Goal: Task Accomplishment & Management: Manage account settings

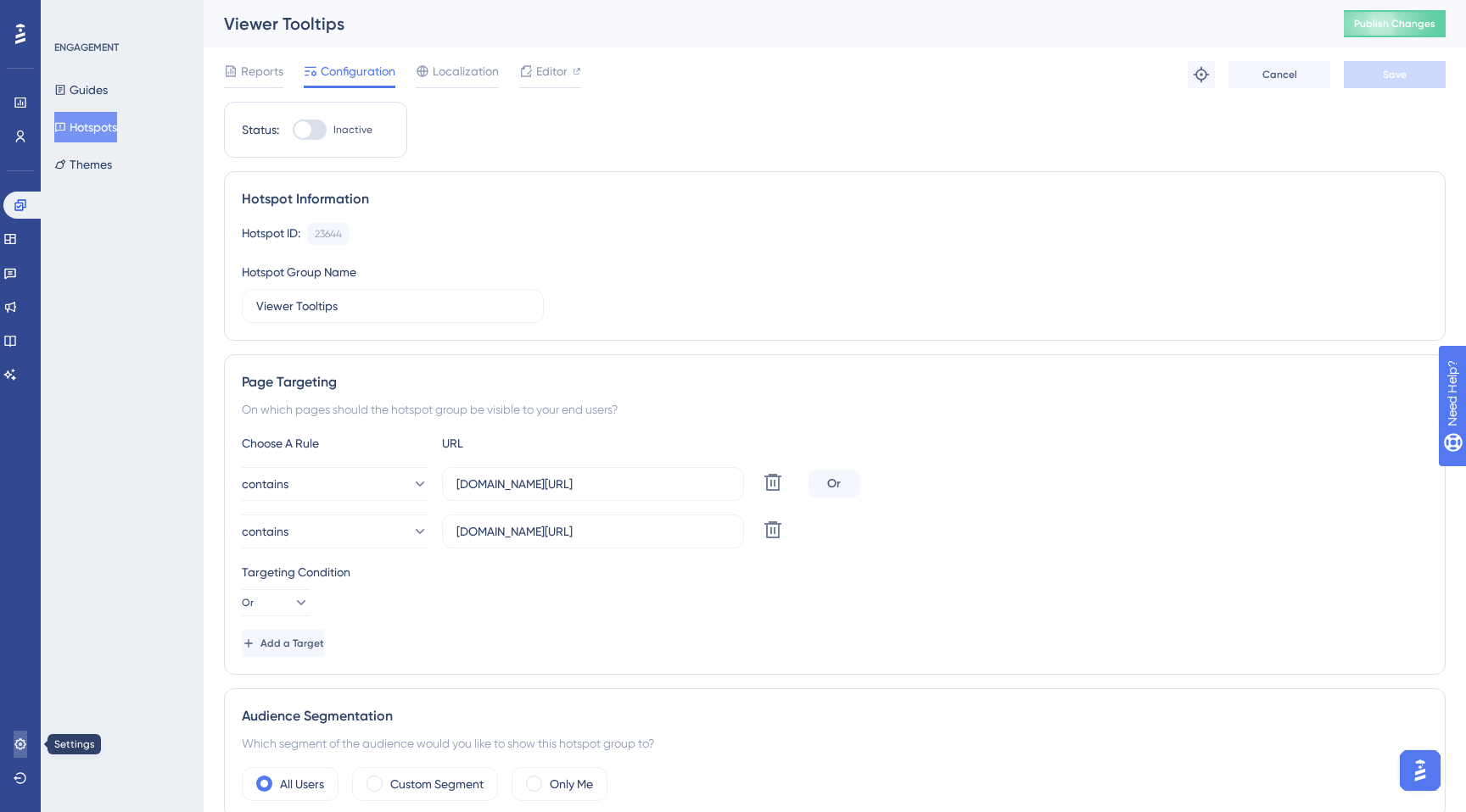
click at [19, 747] on icon at bounding box center [20, 744] width 11 height 11
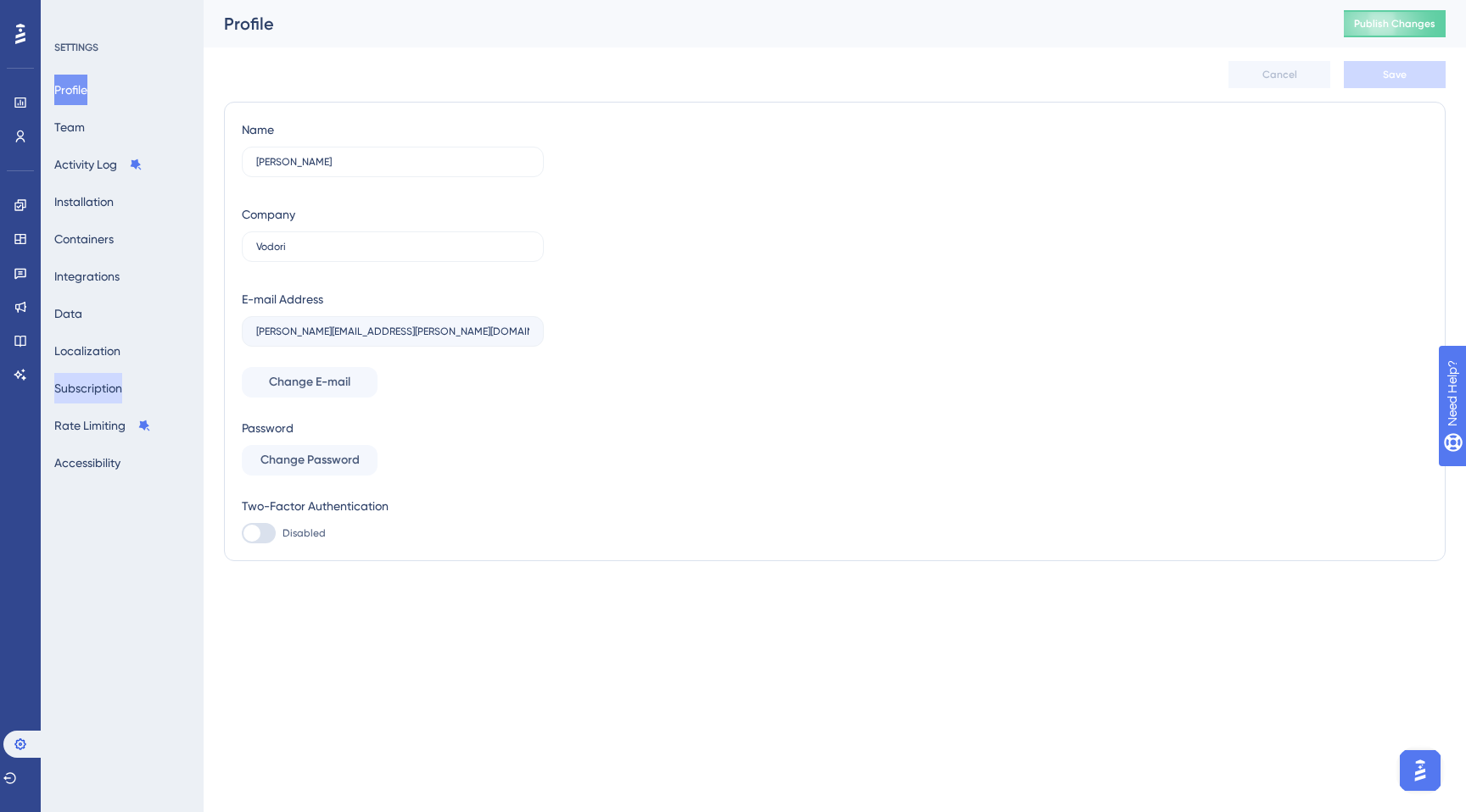
click at [90, 386] on button "Subscription" at bounding box center [88, 388] width 68 height 30
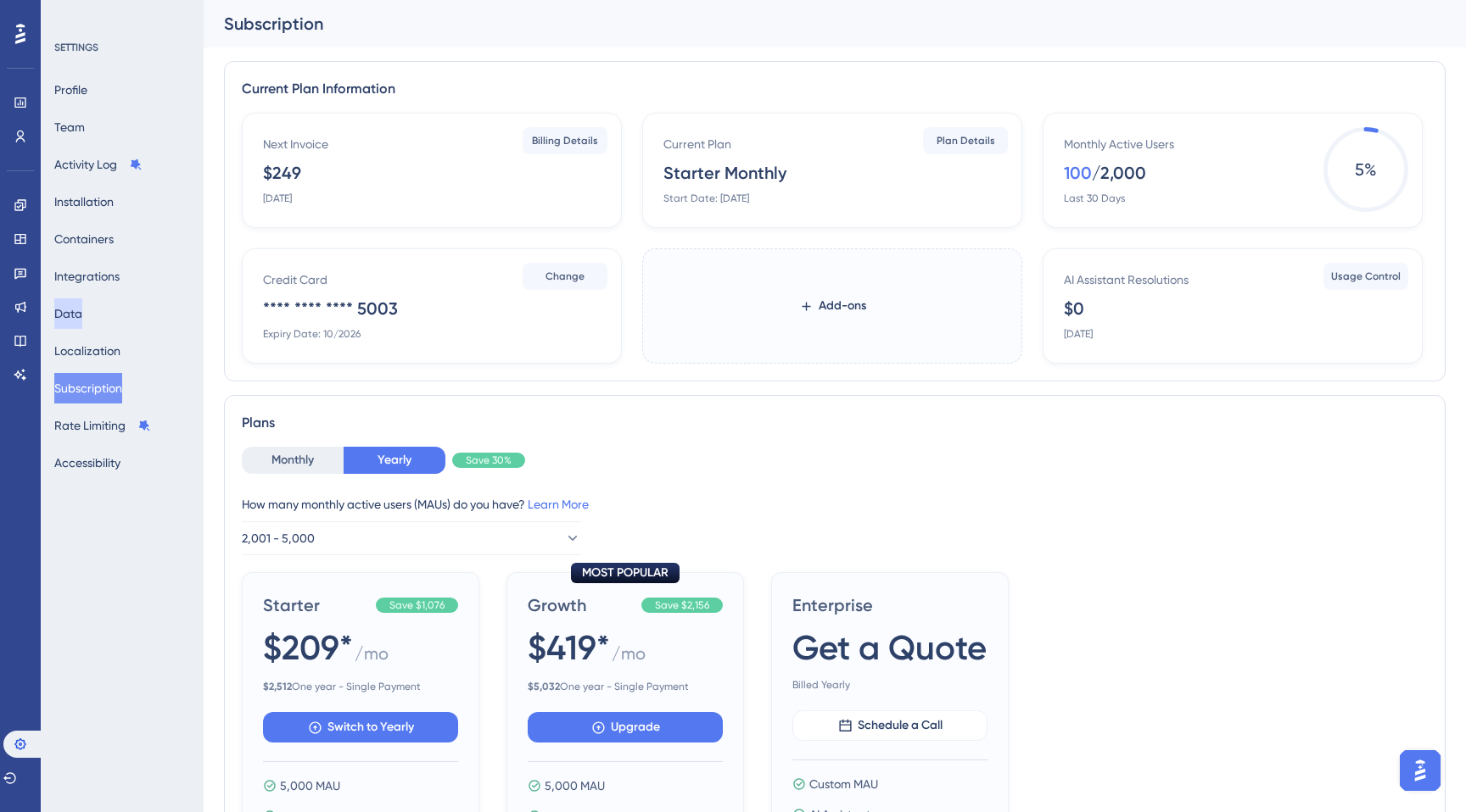
click at [82, 310] on button "Data" at bounding box center [68, 314] width 28 height 30
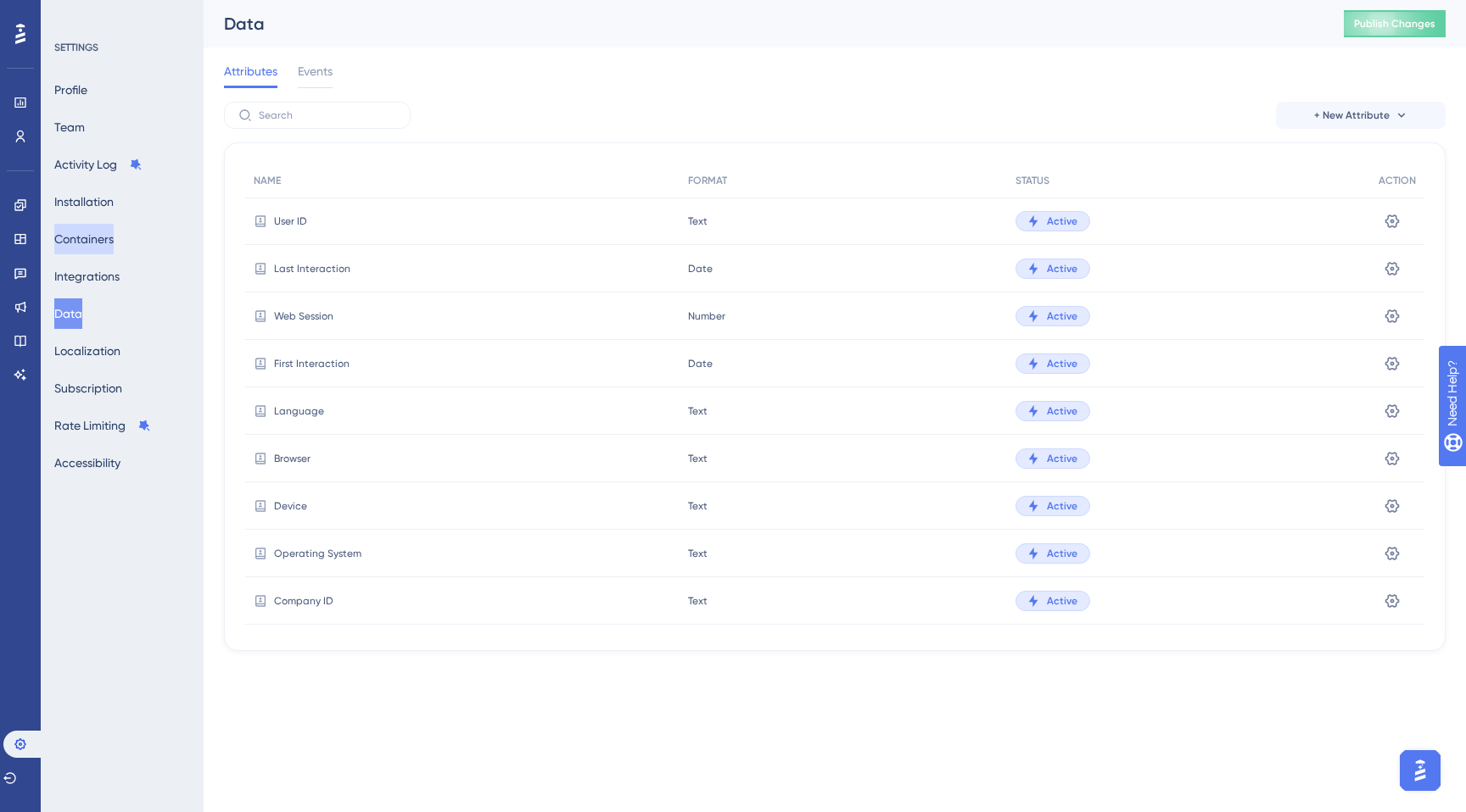
click at [93, 244] on button "Containers" at bounding box center [83, 239] width 59 height 30
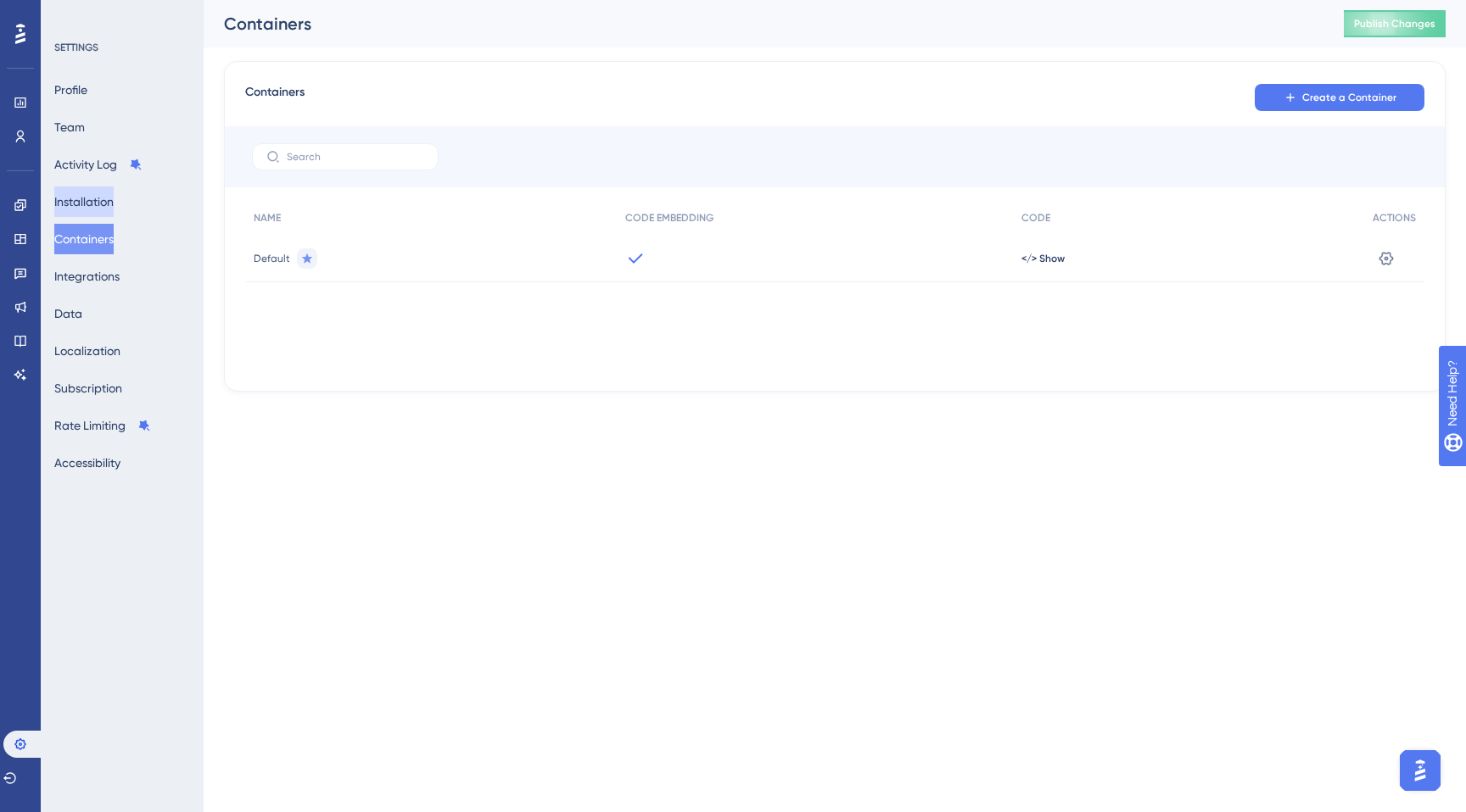
click at [88, 201] on button "Installation" at bounding box center [83, 201] width 59 height 30
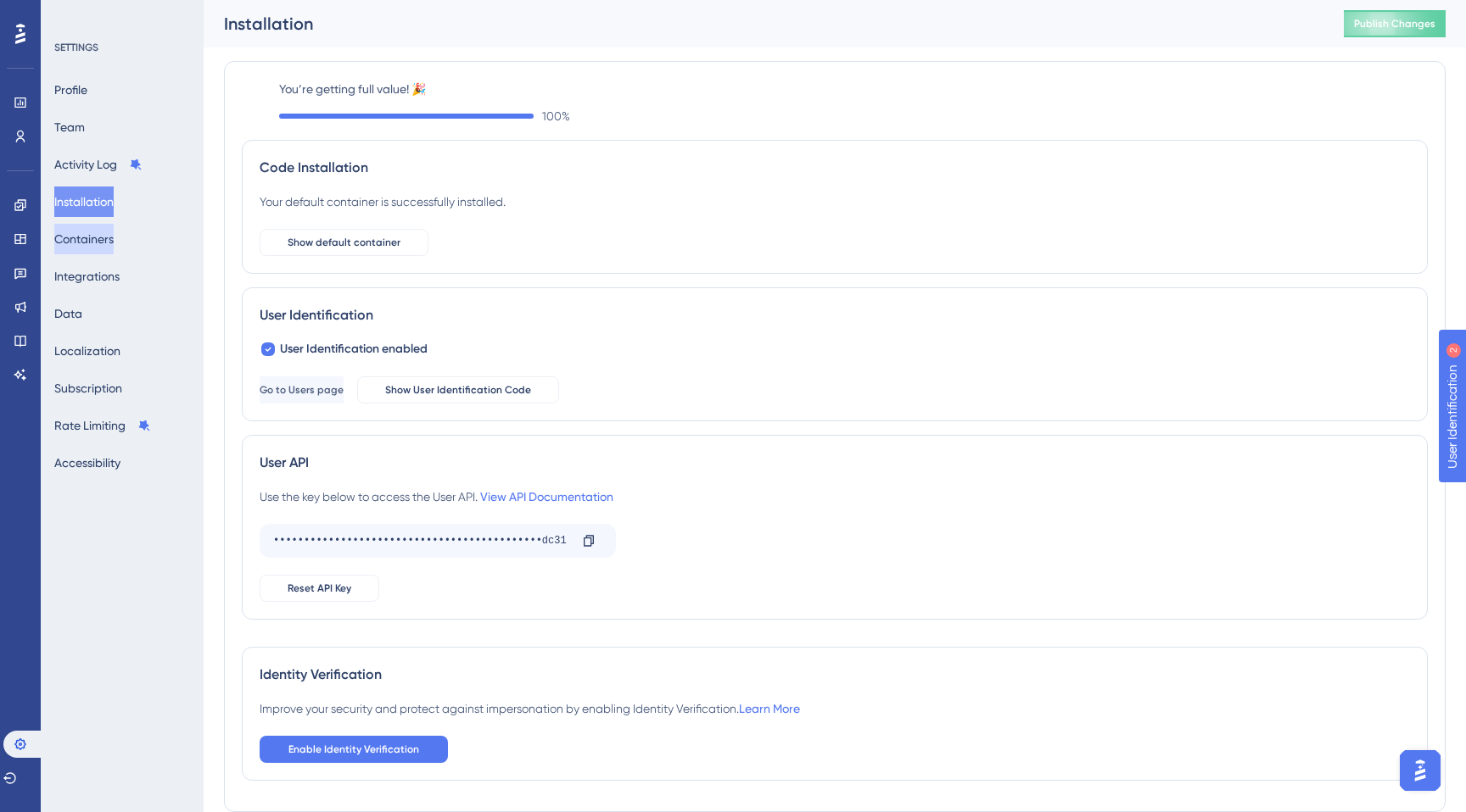
click at [91, 237] on button "Containers" at bounding box center [83, 239] width 59 height 30
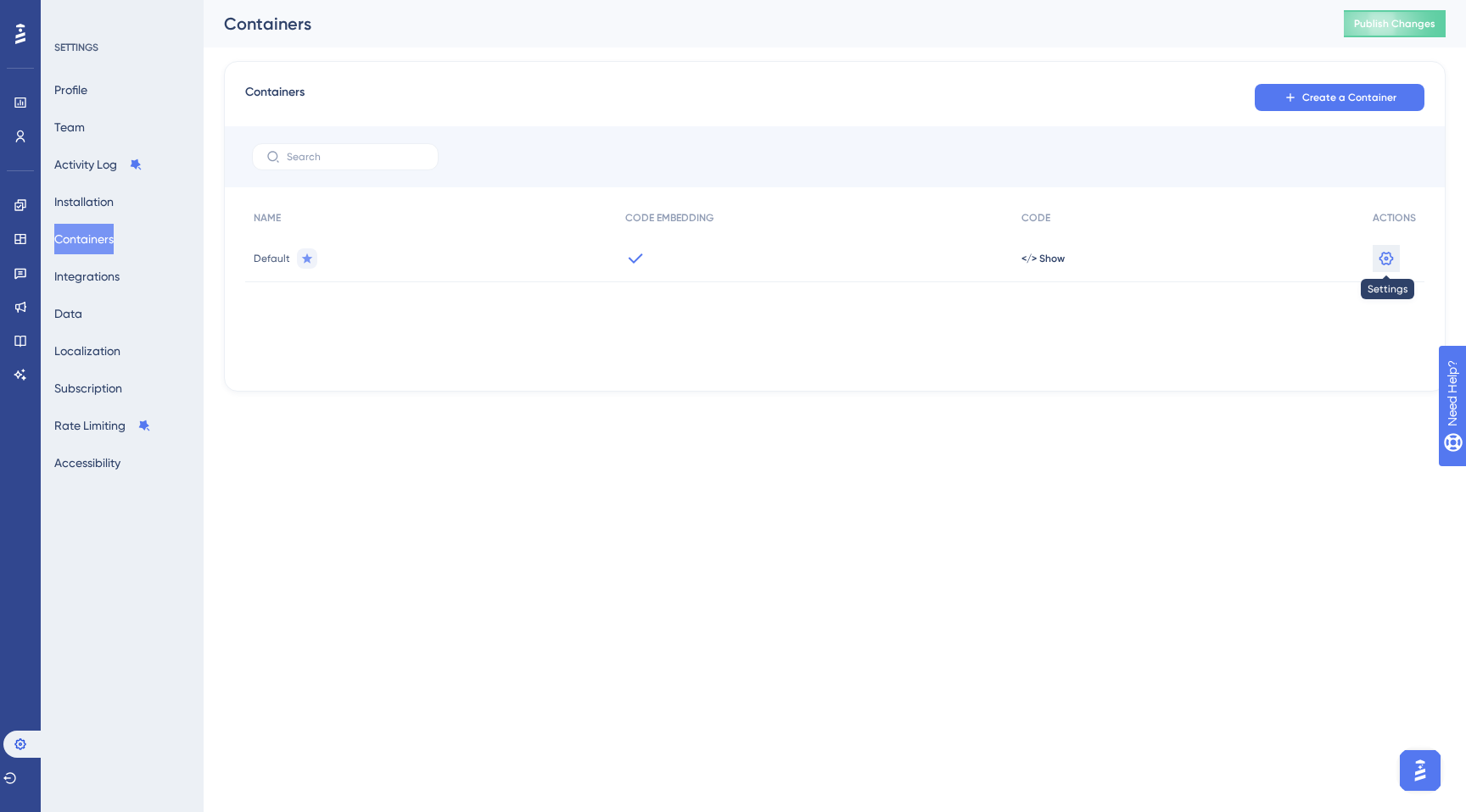
click at [1388, 252] on icon at bounding box center [1386, 258] width 17 height 17
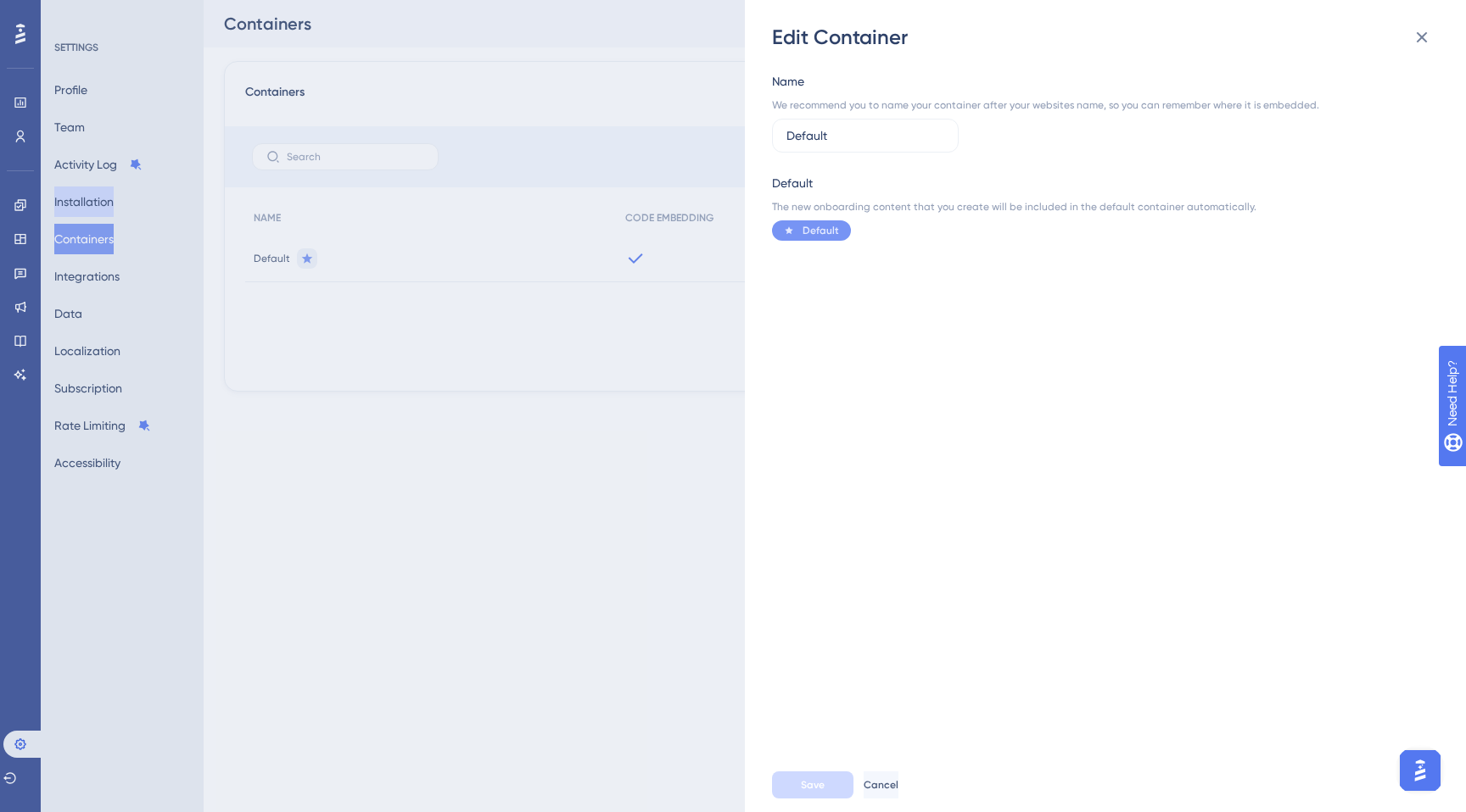
drag, startPoint x: 129, startPoint y: 192, endPoint x: 109, endPoint y: 195, distance: 20.2
click at [129, 192] on div "Edit Container Name We recommend you to name your container after your websites…" at bounding box center [733, 406] width 1466 height 812
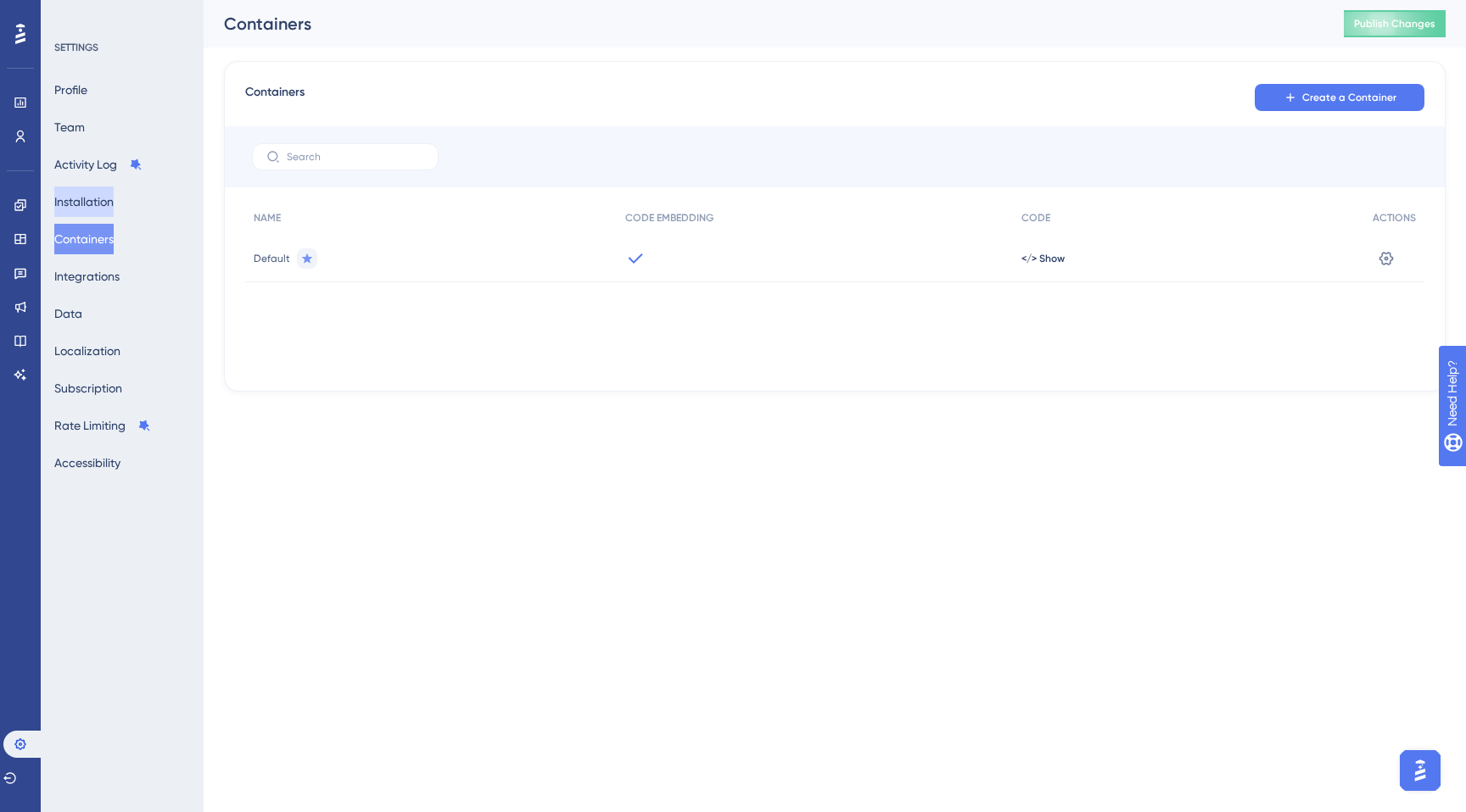
click at [109, 195] on button "Installation" at bounding box center [83, 201] width 59 height 30
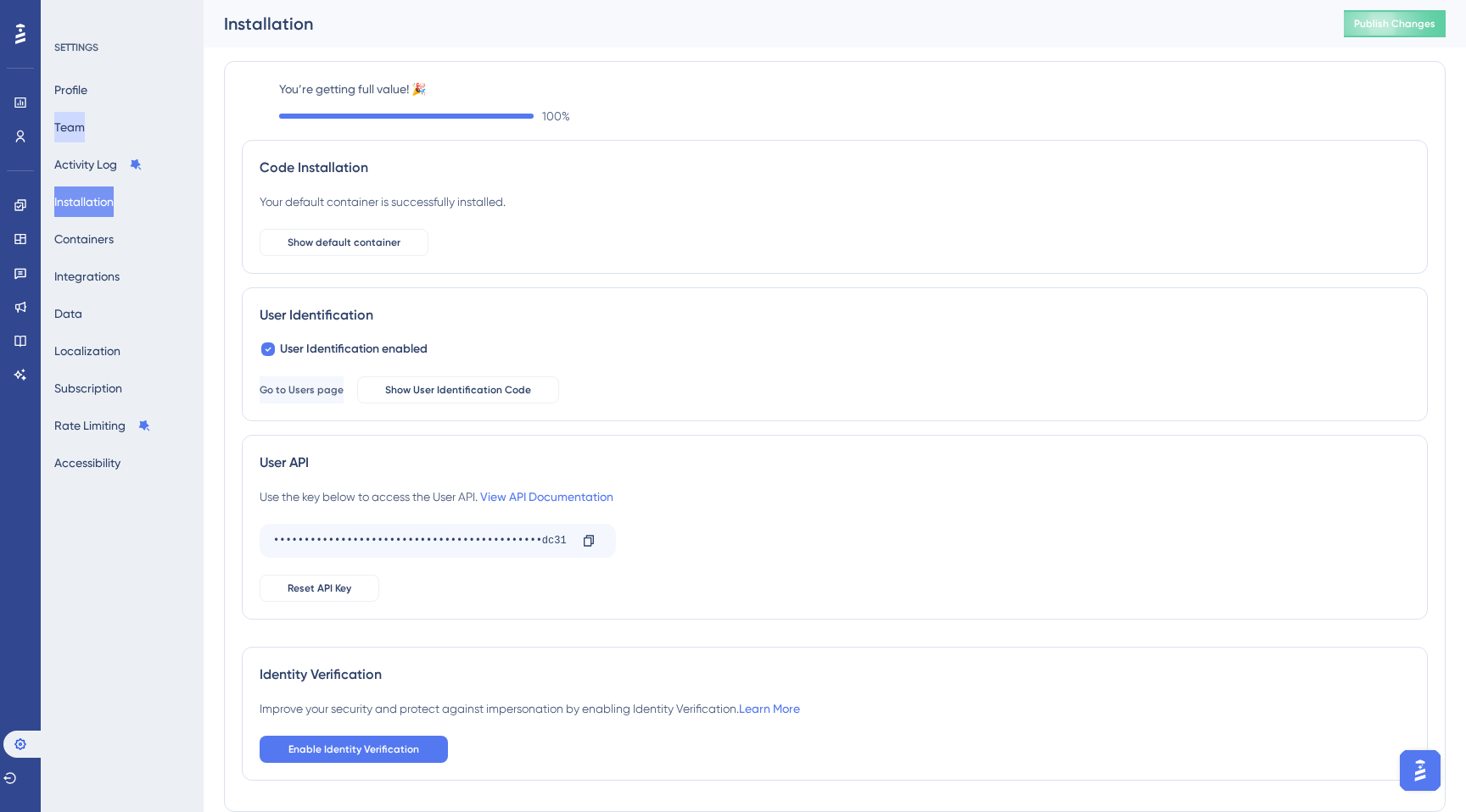
click at [85, 121] on button "Team" at bounding box center [69, 127] width 30 height 30
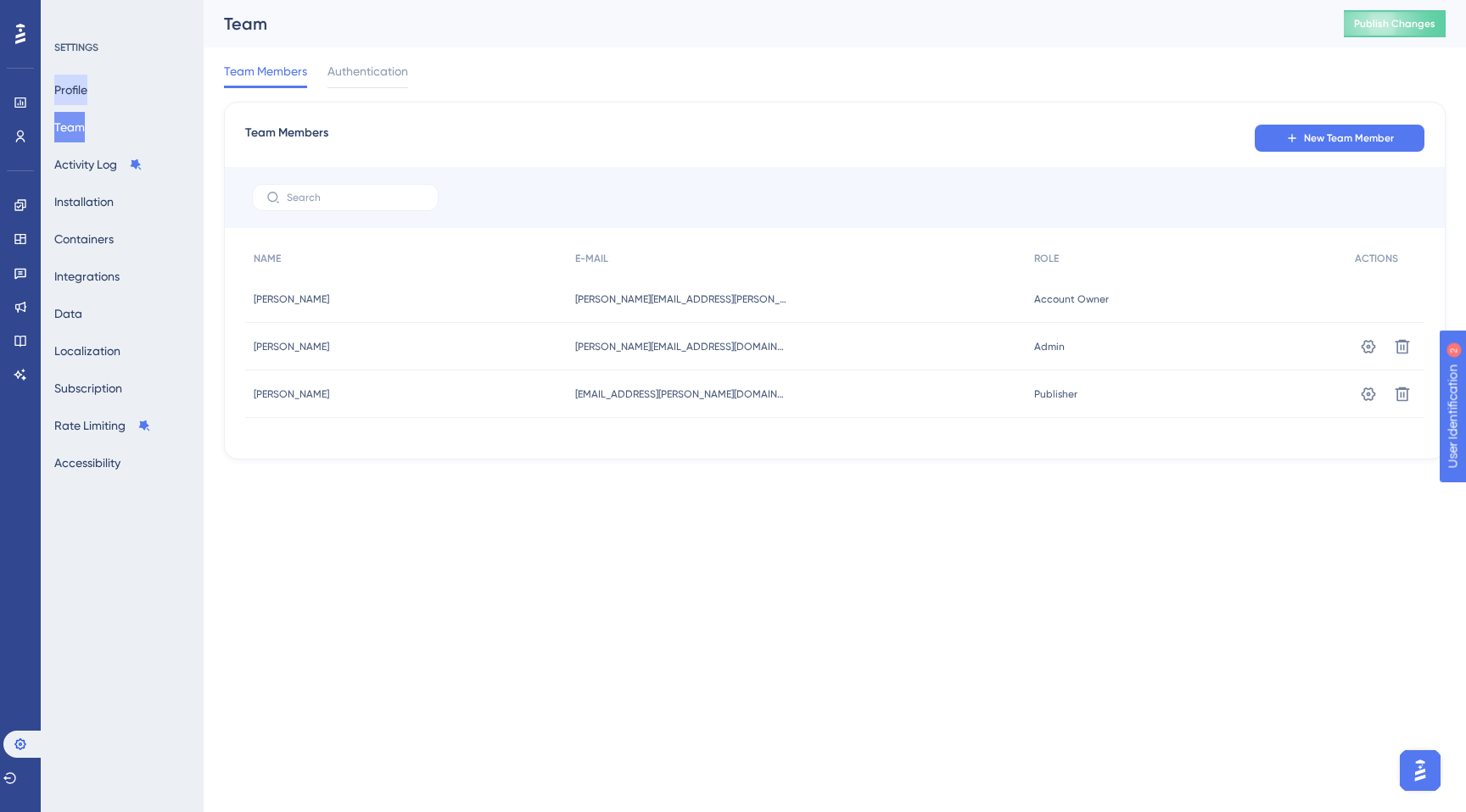
click at [88, 88] on button "Profile" at bounding box center [70, 90] width 33 height 30
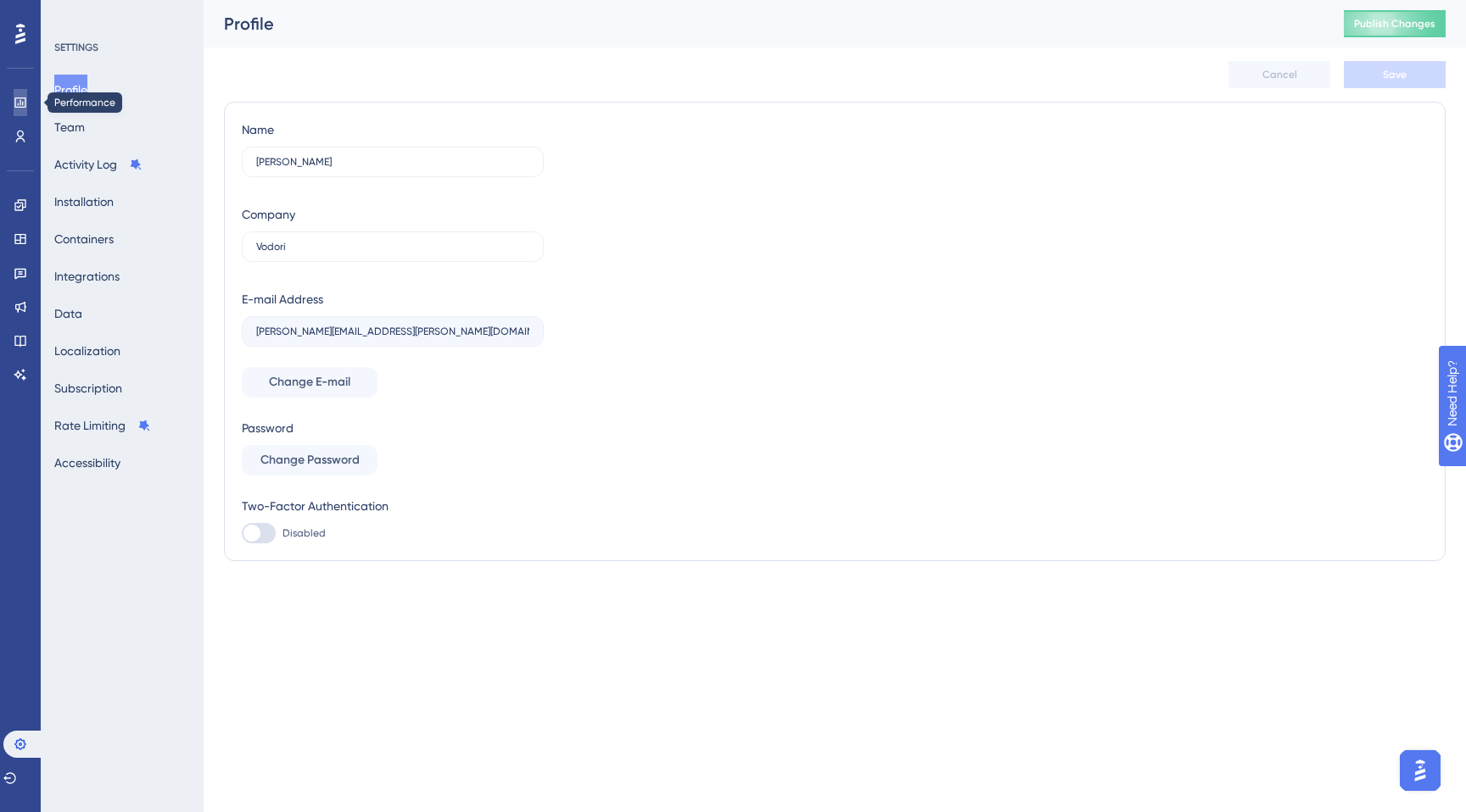
click at [23, 108] on icon at bounding box center [20, 102] width 13 height 13
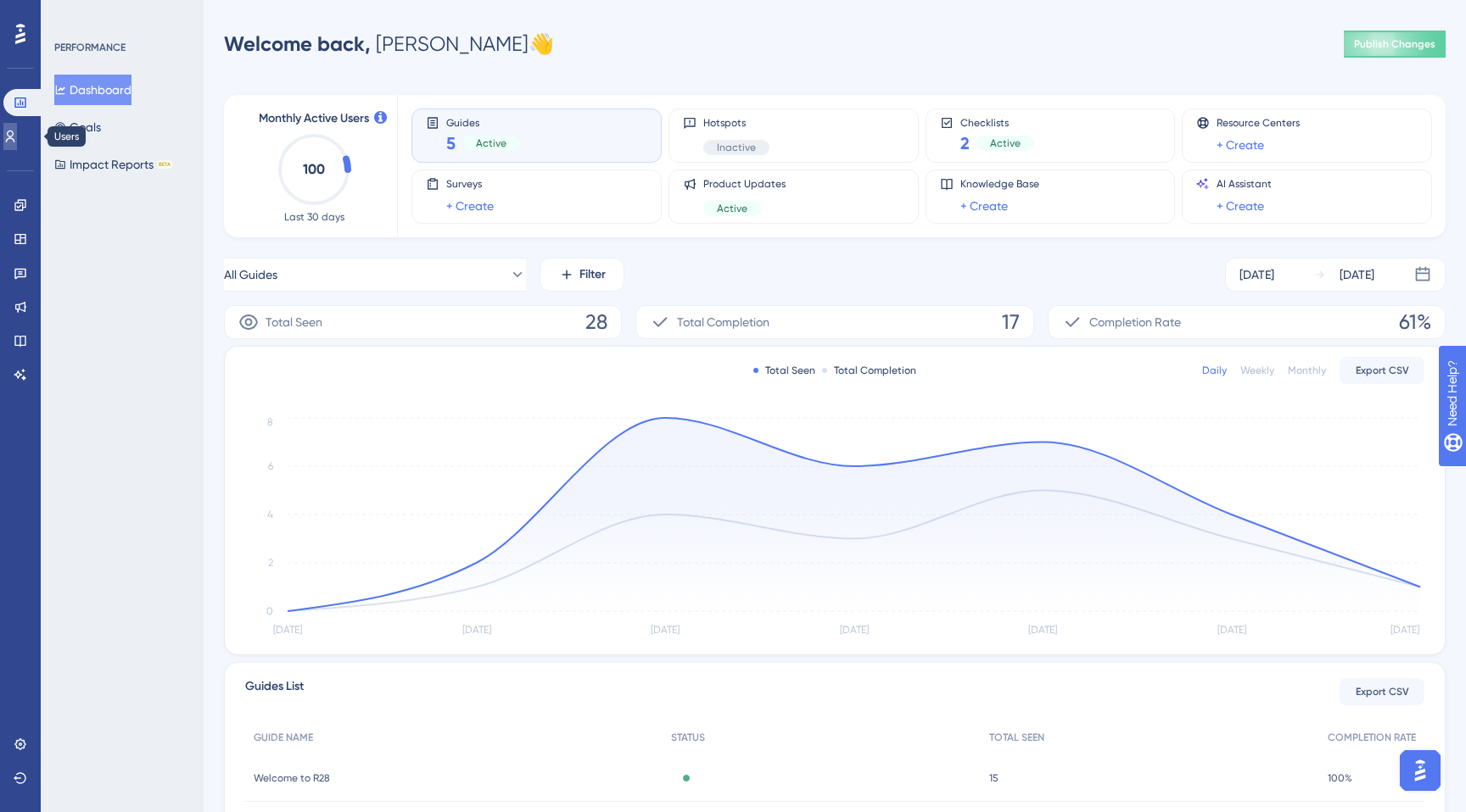
click at [17, 134] on icon at bounding box center [10, 136] width 13 height 13
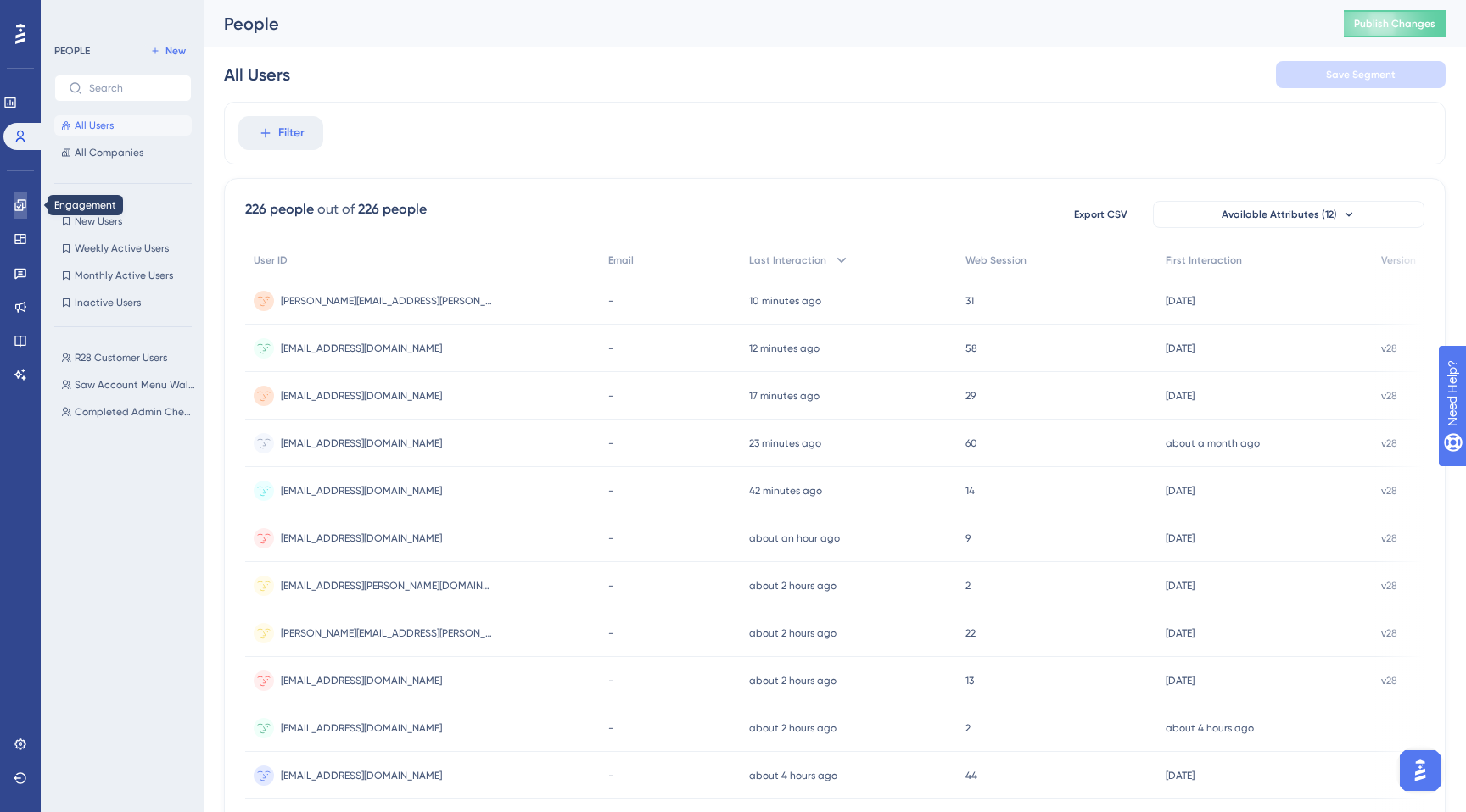
click at [24, 215] on link at bounding box center [20, 205] width 13 height 27
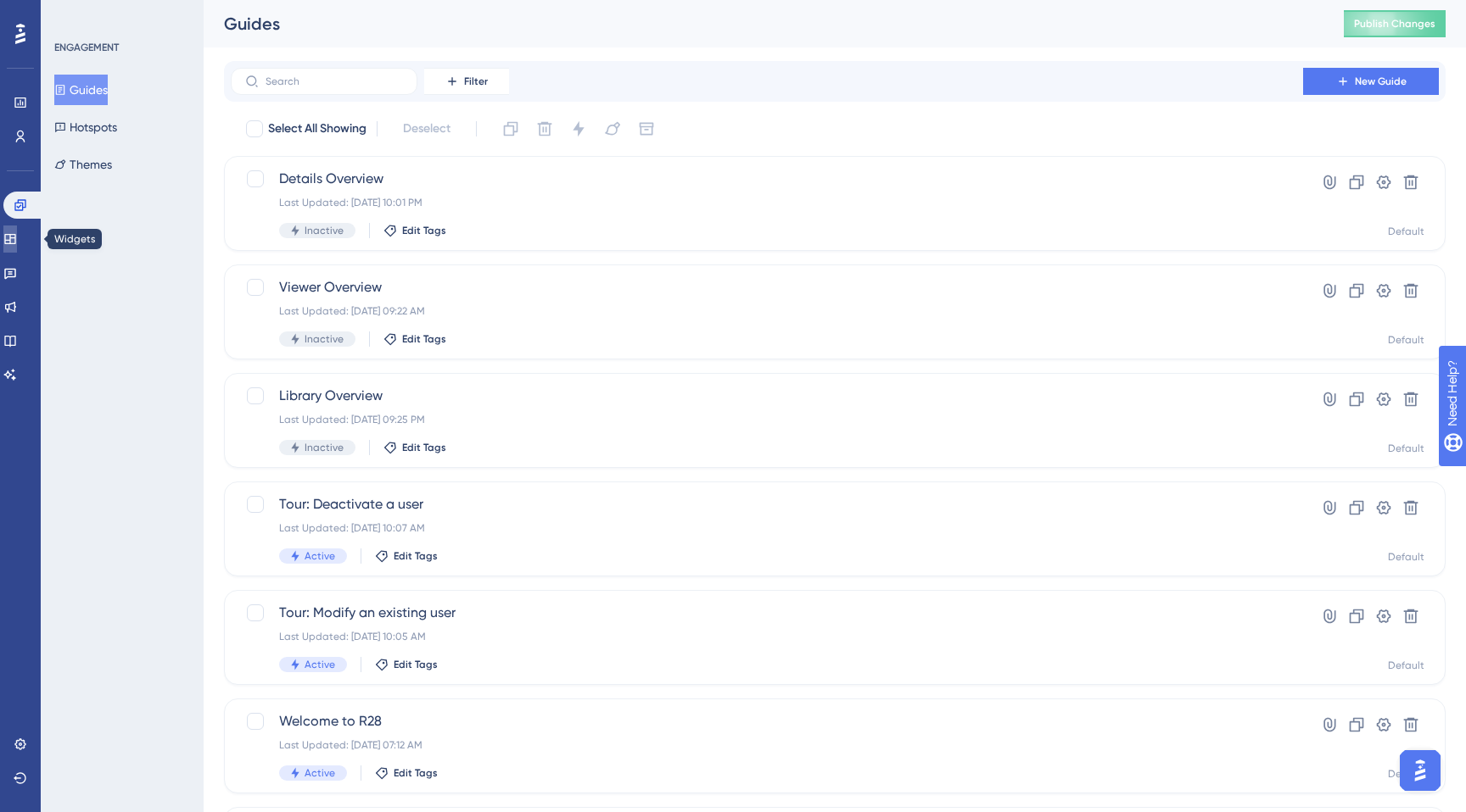
click at [17, 243] on icon at bounding box center [10, 238] width 13 height 13
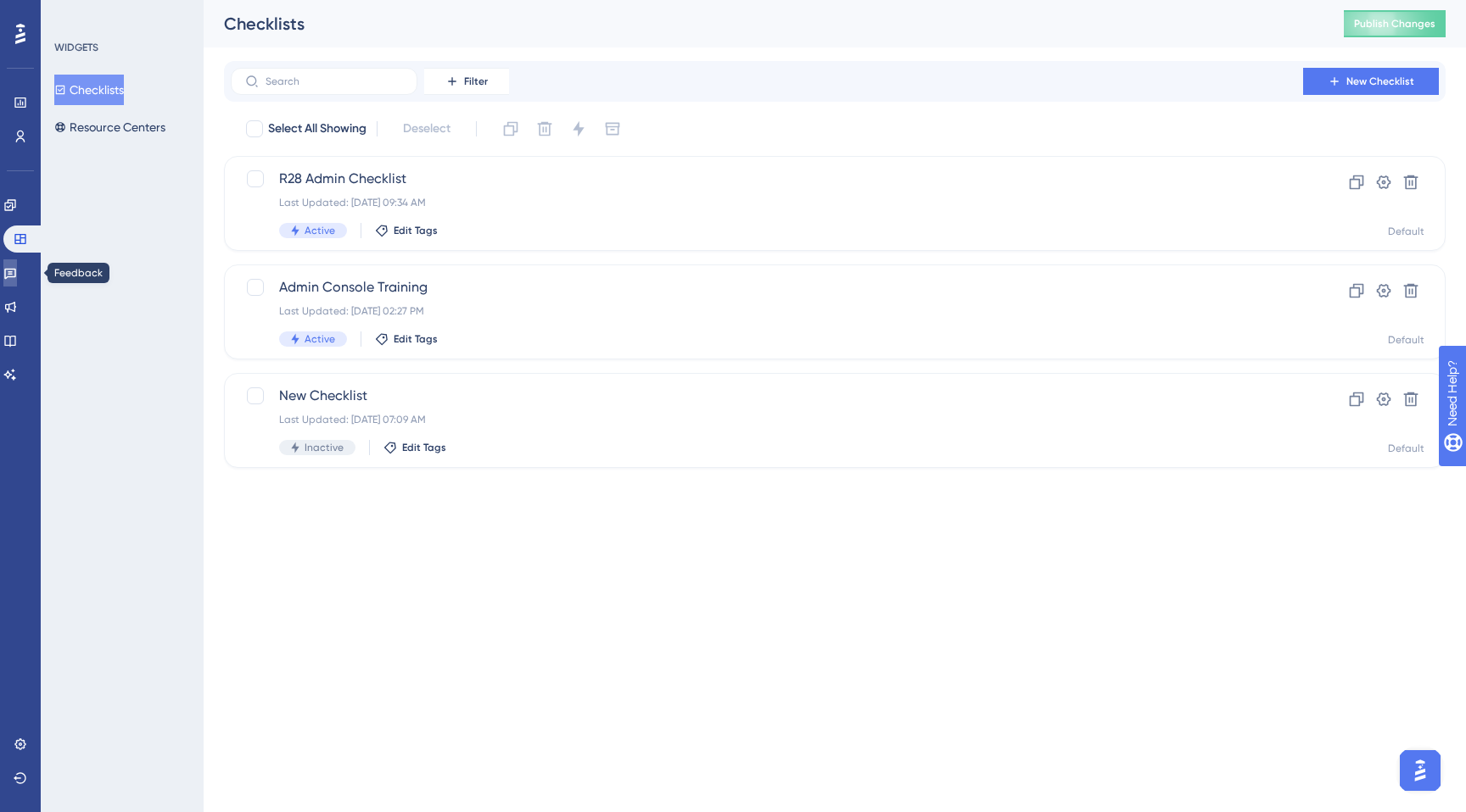
click at [17, 280] on link at bounding box center [10, 273] width 13 height 27
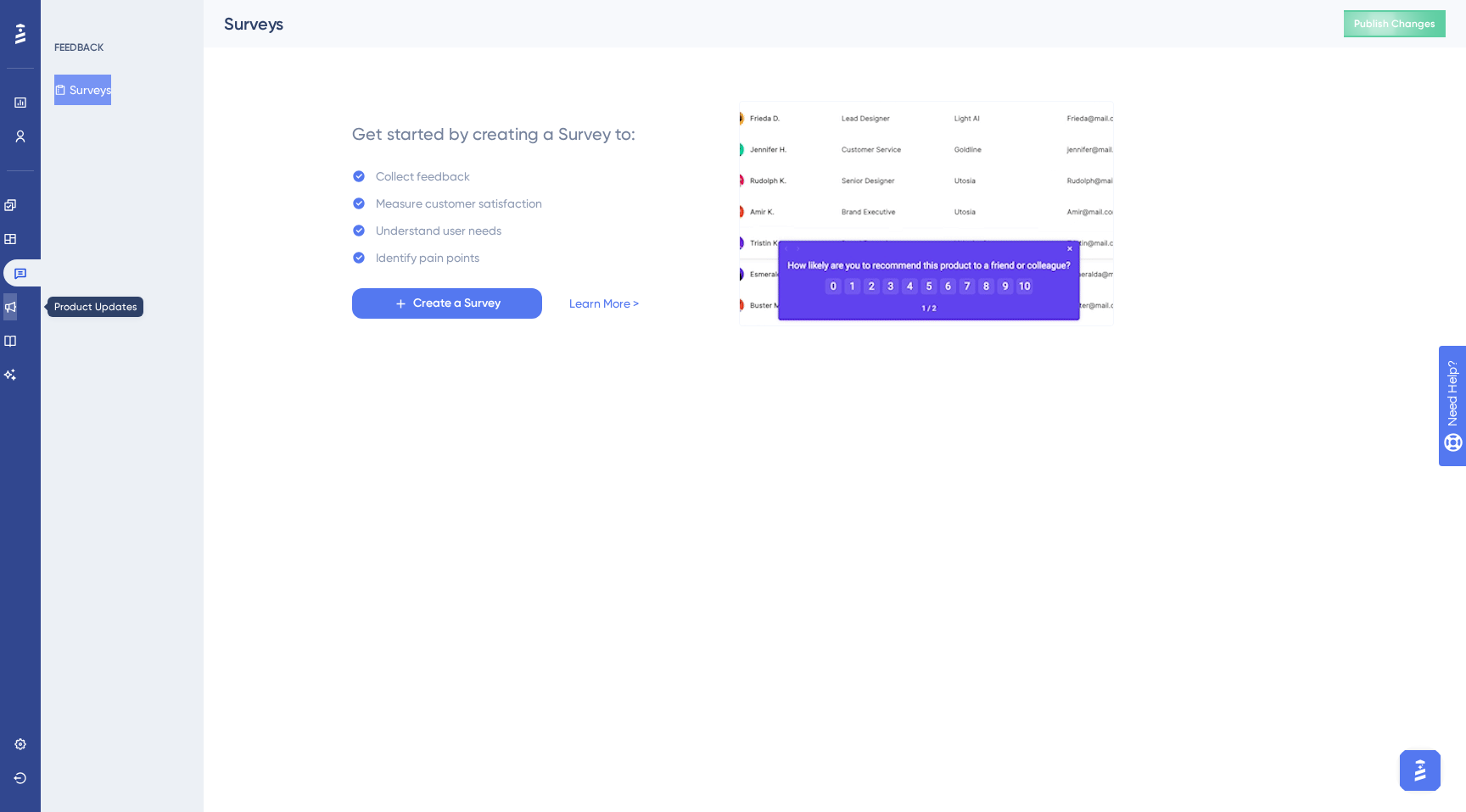
click at [17, 302] on icon at bounding box center [10, 307] width 13 height 13
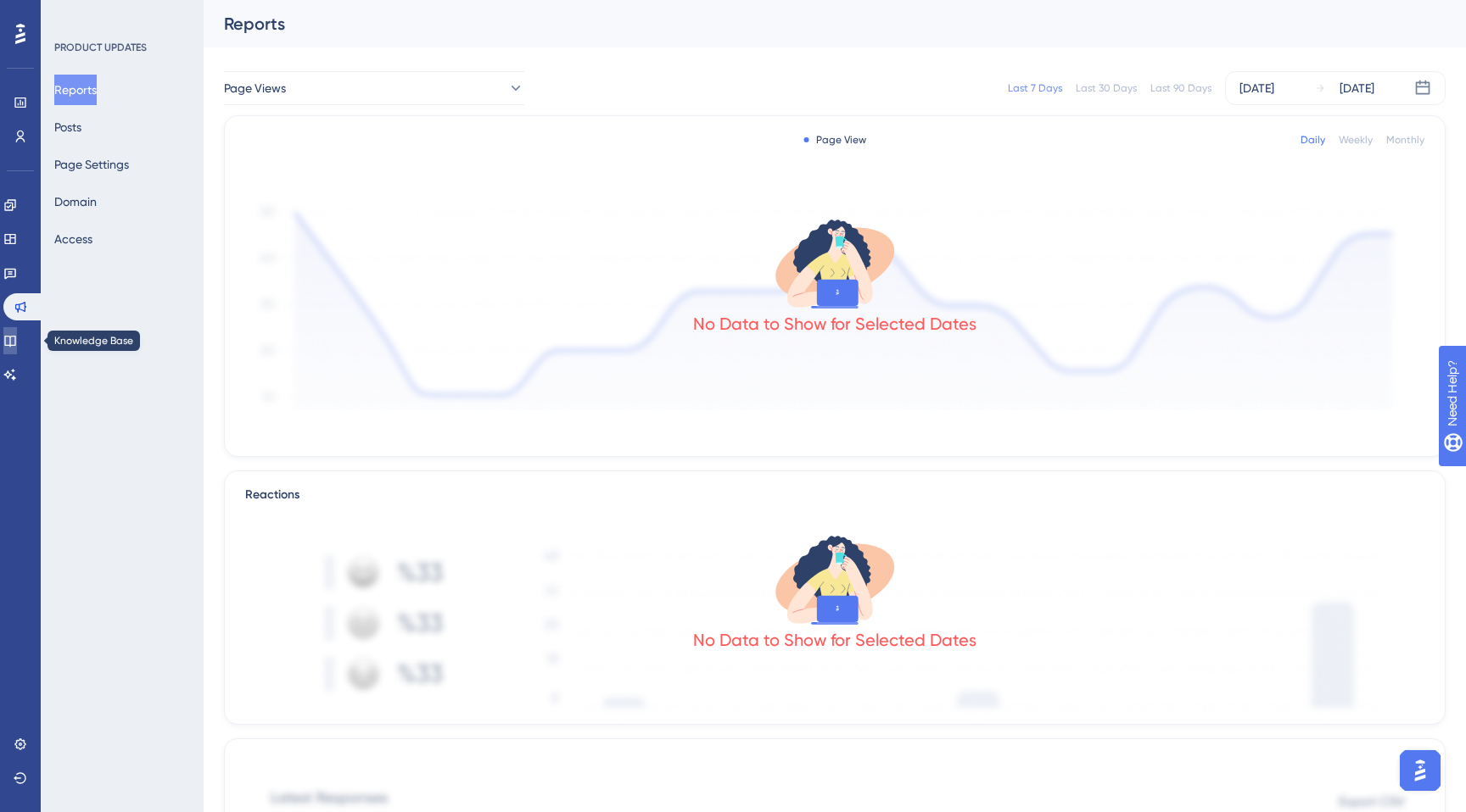
click at [17, 342] on icon at bounding box center [10, 340] width 13 height 13
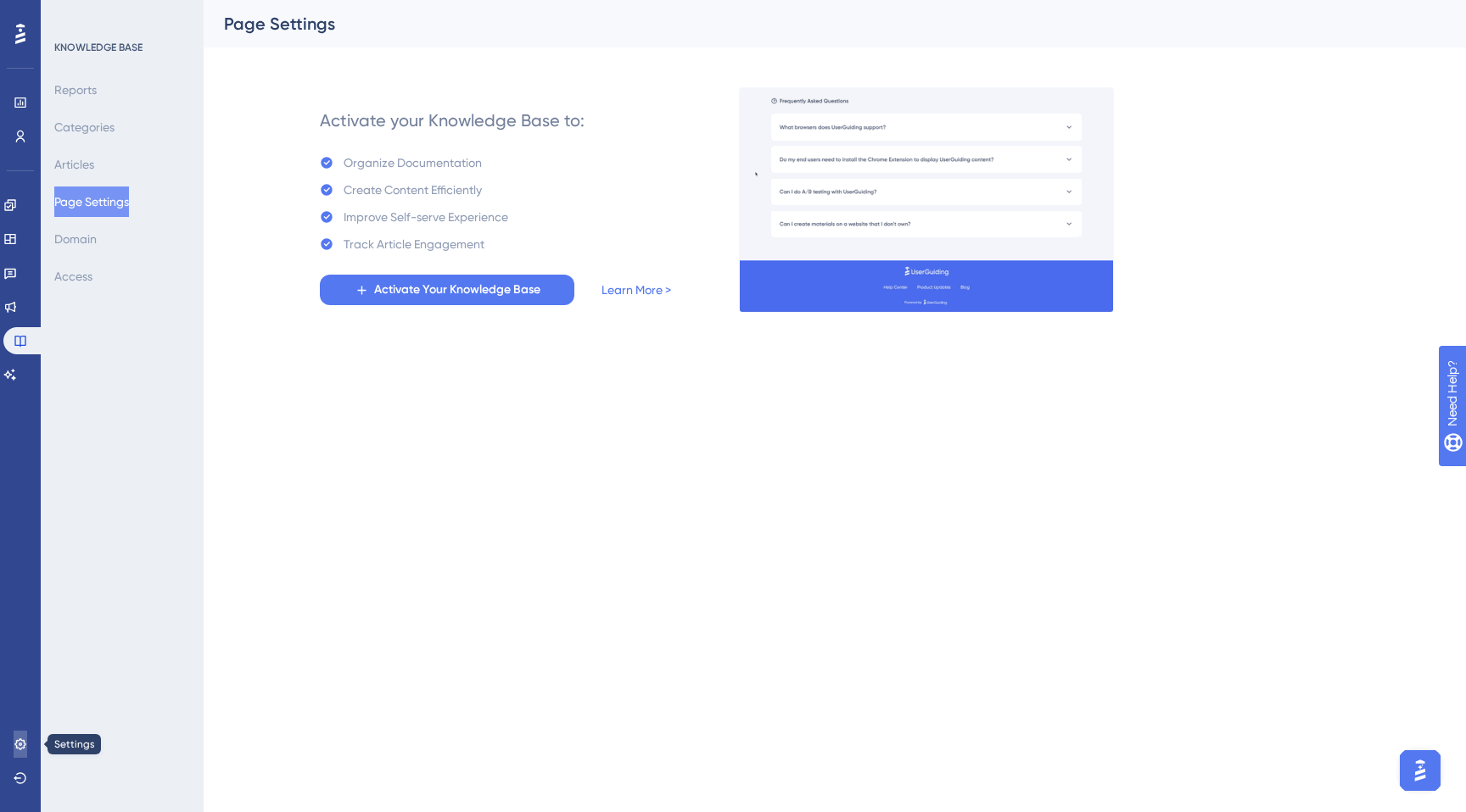
click at [18, 746] on icon at bounding box center [20, 744] width 13 height 13
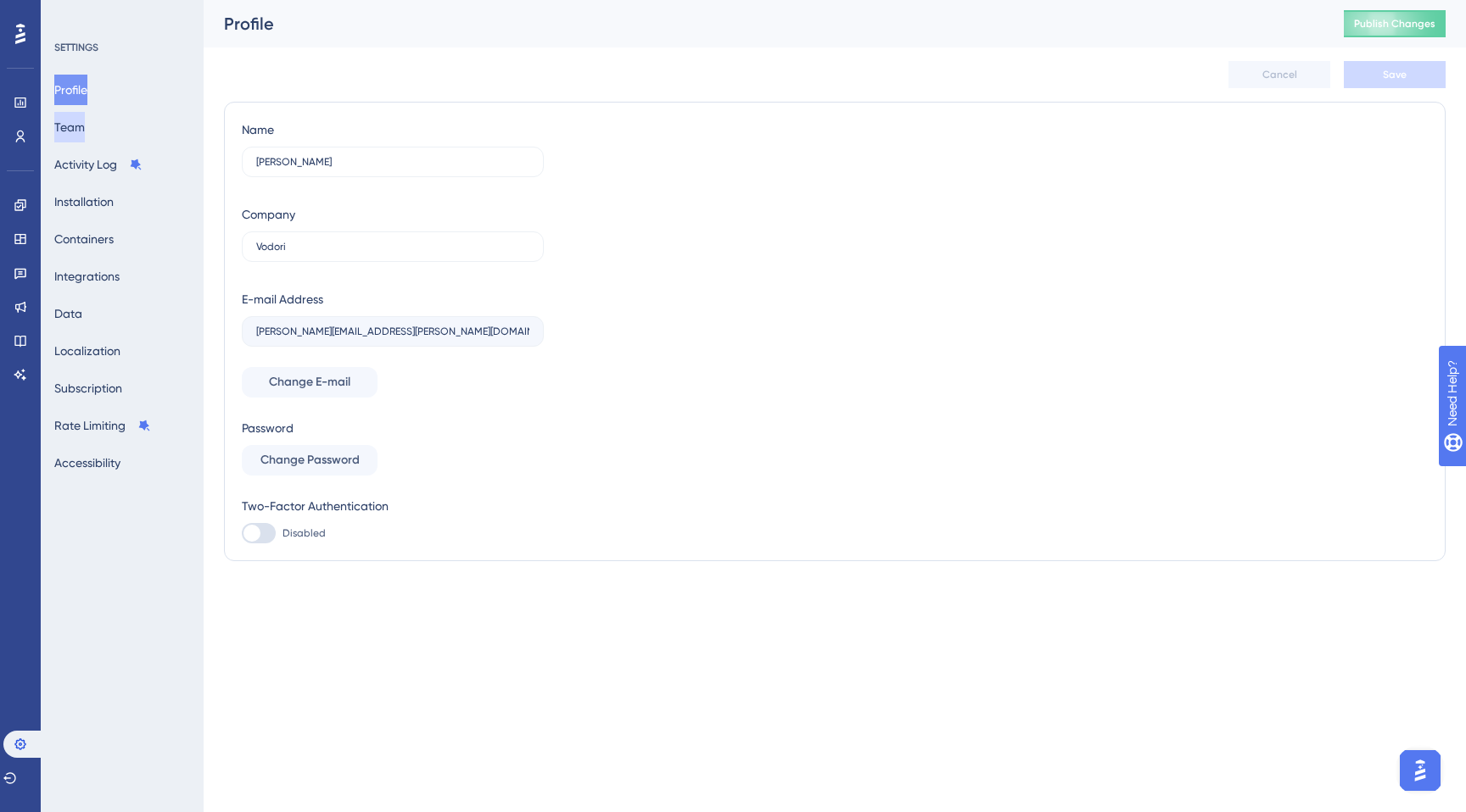
click at [77, 123] on button "Team" at bounding box center [69, 127] width 30 height 30
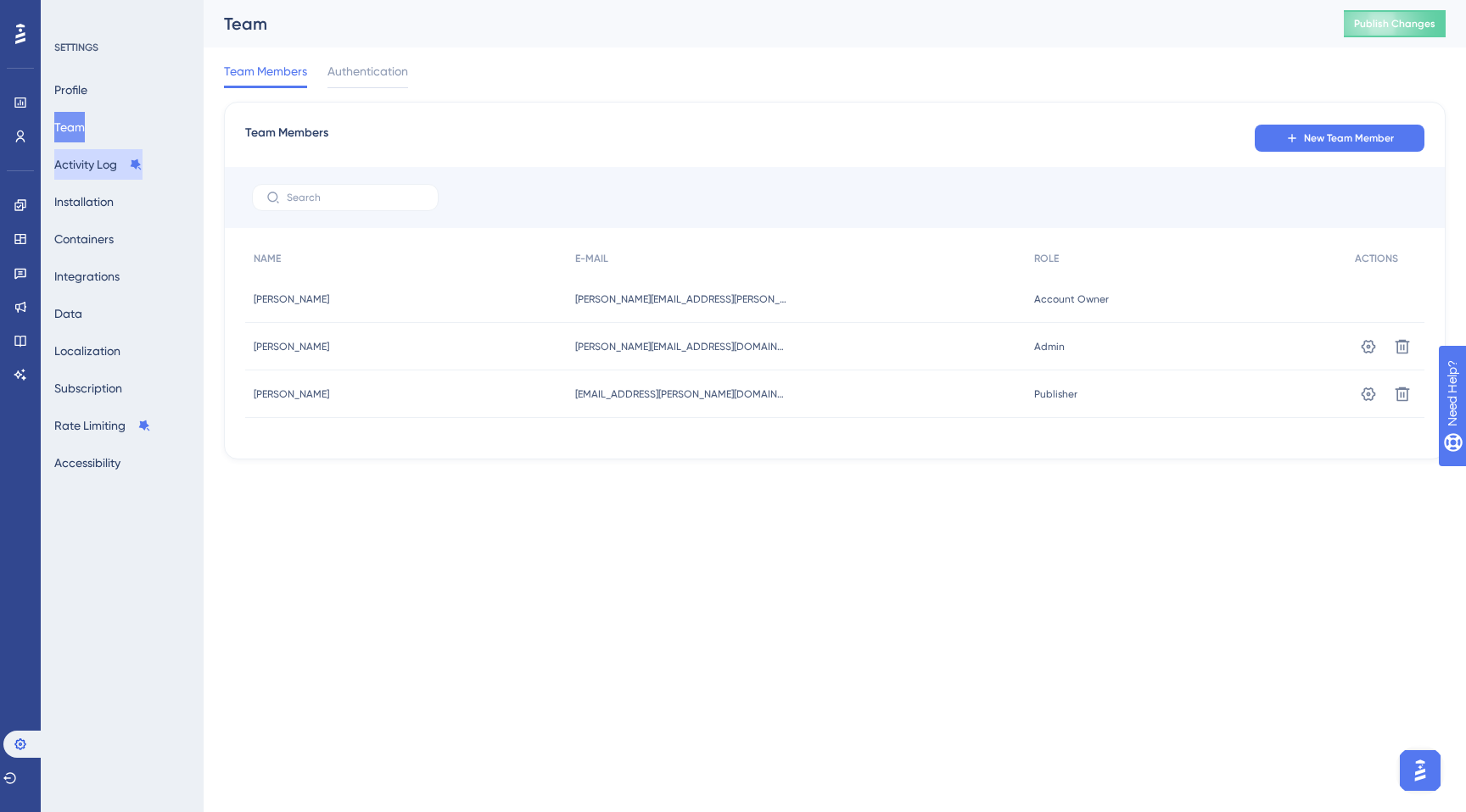
click at [90, 168] on button "Activity Log" at bounding box center [98, 164] width 88 height 30
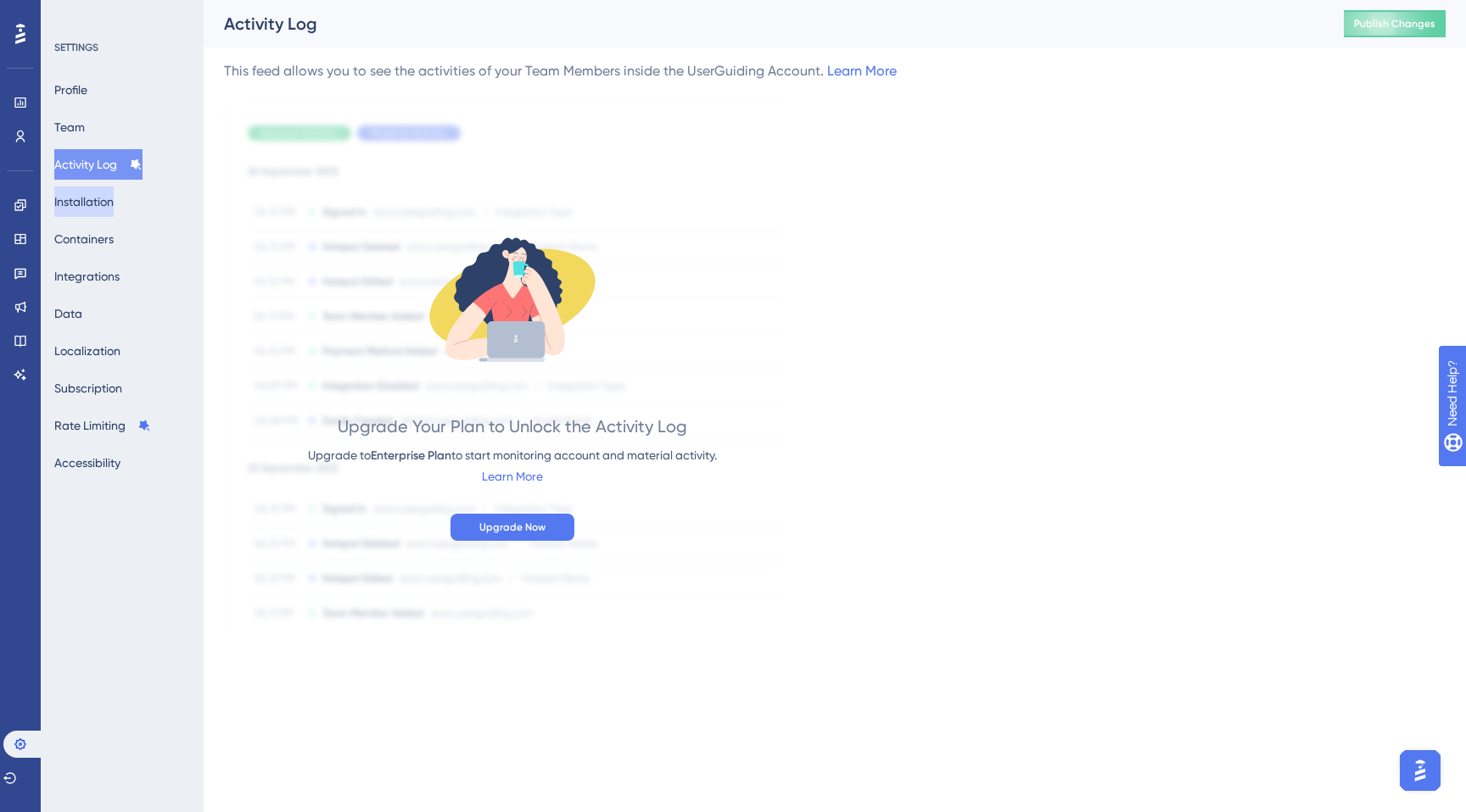
click at [97, 206] on button "Installation" at bounding box center [83, 201] width 59 height 30
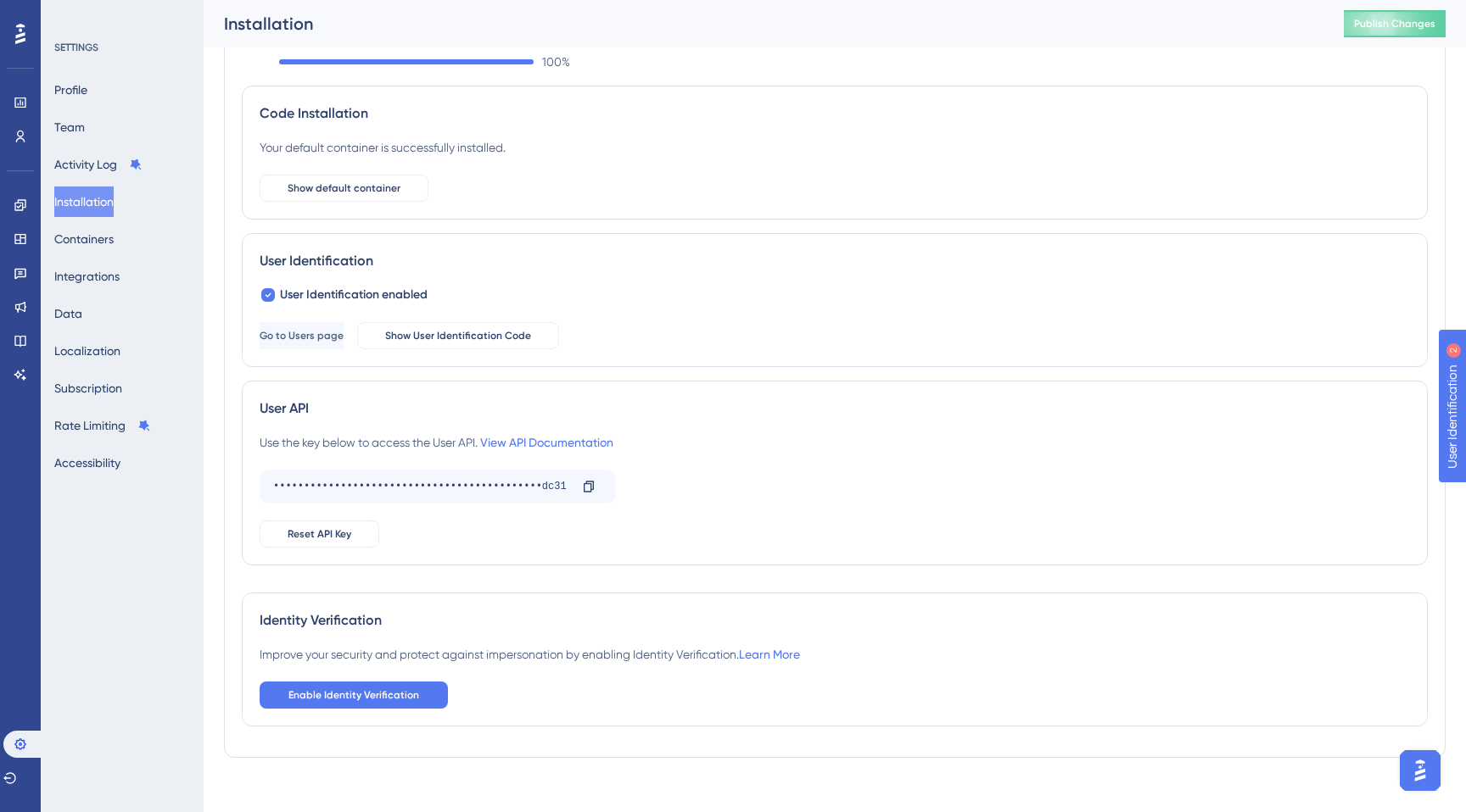
scroll to position [82, 0]
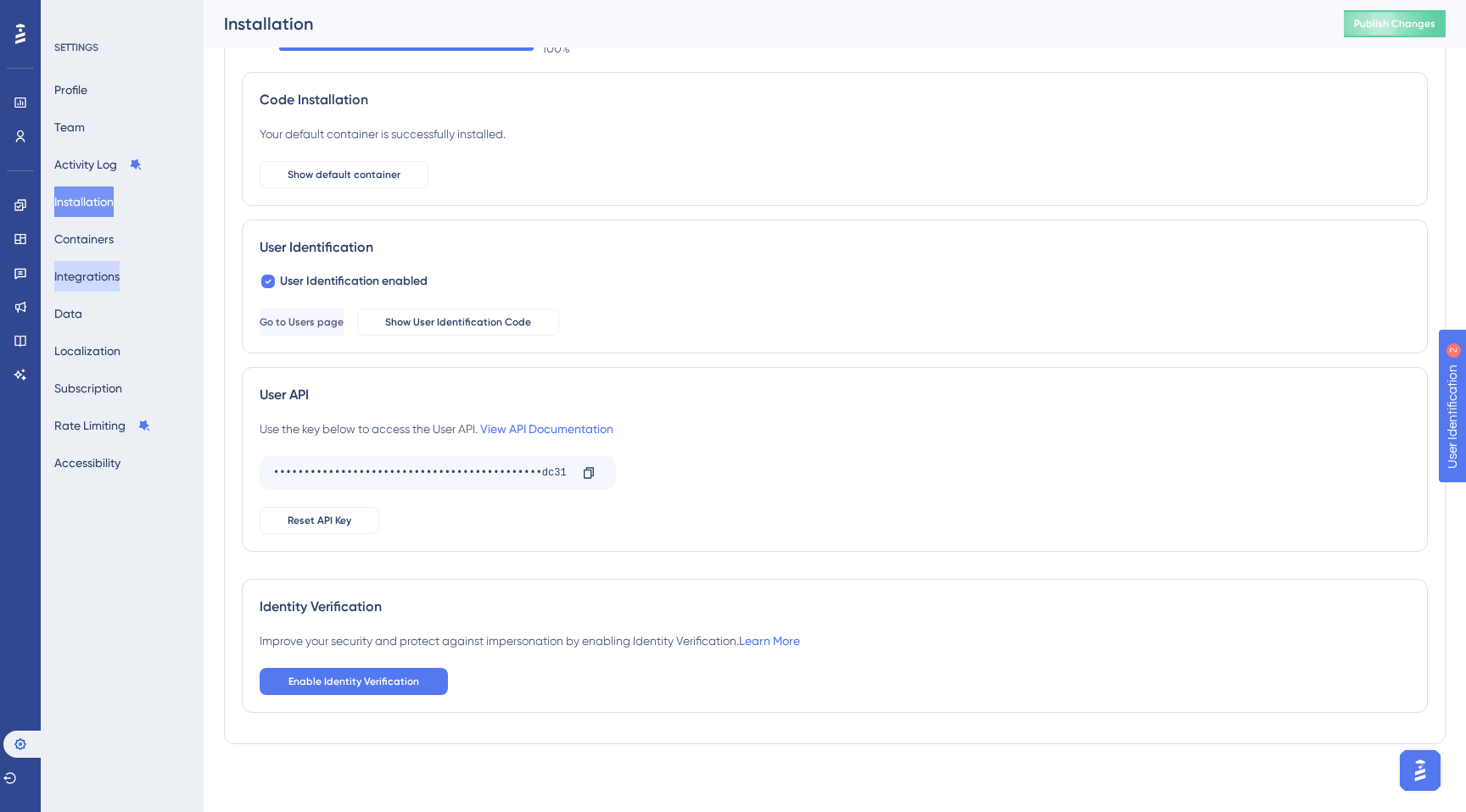
click at [83, 275] on button "Integrations" at bounding box center [87, 277] width 66 height 30
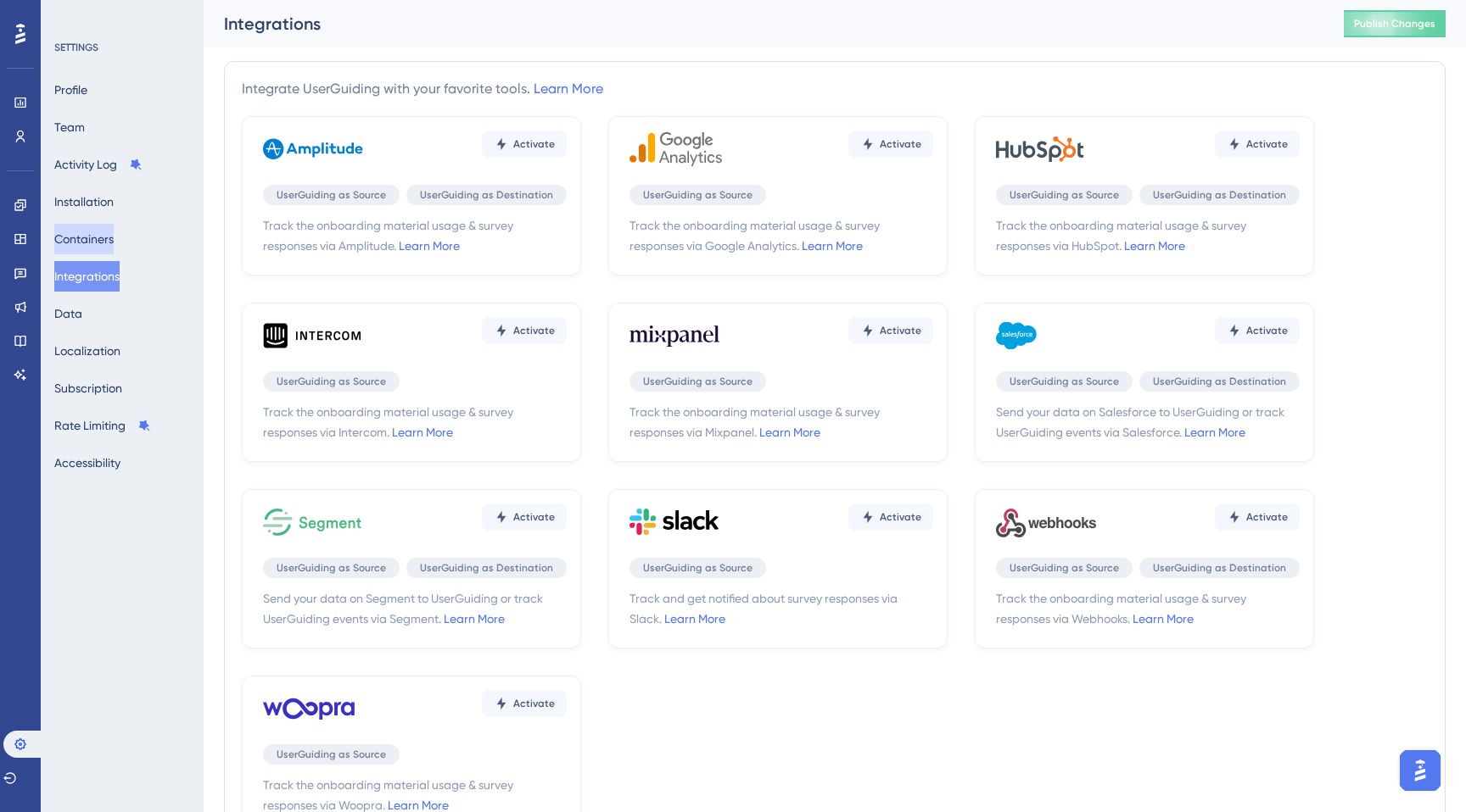
click at [81, 241] on button "Containers" at bounding box center [83, 239] width 59 height 30
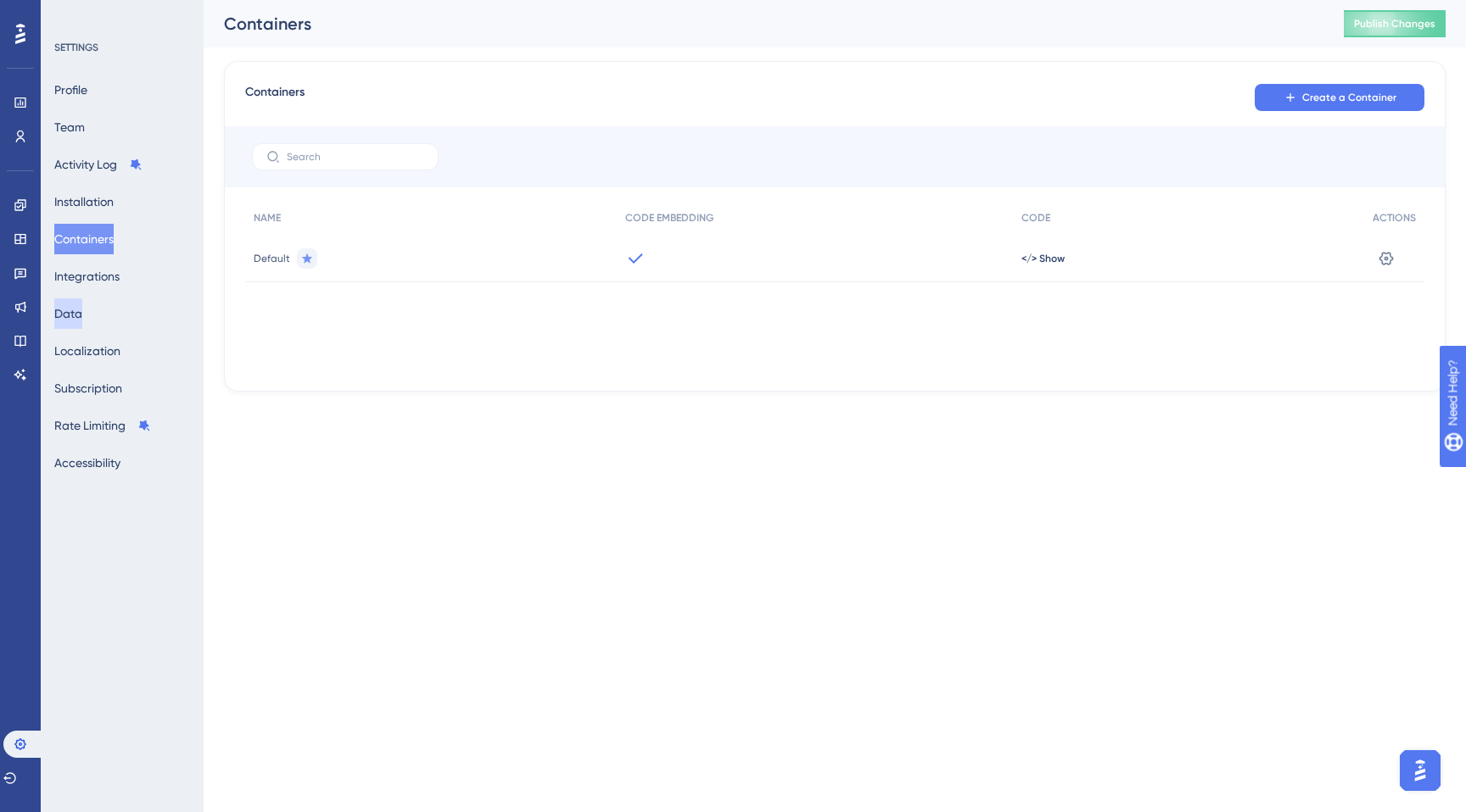
click at [82, 305] on button "Data" at bounding box center [68, 314] width 28 height 30
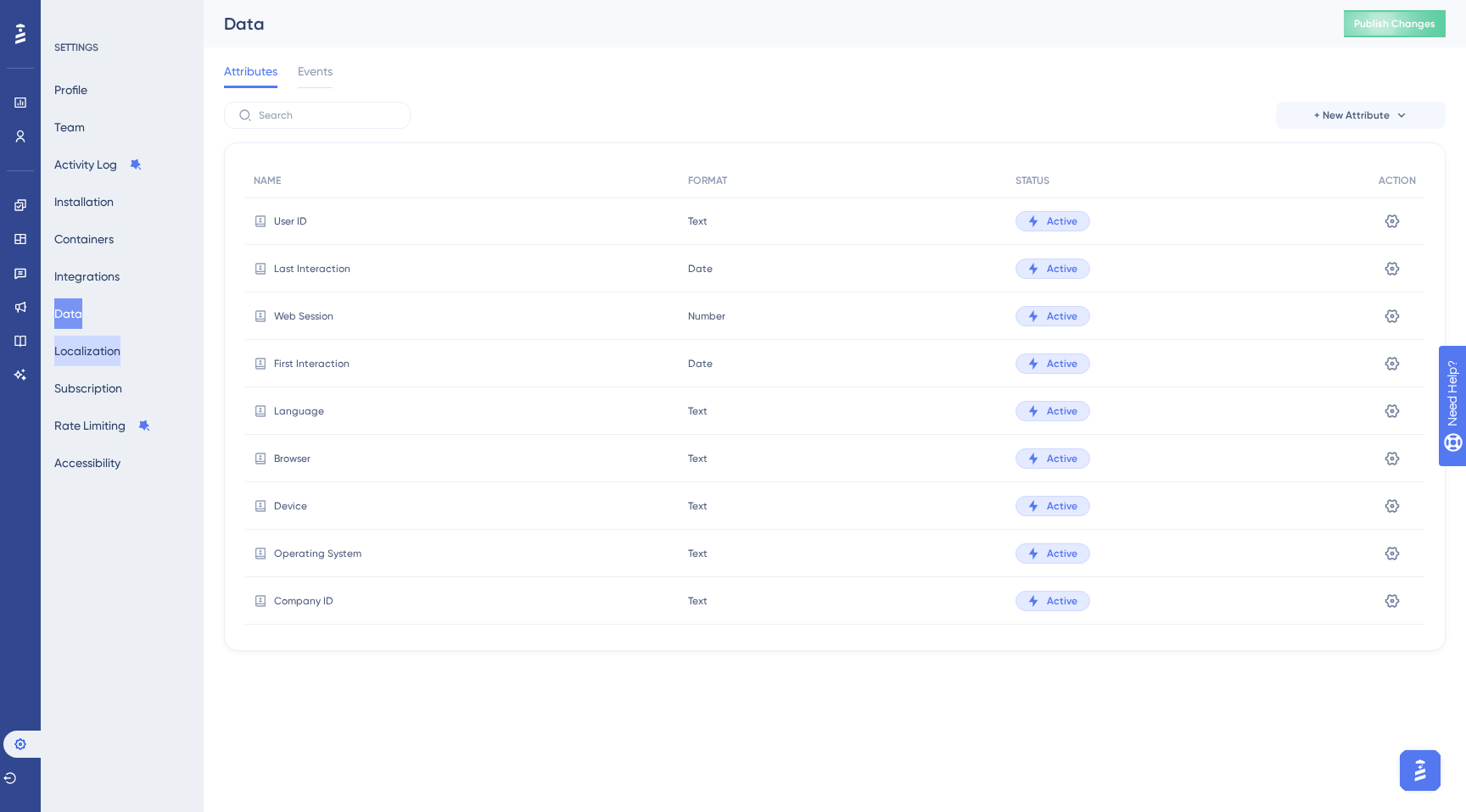
click at [83, 358] on button "Localization" at bounding box center [87, 351] width 67 height 30
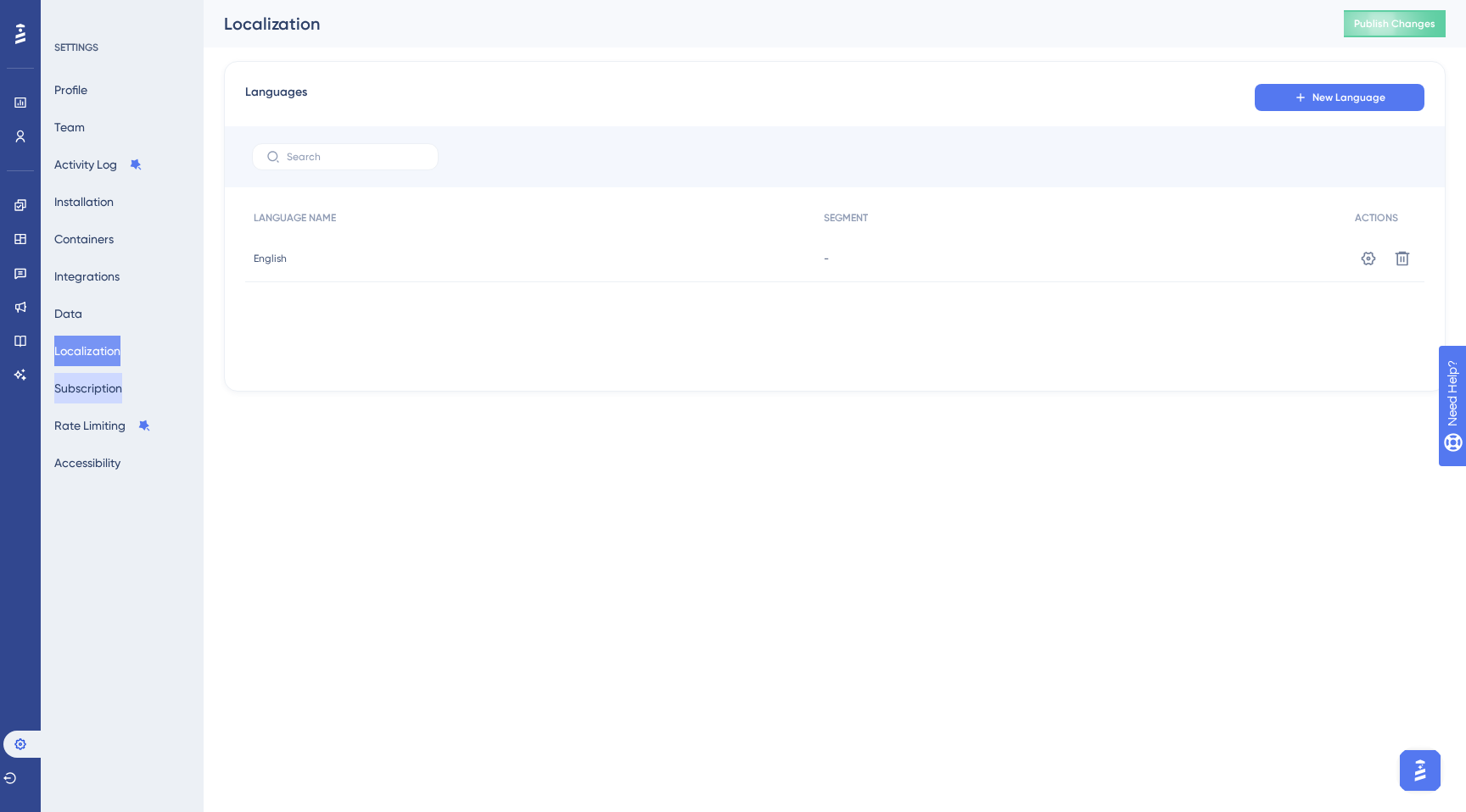
click at [85, 388] on button "Subscription" at bounding box center [88, 388] width 68 height 30
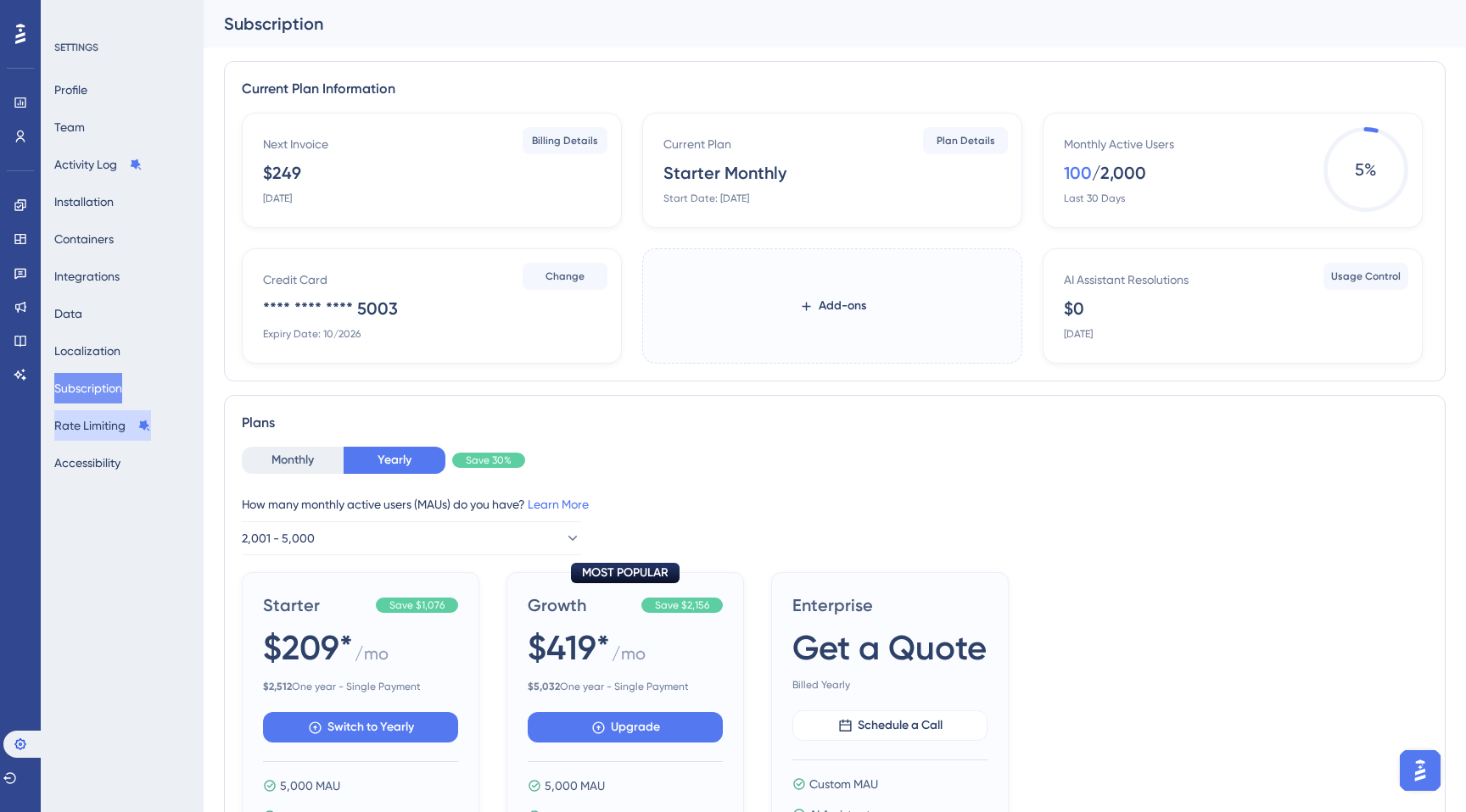
click at [94, 440] on button "Rate Limiting" at bounding box center [102, 426] width 97 height 30
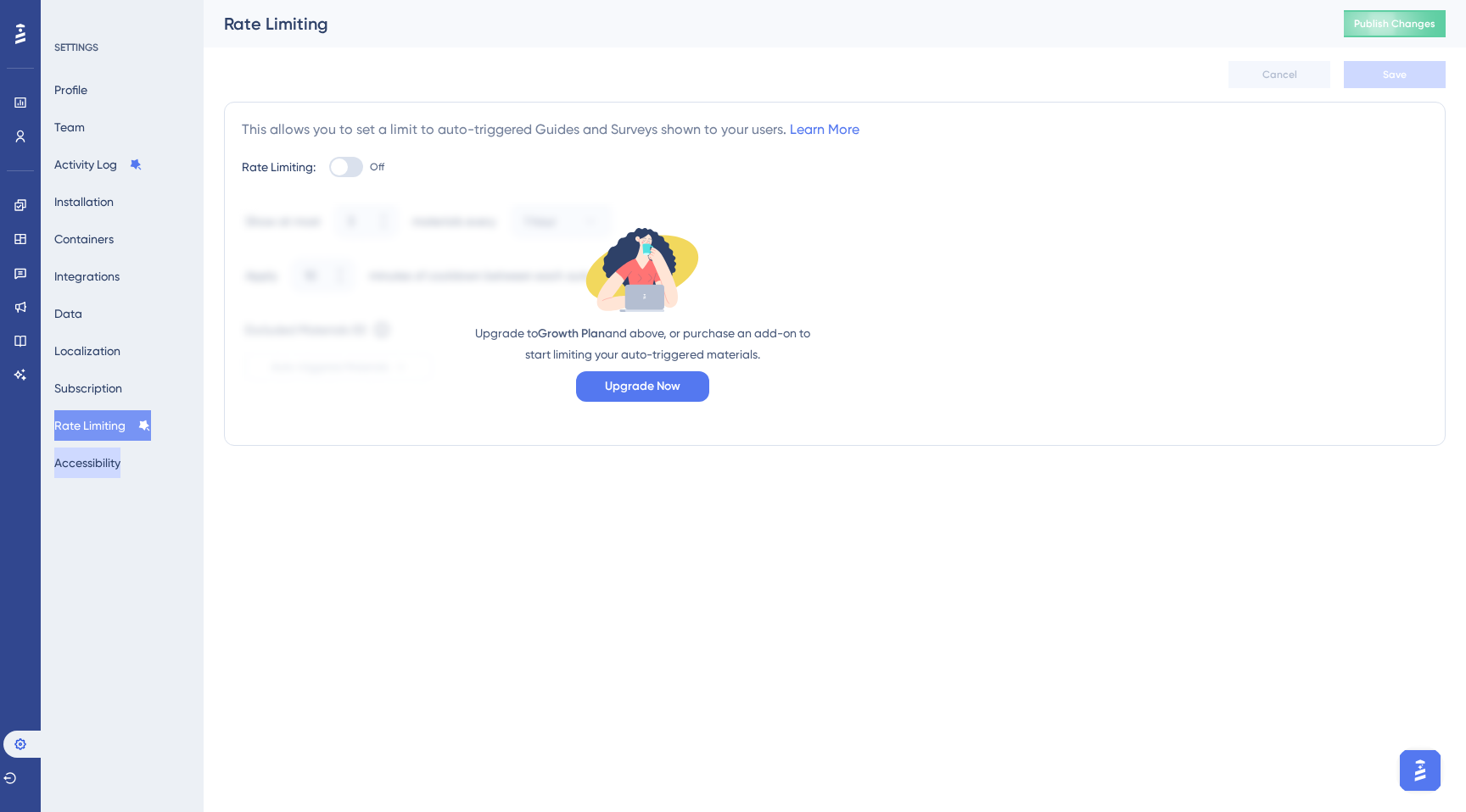
click at [95, 467] on button "Accessibility" at bounding box center [87, 463] width 67 height 30
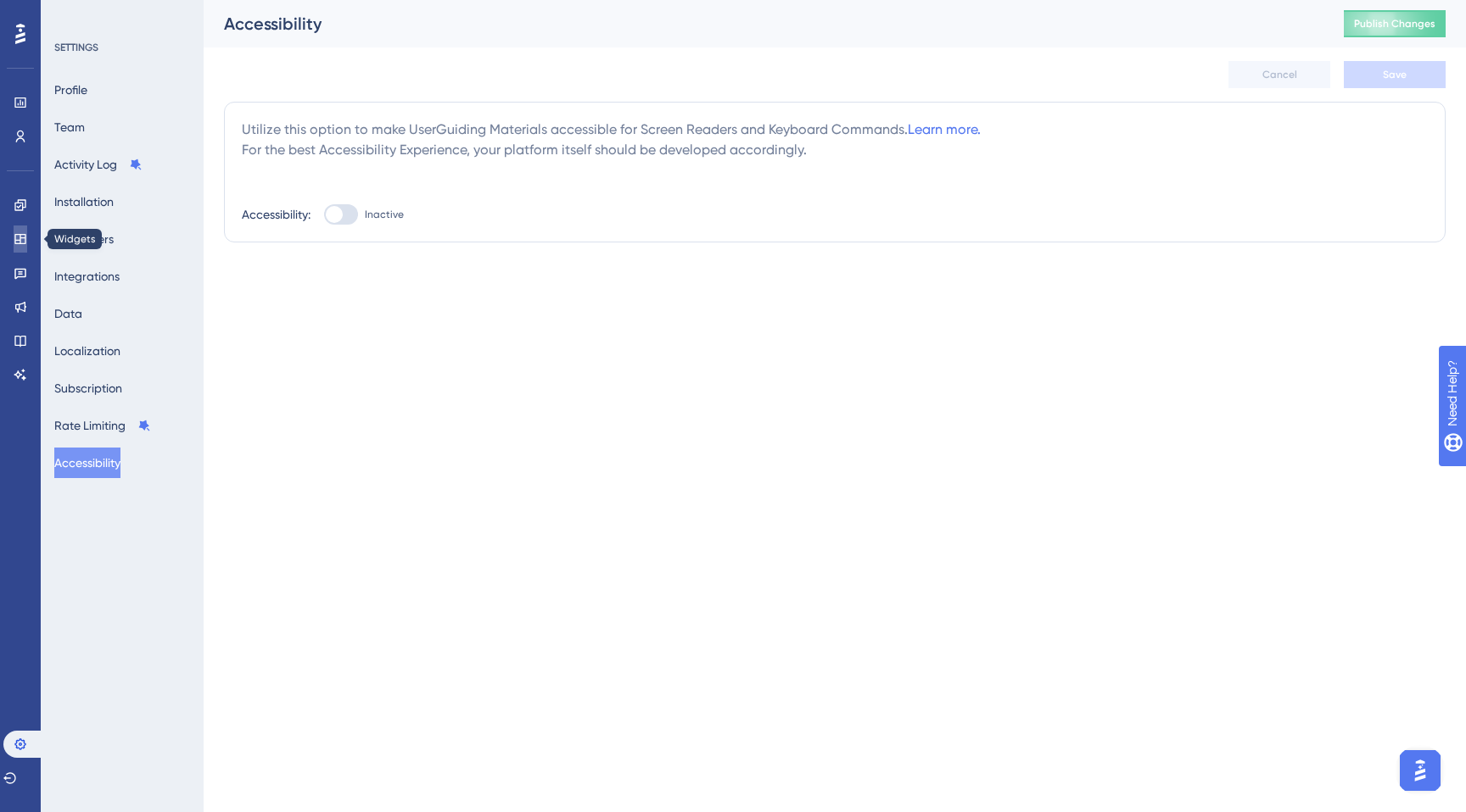
click at [13, 233] on link at bounding box center [20, 238] width 13 height 27
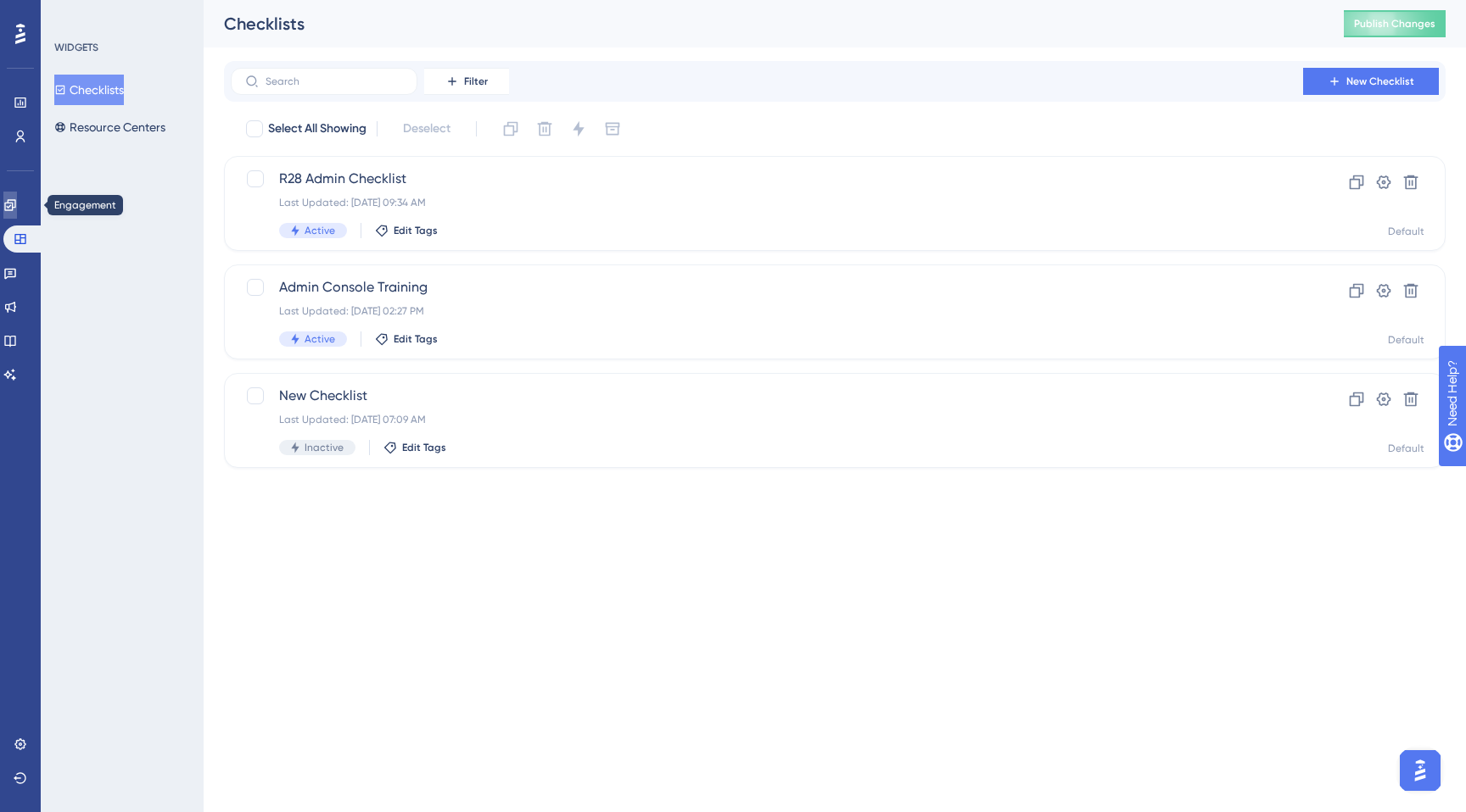
click at [17, 200] on icon at bounding box center [10, 205] width 13 height 13
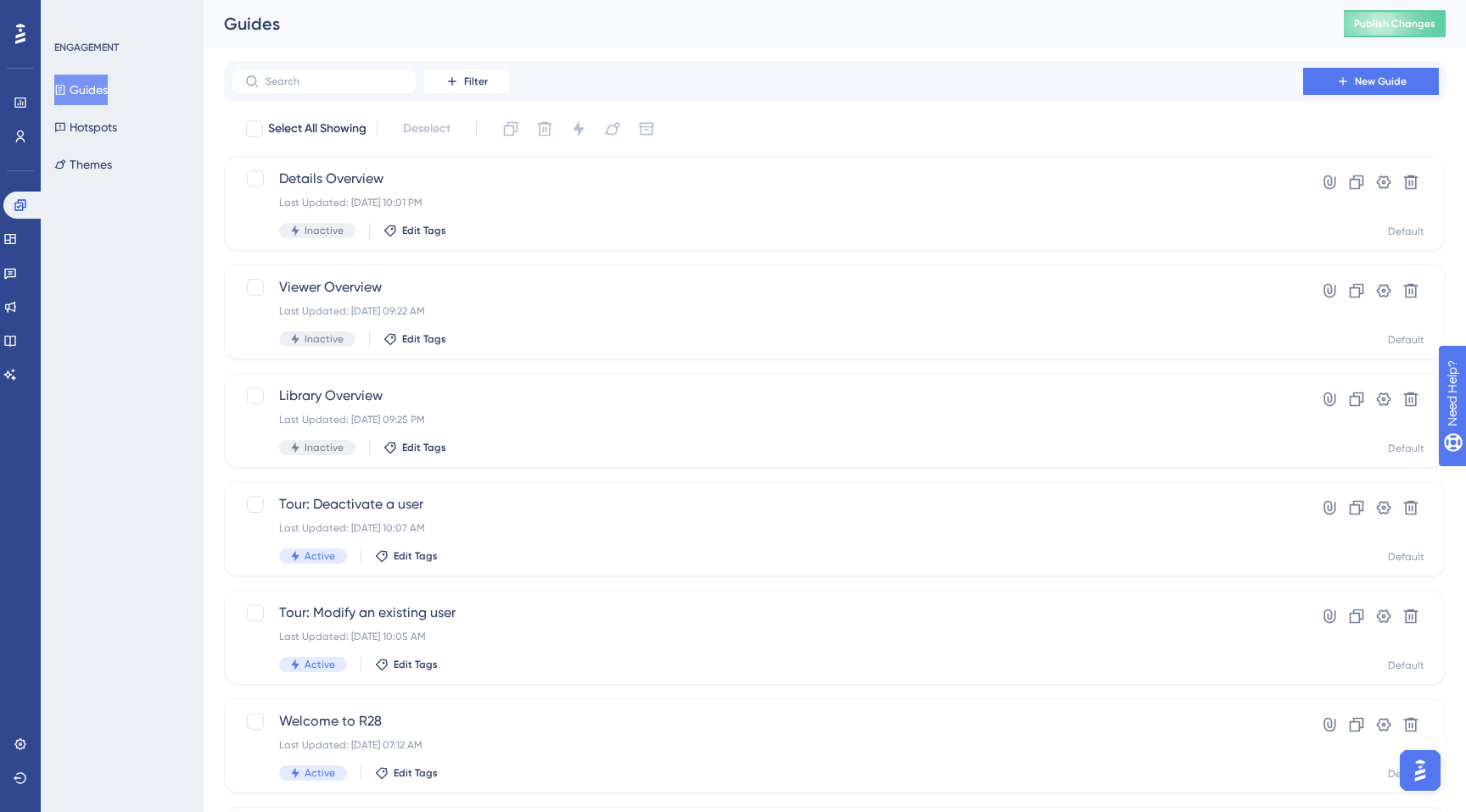
click at [22, 36] on icon at bounding box center [20, 34] width 10 height 20
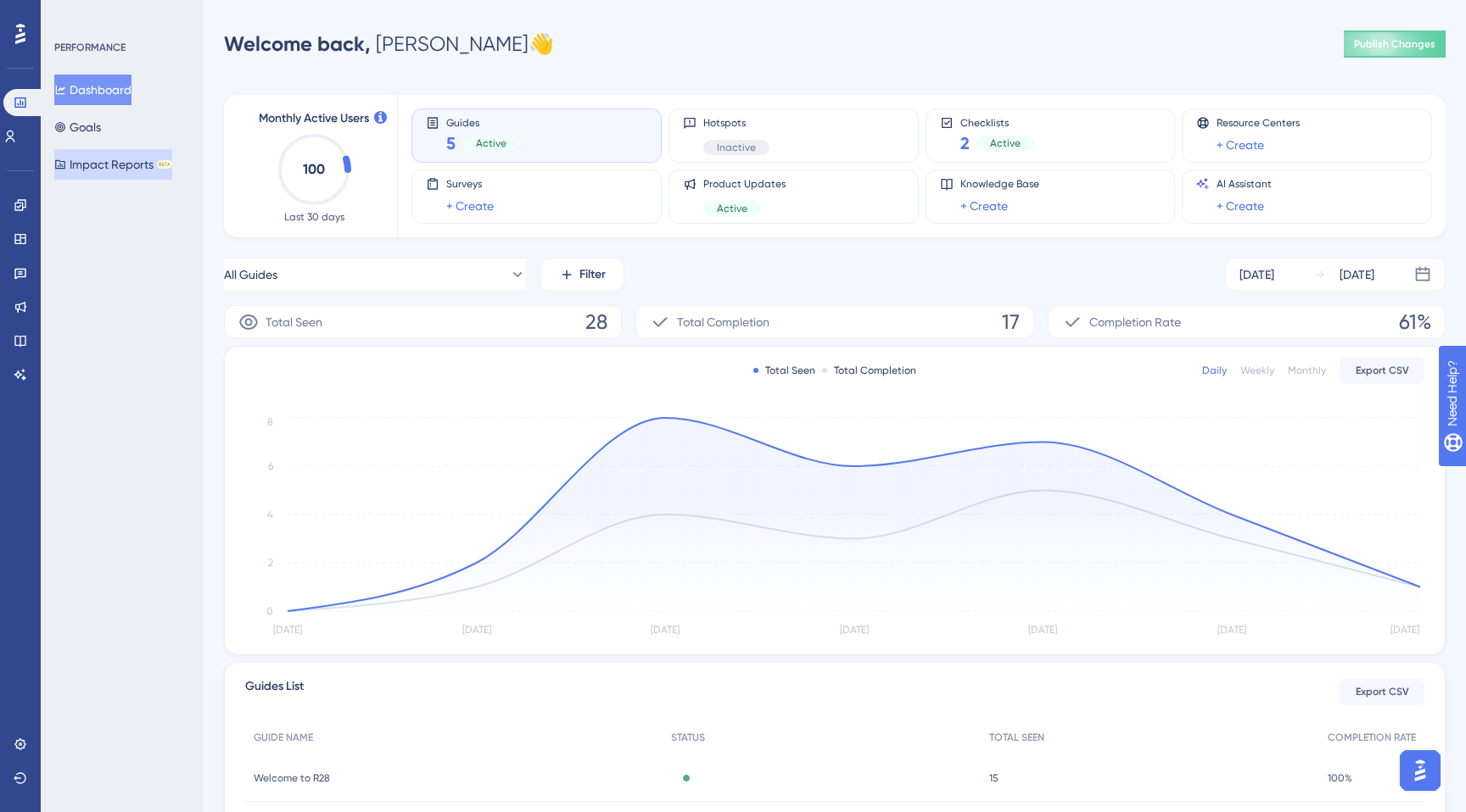
scroll to position [146, 0]
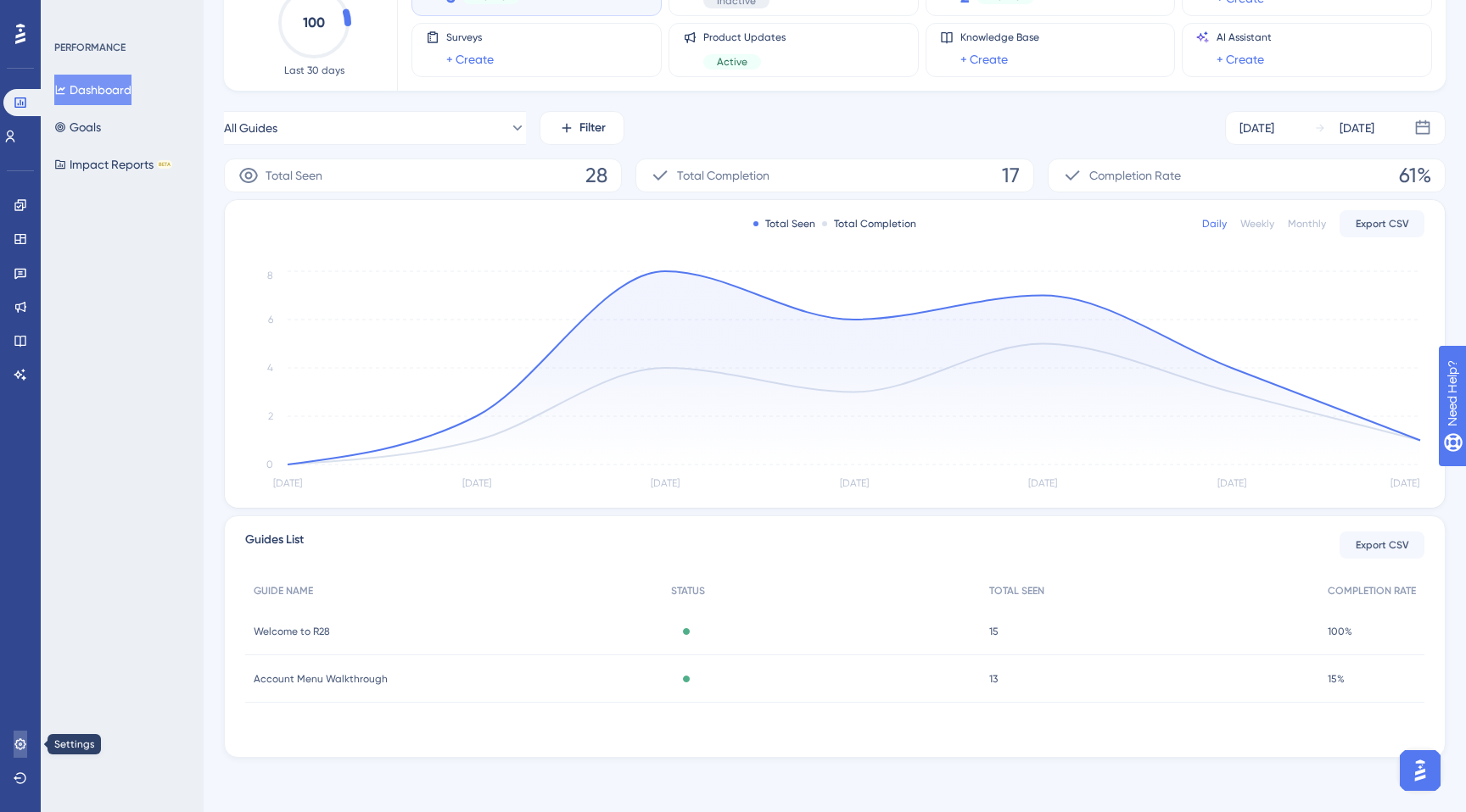
click at [17, 750] on icon at bounding box center [20, 744] width 13 height 13
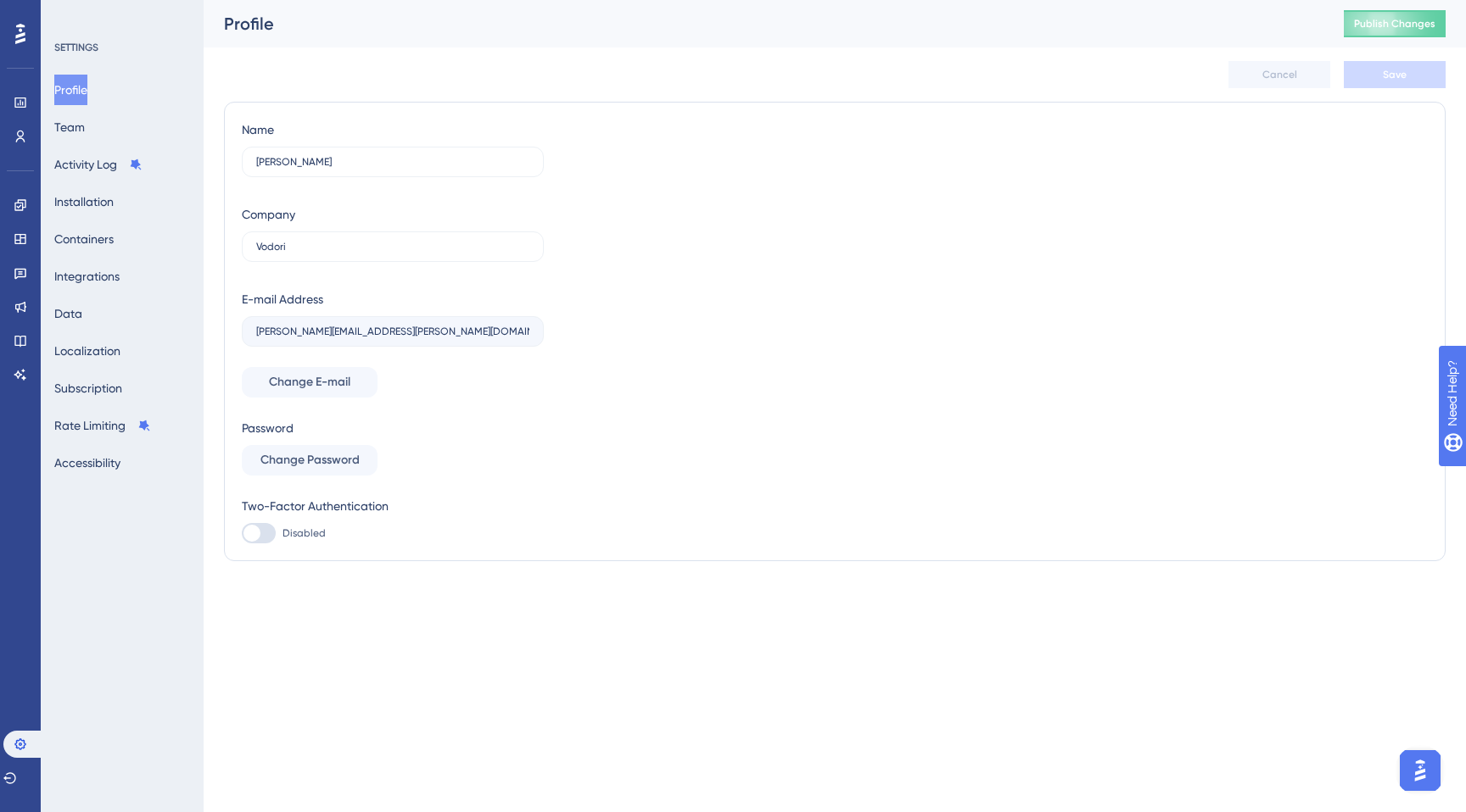
click at [1421, 774] on img "Open AI Assistant Launcher" at bounding box center [1420, 770] width 30 height 30
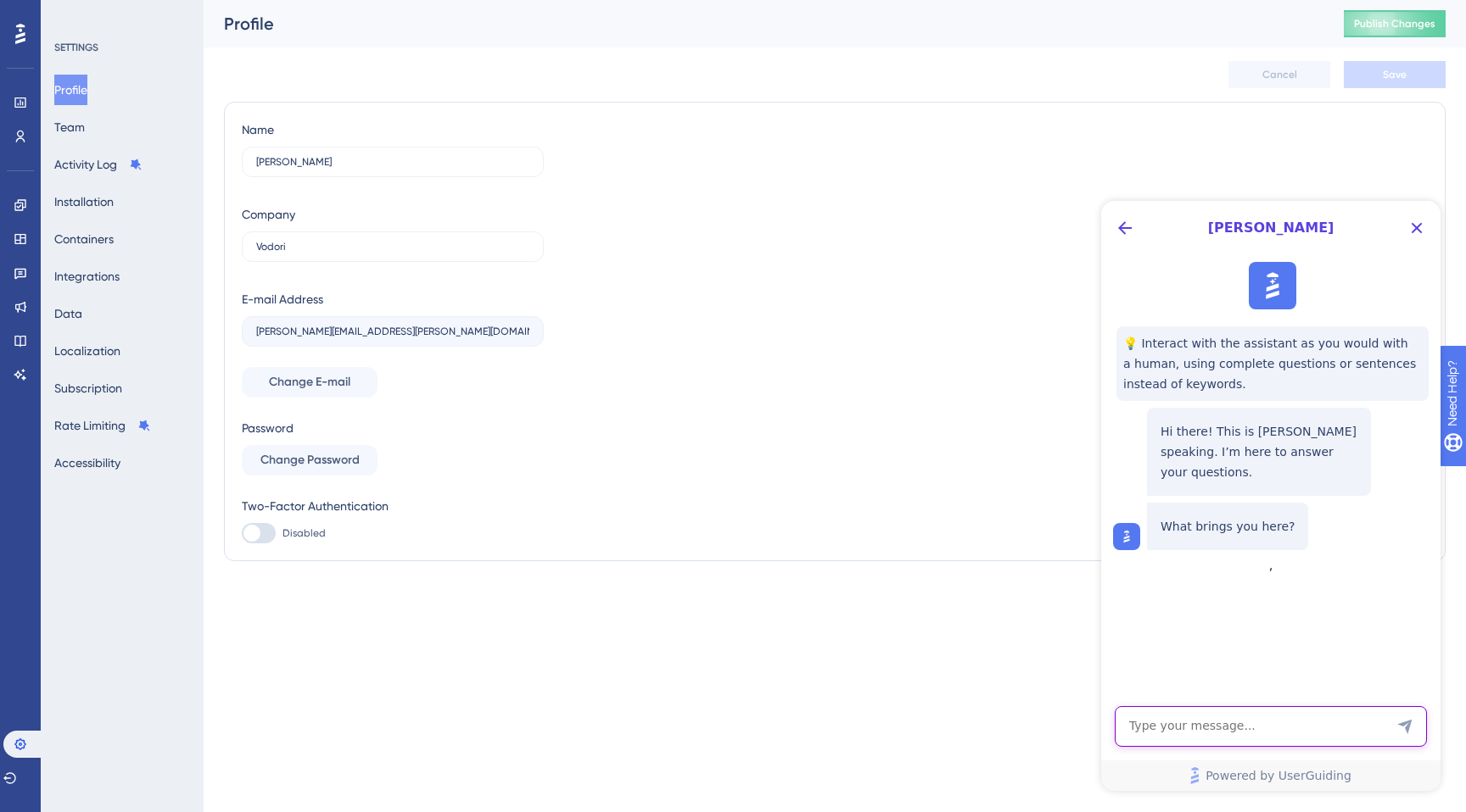
click at [1309, 726] on textarea "AI Assistant Text Input" at bounding box center [1271, 727] width 312 height 41
type textarea "Where do I update my default style settings?"
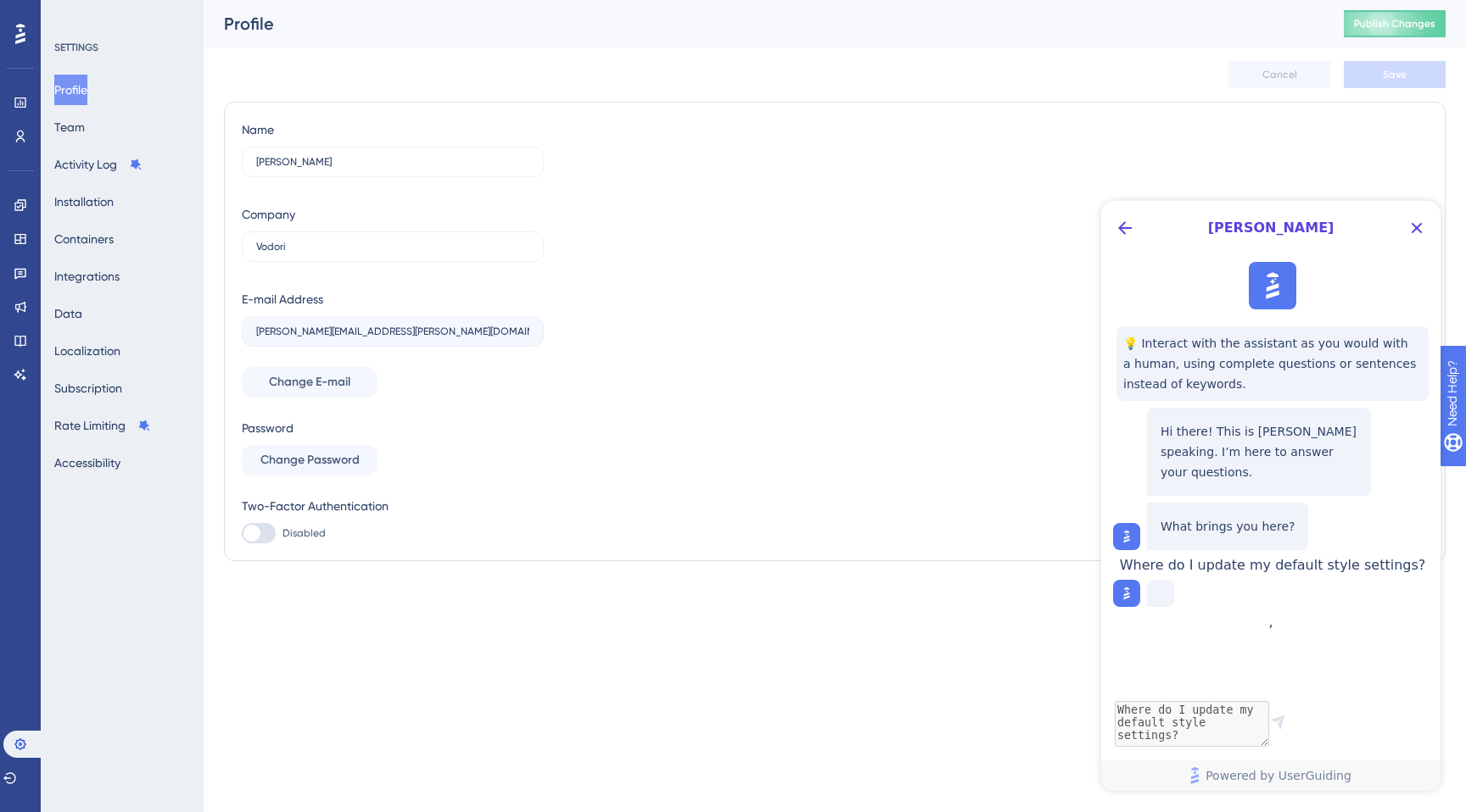
click at [1270, 574] on span "Where do I update my default style settings?" at bounding box center [1273, 566] width 306 height 16
click at [1409, 231] on icon "Close Button" at bounding box center [1416, 228] width 20 height 20
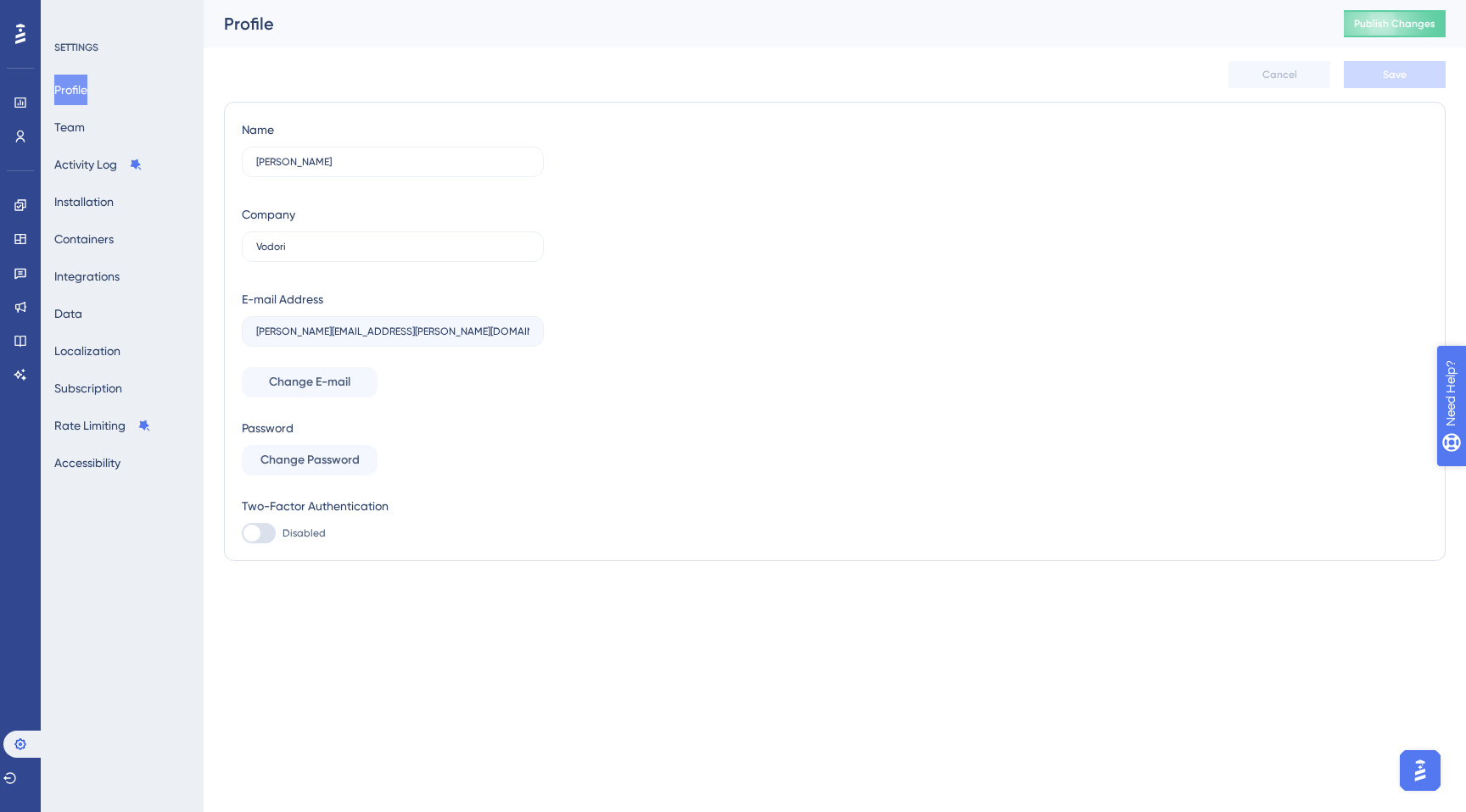
click at [1465, 480] on icon "open resource center" at bounding box center [1461, 480] width 18 height 18
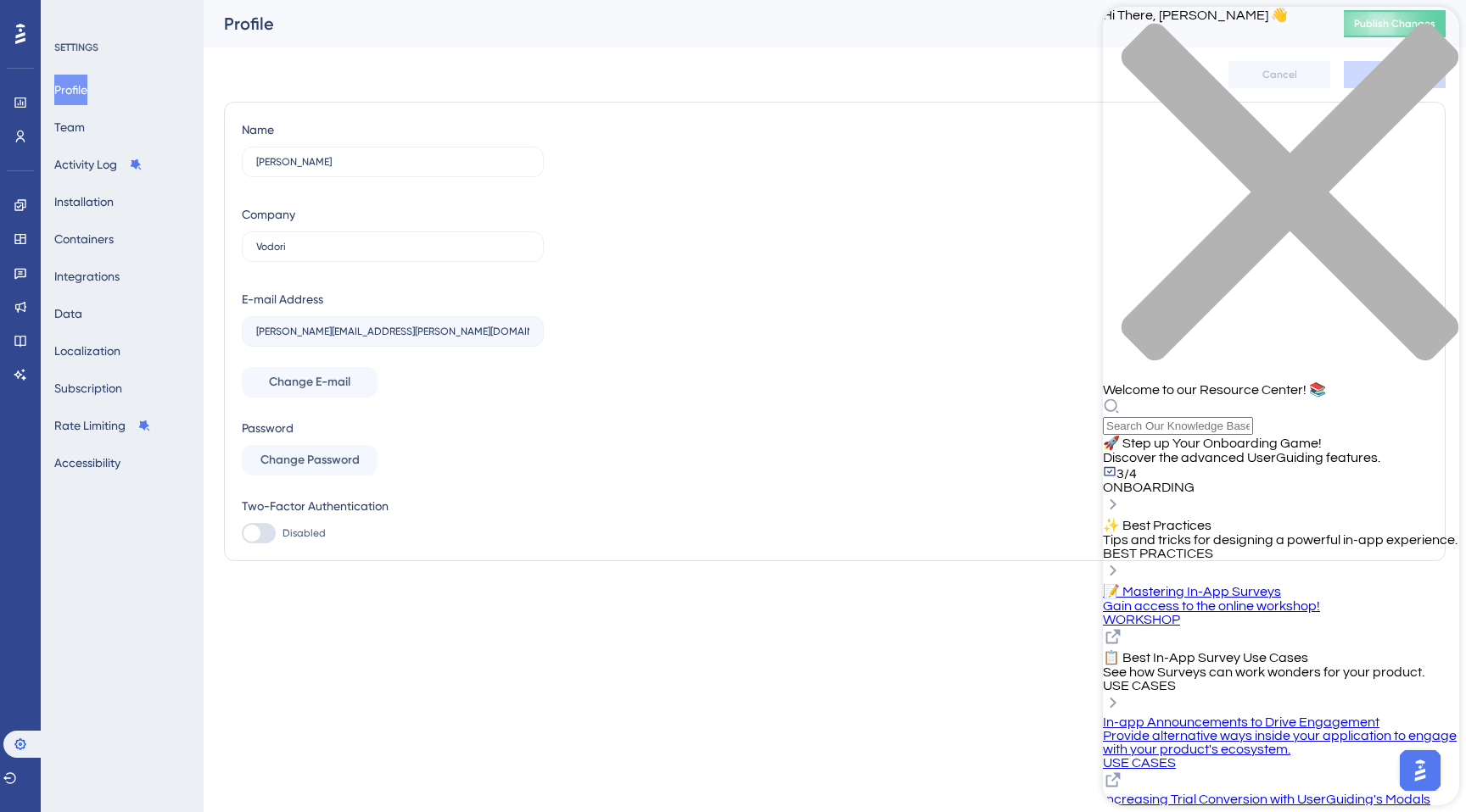
click at [1236, 398] on div "Resource Center Header" at bounding box center [1282, 417] width 357 height 37
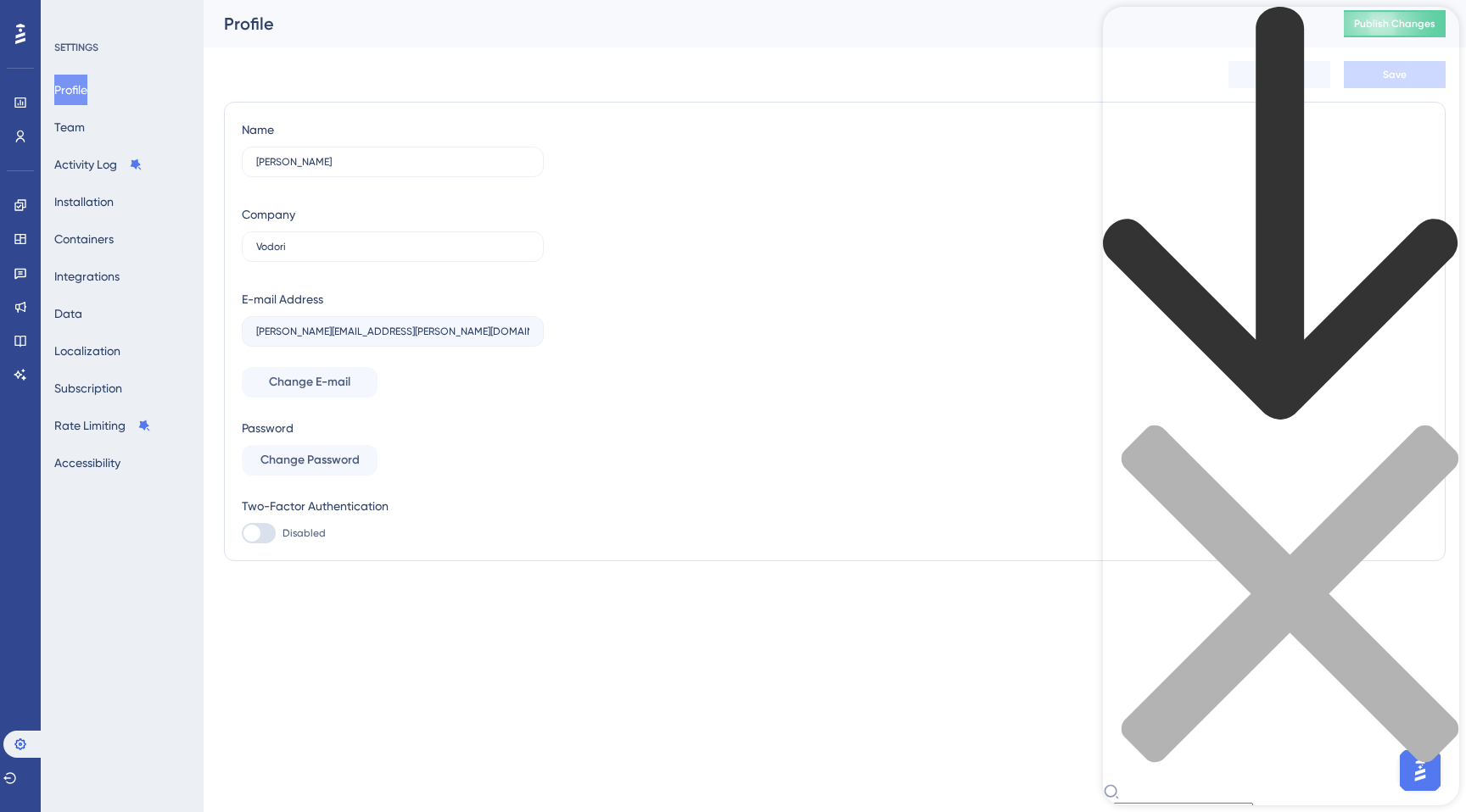
click at [1243, 784] on div "Resource Center Header" at bounding box center [1282, 802] width 357 height 37
type input "default styling"
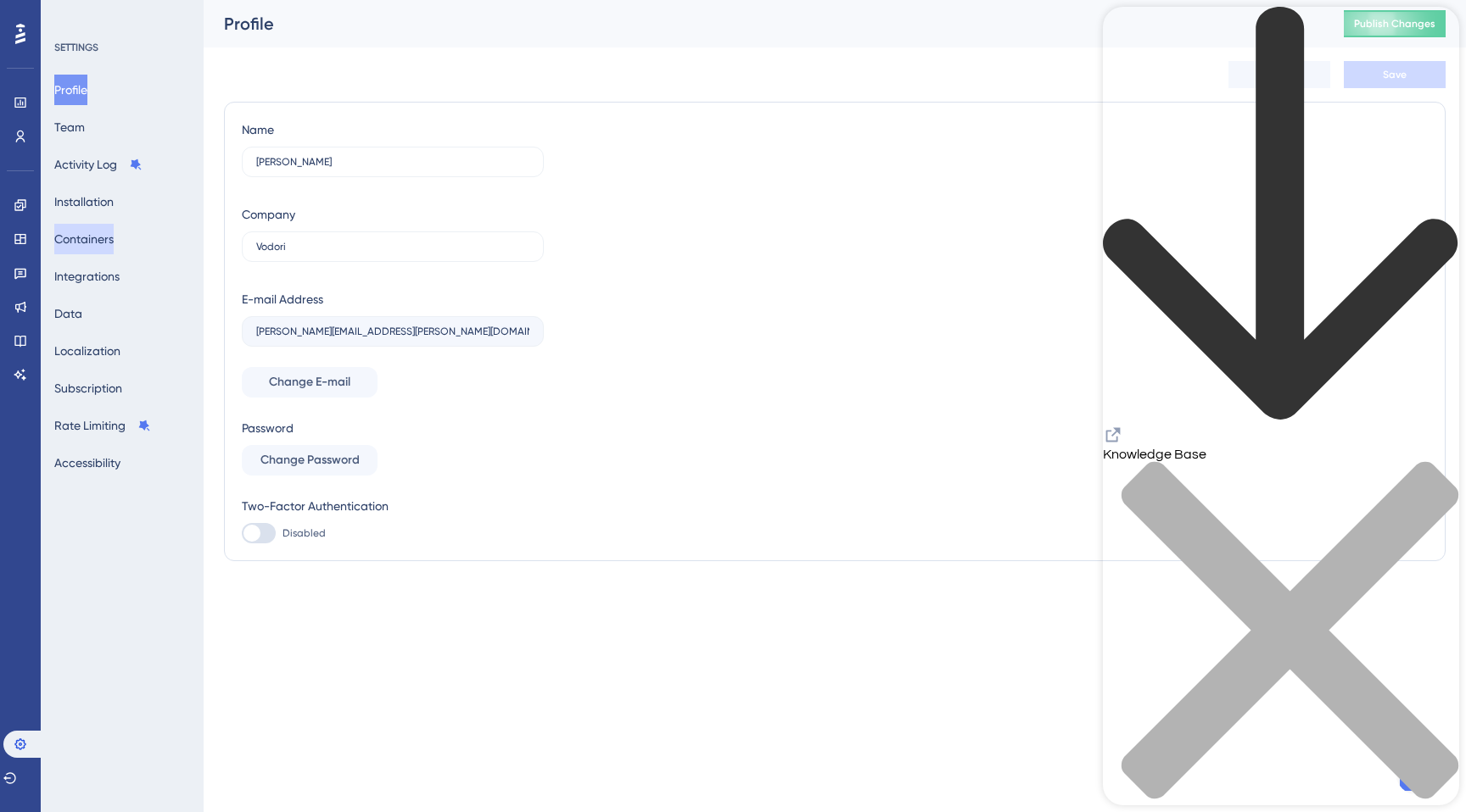
click at [77, 245] on button "Containers" at bounding box center [83, 239] width 59 height 30
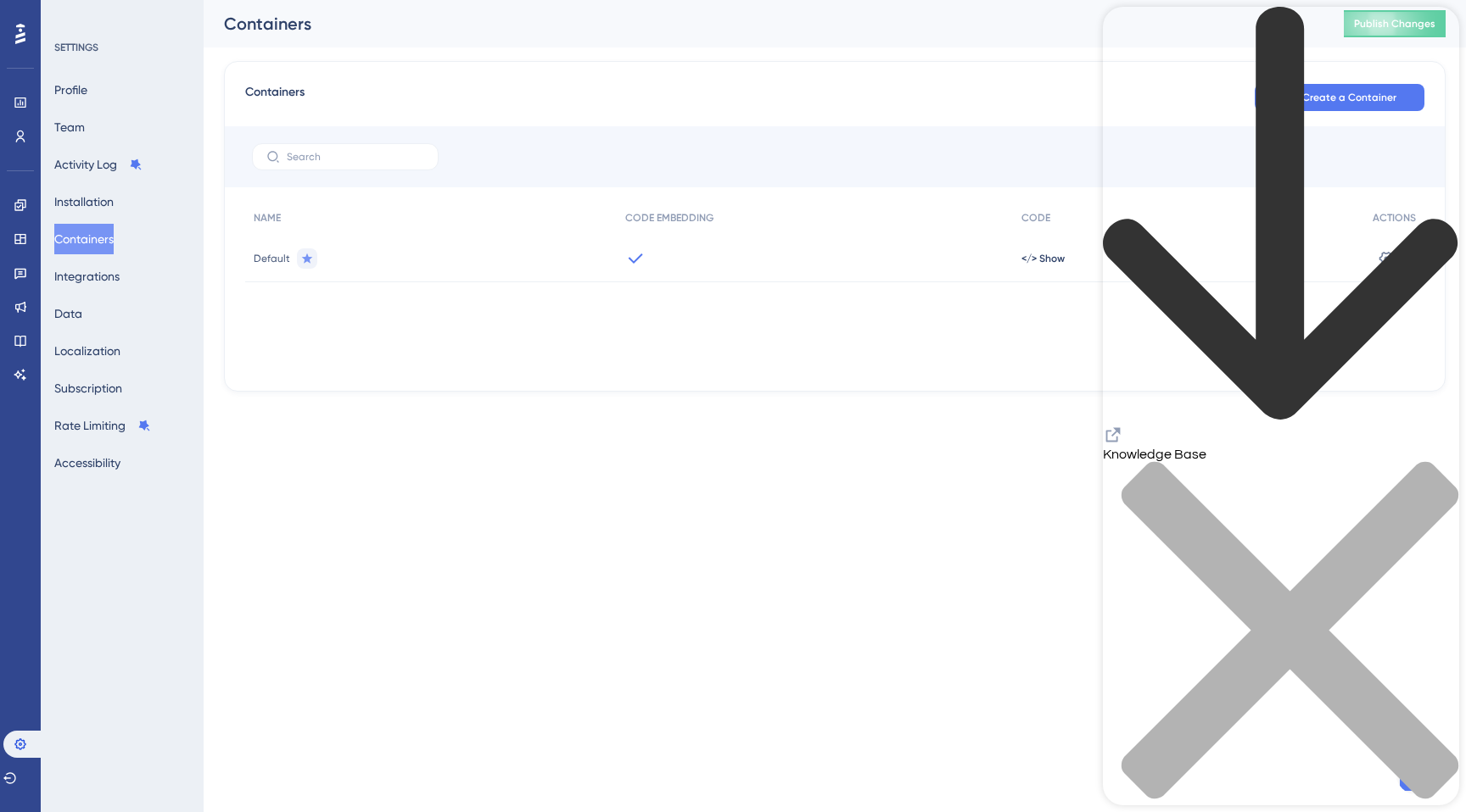
click at [1132, 36] on icon "back to header" at bounding box center [1282, 215] width 357 height 416
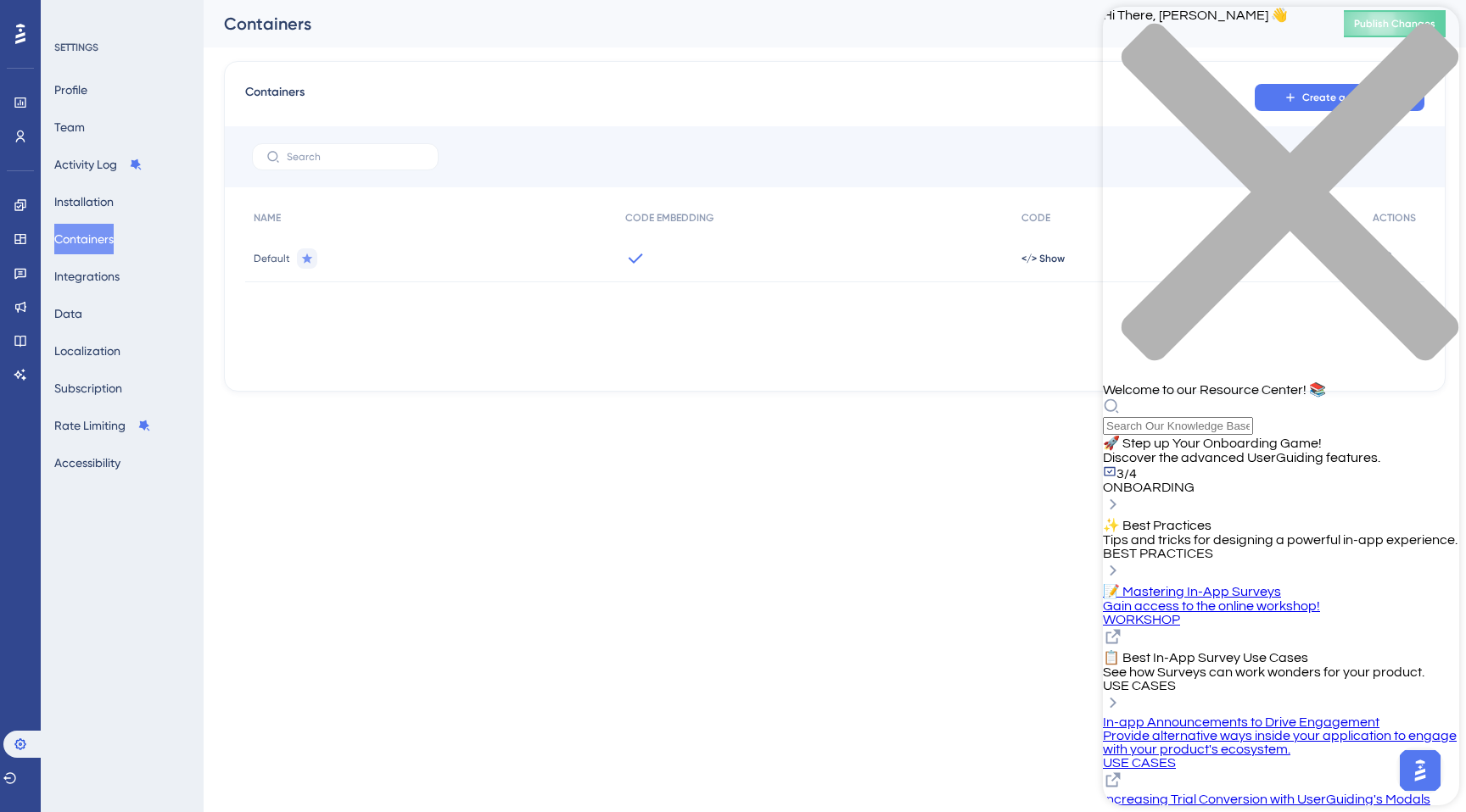
click at [1438, 42] on div "close resource center" at bounding box center [1282, 202] width 357 height 359
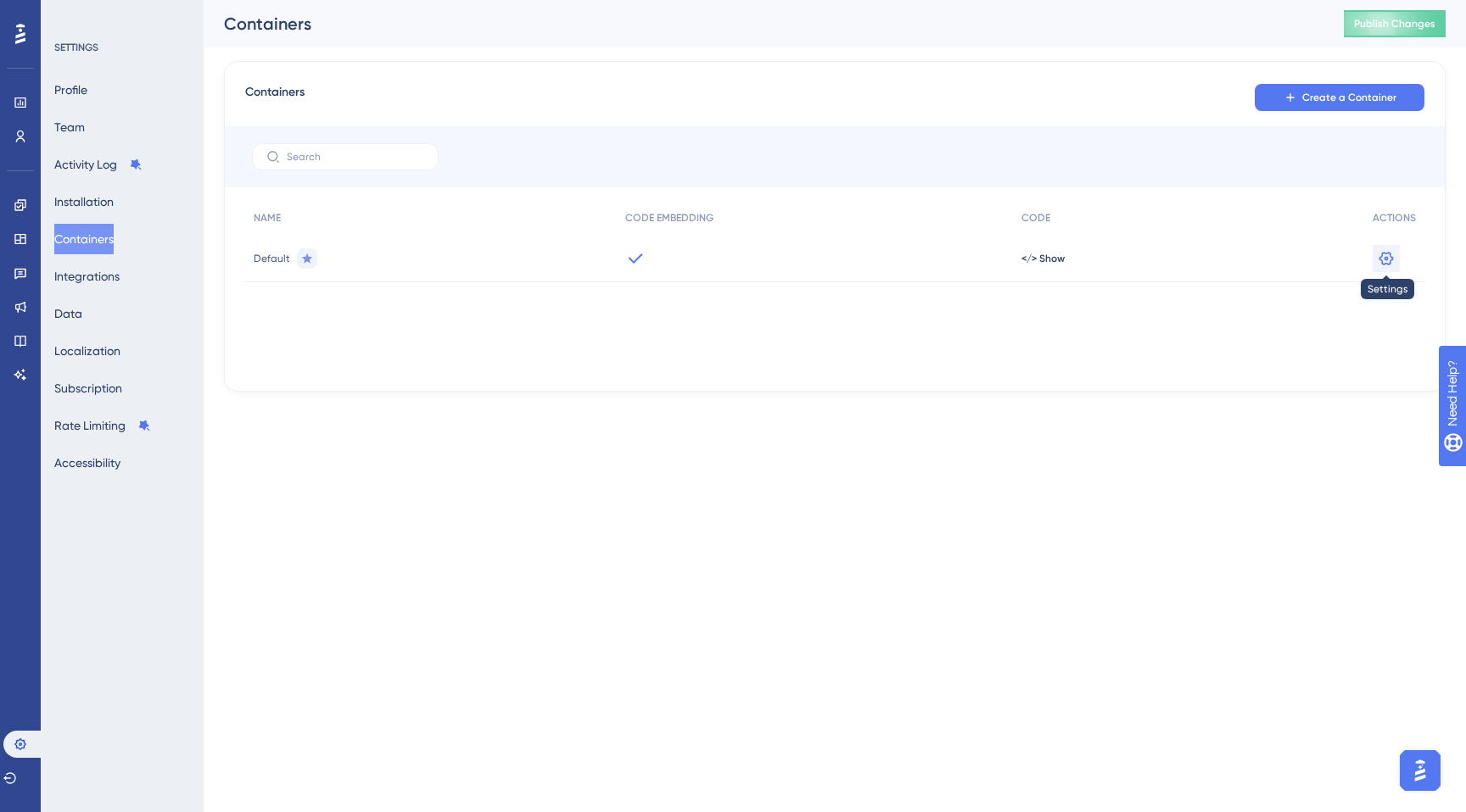
click at [1395, 260] on icon at bounding box center [1386, 258] width 17 height 17
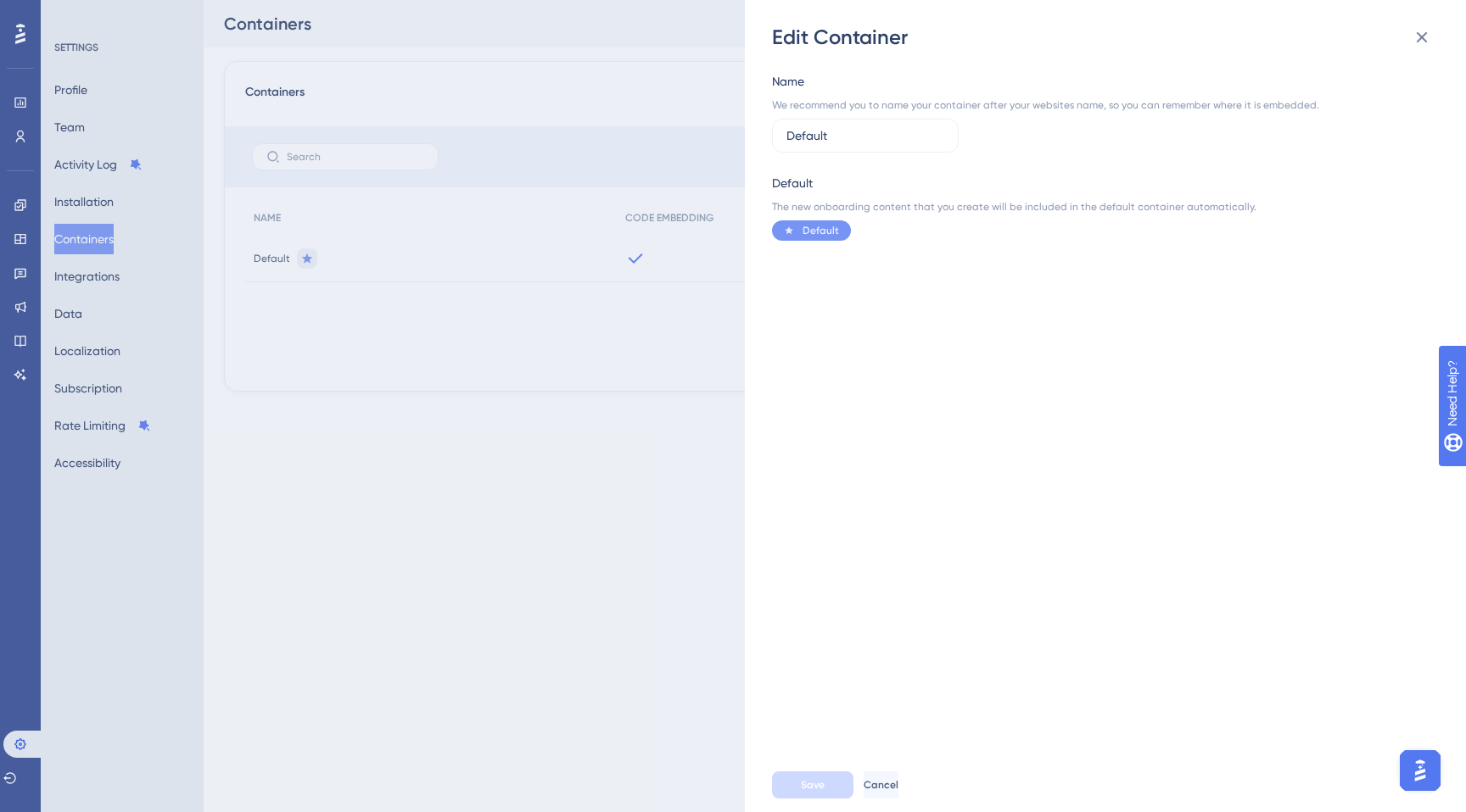
click at [811, 221] on div "Default" at bounding box center [811, 230] width 79 height 20
click at [1422, 40] on icon at bounding box center [1422, 37] width 20 height 20
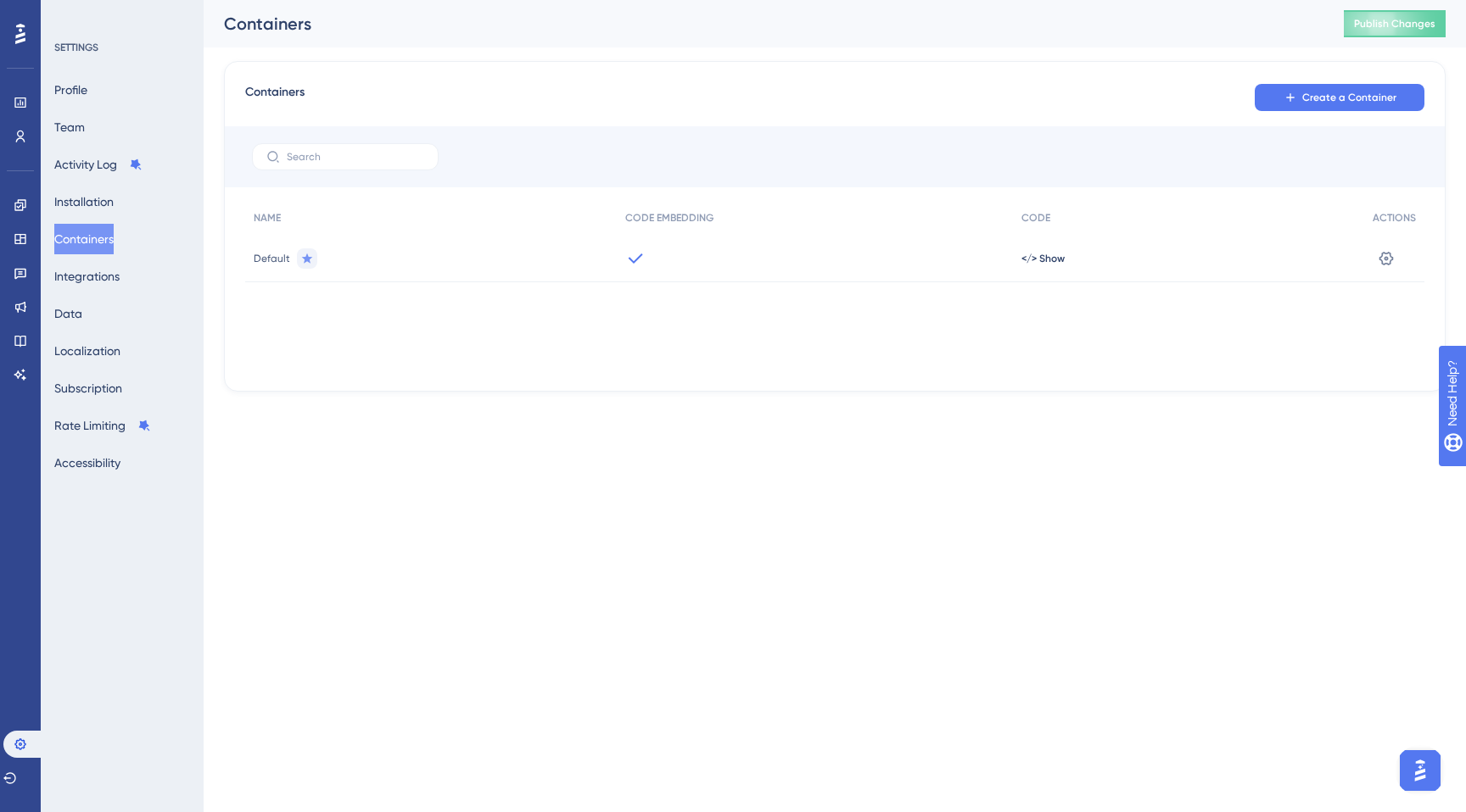
drag, startPoint x: 280, startPoint y: 258, endPoint x: 357, endPoint y: 253, distance: 77.2
click at [283, 258] on span "Default" at bounding box center [271, 258] width 36 height 13
click at [1039, 261] on span "</> Show" at bounding box center [1043, 258] width 43 height 13
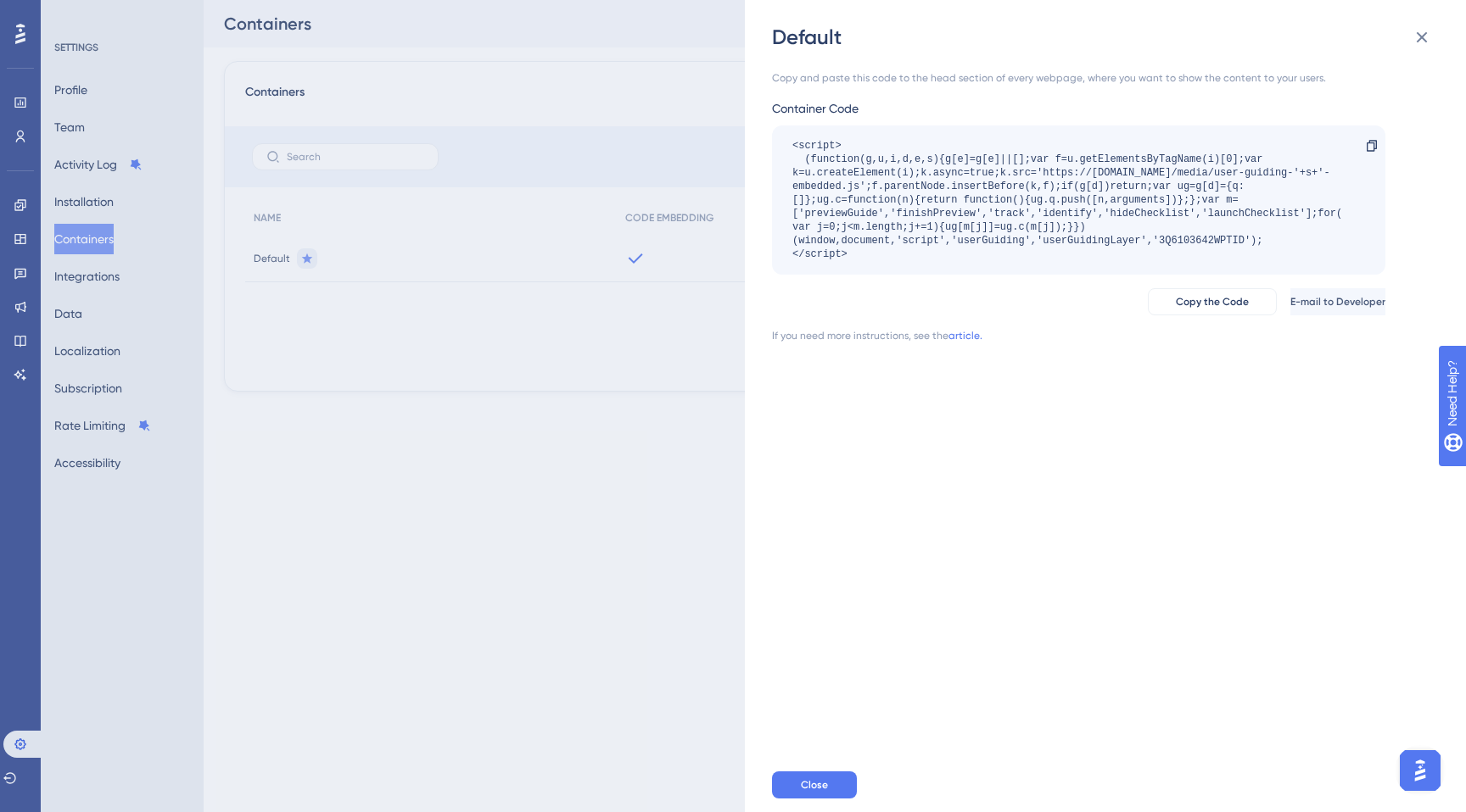
click at [340, 254] on div "Default Copy and paste this code to the head section of every webpage, where yo…" at bounding box center [733, 406] width 1466 height 812
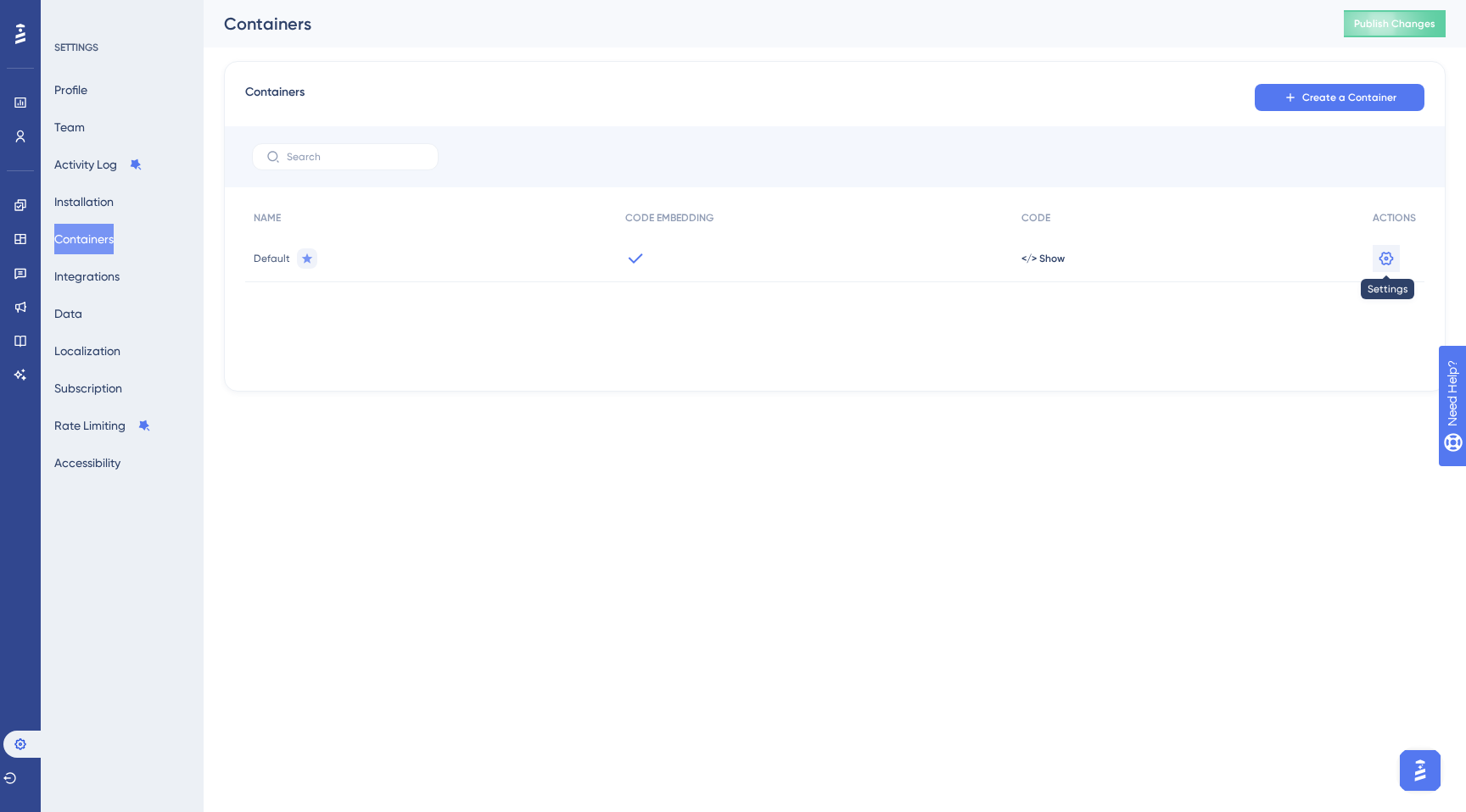
click at [1390, 262] on icon at bounding box center [1386, 258] width 17 height 17
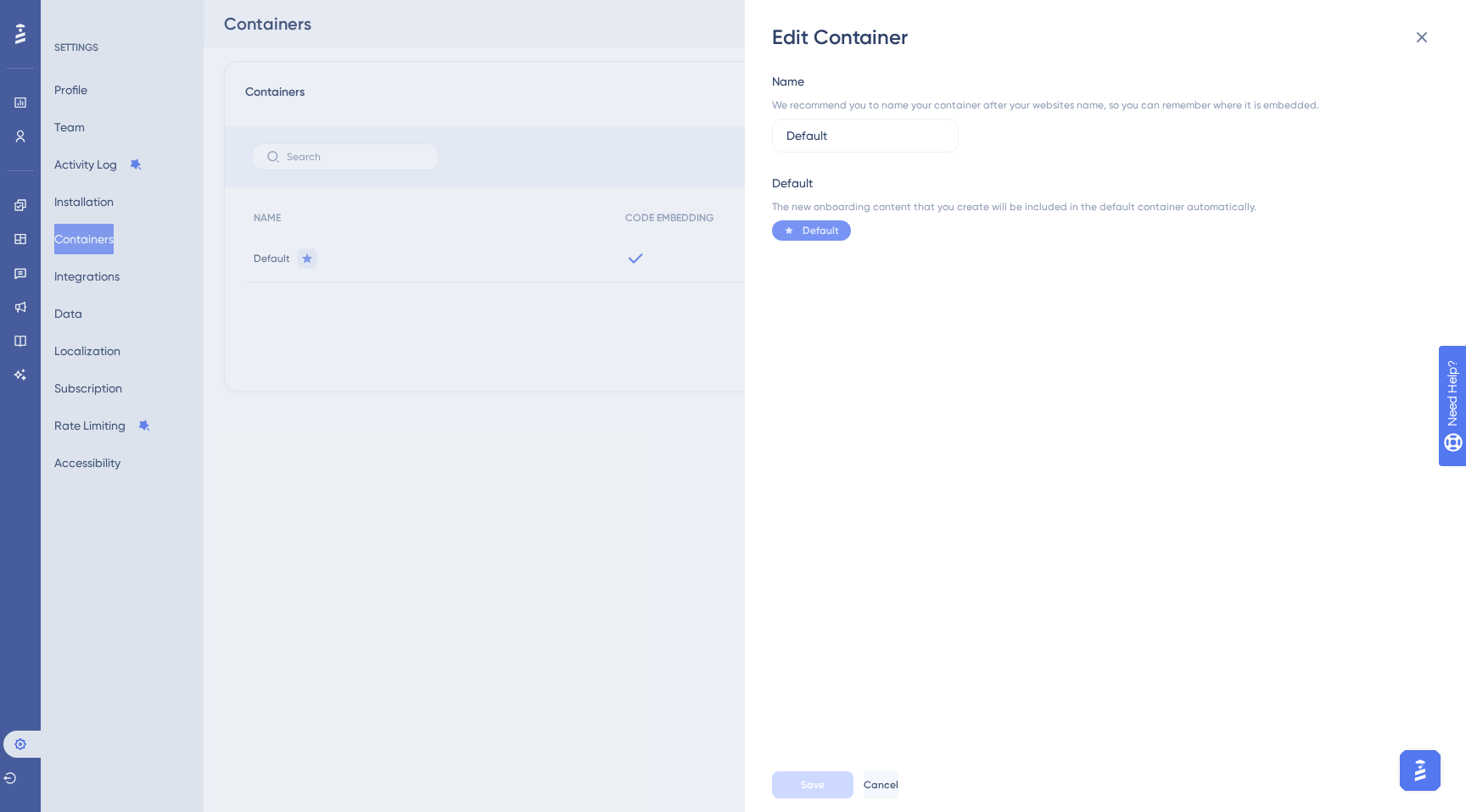
drag, startPoint x: 798, startPoint y: 230, endPoint x: 555, endPoint y: 284, distance: 248.9
click at [796, 231] on div at bounding box center [790, 230] width 17 height 9
click at [542, 287] on div "Edit Container Name We recommend you to name your container after your websites…" at bounding box center [733, 406] width 1466 height 812
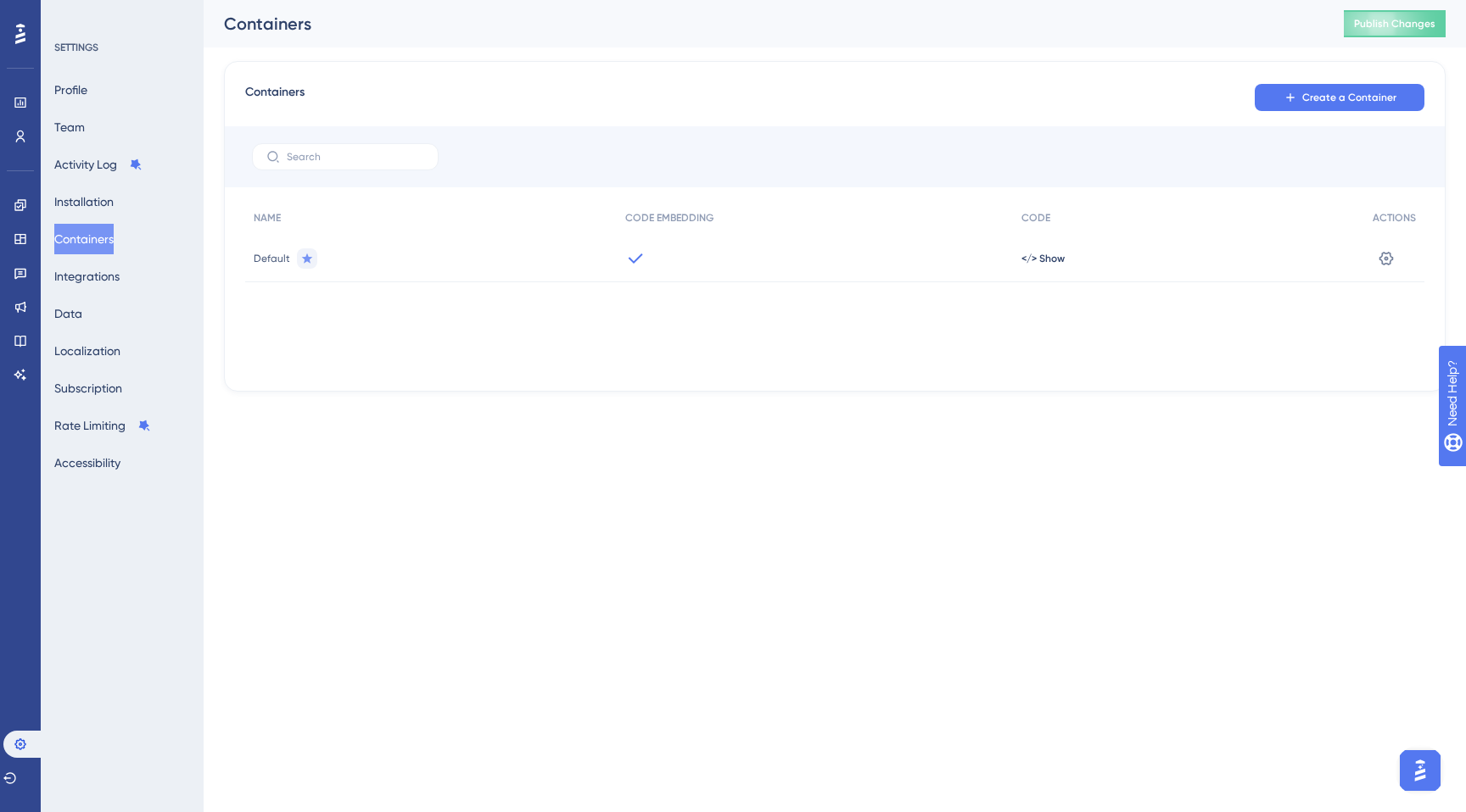
click at [1415, 779] on img "Open AI Assistant Launcher" at bounding box center [1420, 770] width 30 height 30
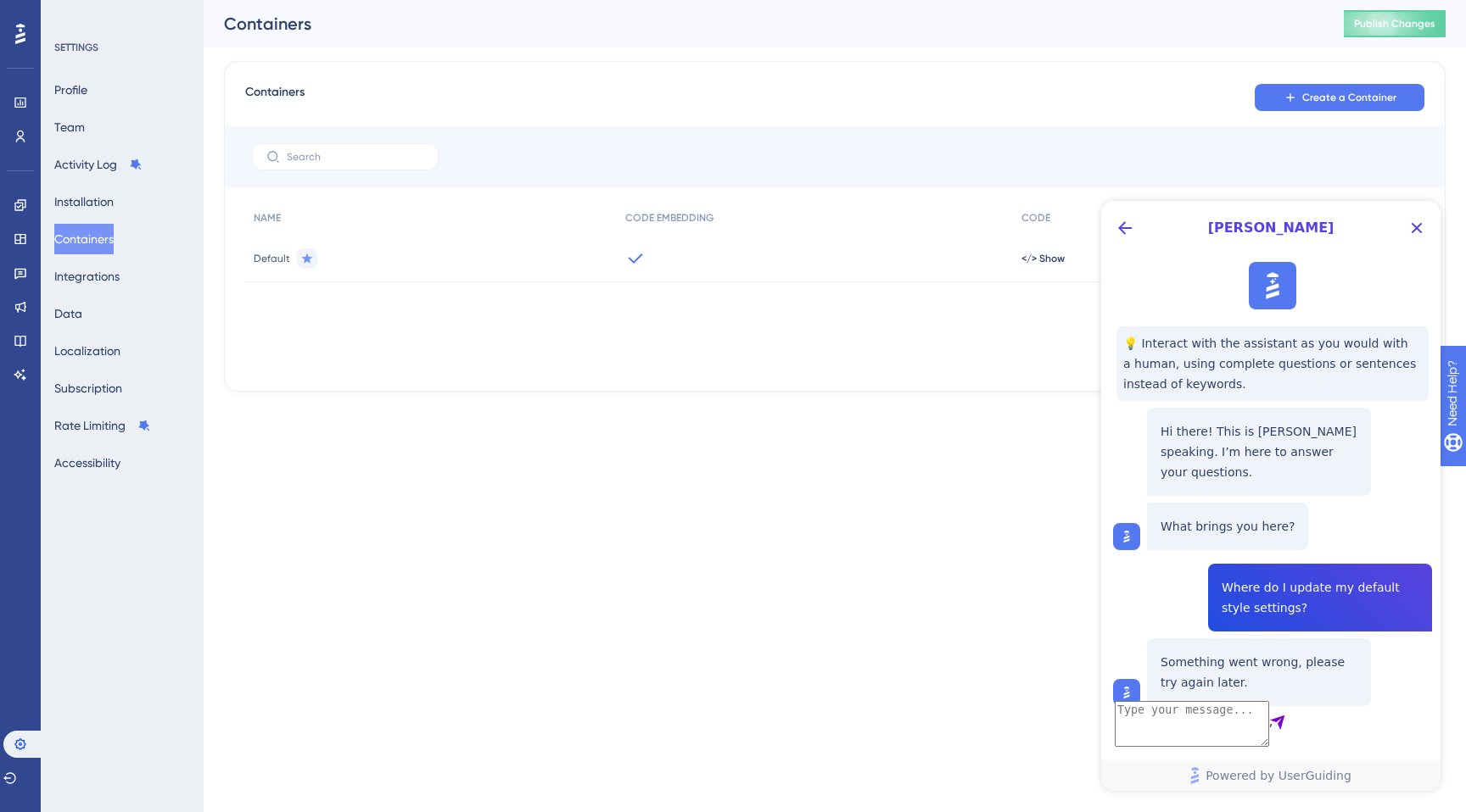
click at [1269, 727] on textarea "AI Assistant Text Input" at bounding box center [1192, 724] width 154 height 46
type textarea "Where can I modify my default styling settings?"
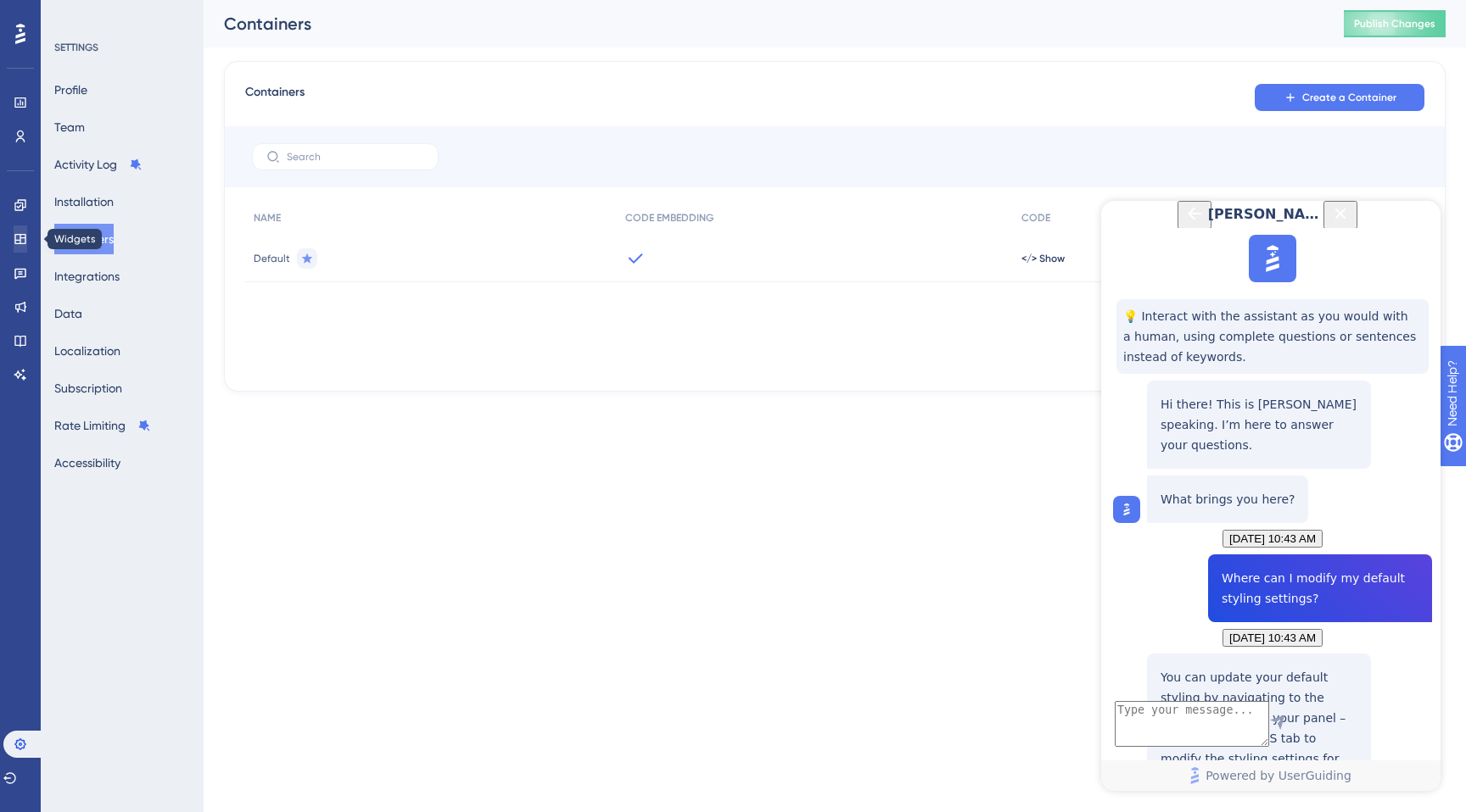
scroll to position [266, 0]
click at [19, 43] on icon at bounding box center [20, 34] width 10 height 20
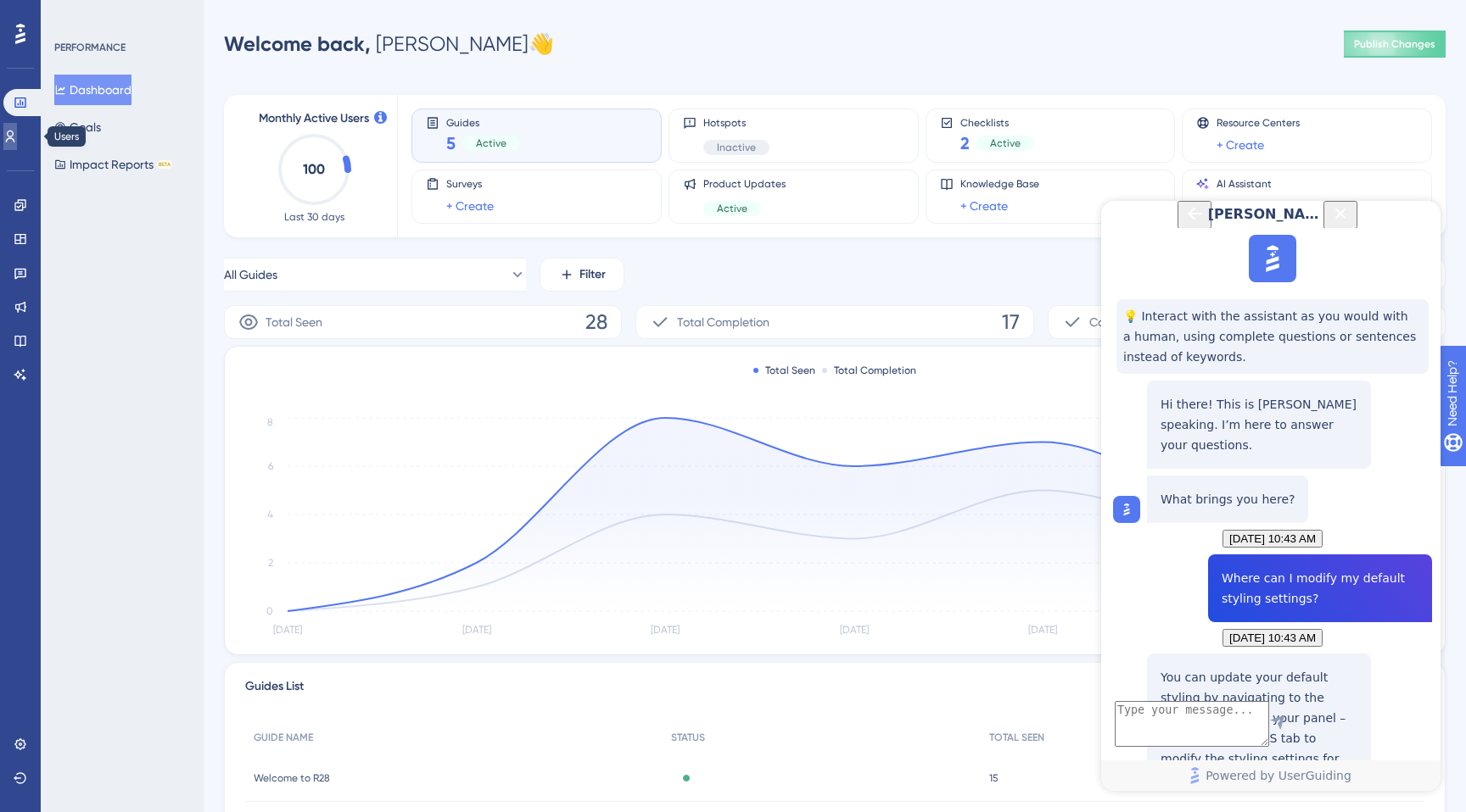
click at [17, 130] on icon at bounding box center [10, 136] width 13 height 13
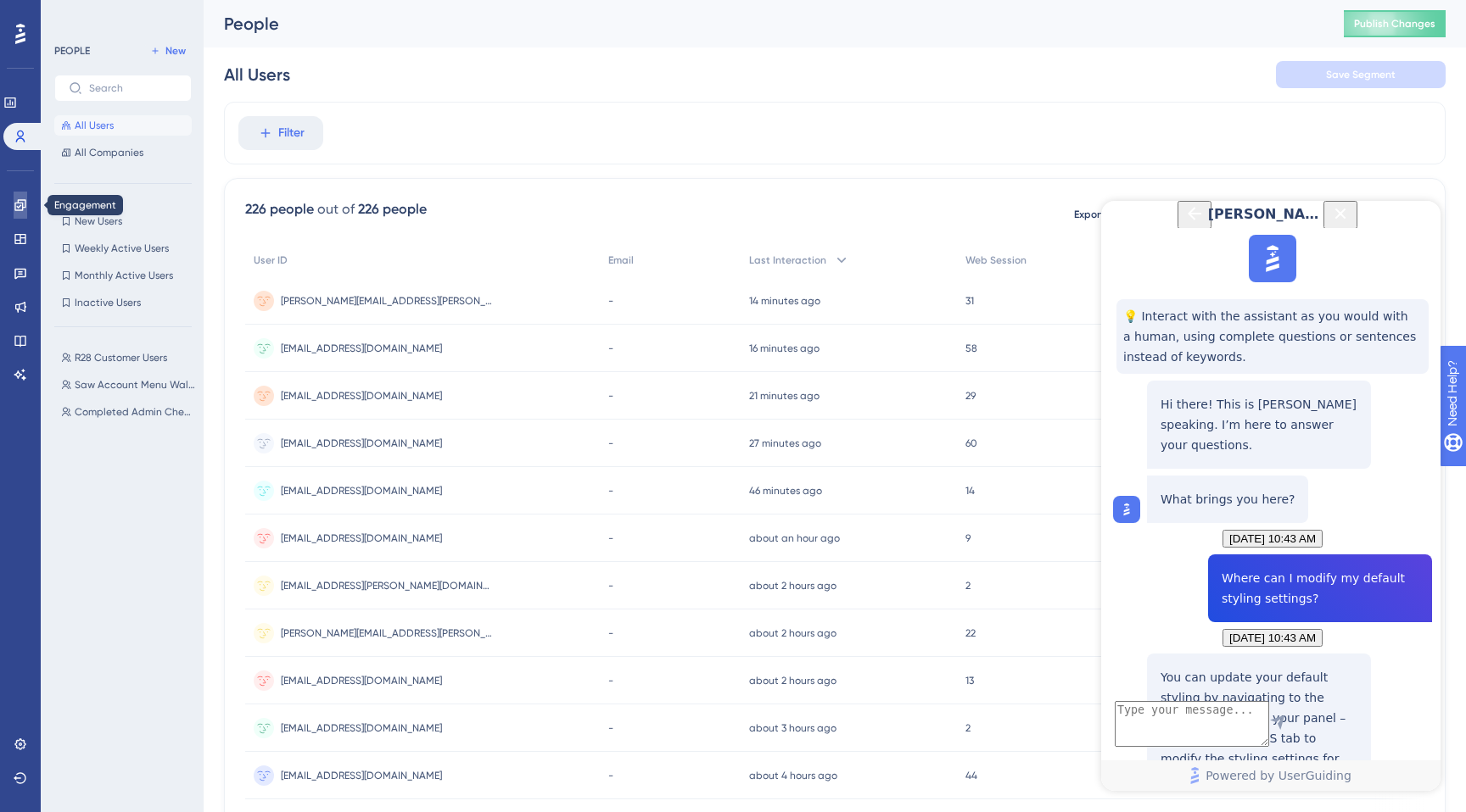
click at [26, 218] on link at bounding box center [20, 205] width 13 height 27
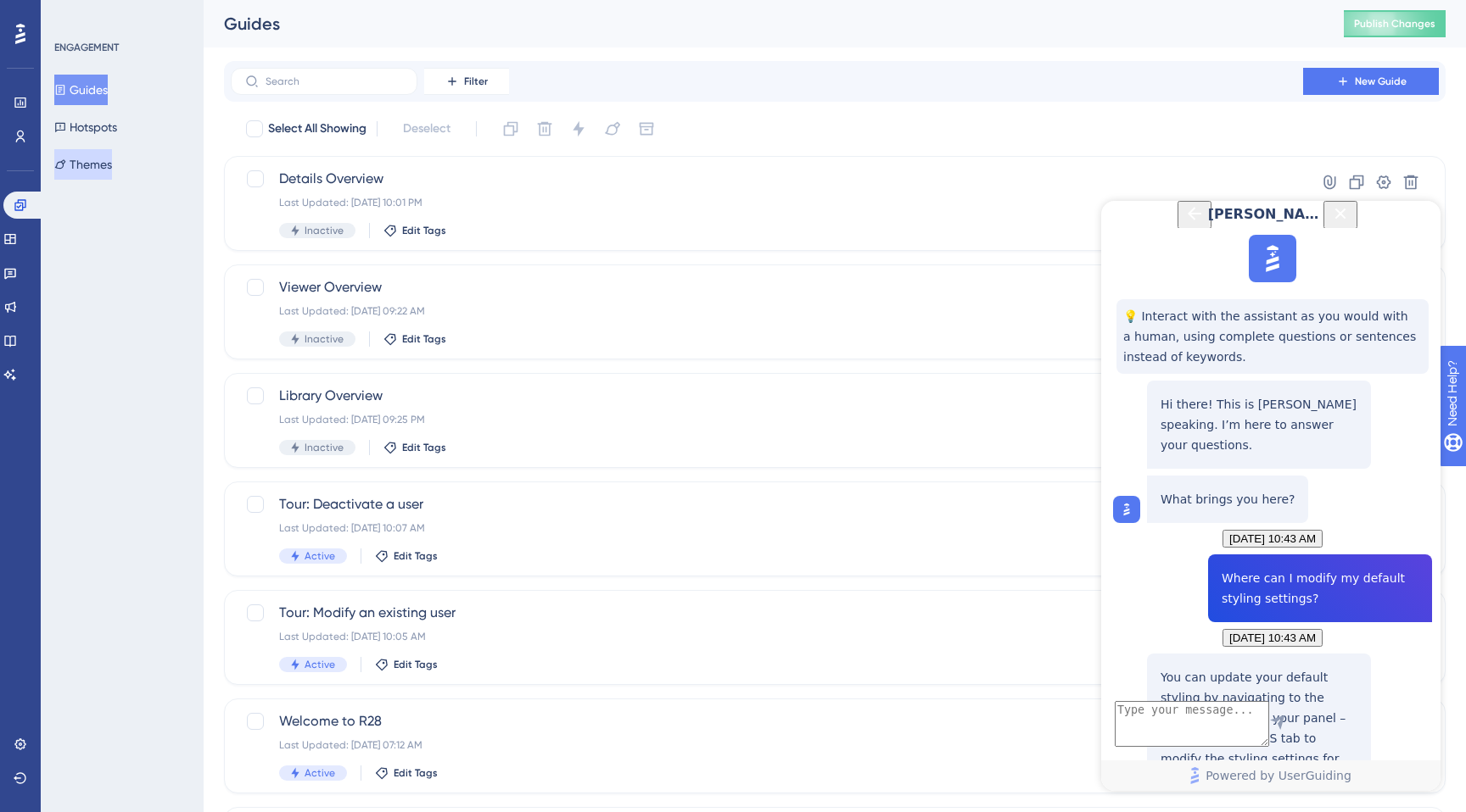
click at [104, 176] on button "Themes" at bounding box center [82, 164] width 58 height 30
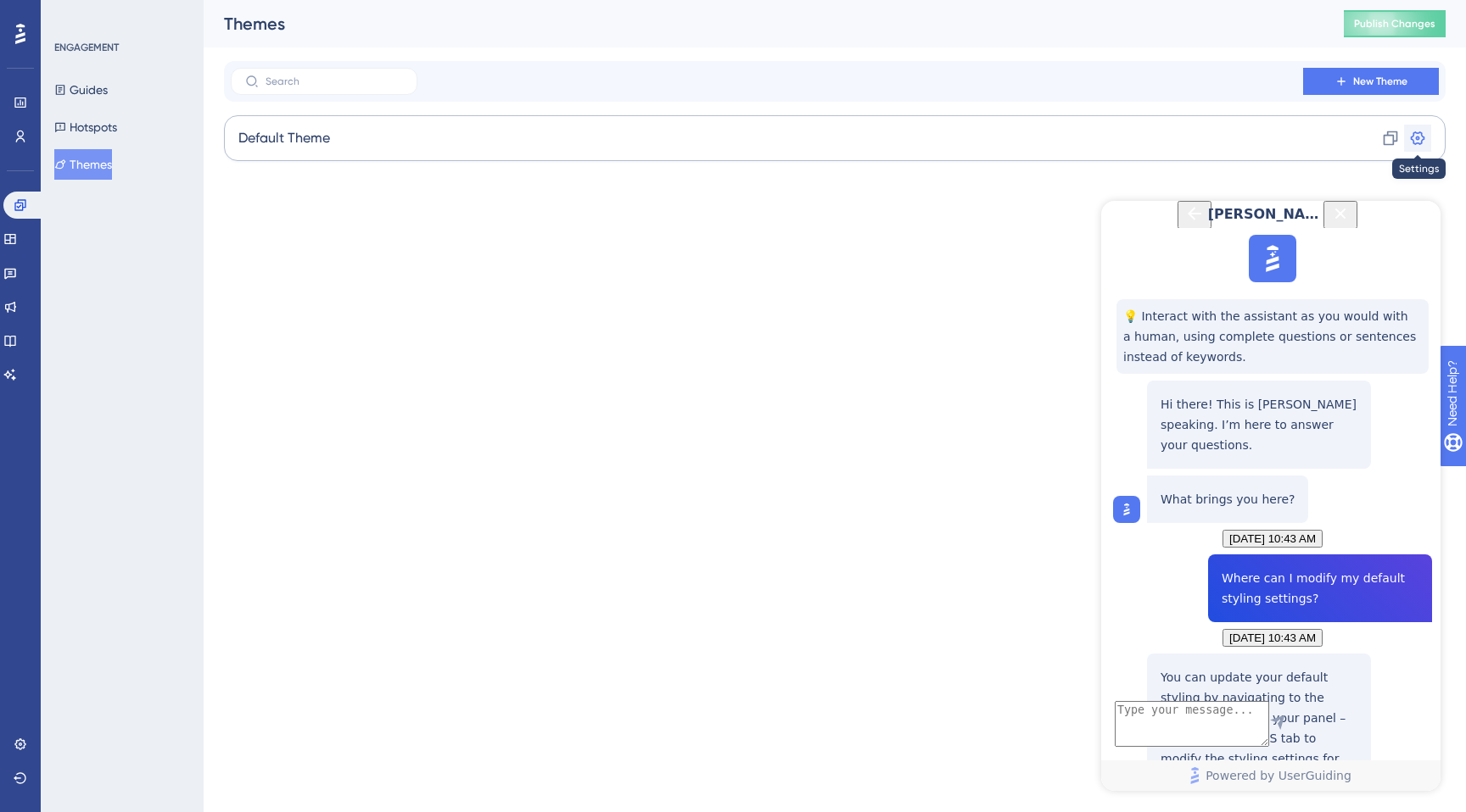
click at [1418, 140] on icon at bounding box center [1417, 137] width 17 height 17
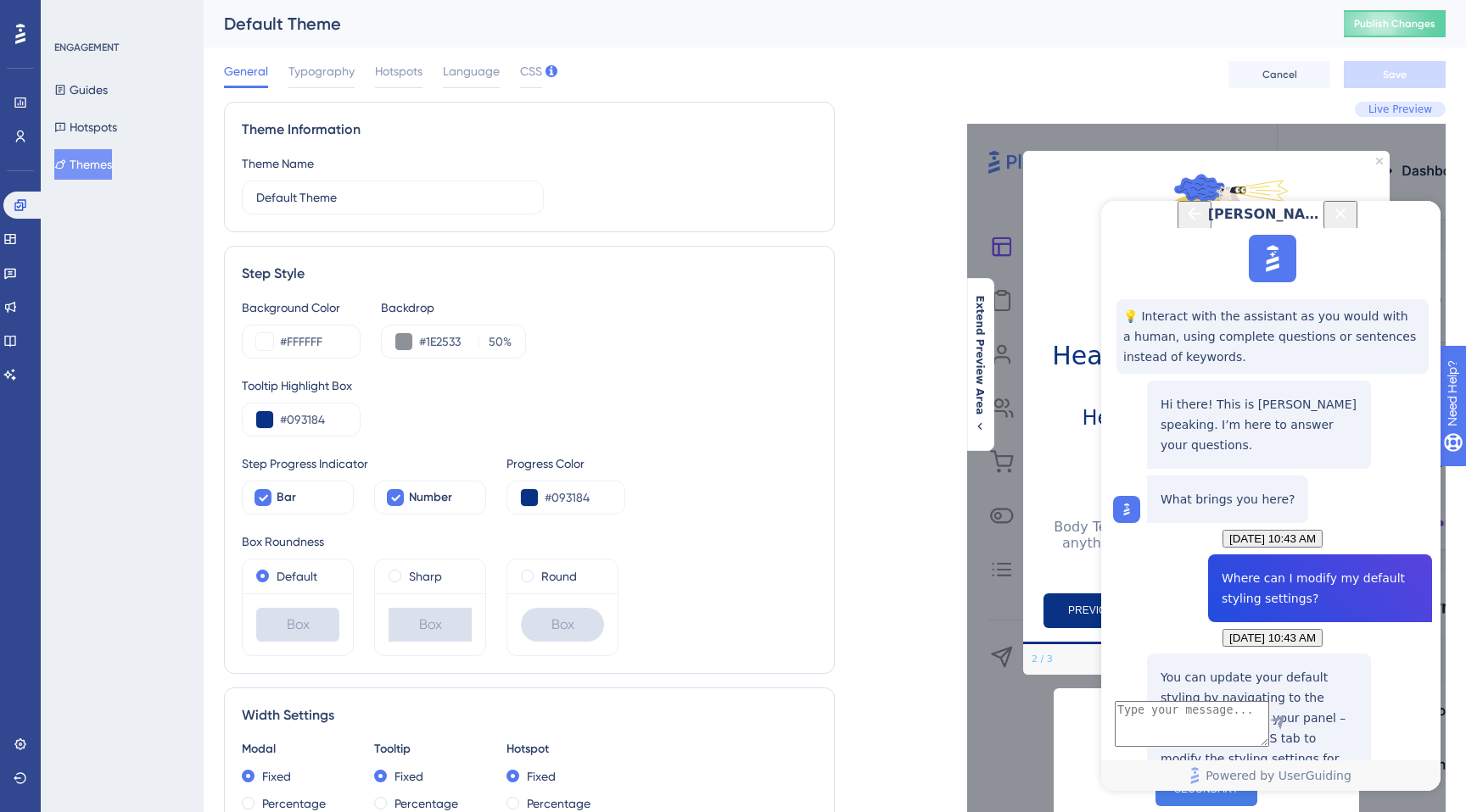
drag, startPoint x: 1417, startPoint y: 226, endPoint x: 2450, endPoint y: 485, distance: 1065.0
click at [1346, 219] on icon "Close Button" at bounding box center [1341, 213] width 11 height 11
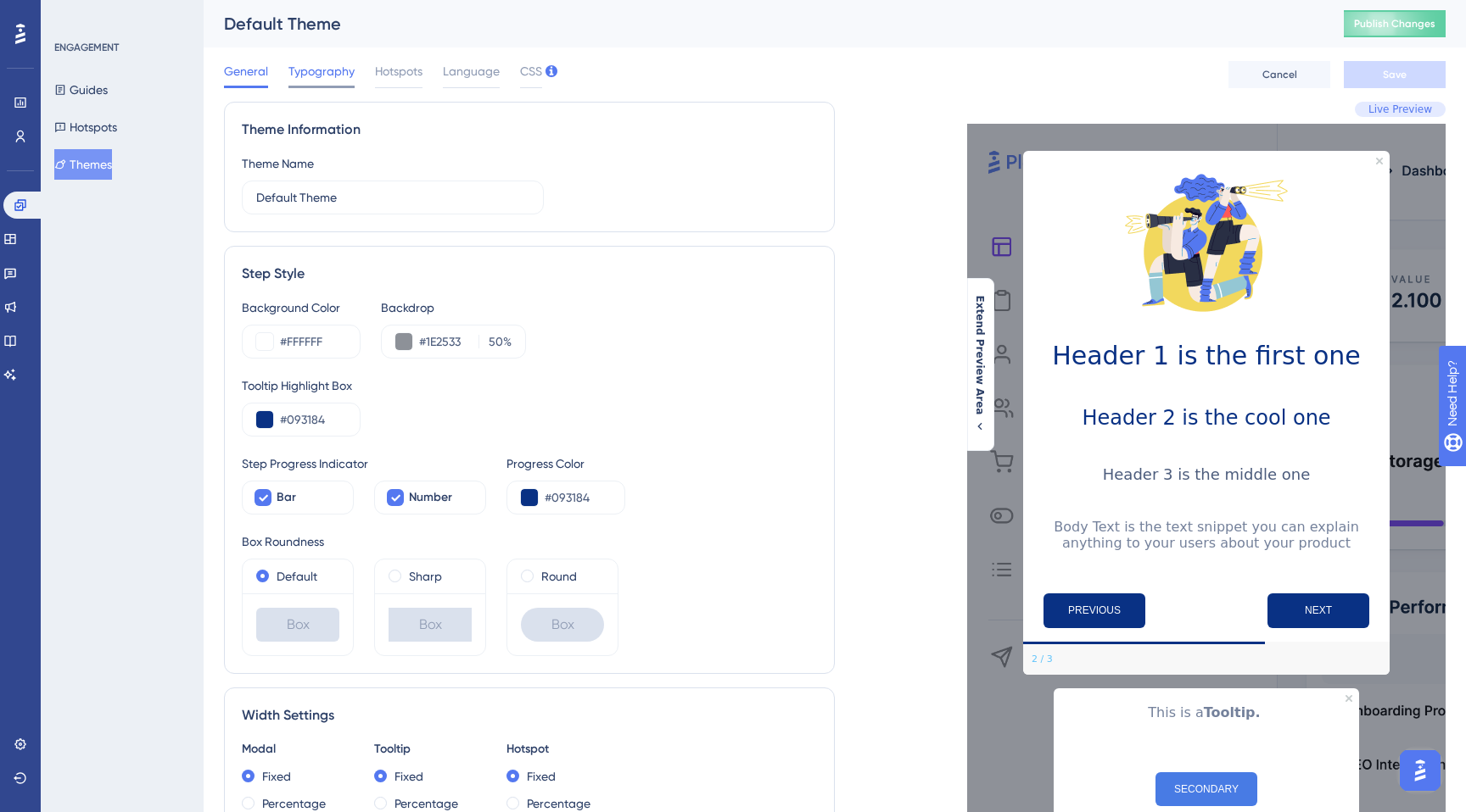
click at [319, 81] on span "Typography" at bounding box center [321, 71] width 67 height 20
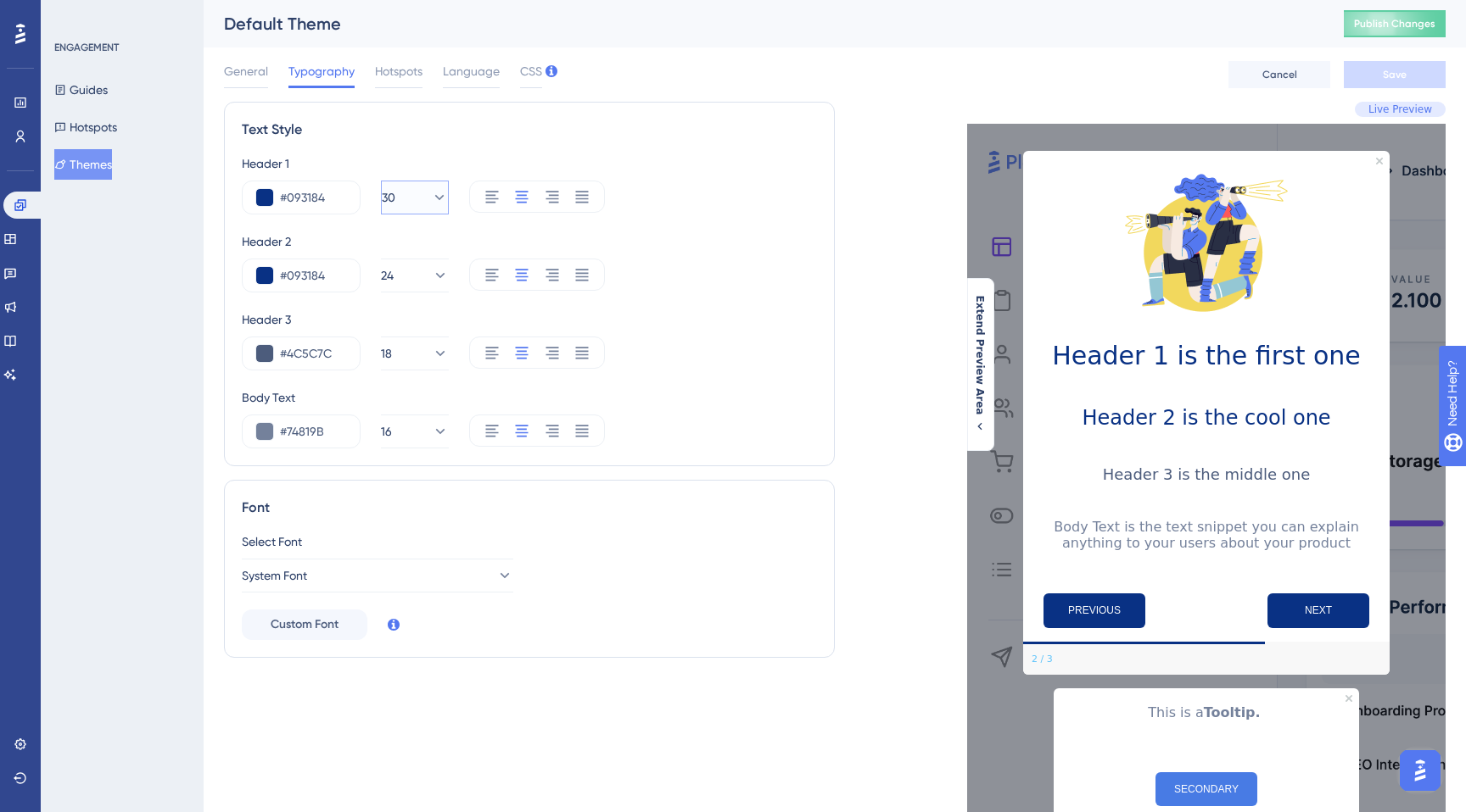
click at [431, 202] on icon at bounding box center [439, 197] width 17 height 17
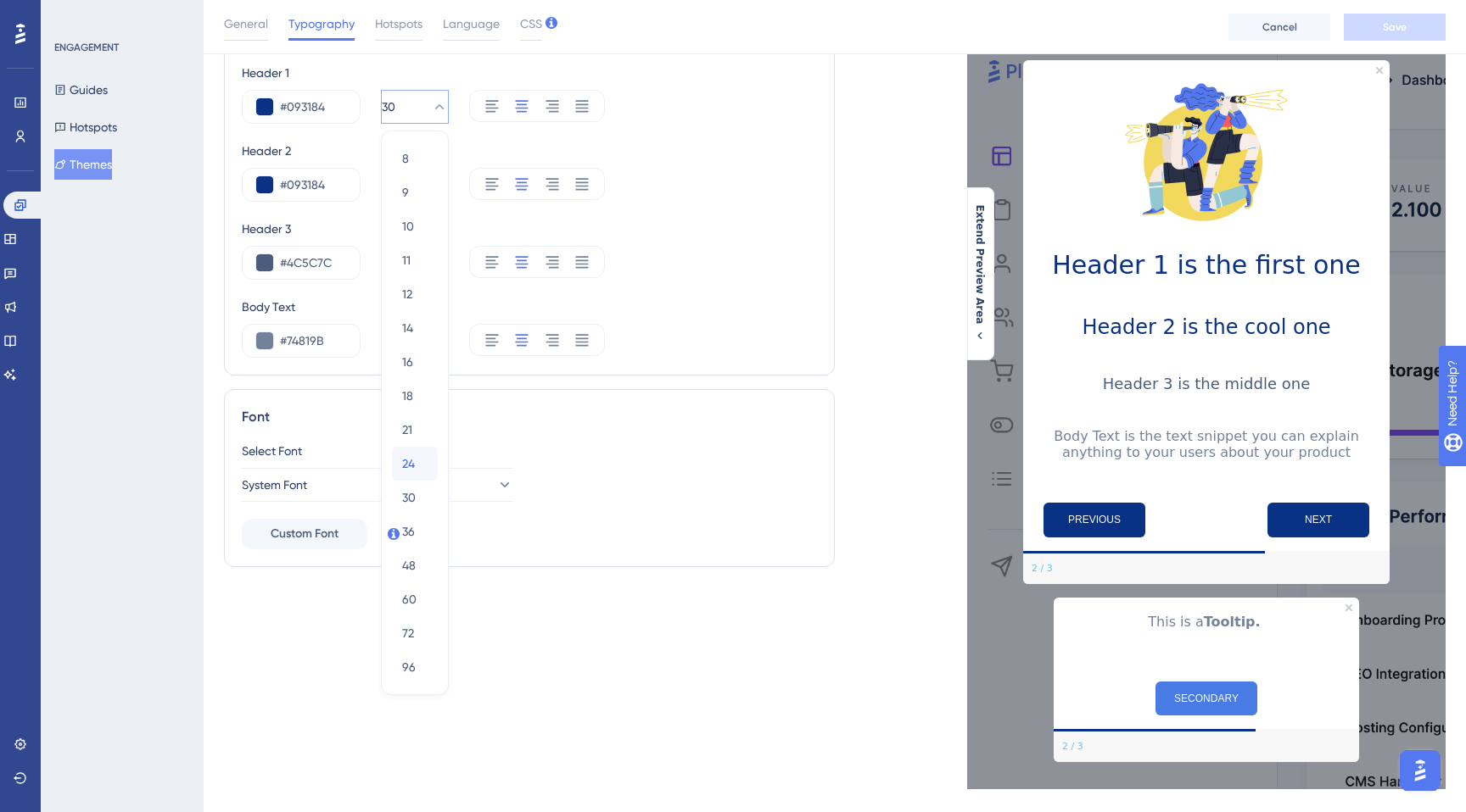
click at [416, 459] on div "24 24" at bounding box center [414, 464] width 26 height 34
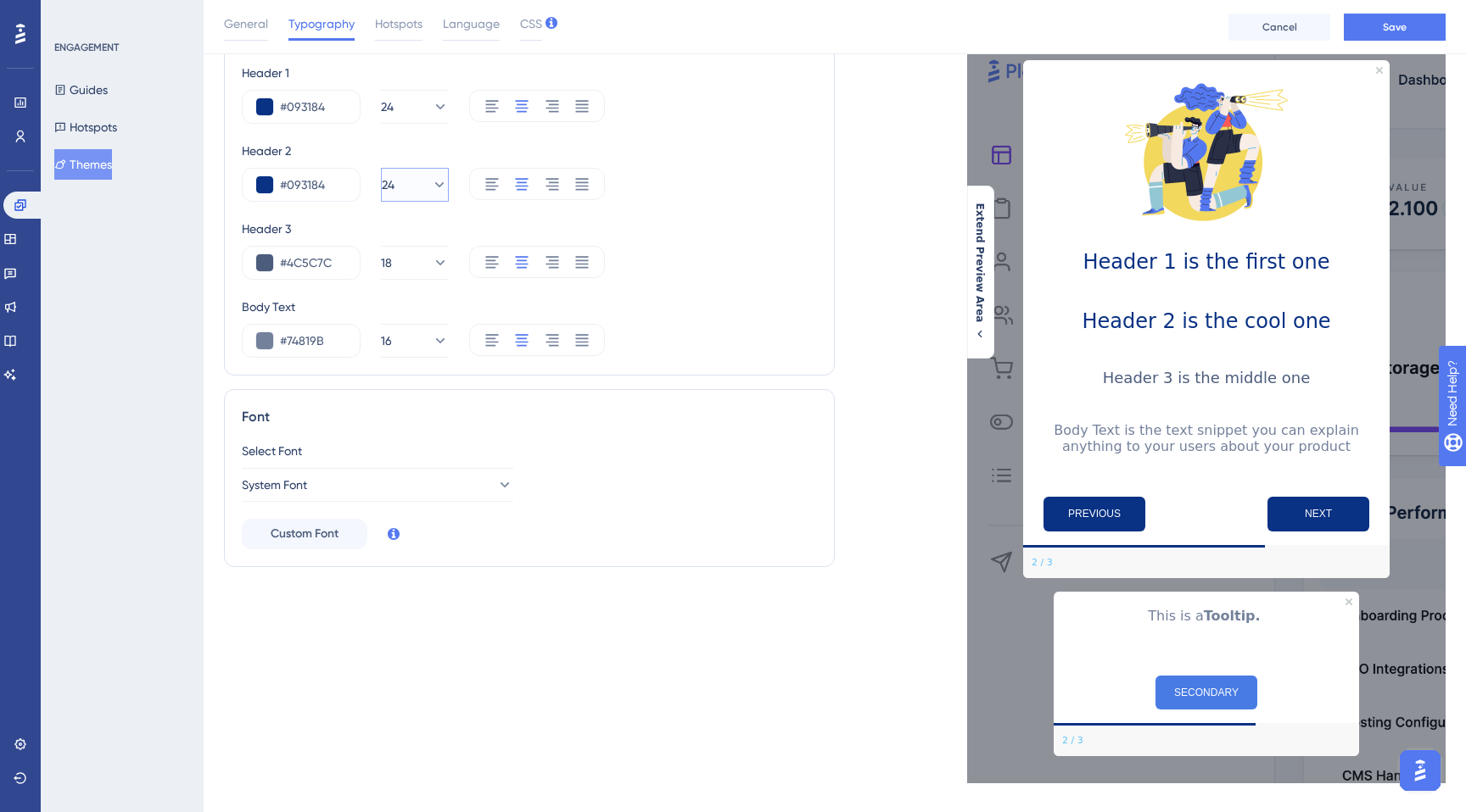
click at [431, 181] on icon at bounding box center [439, 184] width 17 height 17
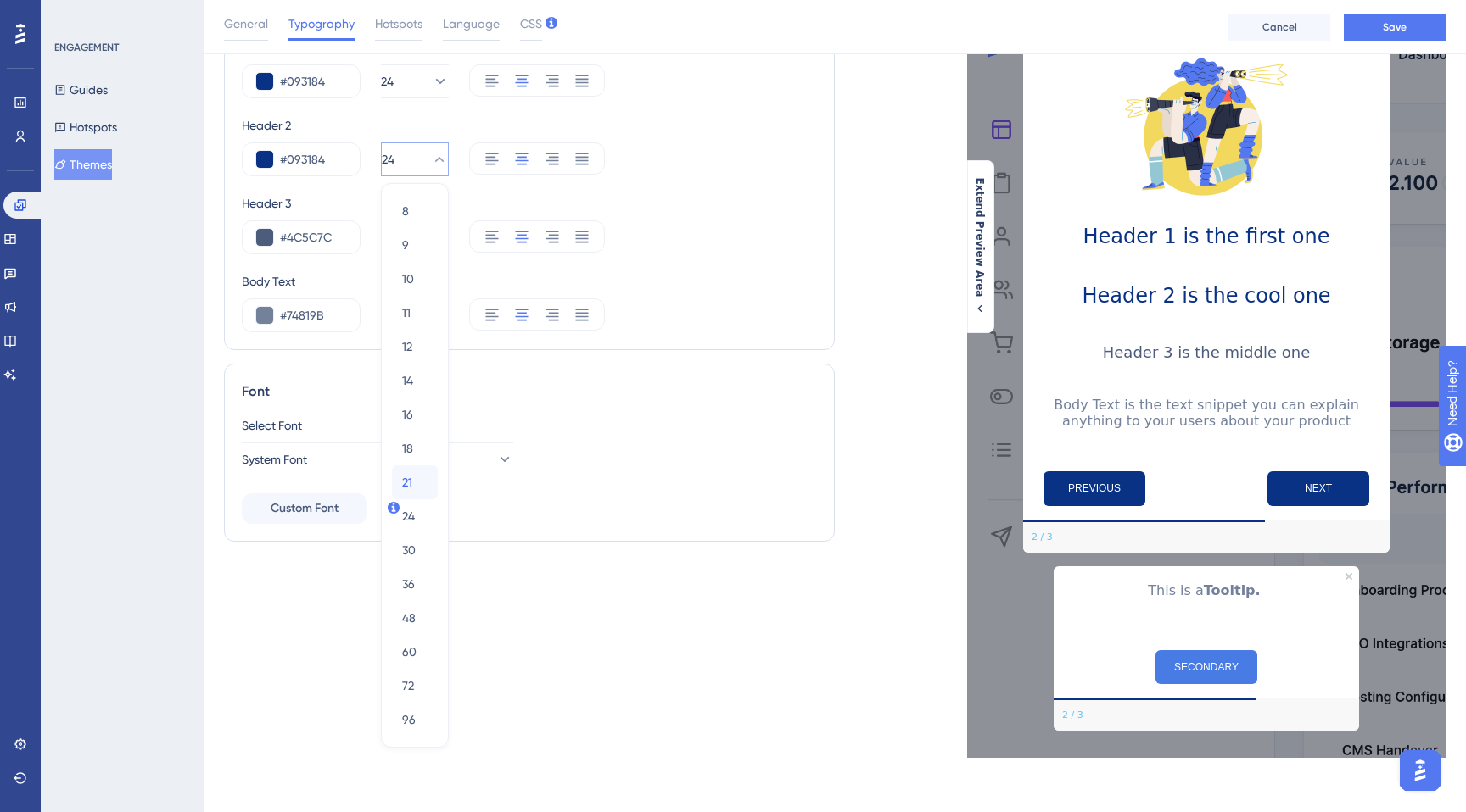
click at [416, 480] on div "21 21" at bounding box center [414, 482] width 26 height 34
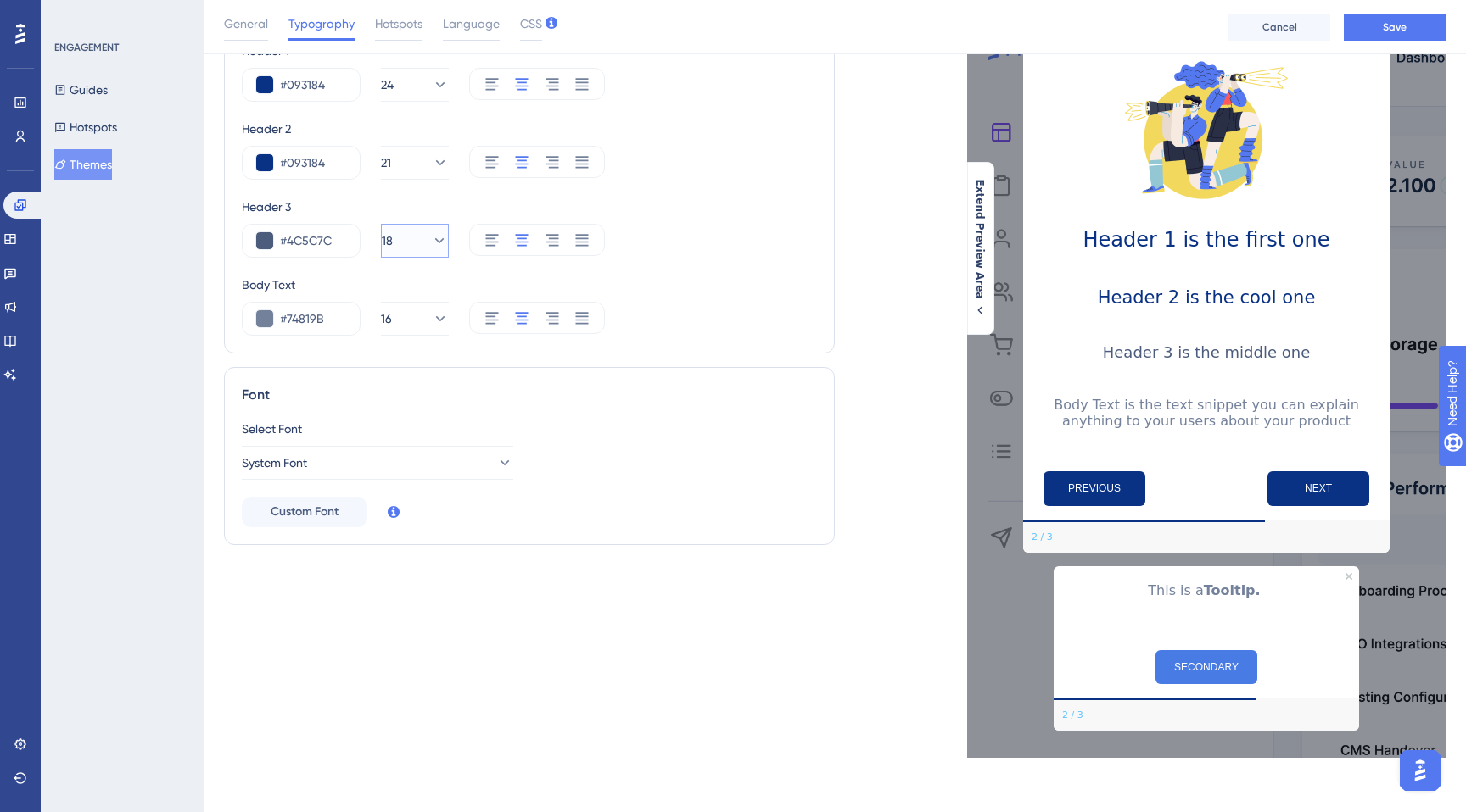
click at [431, 238] on icon at bounding box center [439, 240] width 17 height 17
click at [415, 520] on div "18 18" at bounding box center [414, 530] width 26 height 34
click at [434, 323] on icon at bounding box center [439, 318] width 17 height 17
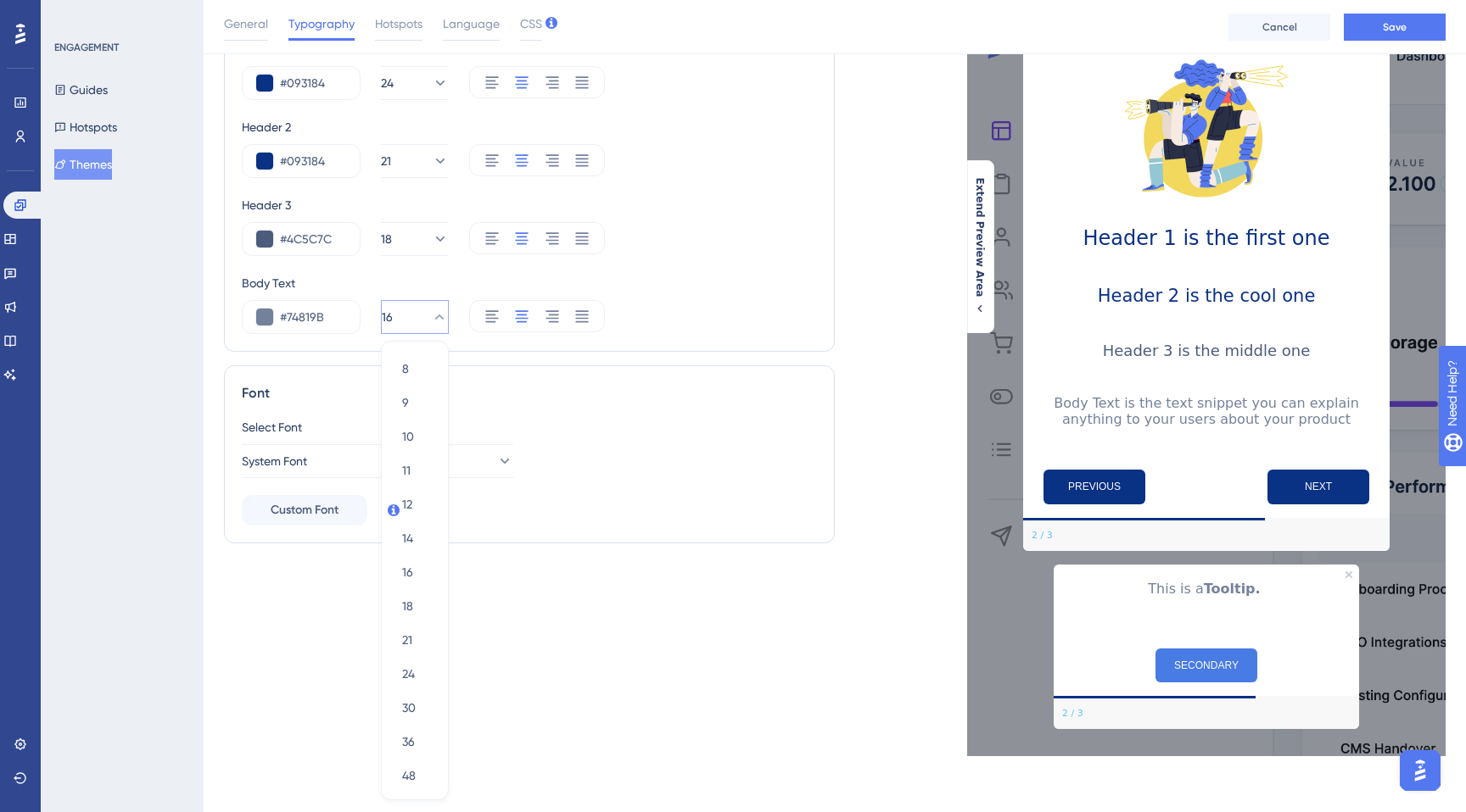
scroll to position [186, 0]
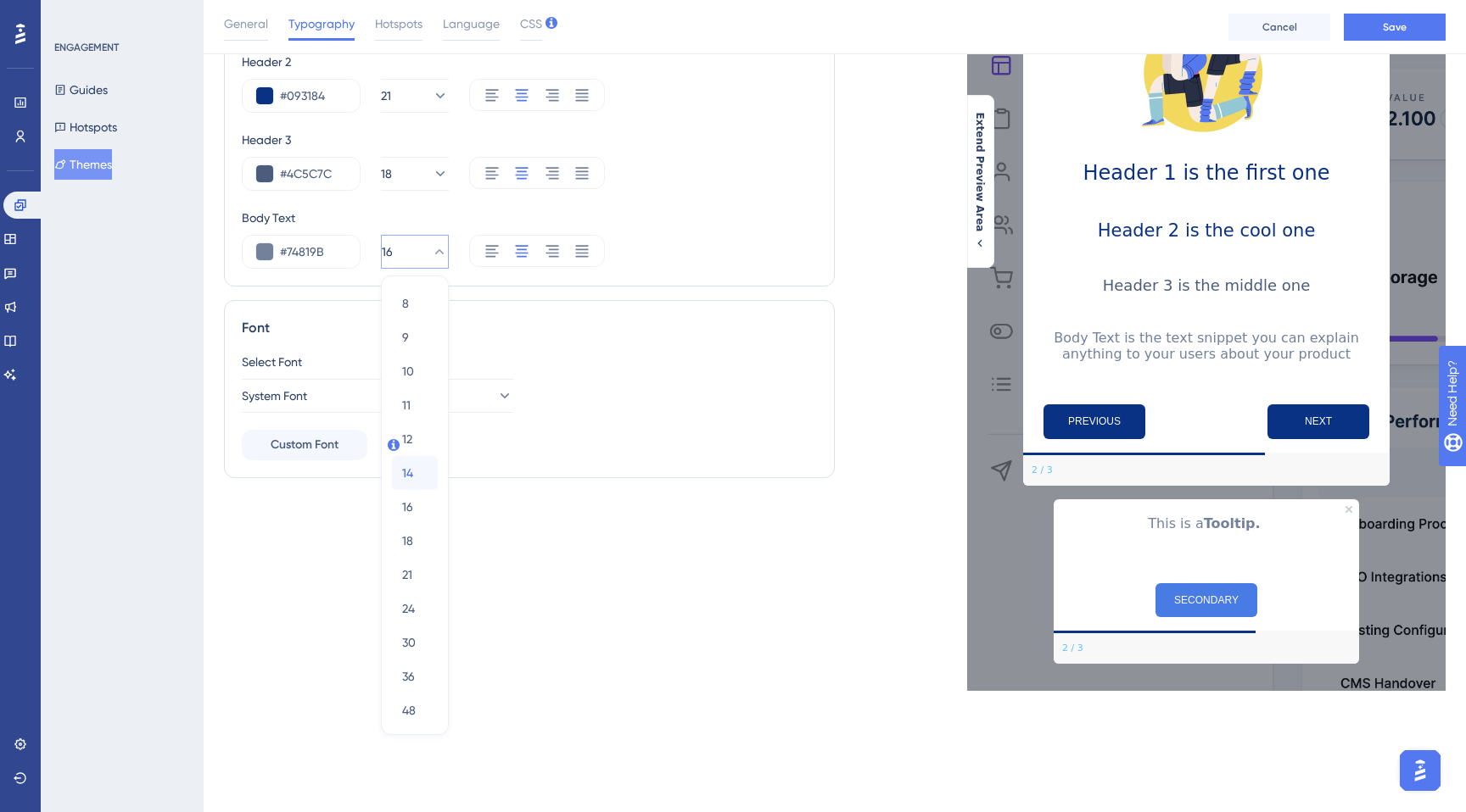
click at [415, 461] on div "14 14" at bounding box center [414, 473] width 26 height 34
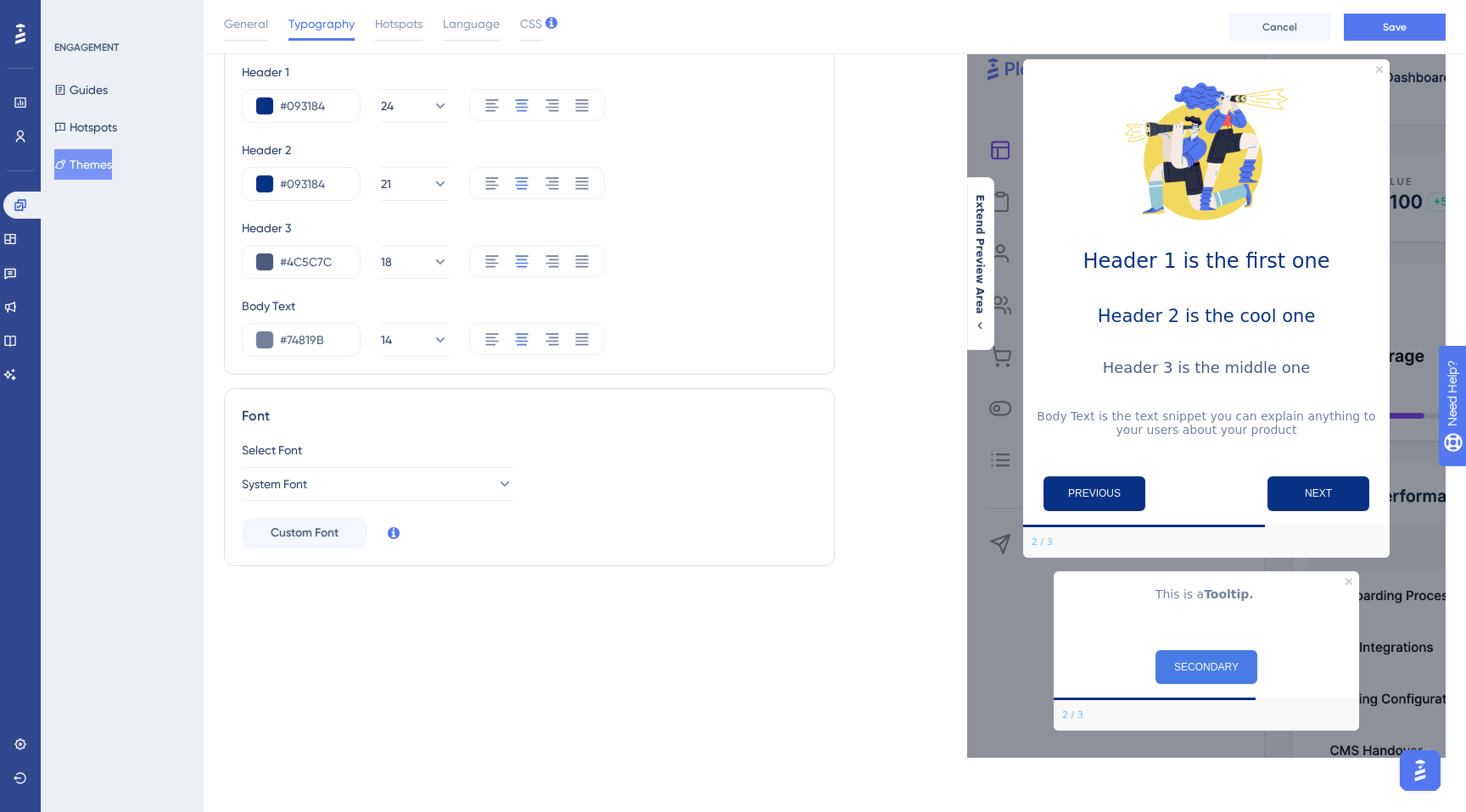
scroll to position [100, 0]
click at [263, 339] on button at bounding box center [264, 340] width 17 height 17
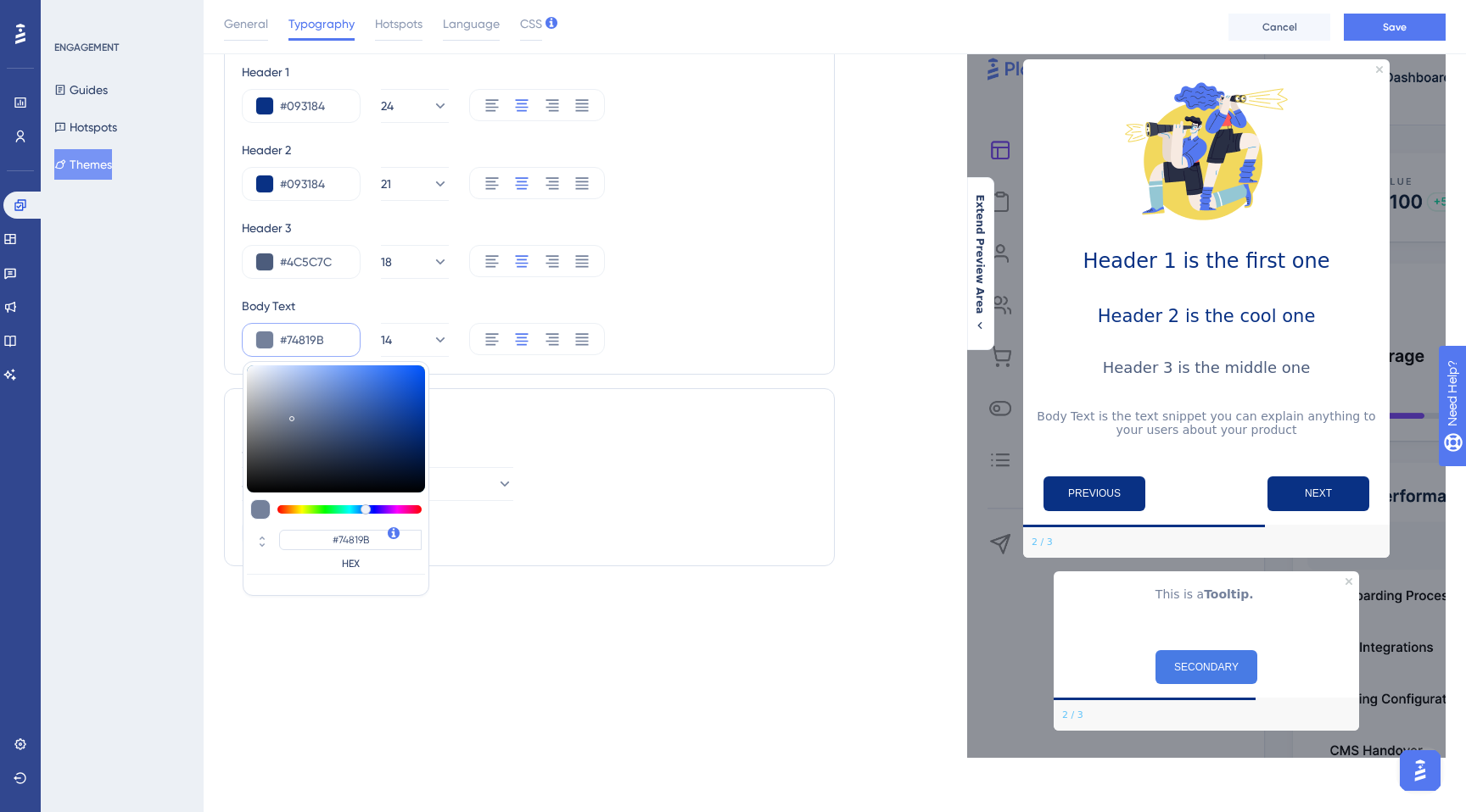
click at [687, 413] on div "Font" at bounding box center [529, 416] width 576 height 20
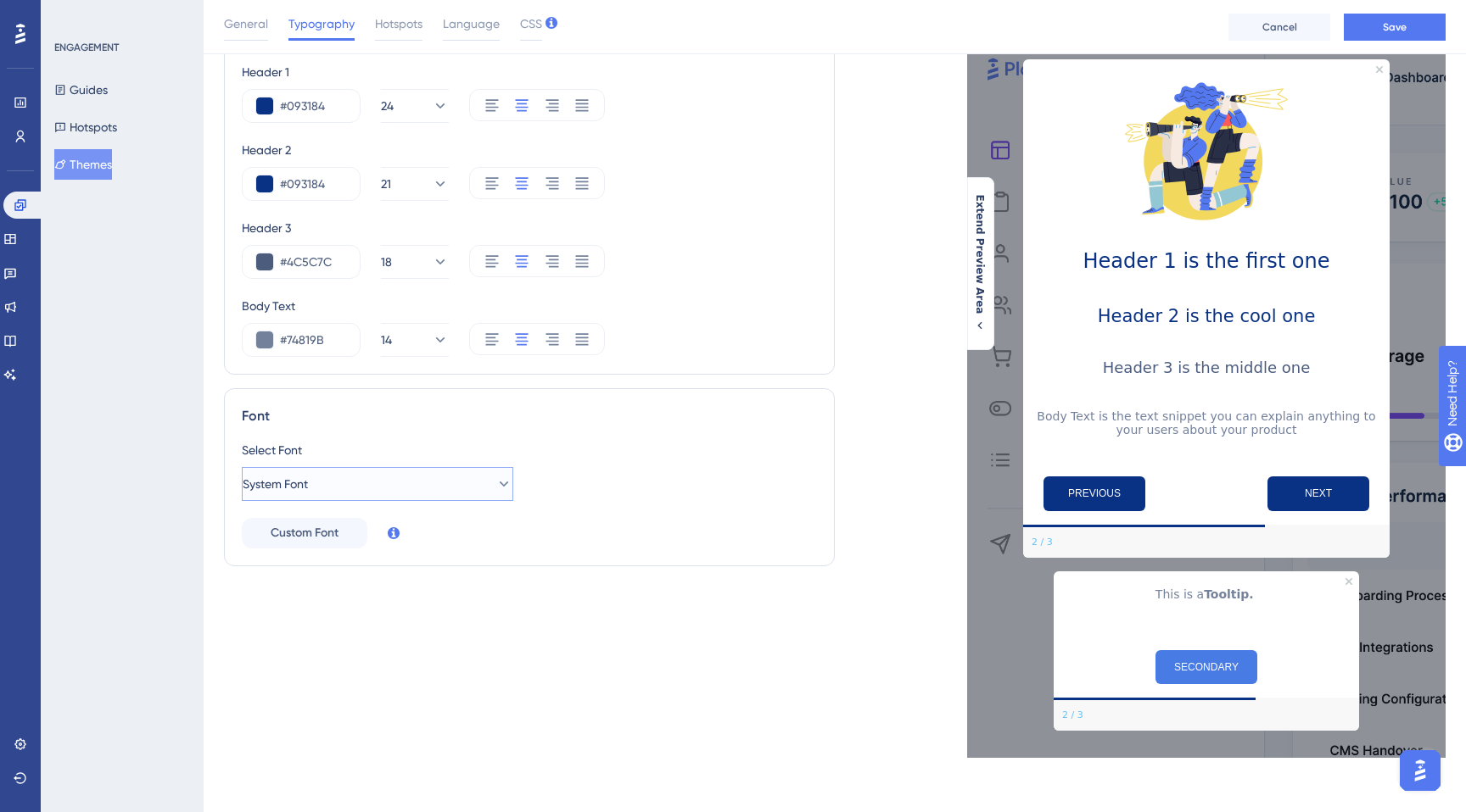
click at [427, 481] on button "System Font" at bounding box center [378, 484] width 271 height 34
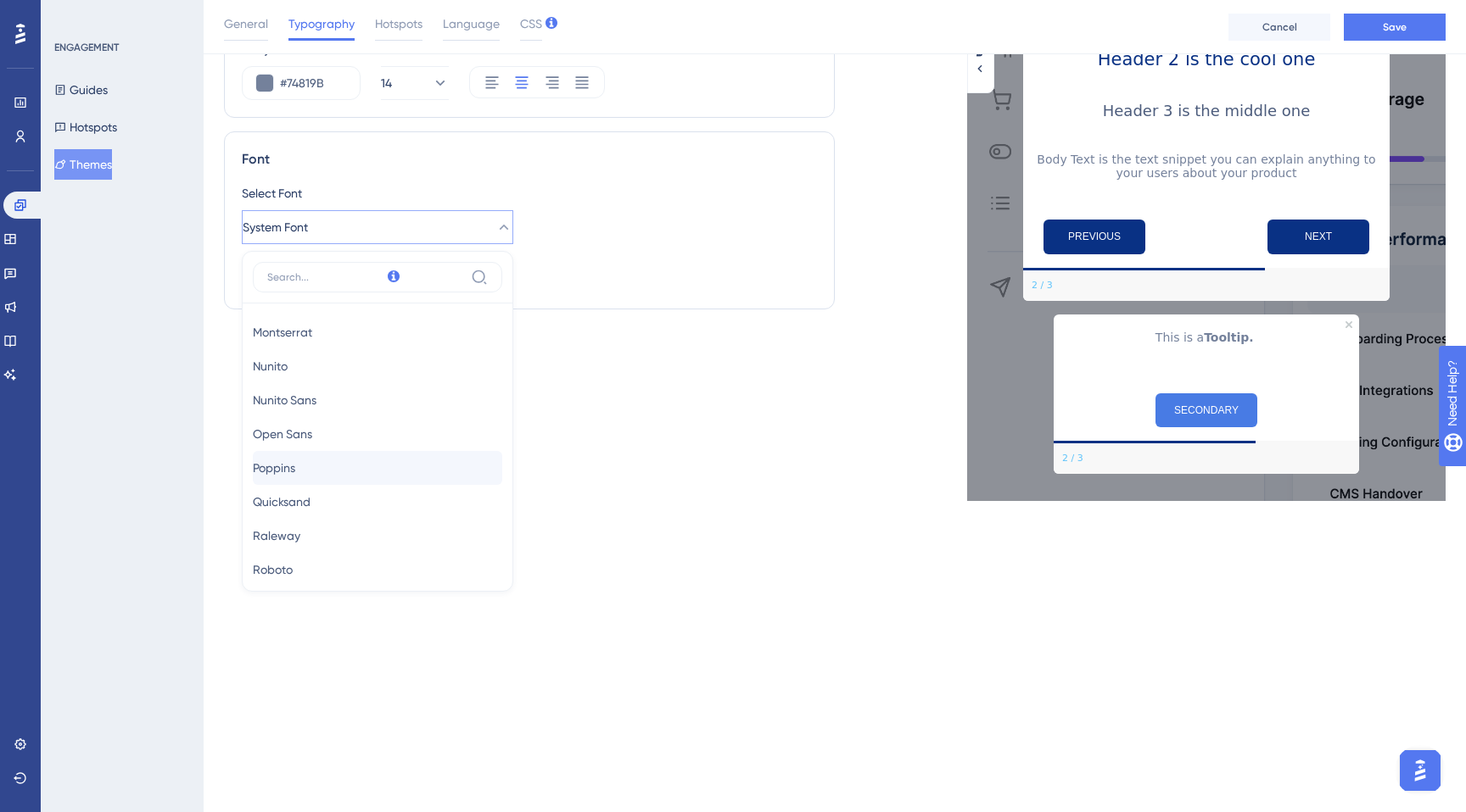
scroll to position [169, 0]
click at [406, 475] on button "Poppins Poppins" at bounding box center [377, 466] width 249 height 34
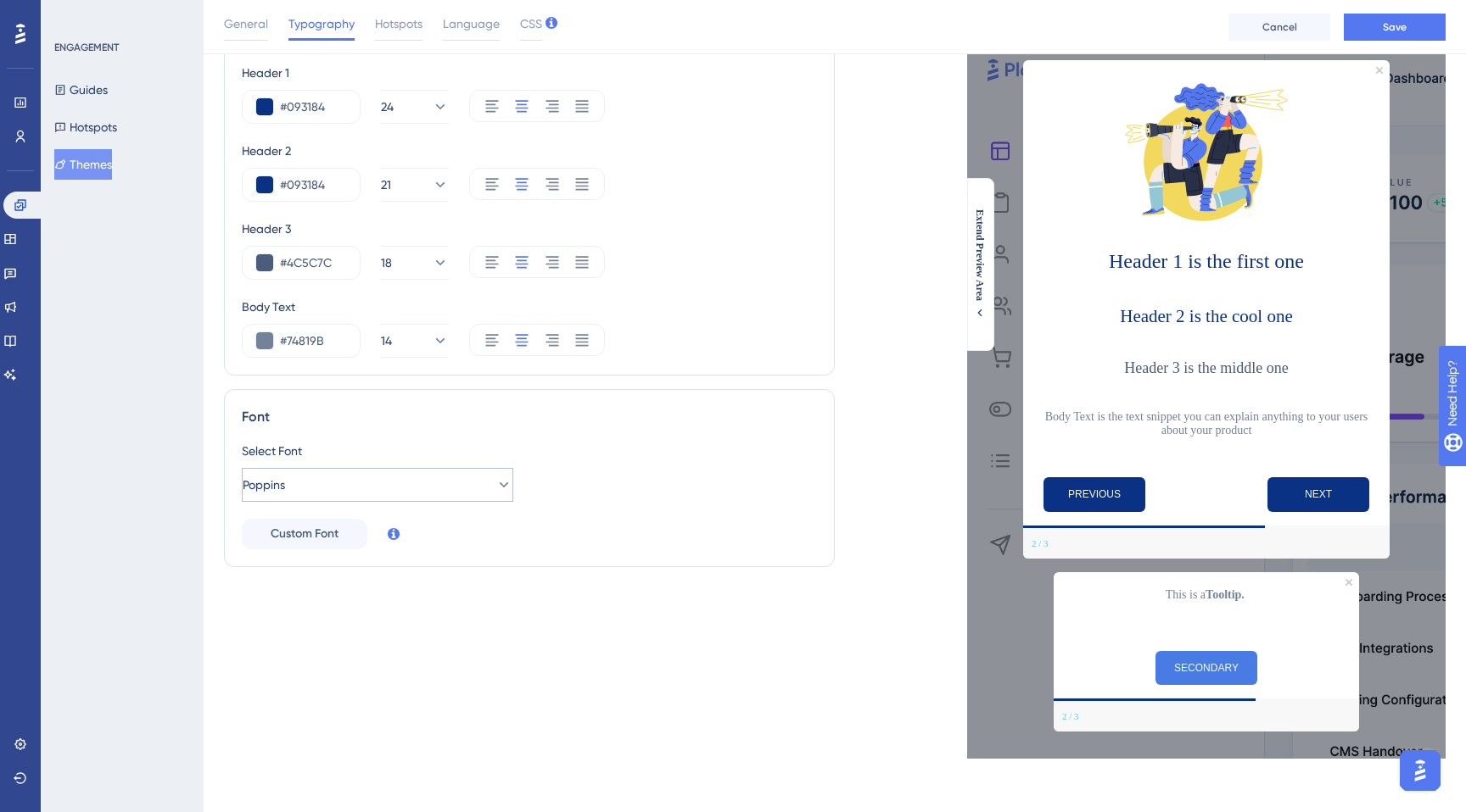
scroll to position [0, 0]
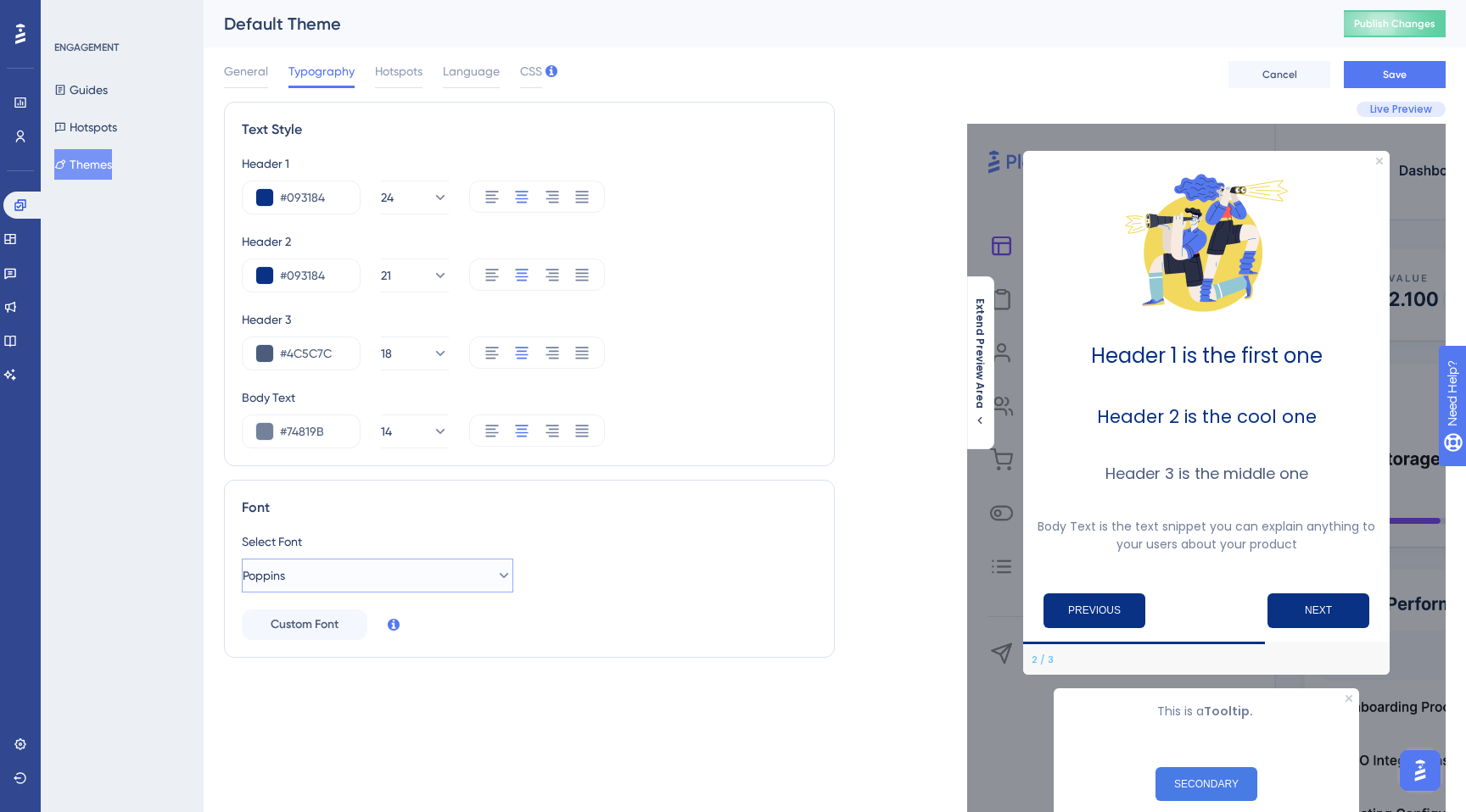
click at [429, 577] on button "Poppins" at bounding box center [378, 575] width 271 height 34
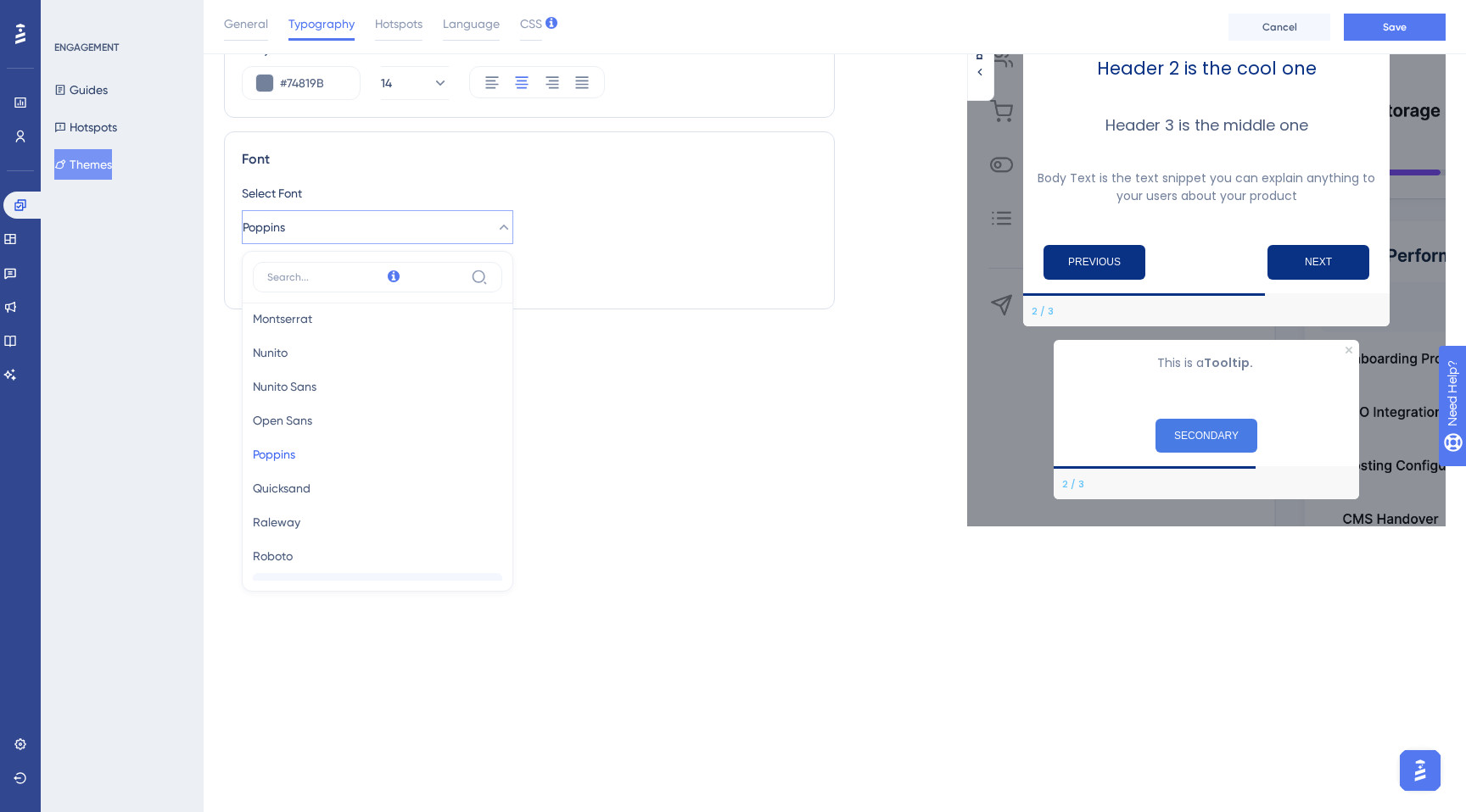
scroll to position [252, 0]
click at [371, 544] on button "Source Sans Pro Source Sans Pro" at bounding box center [377, 554] width 249 height 34
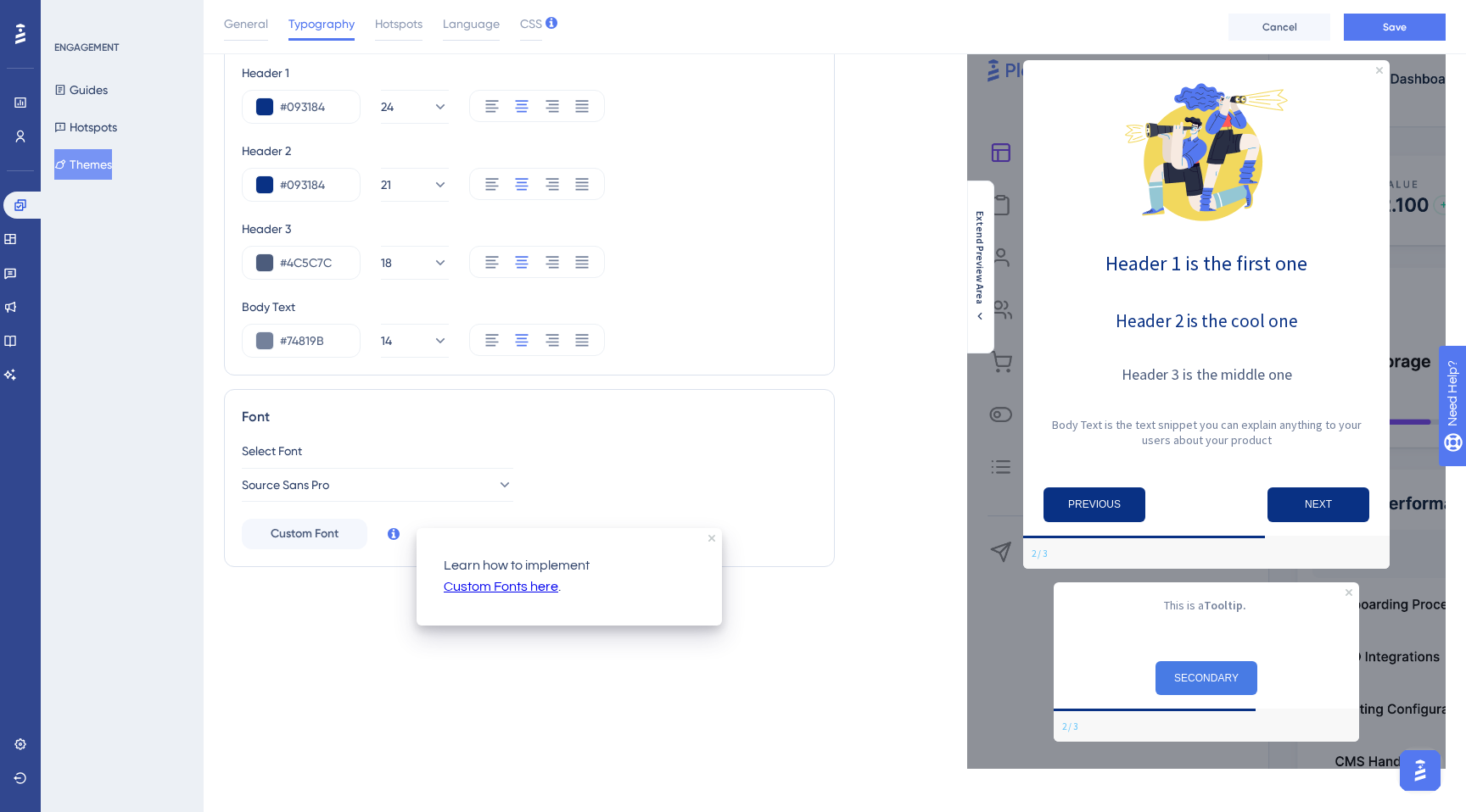
scroll to position [0, 0]
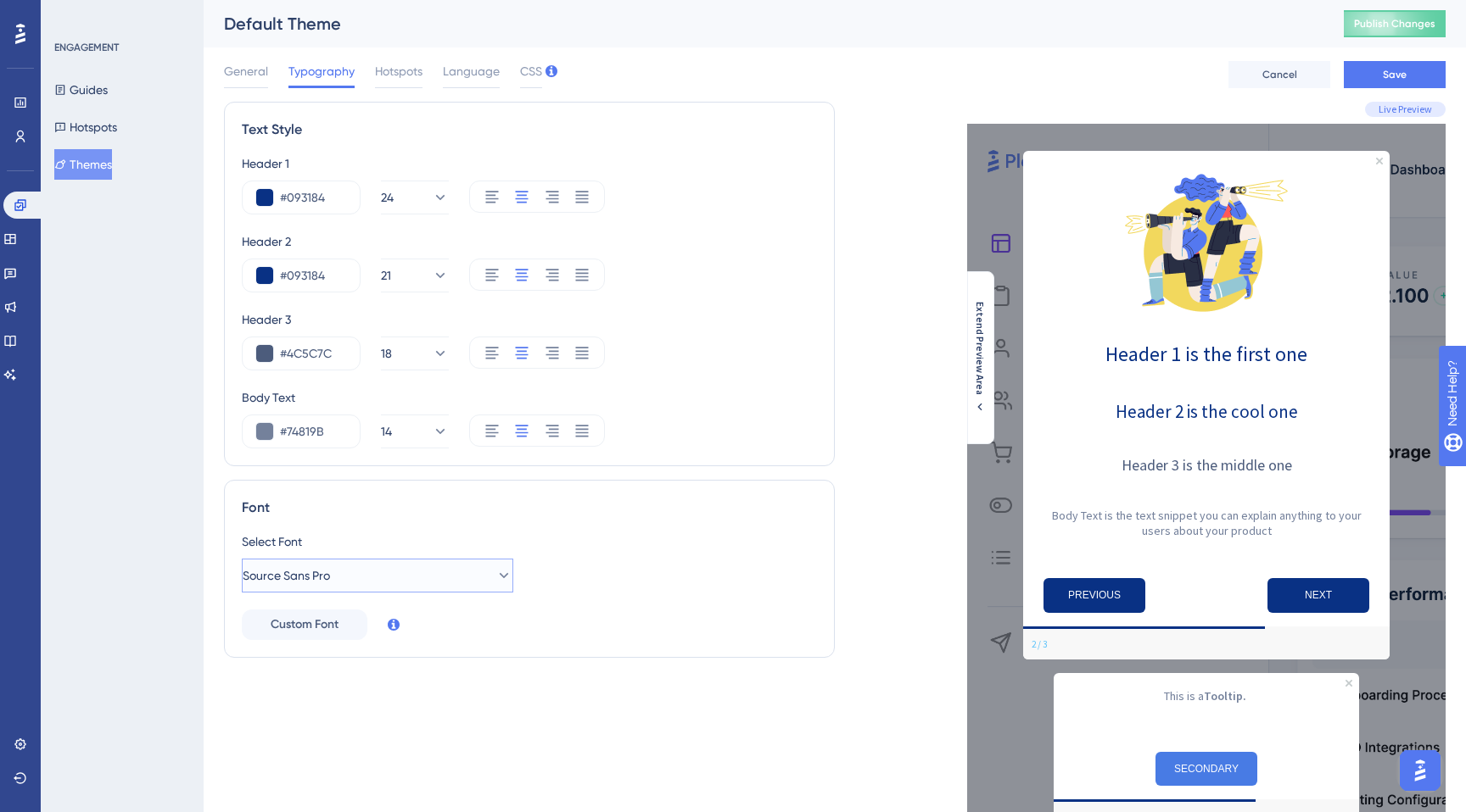
click at [397, 581] on button "Source Sans Pro" at bounding box center [378, 575] width 271 height 34
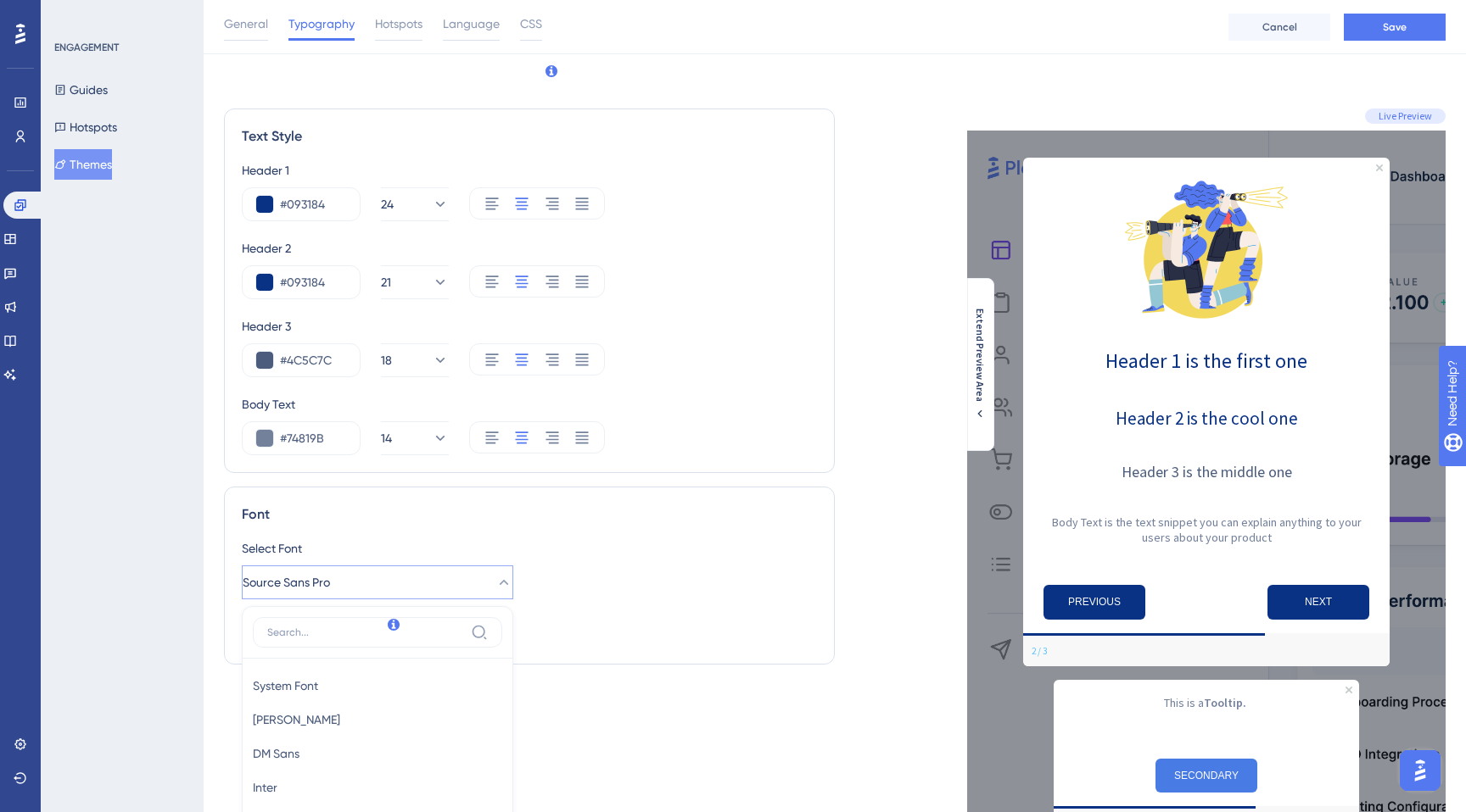
scroll to position [355, 0]
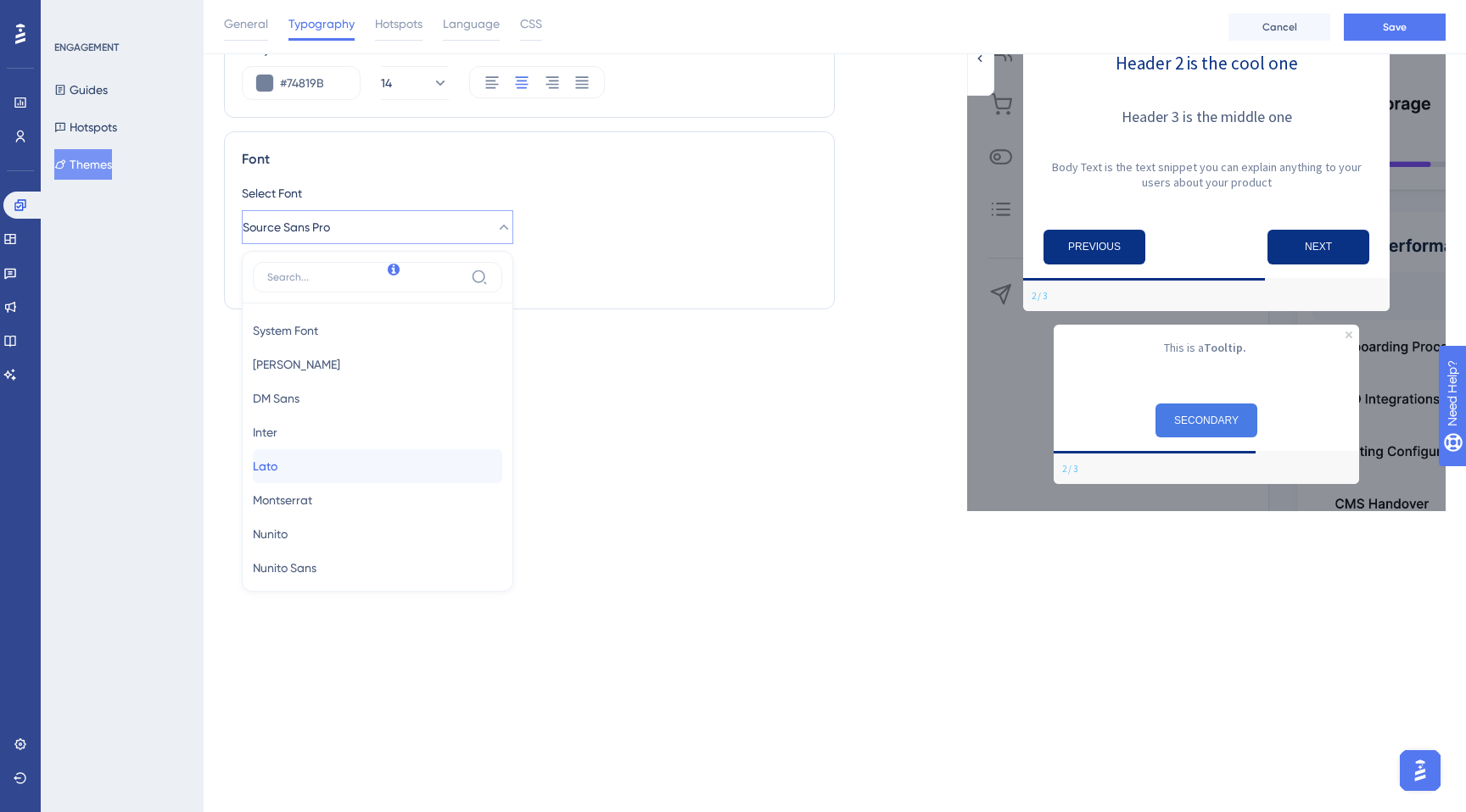
click at [308, 472] on button "Lato Lato" at bounding box center [377, 466] width 249 height 34
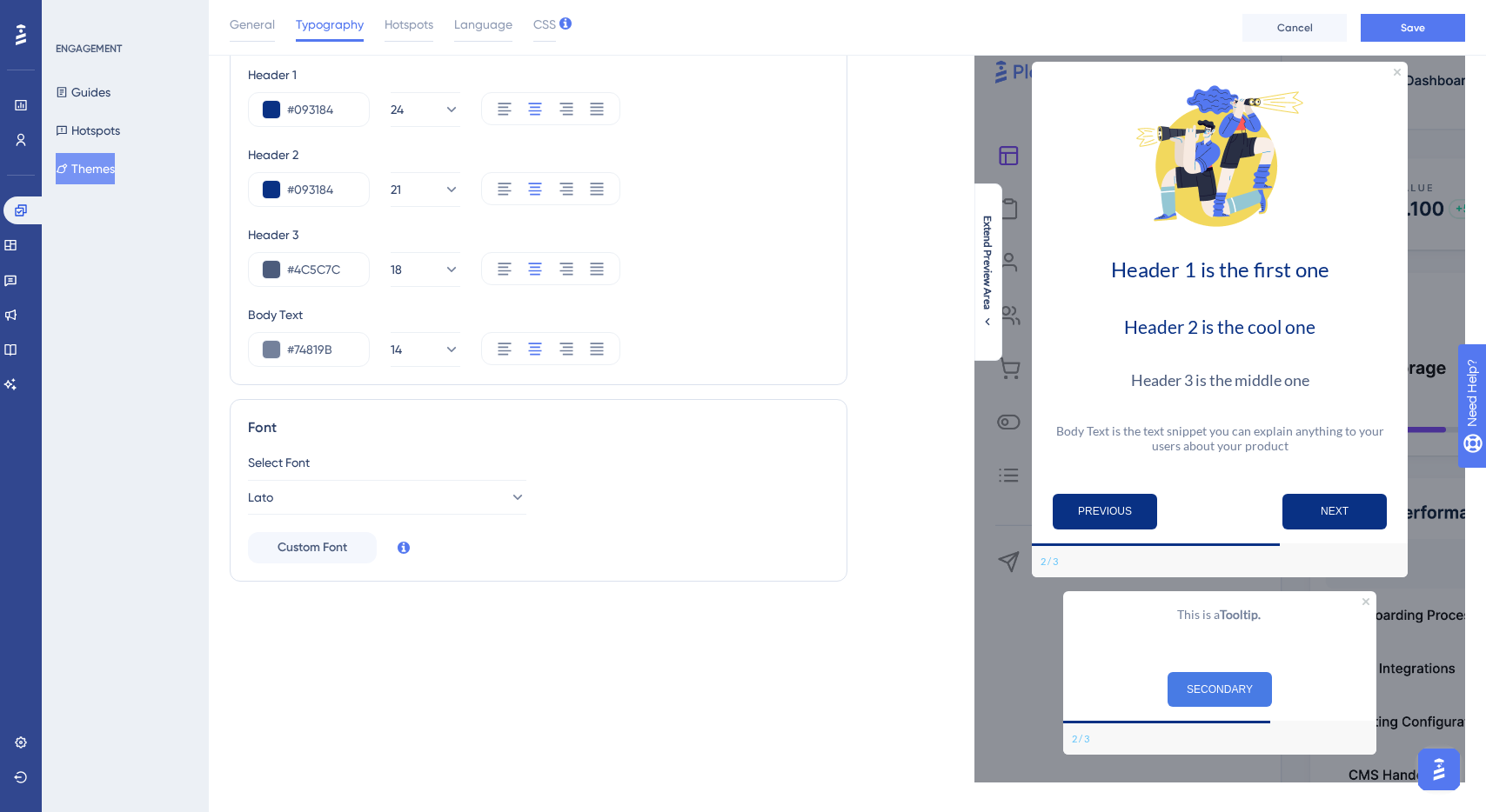
scroll to position [101, 0]
click at [312, 352] on input "#74819B" at bounding box center [321, 348] width 68 height 21
click at [276, 350] on button at bounding box center [271, 348] width 17 height 17
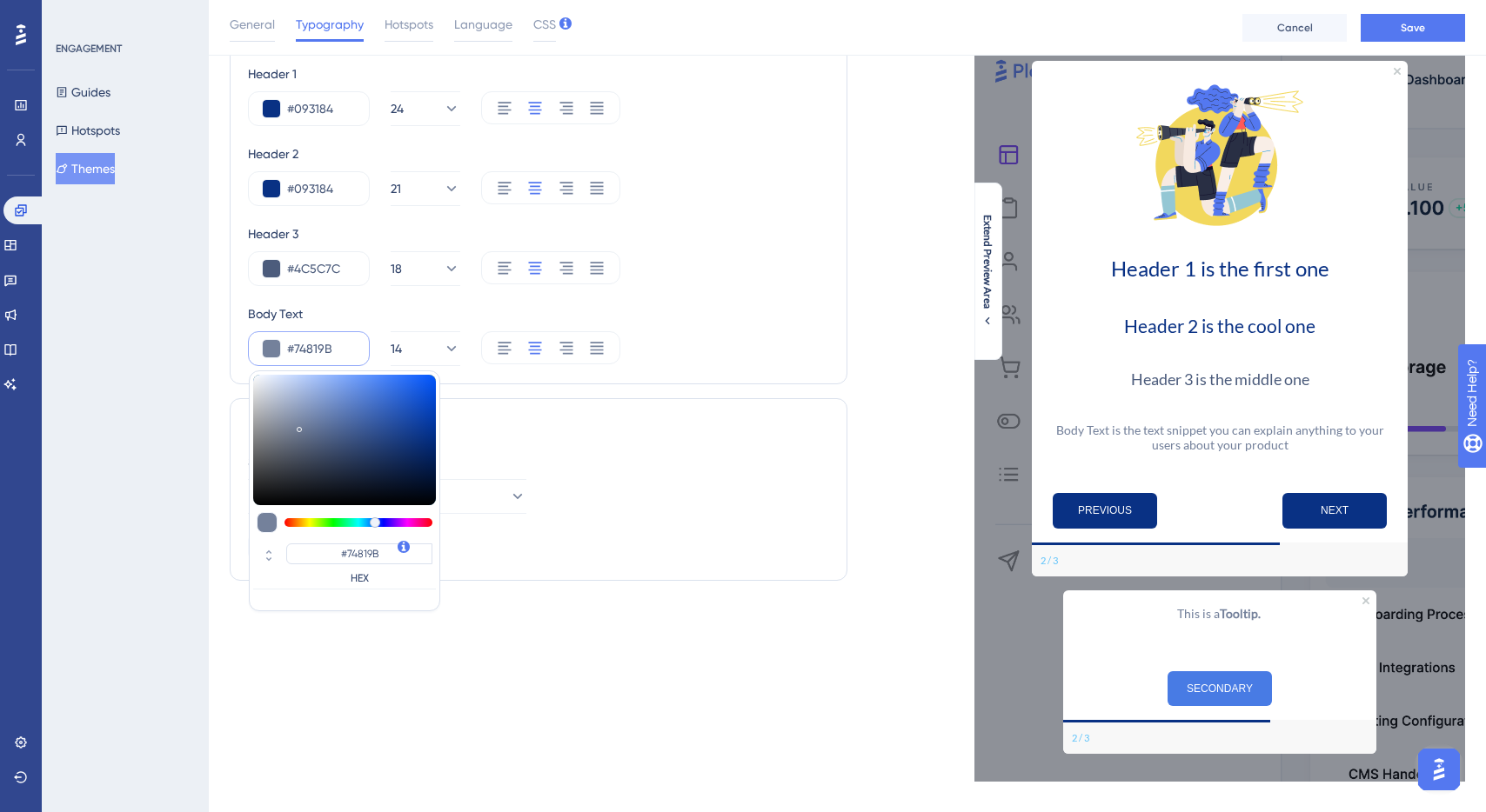
type input "#2a3957"
type input "#2A3957"
type input "#111c31"
type input "#111C31"
type input "#000000"
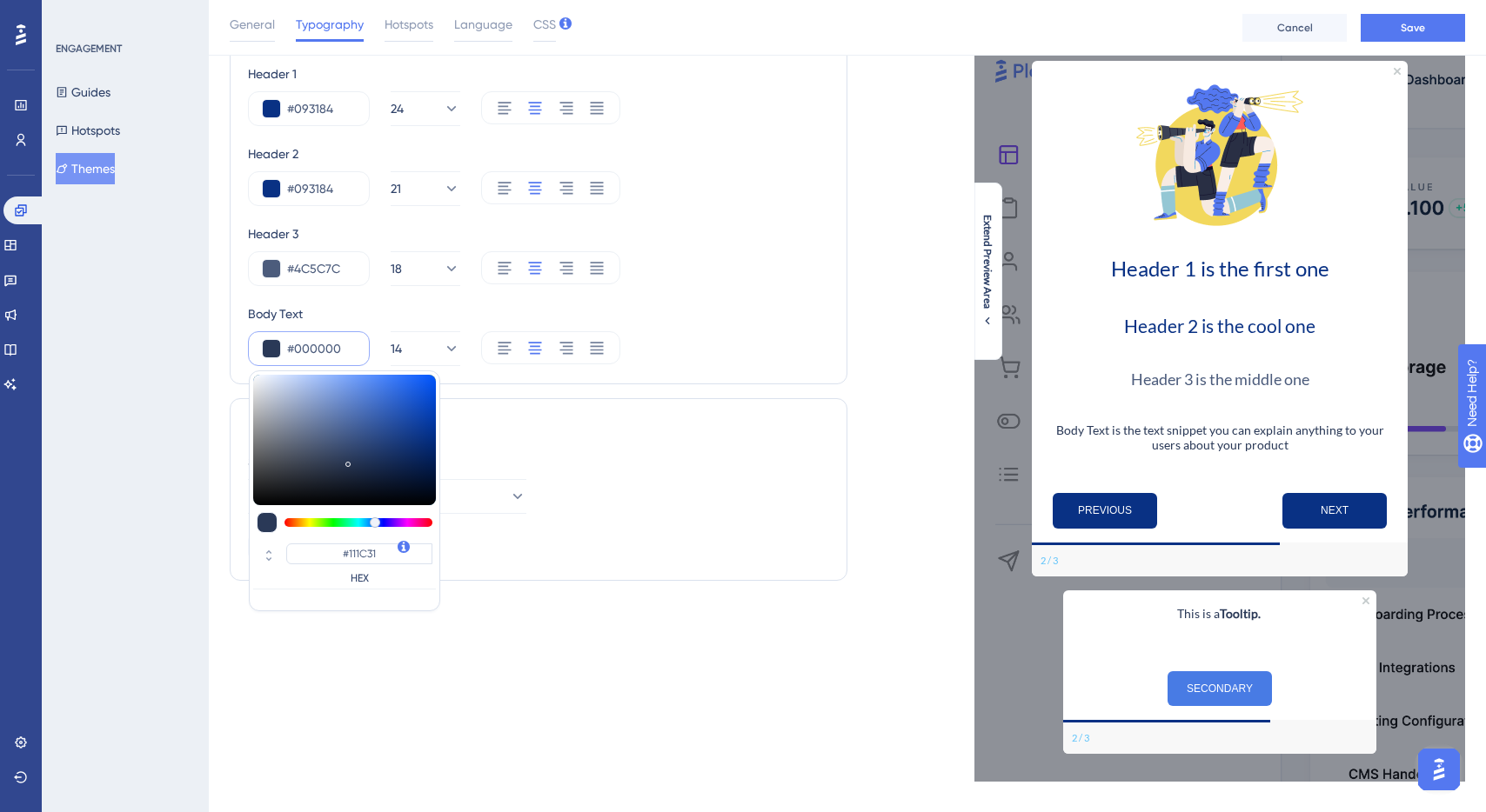
type input "#000000"
drag, startPoint x: 373, startPoint y: 480, endPoint x: 483, endPoint y: 535, distance: 123.0
click at [483, 535] on div "Text Style Header 1 #093184 24 Header 2 #093184 21 Header 3 #4C5C7C 18 Body Tex…" at bounding box center [538, 302] width 617 height 585
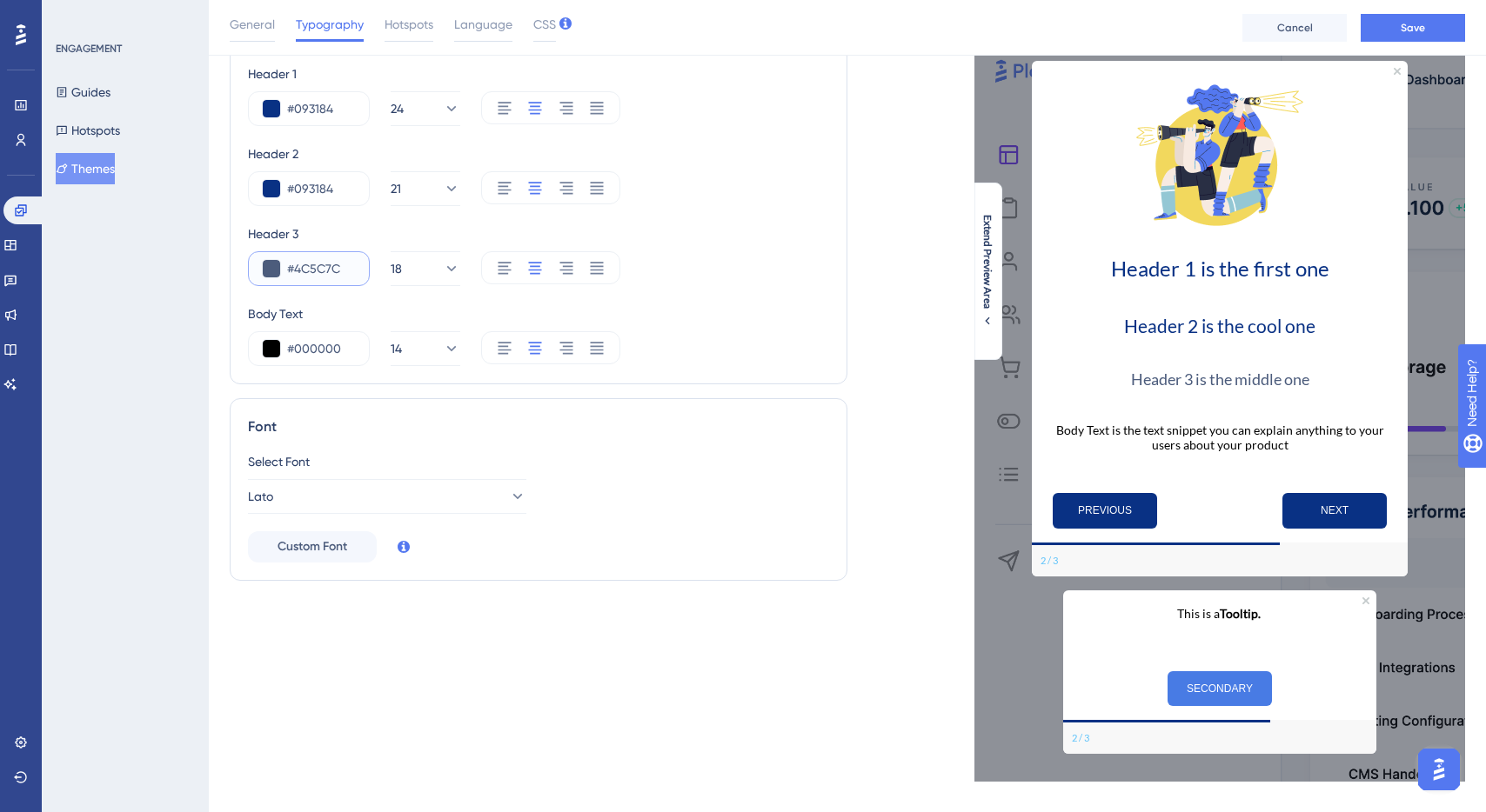
click at [316, 267] on input "#4C5C7C" at bounding box center [321, 268] width 68 height 21
click at [272, 268] on button at bounding box center [271, 268] width 17 height 17
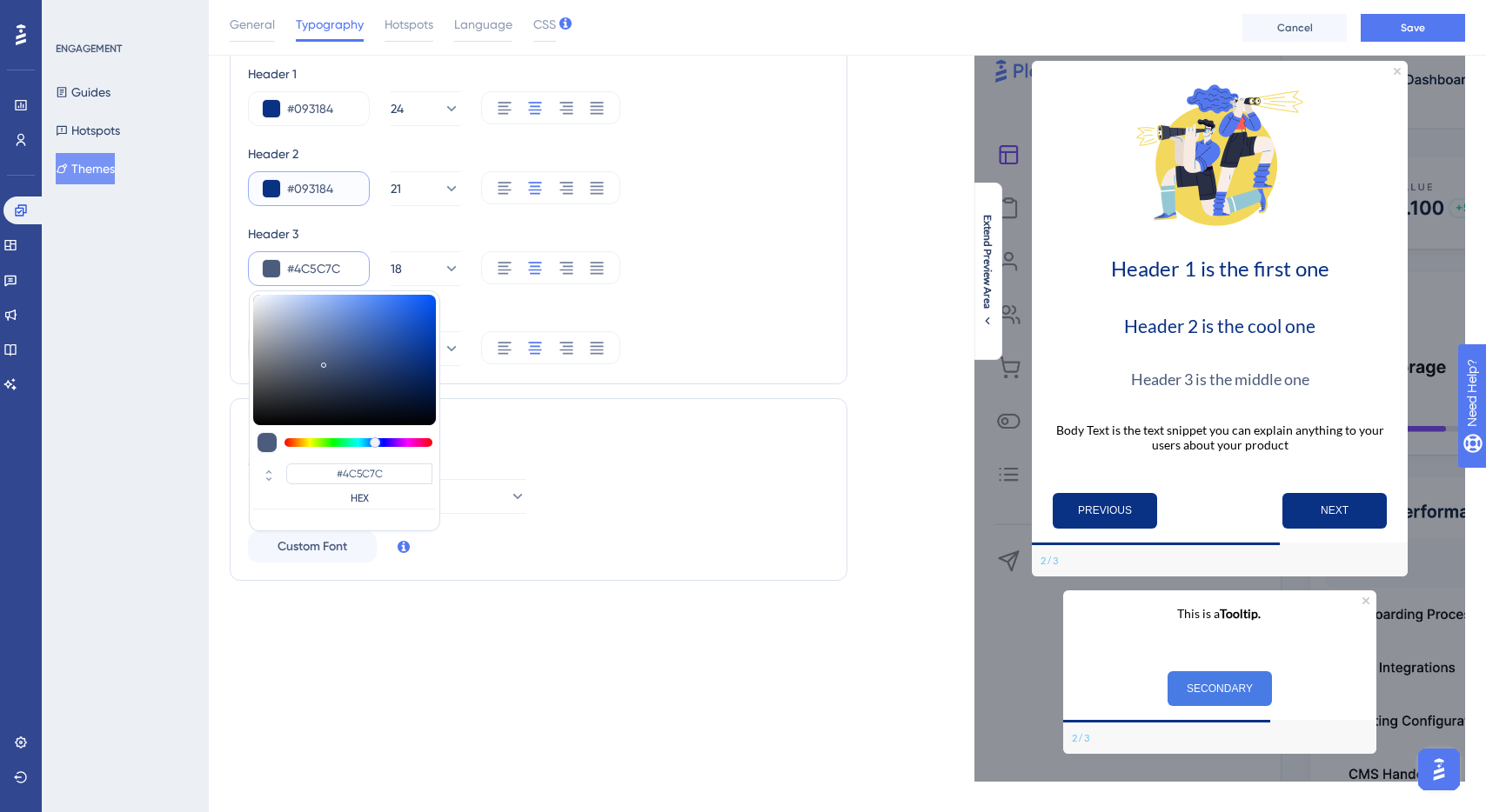
click at [321, 186] on input "#093184" at bounding box center [321, 188] width 68 height 21
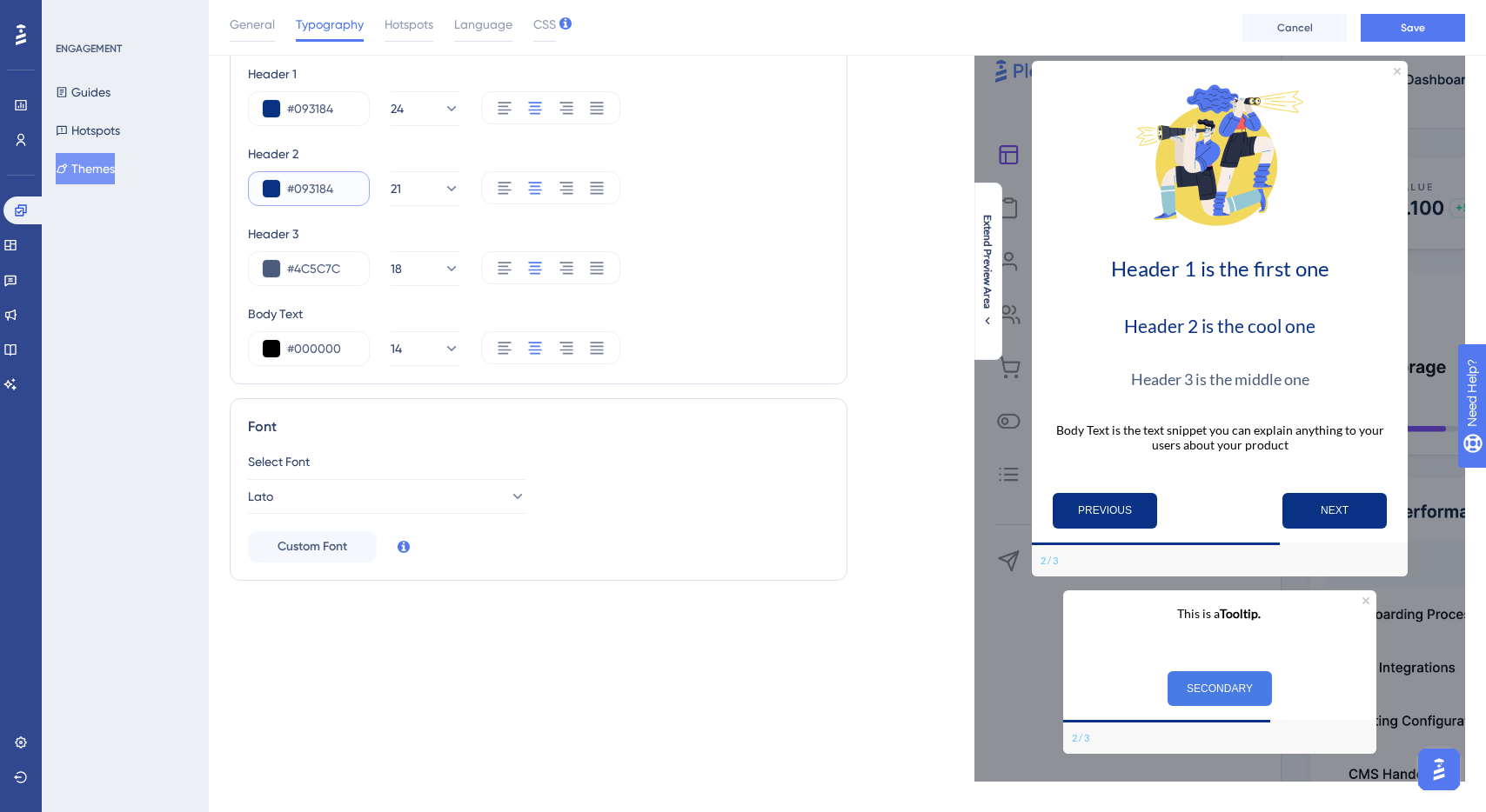
click at [321, 186] on input "#093184" at bounding box center [321, 188] width 68 height 21
click at [316, 262] on input "#4C5C7C" at bounding box center [321, 268] width 68 height 21
paste input "093184"
type input "#093184"
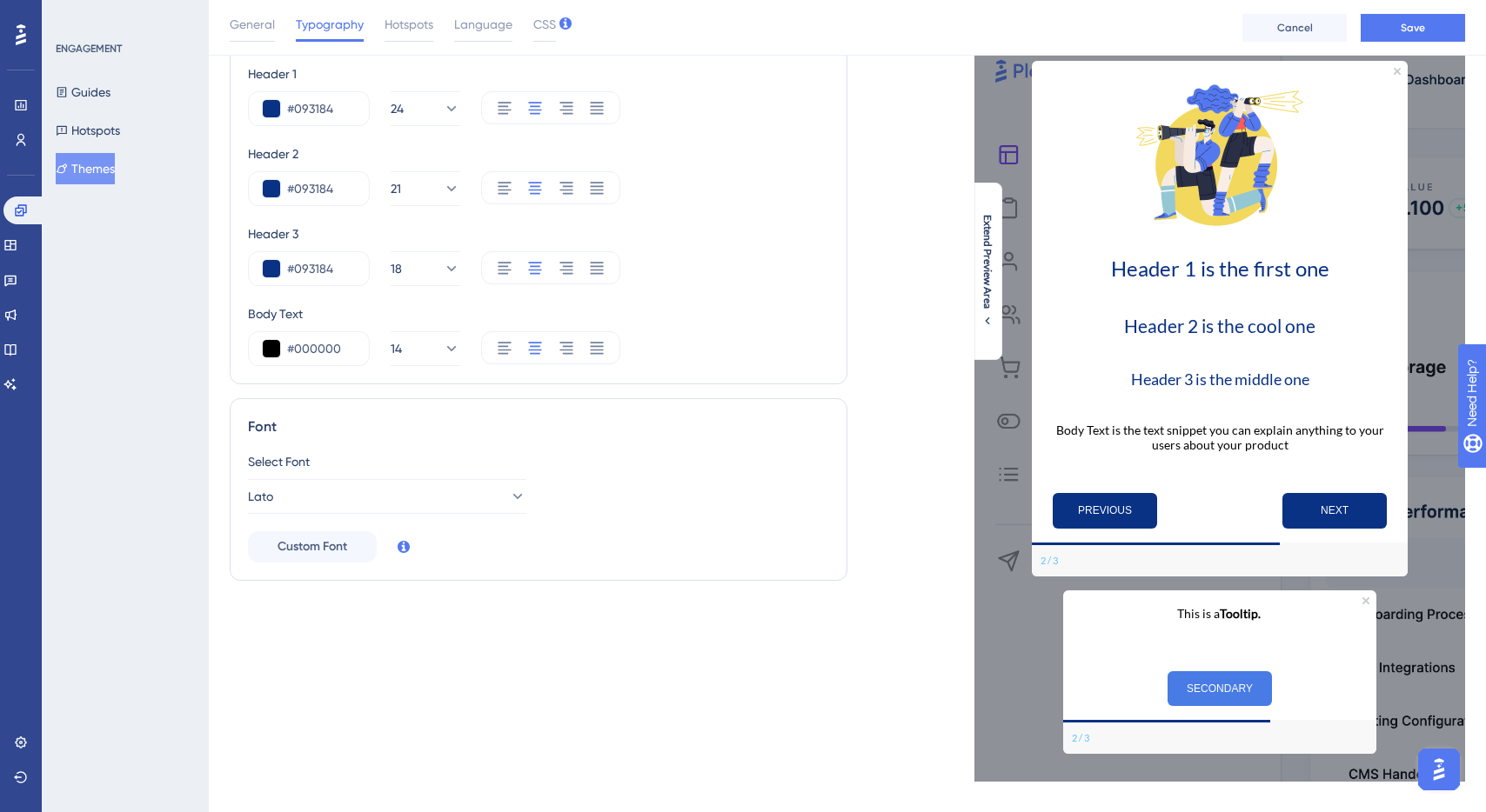
click at [771, 325] on div "Body Text #000000 14" at bounding box center [538, 335] width 581 height 63
click at [396, 496] on button "Lato" at bounding box center [387, 496] width 278 height 35
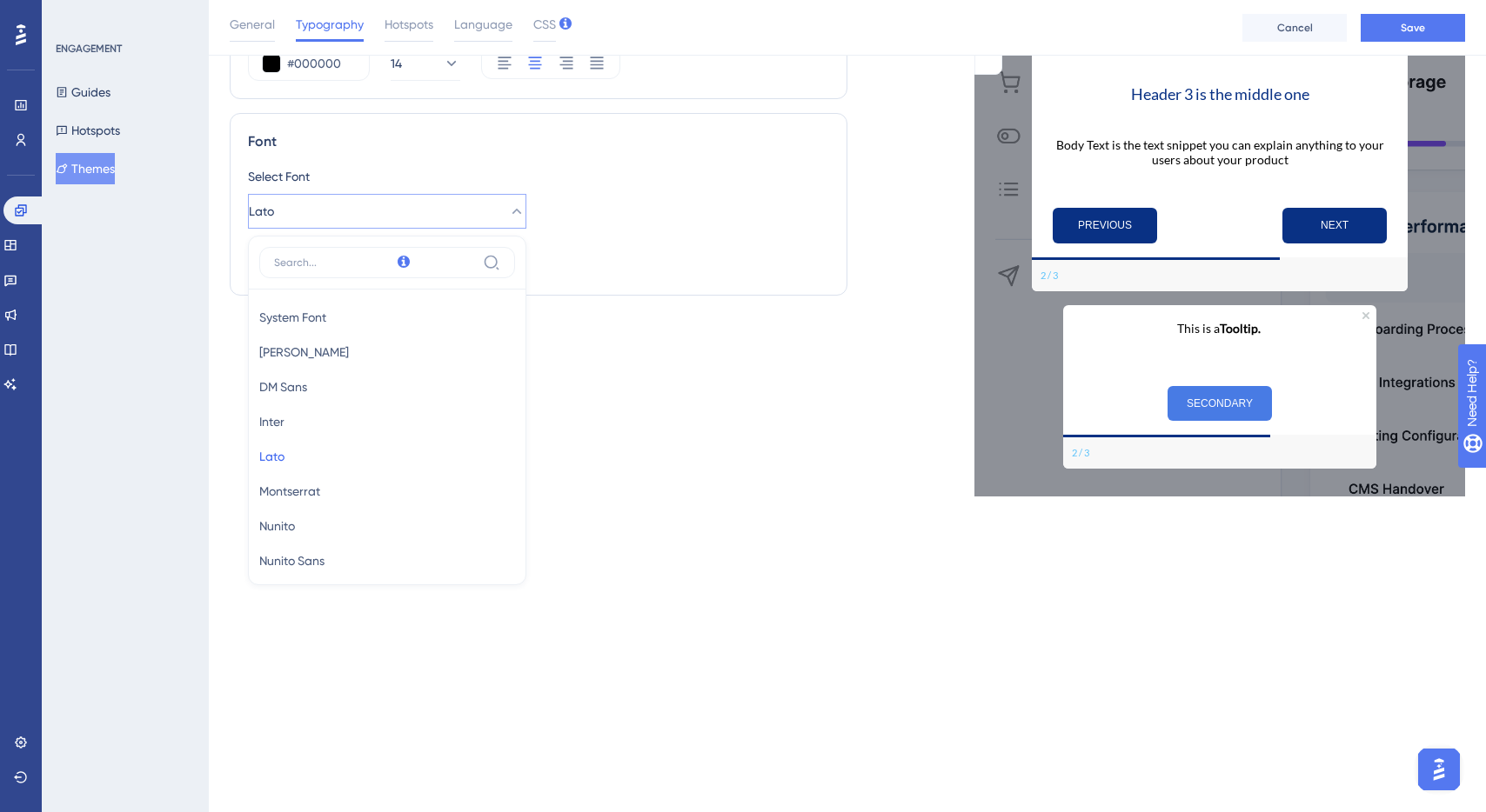
click at [576, 431] on div "Text Style Header 1 #093184 24 Header 2 #093184 21 Header 3 #093184 18 Body Tex…" at bounding box center [538, 111] width 617 height 772
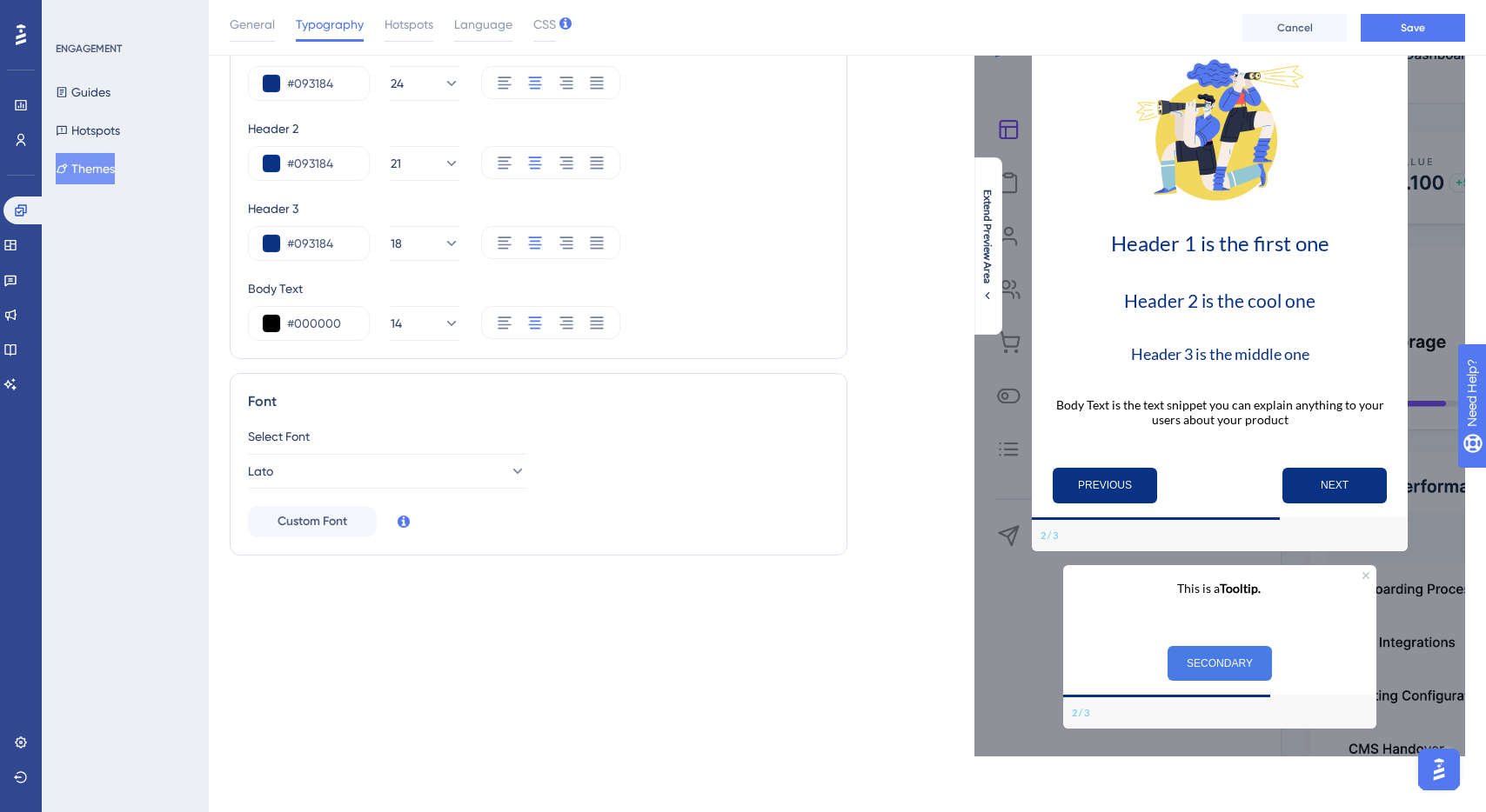
scroll to position [0, 0]
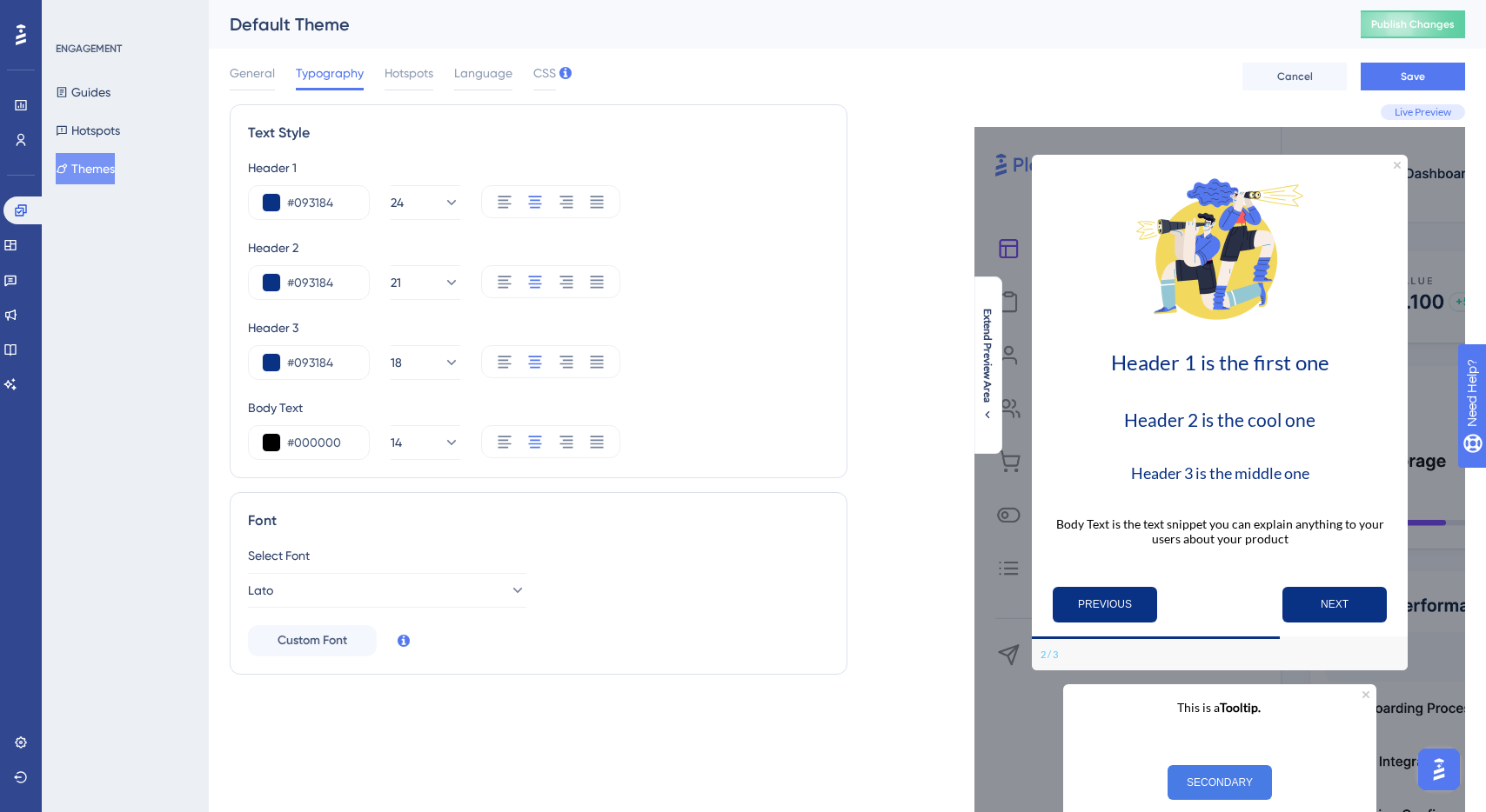
click at [1426, 91] on div "General Typography Hotspots Language CSS Cancel Save" at bounding box center [848, 76] width 1235 height 55
click at [1424, 82] on span "Save" at bounding box center [1412, 76] width 25 height 14
click at [87, 131] on button "Hotspots" at bounding box center [87, 130] width 65 height 31
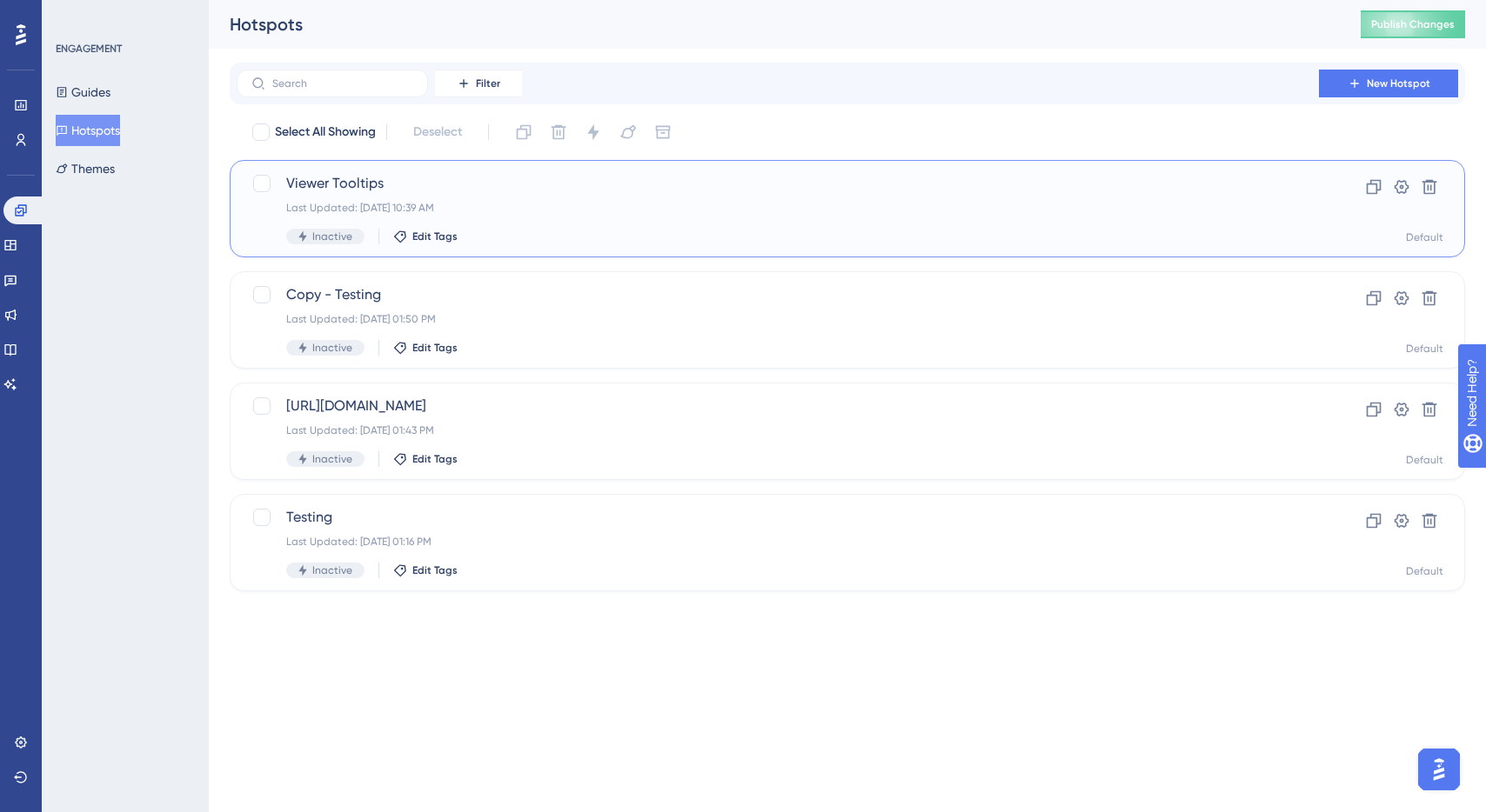
click at [913, 173] on span "Viewer Tooltips" at bounding box center [778, 183] width 983 height 21
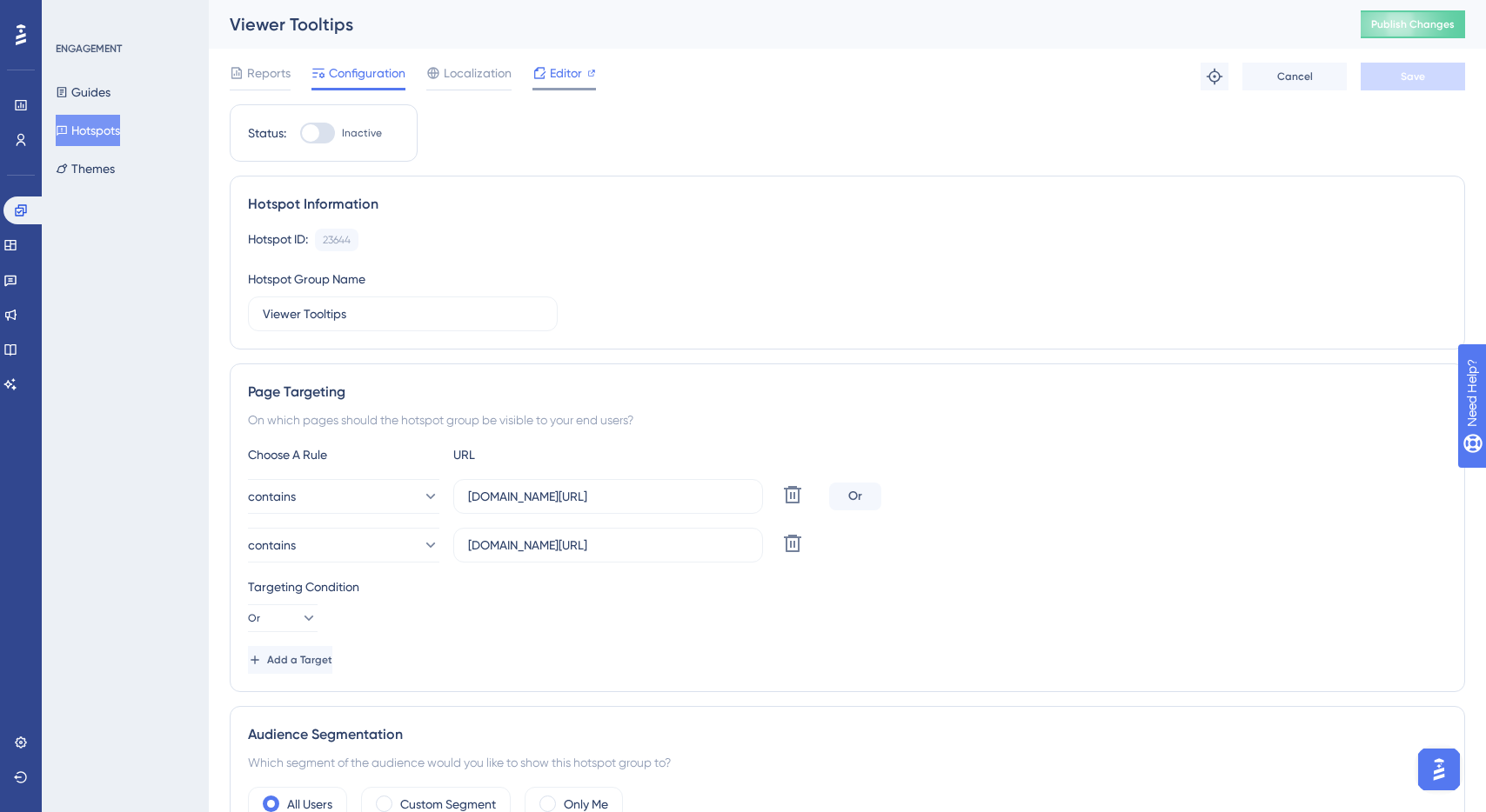
click at [550, 65] on span "Editor" at bounding box center [566, 73] width 32 height 21
click at [92, 166] on button "Themes" at bounding box center [85, 168] width 59 height 31
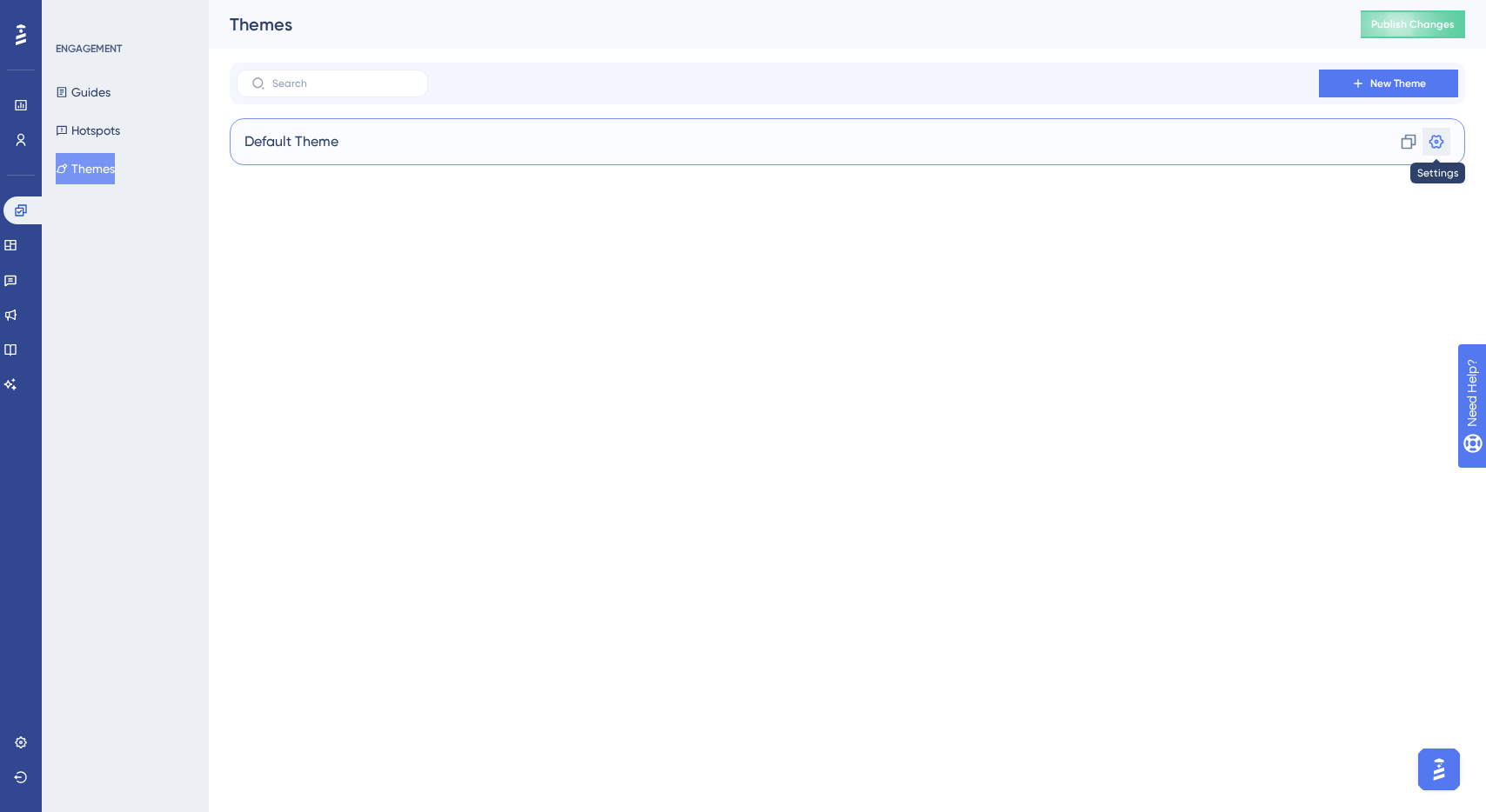
click at [1437, 138] on icon at bounding box center [1436, 141] width 17 height 17
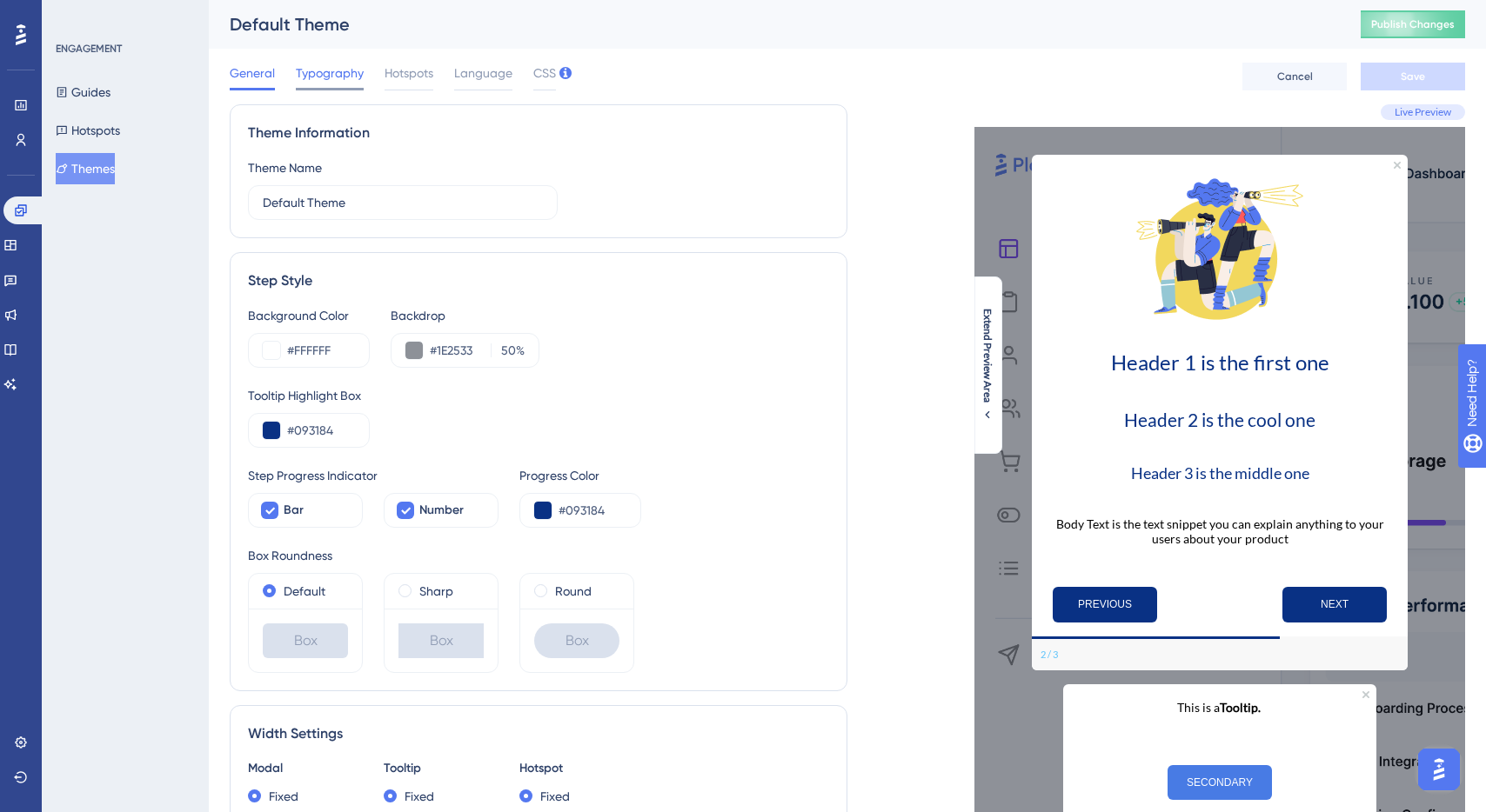
click at [343, 73] on span "Typography" at bounding box center [329, 73] width 68 height 21
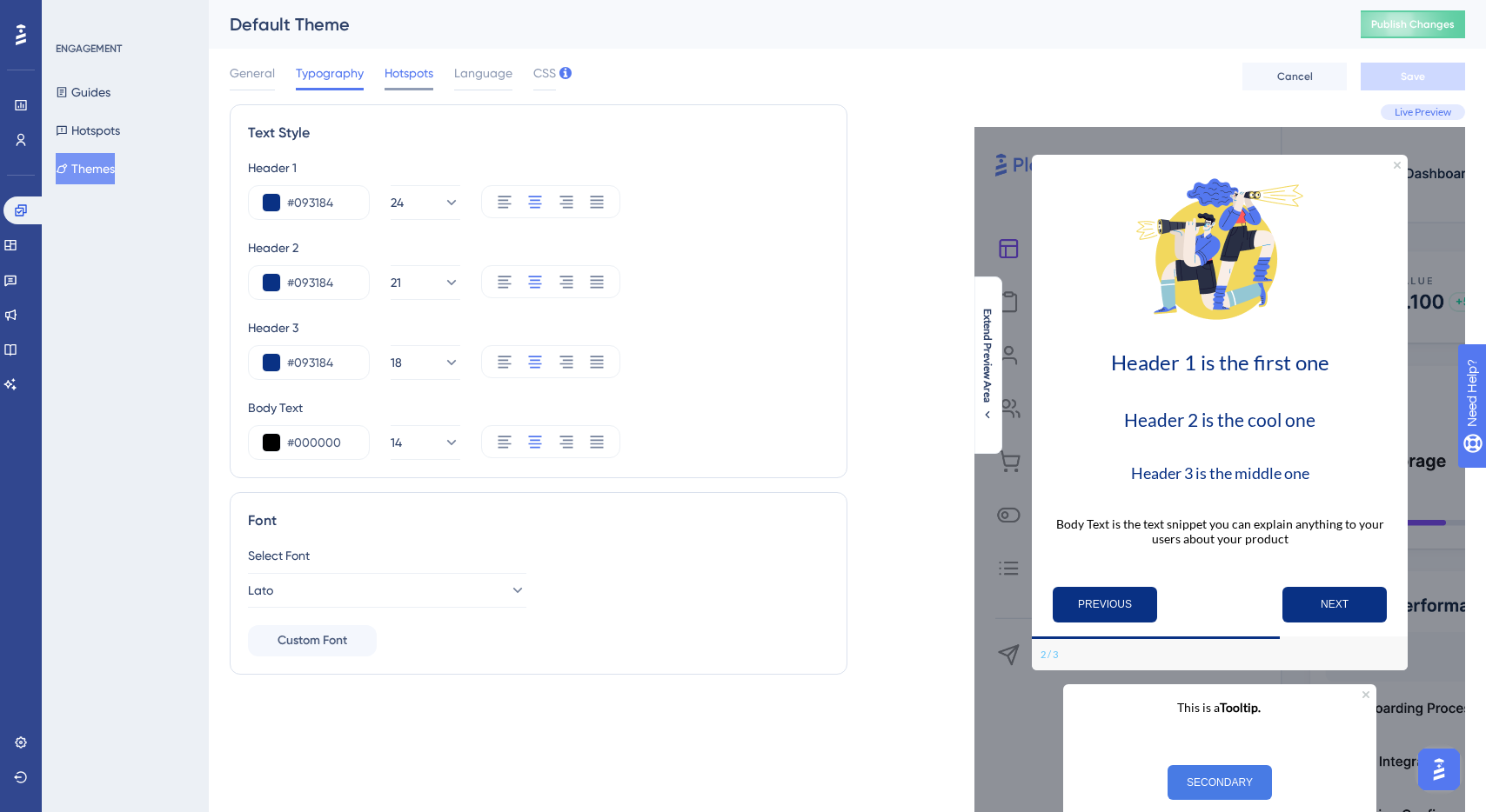
click at [429, 79] on span "Hotspots" at bounding box center [409, 73] width 49 height 21
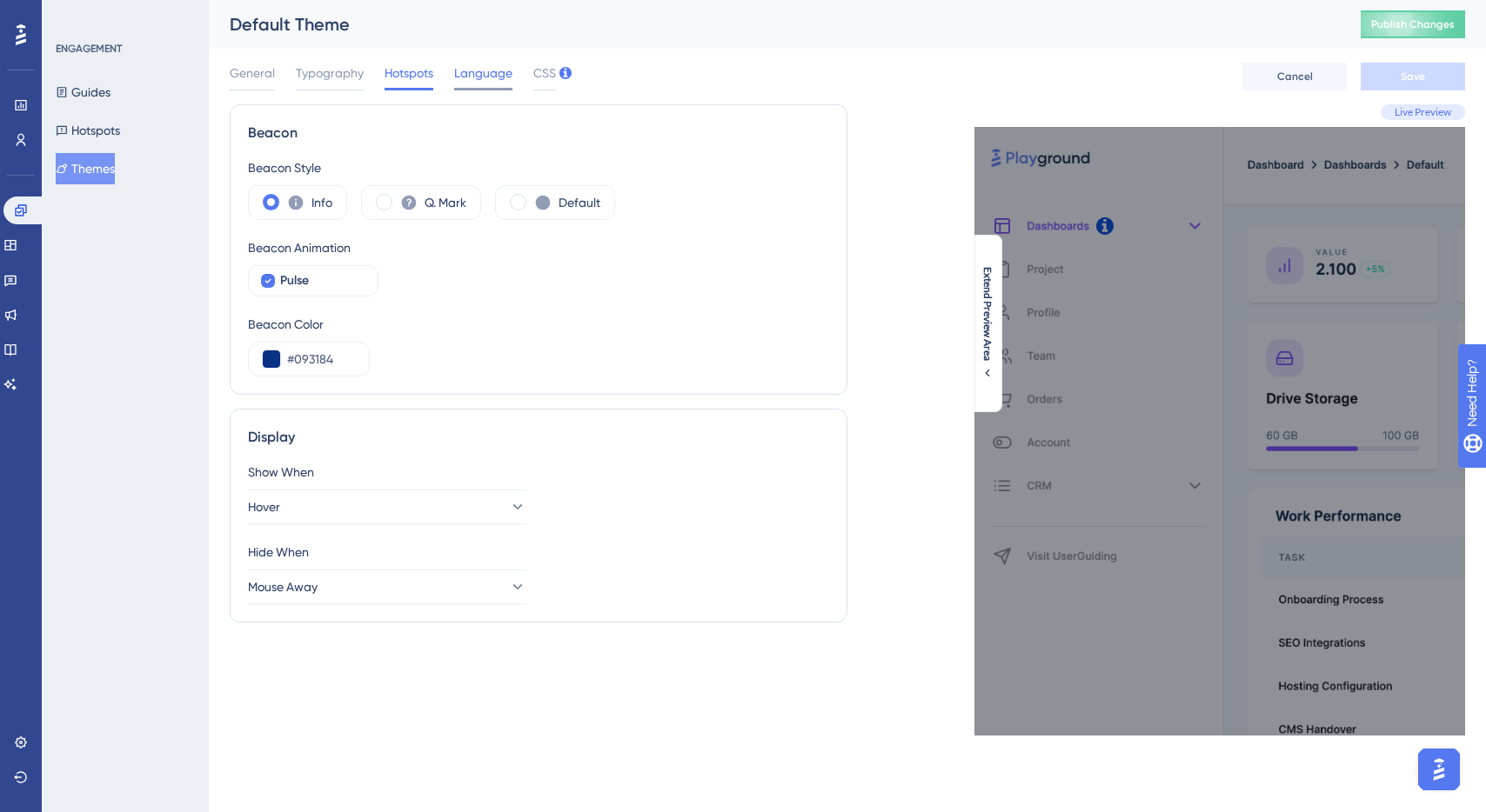
click at [493, 68] on span "Language" at bounding box center [483, 73] width 58 height 21
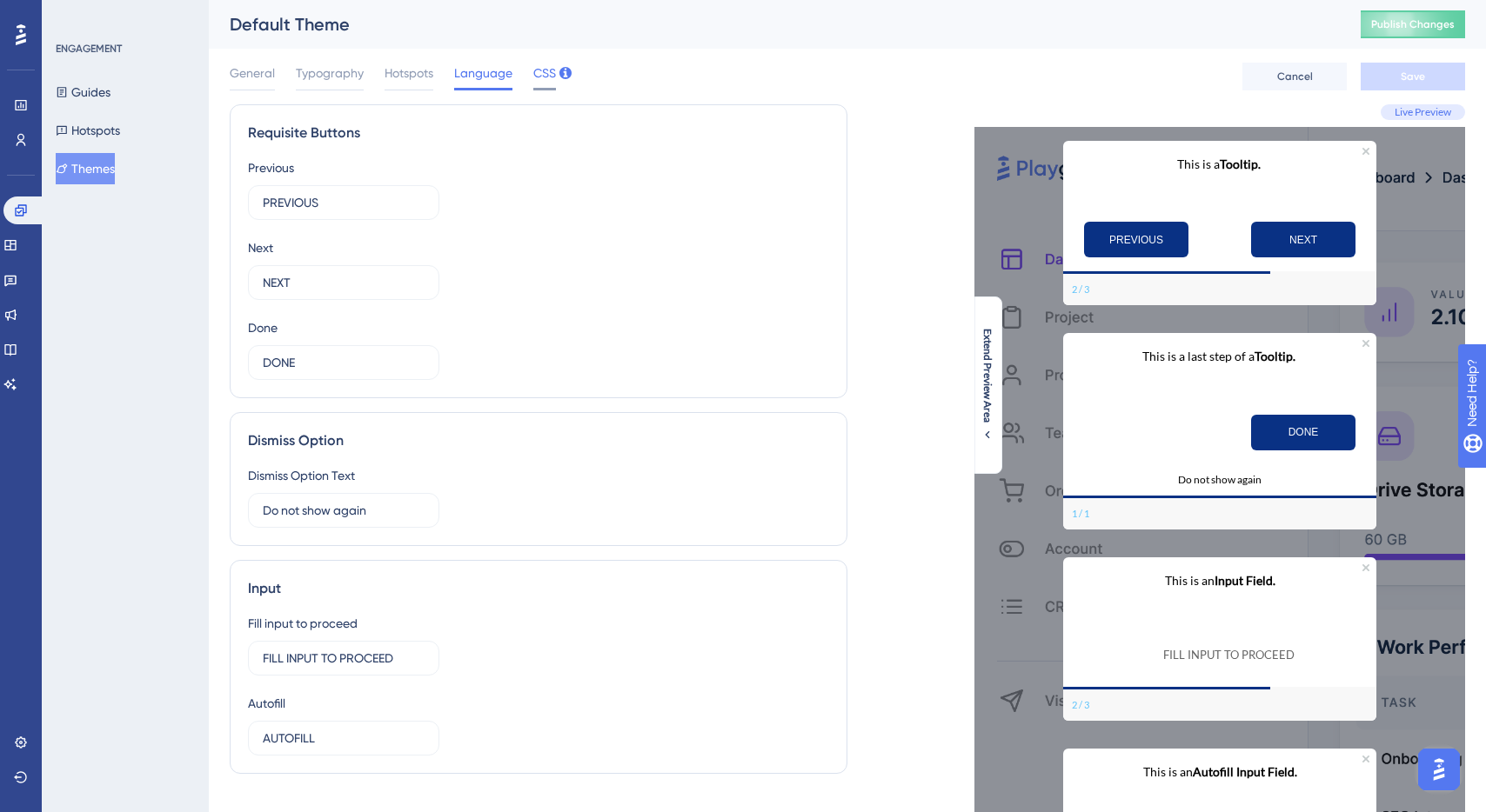
click at [537, 69] on span "CSS" at bounding box center [544, 73] width 23 height 21
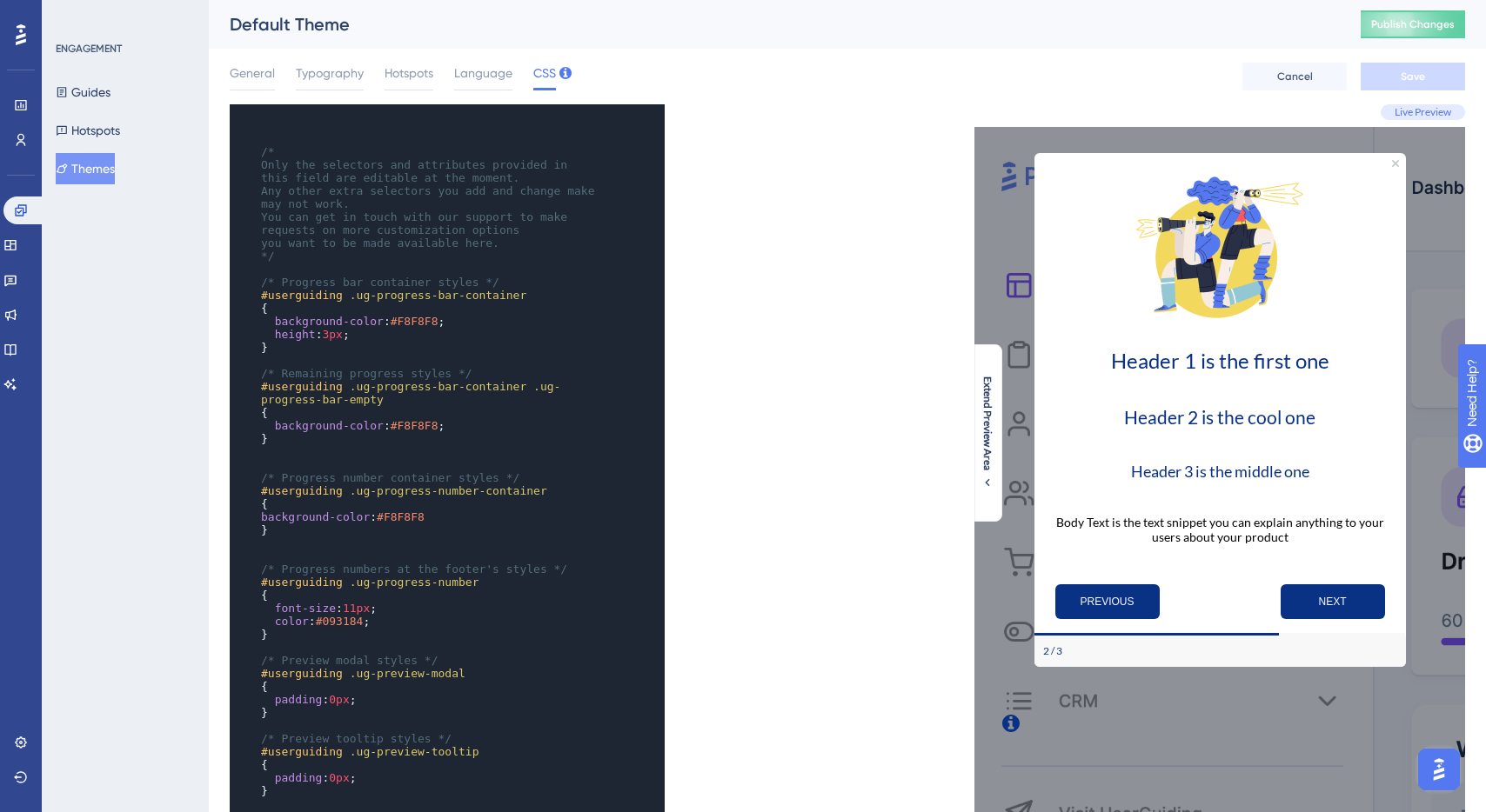
click at [276, 75] on div "General Typography Hotspots Language CSS" at bounding box center [393, 76] width 326 height 28
click at [257, 73] on span "General" at bounding box center [253, 73] width 45 height 21
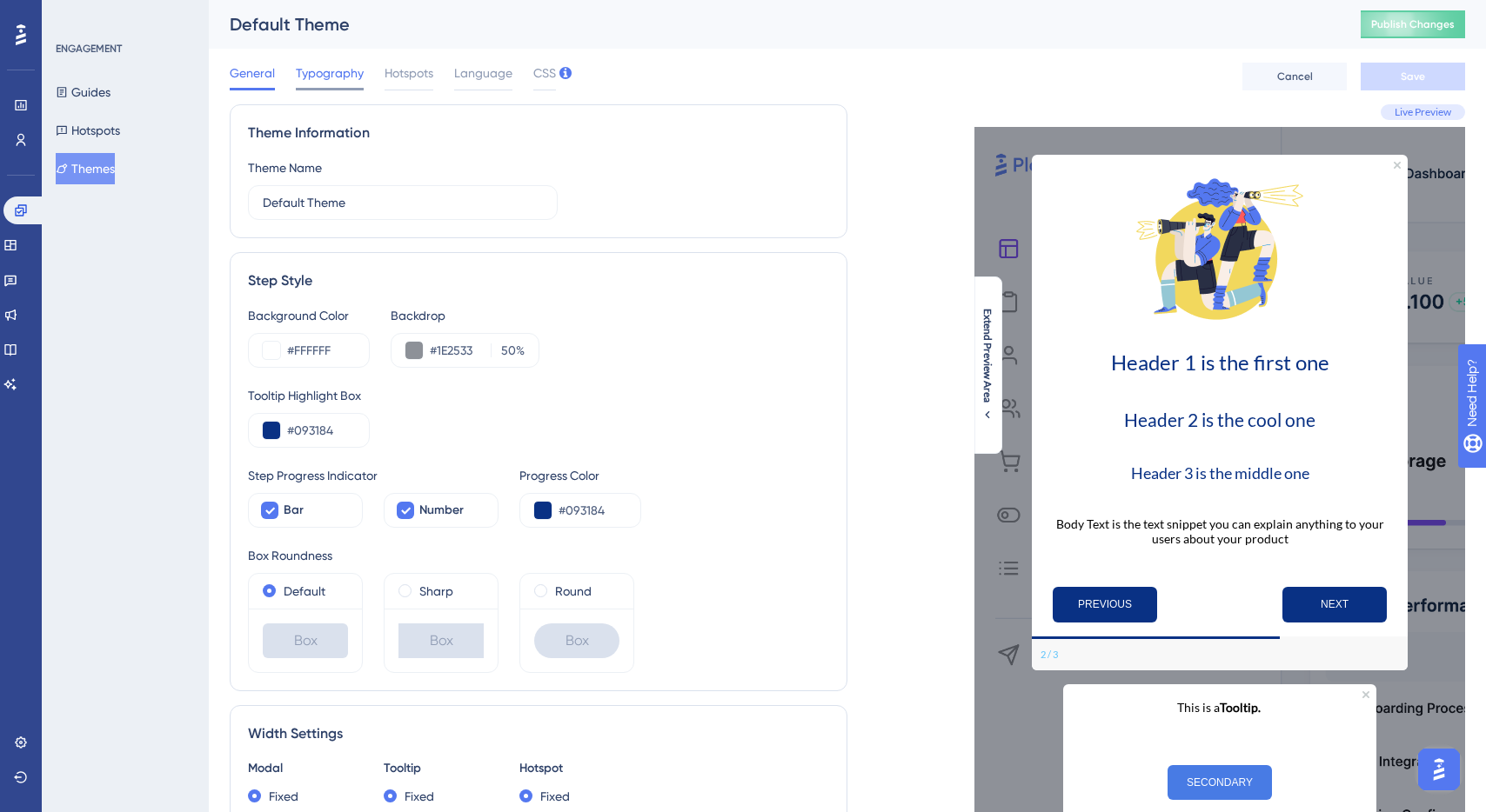
click at [299, 70] on span "Typography" at bounding box center [329, 73] width 68 height 21
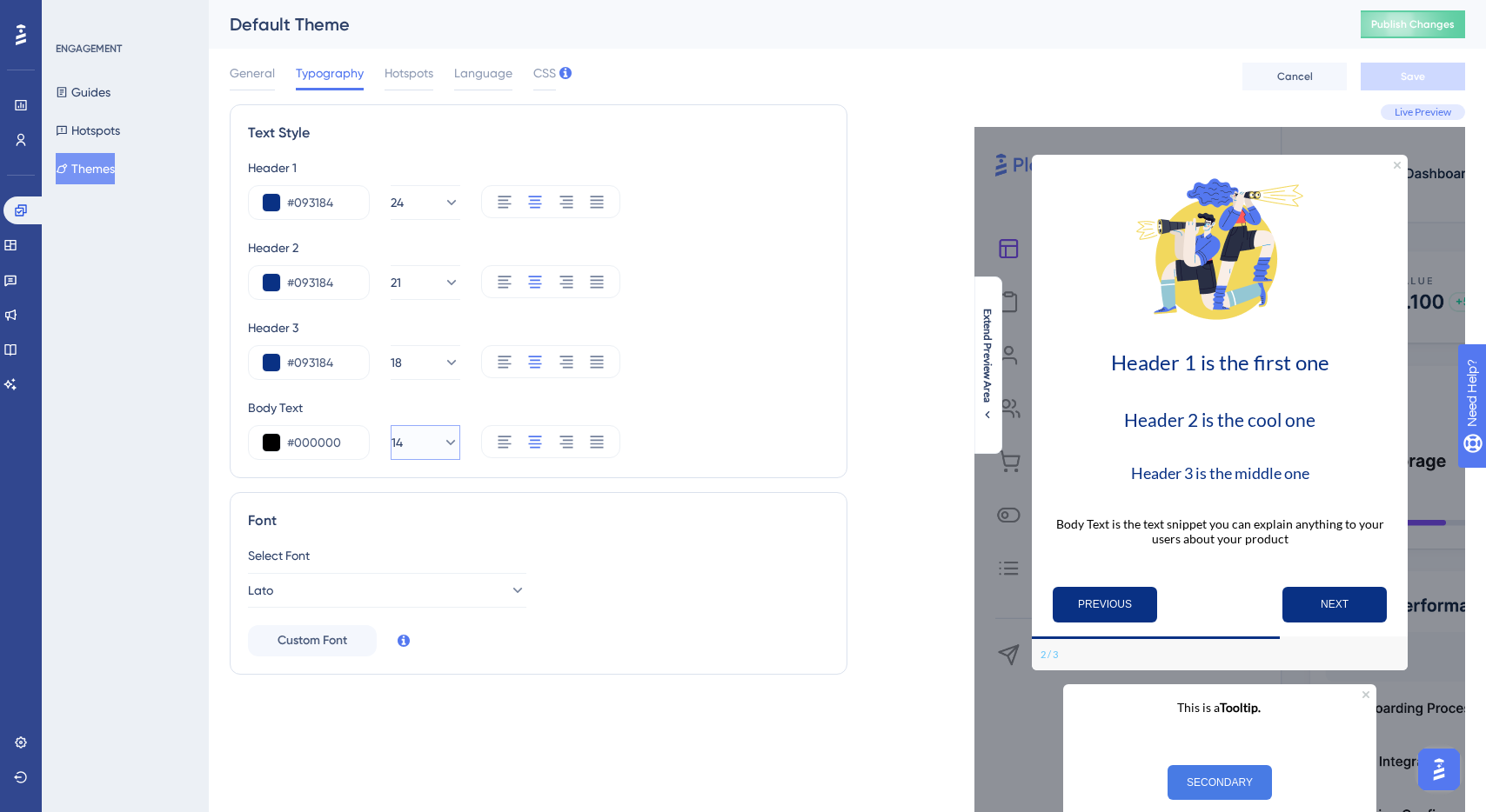
click at [434, 452] on button "14" at bounding box center [426, 443] width 70 height 35
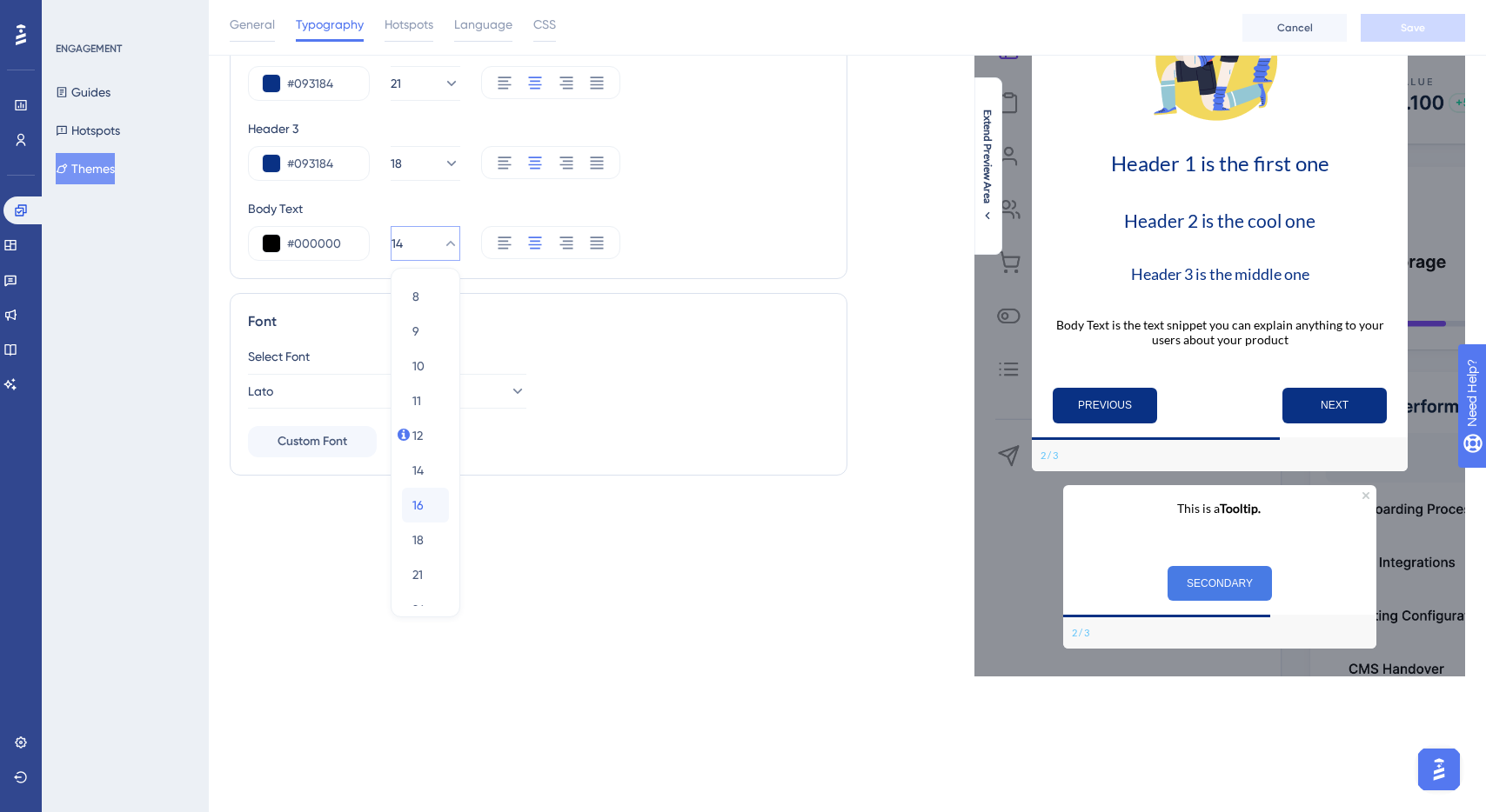
click at [416, 503] on span "16" at bounding box center [417, 505] width 11 height 21
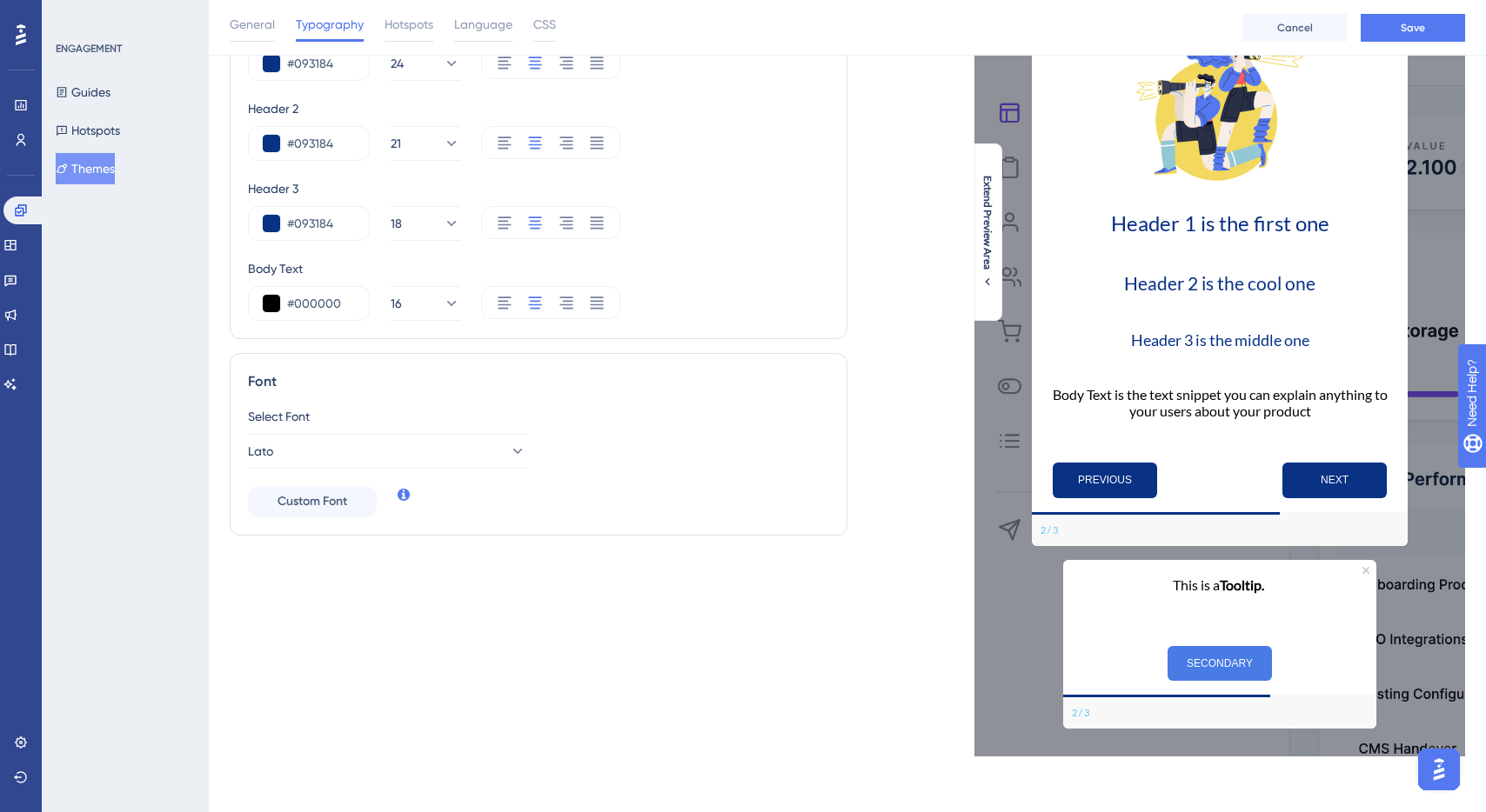
scroll to position [146, 0]
click at [273, 305] on button at bounding box center [271, 303] width 17 height 17
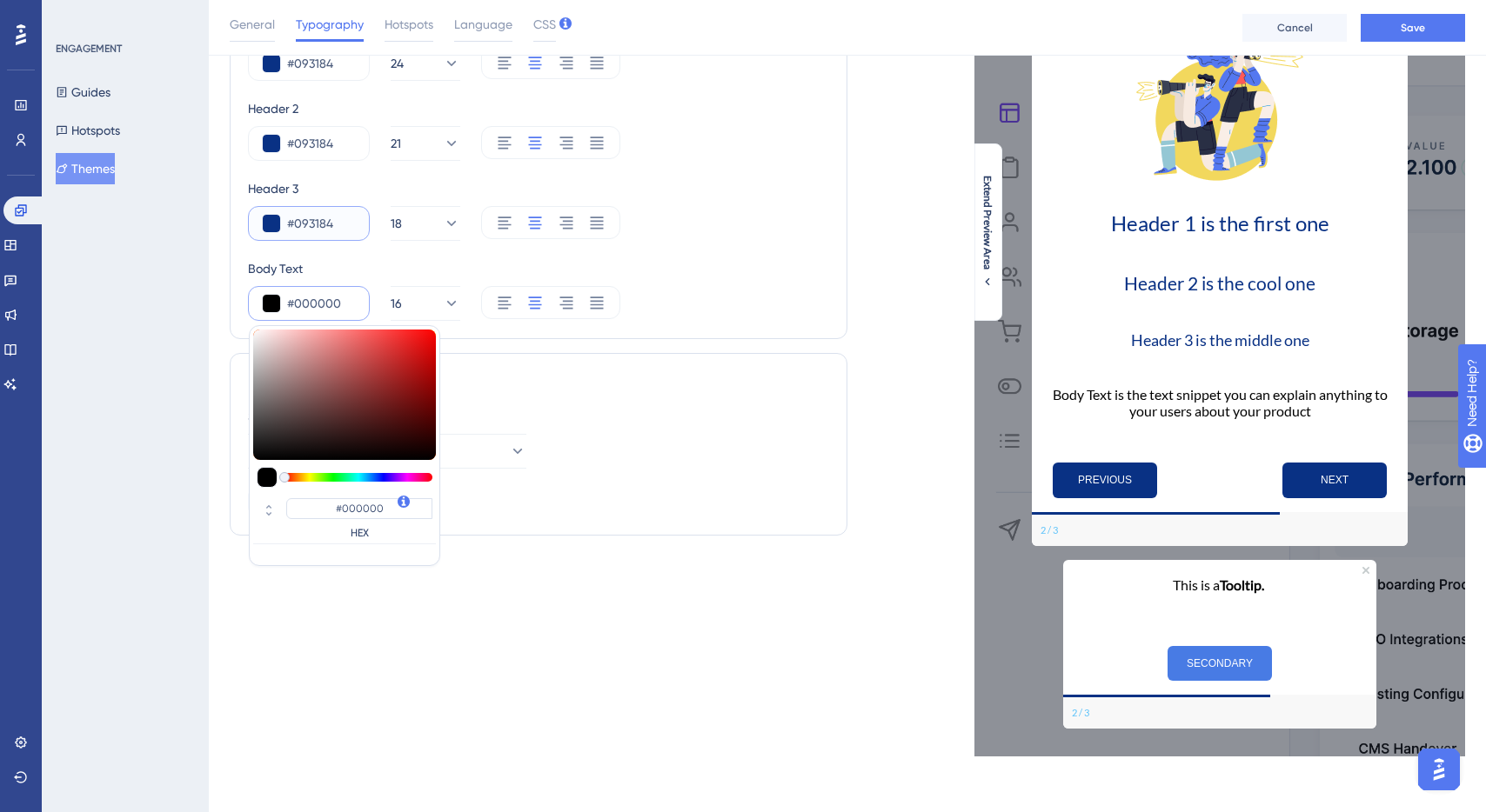
click at [314, 226] on input "#093184" at bounding box center [321, 223] width 68 height 21
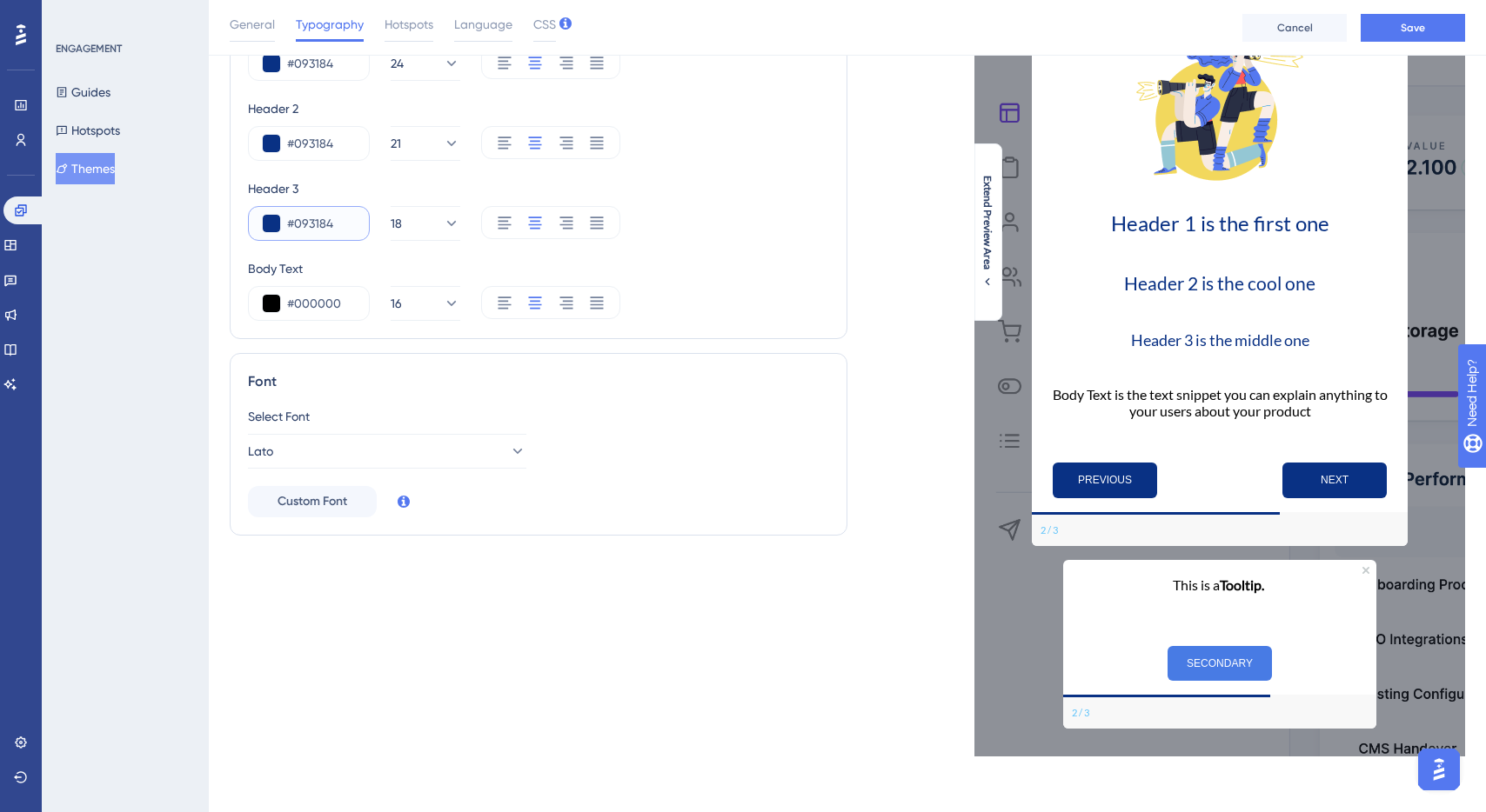
click at [314, 226] on input "#093184" at bounding box center [321, 223] width 68 height 21
click at [315, 304] on input "#000000" at bounding box center [321, 303] width 68 height 21
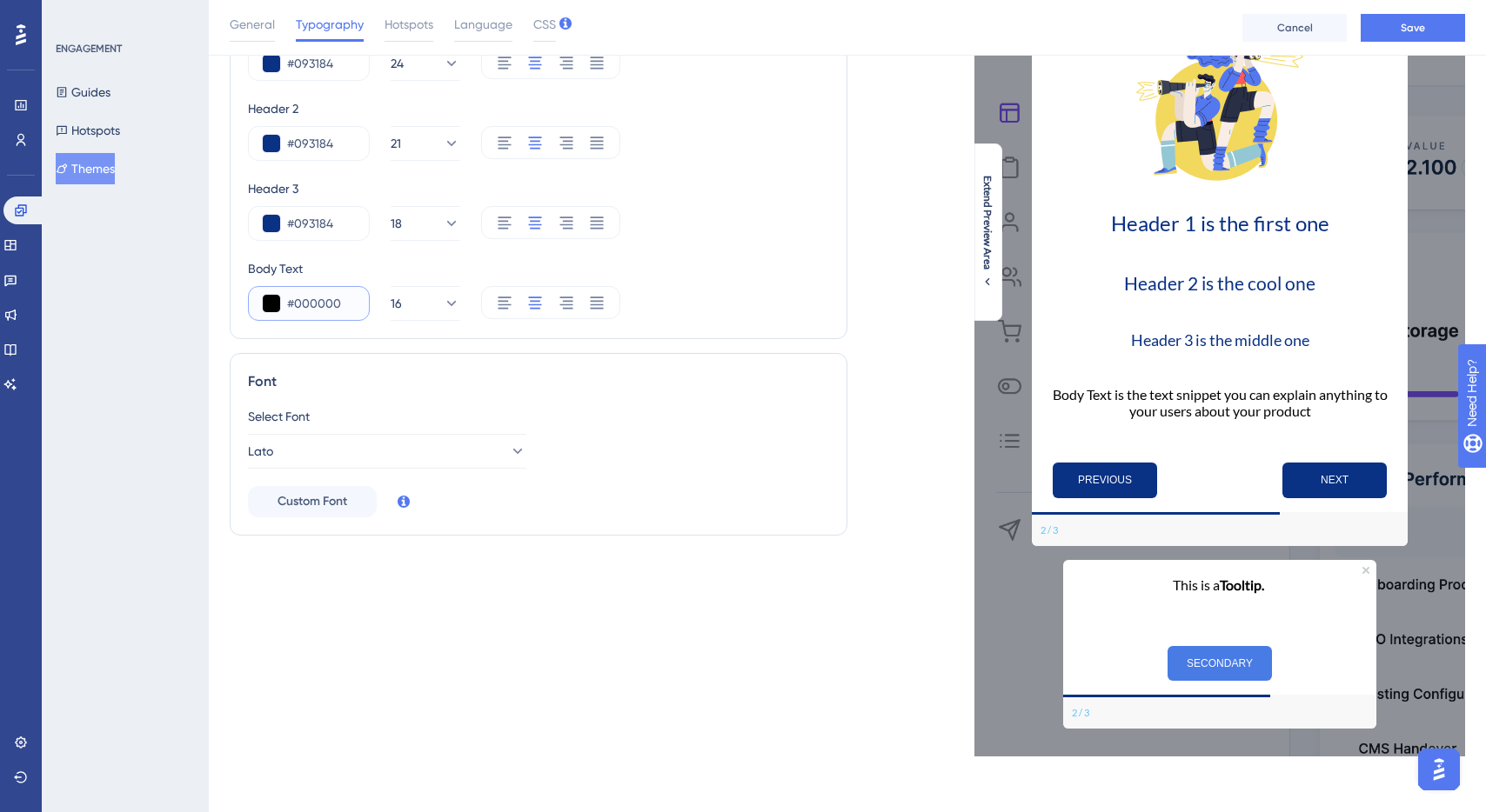
paste input "93184"
type input "#093184"
click at [735, 327] on div "Text Style Header 1 #093184 24 Header 2 #093184 21 Header 3 #093184 18 Body Tex…" at bounding box center [538, 152] width 617 height 374
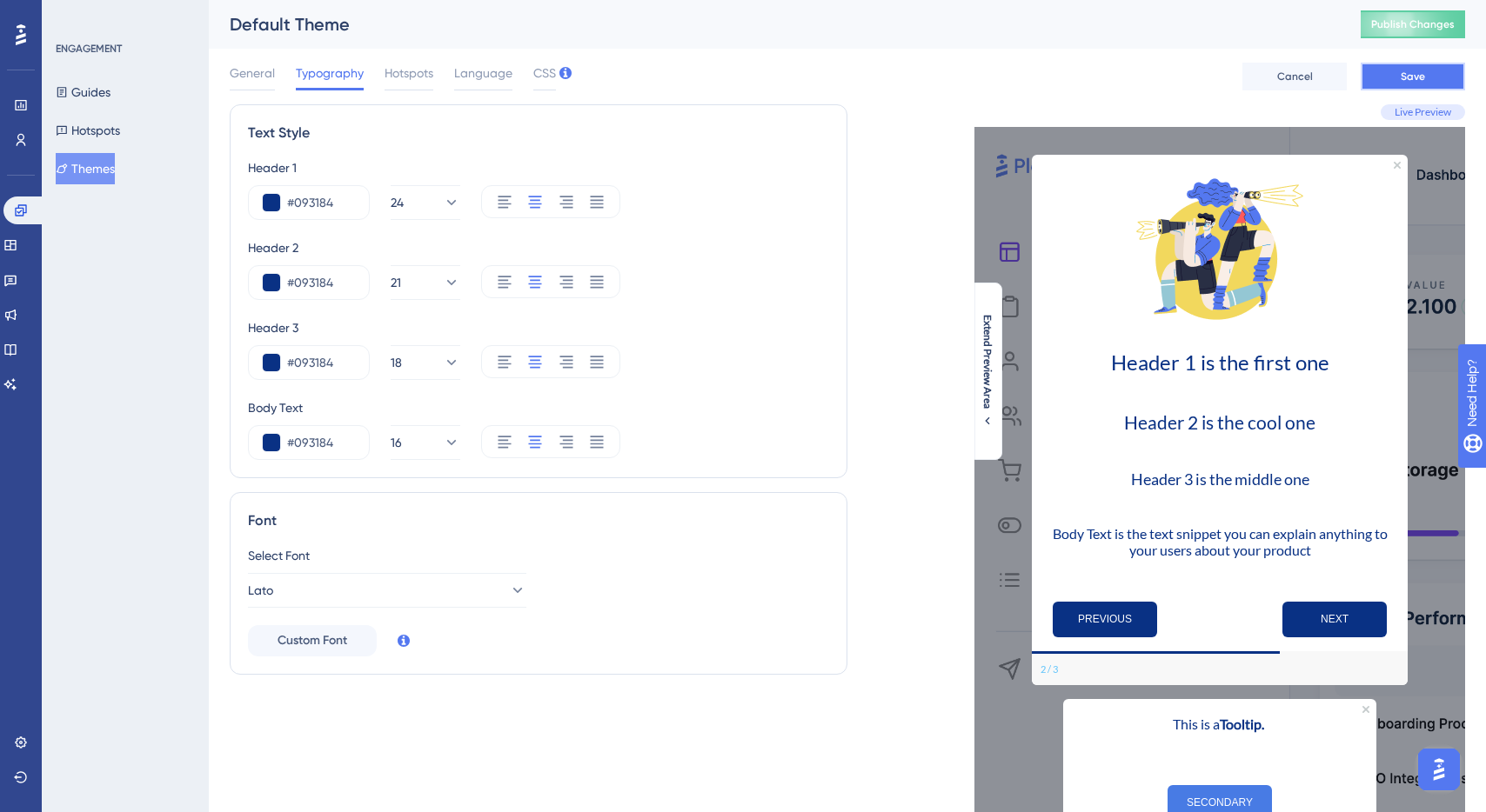
click at [1396, 70] on button "Save" at bounding box center [1412, 76] width 105 height 28
click at [1434, 25] on span "Publish Changes" at bounding box center [1413, 24] width 84 height 14
click at [442, 437] on icon at bounding box center [450, 442] width 17 height 17
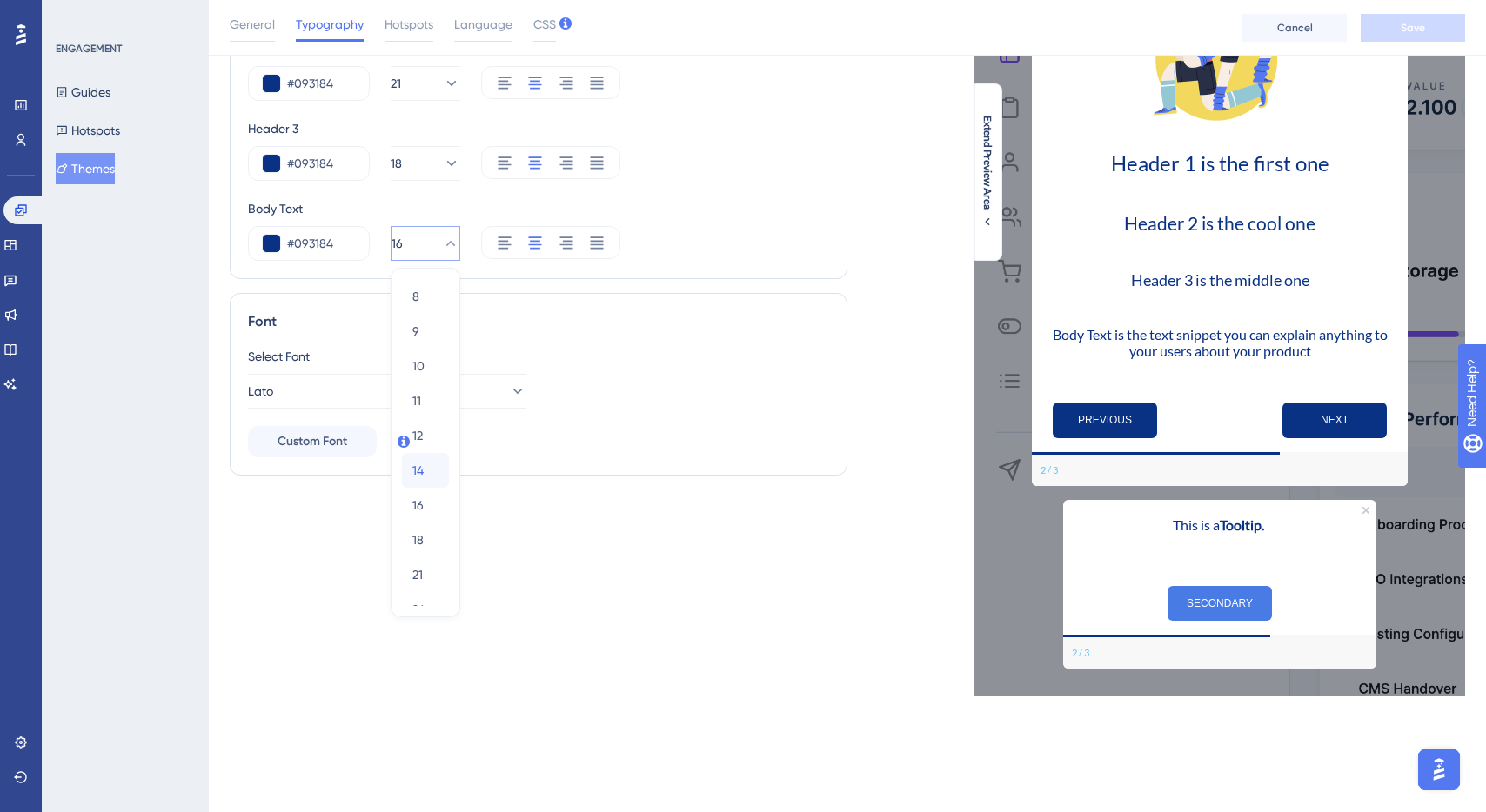
click at [429, 463] on div "14 14" at bounding box center [425, 470] width 26 height 35
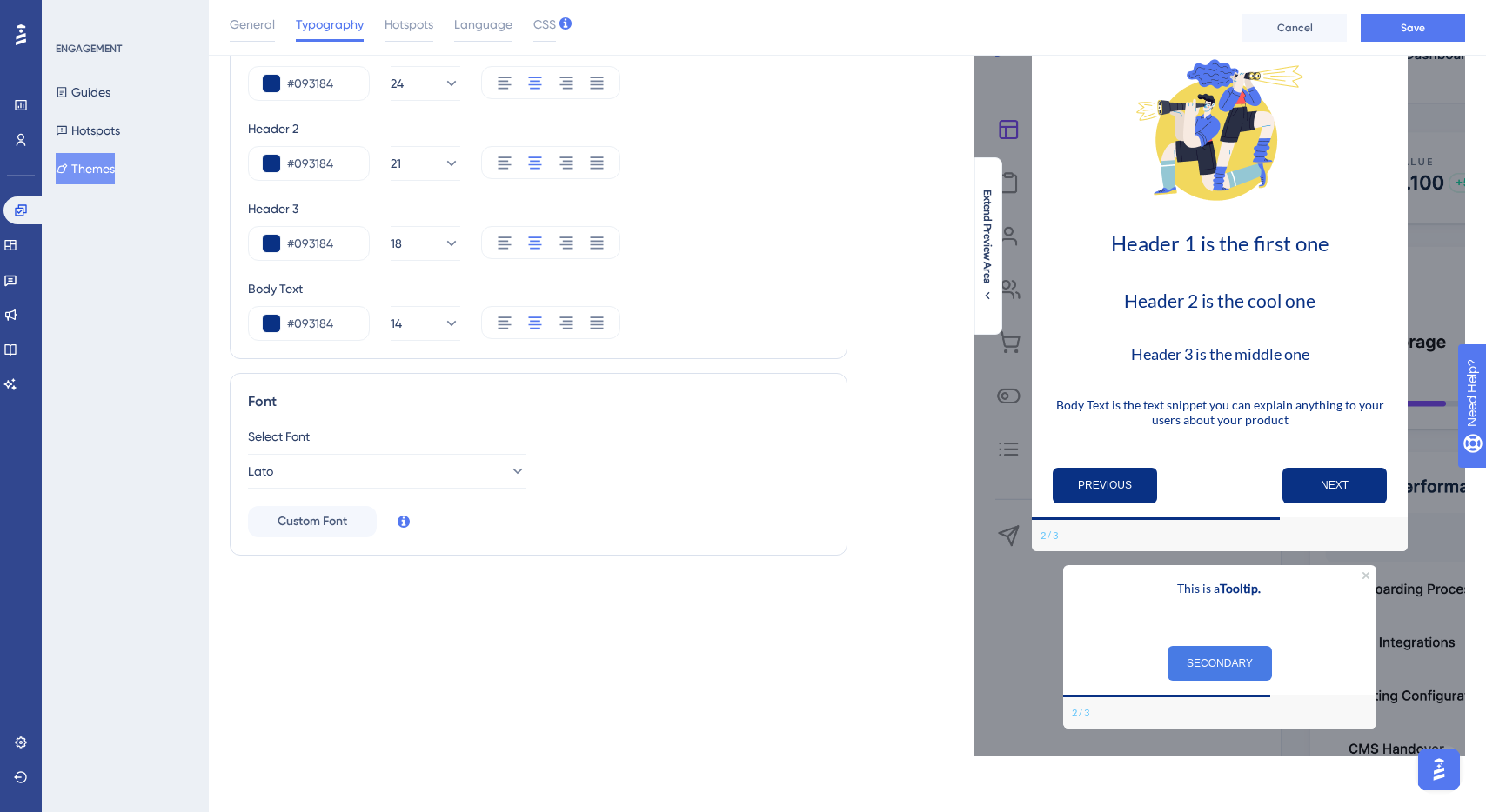
scroll to position [125, 0]
click at [1392, 27] on button "Save" at bounding box center [1412, 27] width 105 height 28
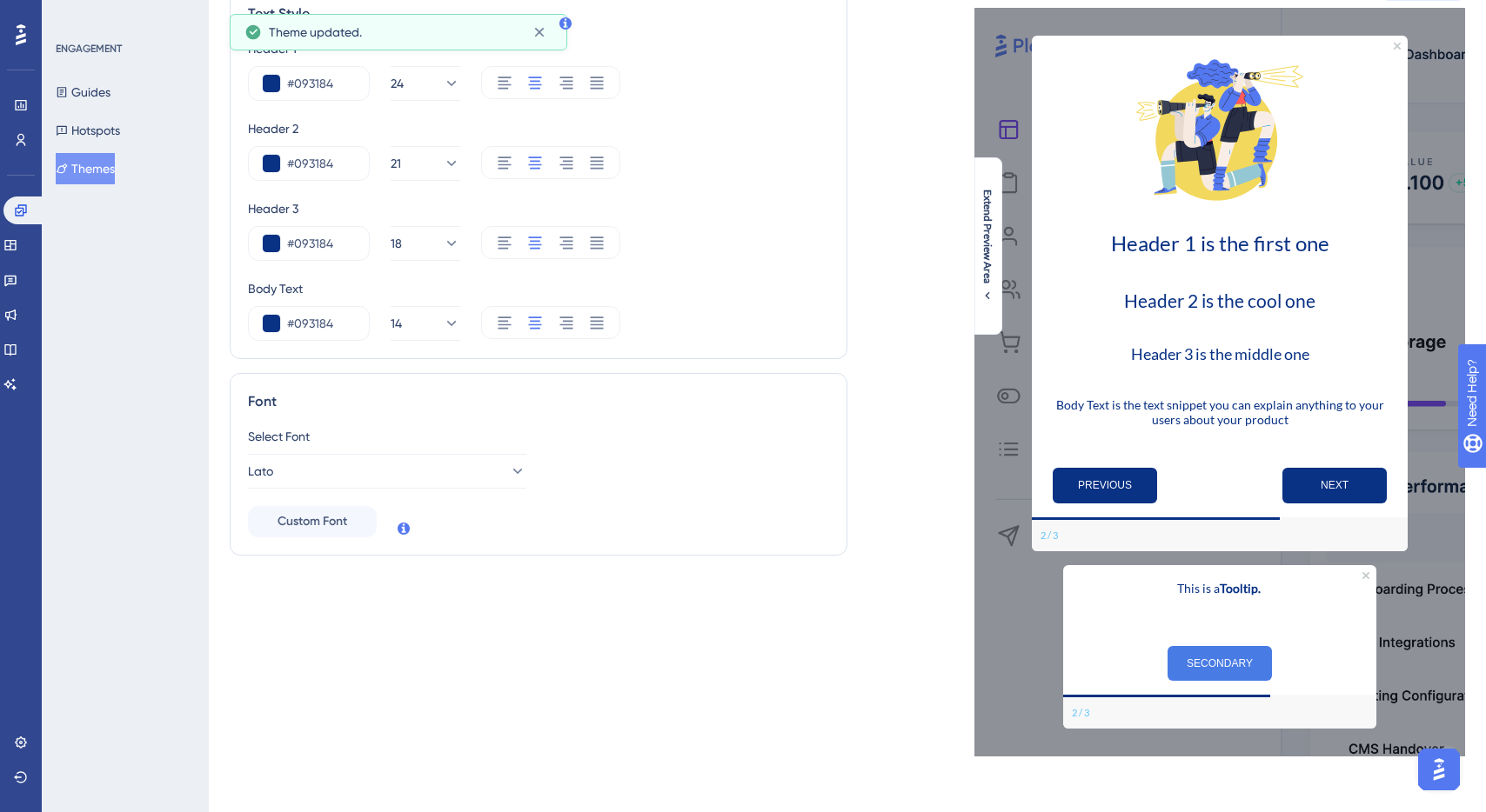
scroll to position [0, 0]
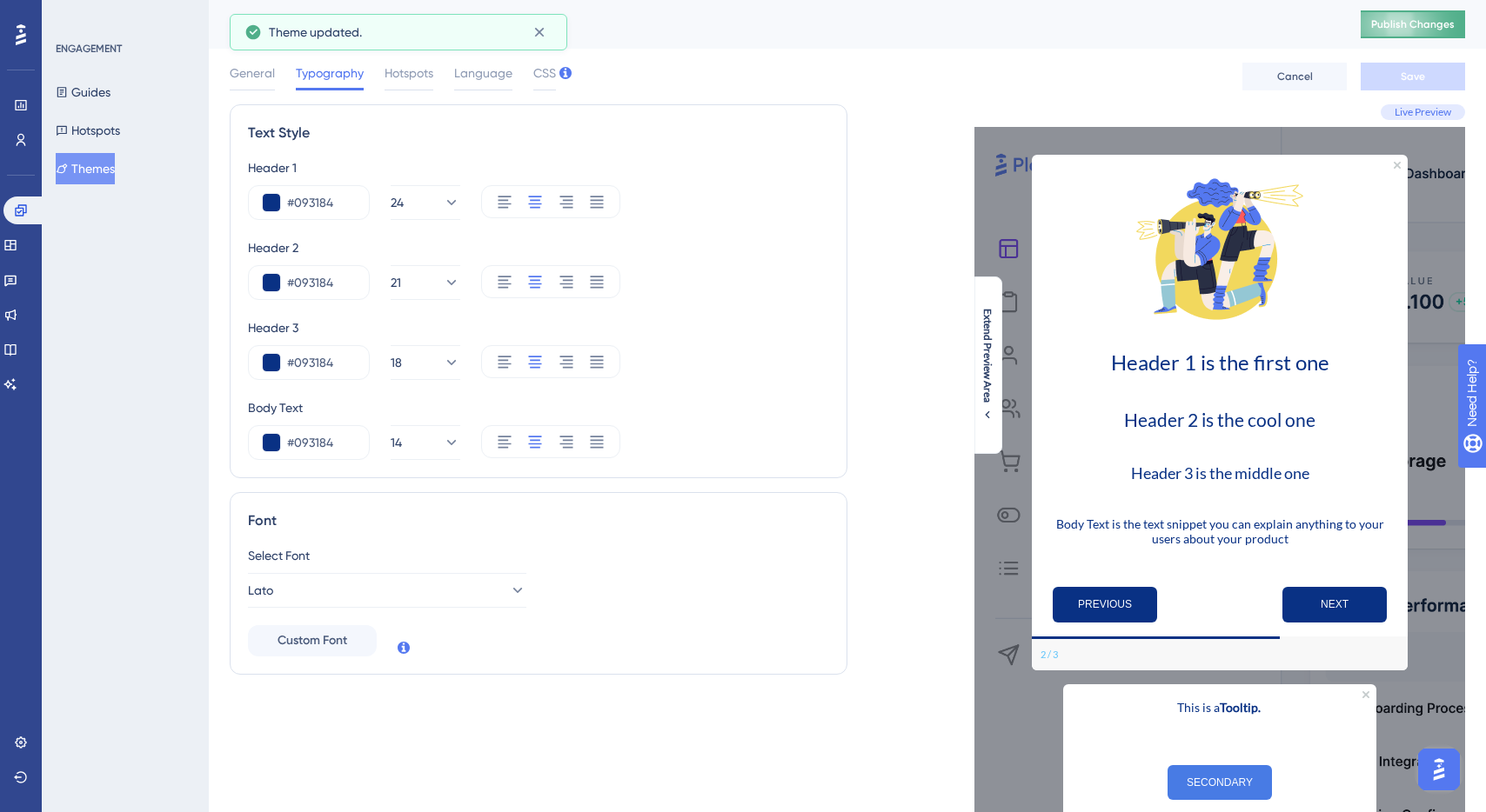
click at [1389, 21] on span "Publish Changes" at bounding box center [1413, 24] width 84 height 14
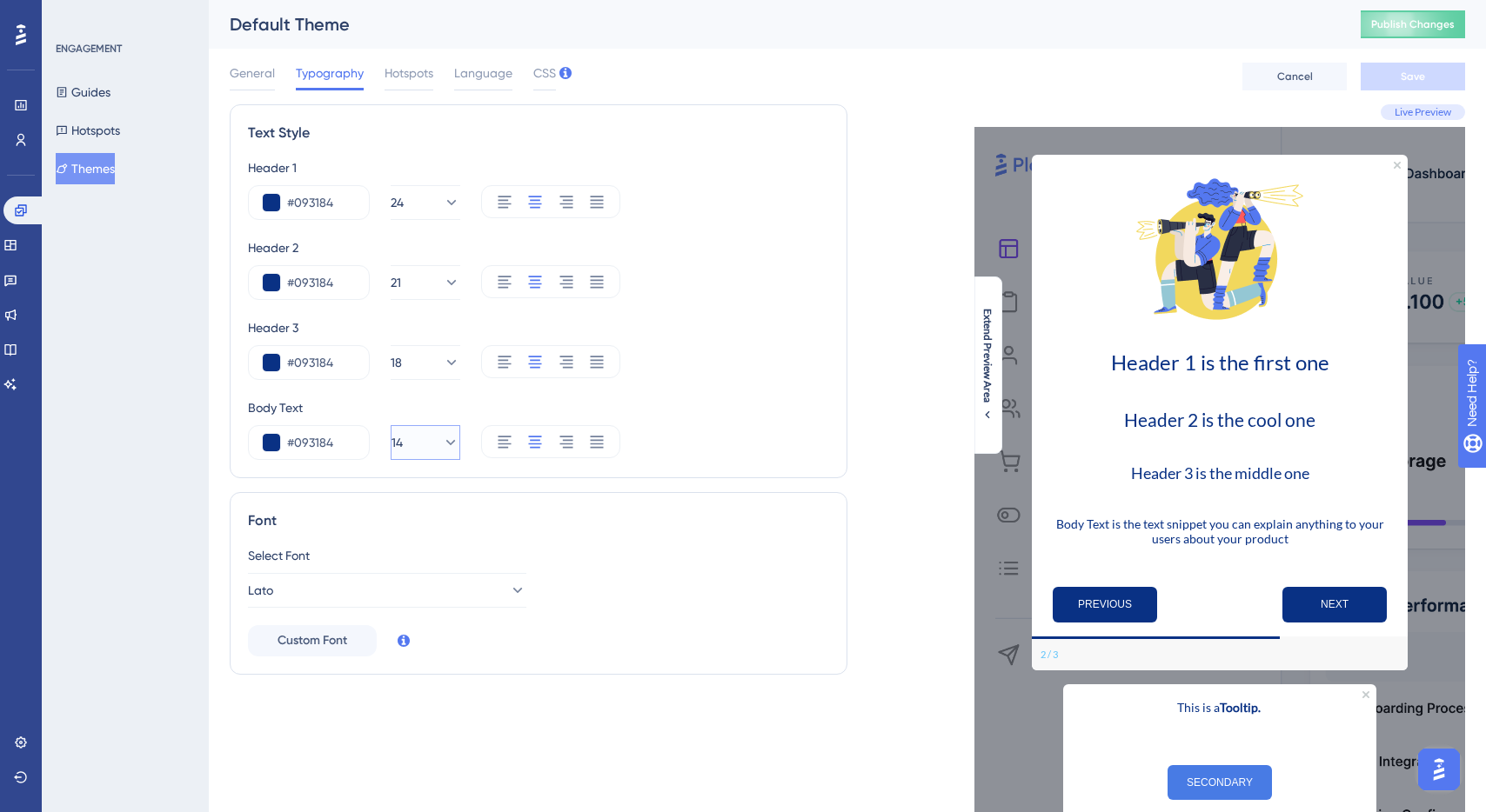
click at [417, 440] on button "14" at bounding box center [426, 443] width 70 height 35
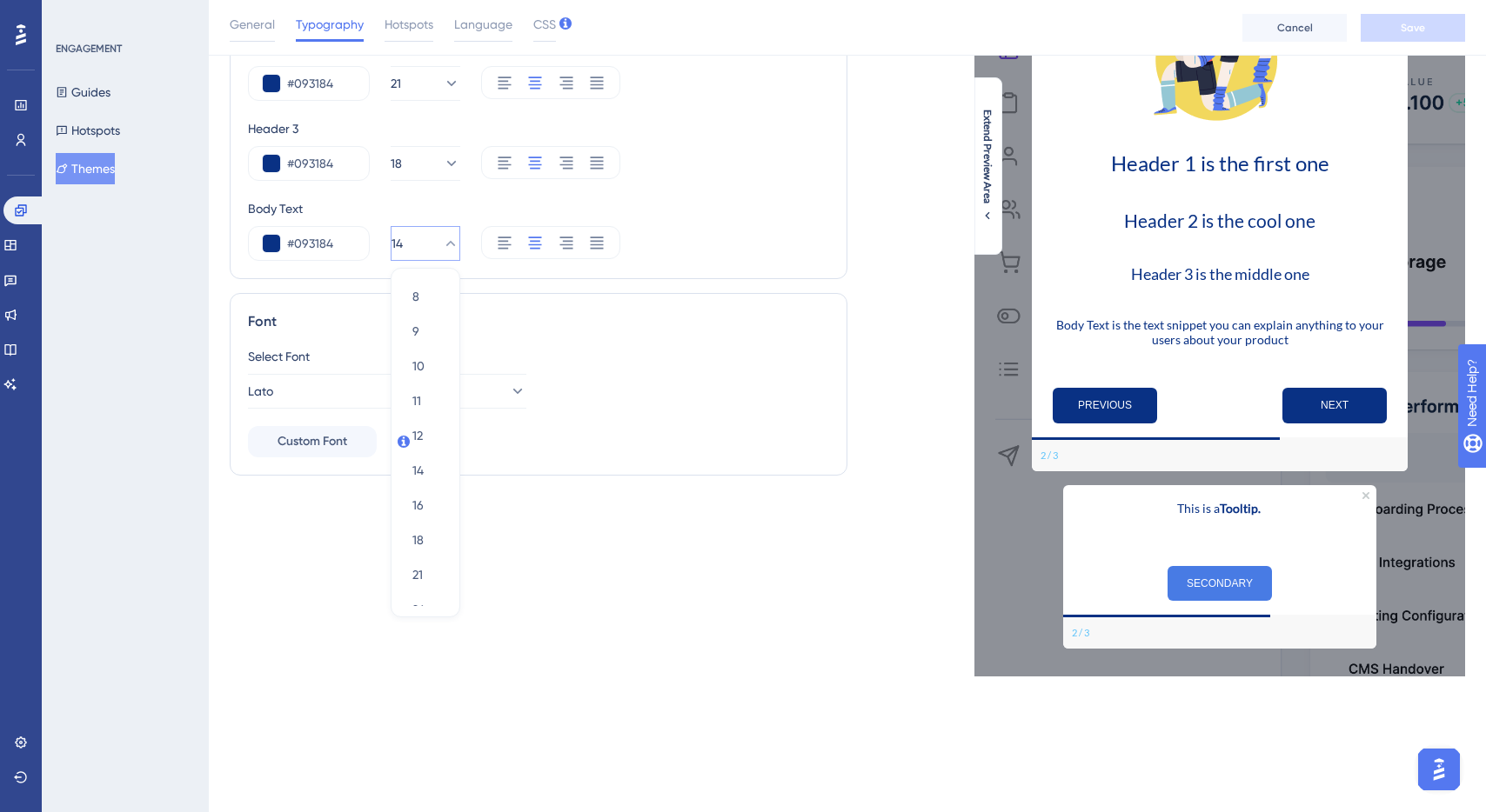
drag, startPoint x: 351, startPoint y: 511, endPoint x: 126, endPoint y: 413, distance: 245.4
click at [351, 511] on div "Text Style Header 1 #093184 24 Header 2 #093184 21 Header 3 #093184 18 Body Tex…" at bounding box center [538, 291] width 617 height 772
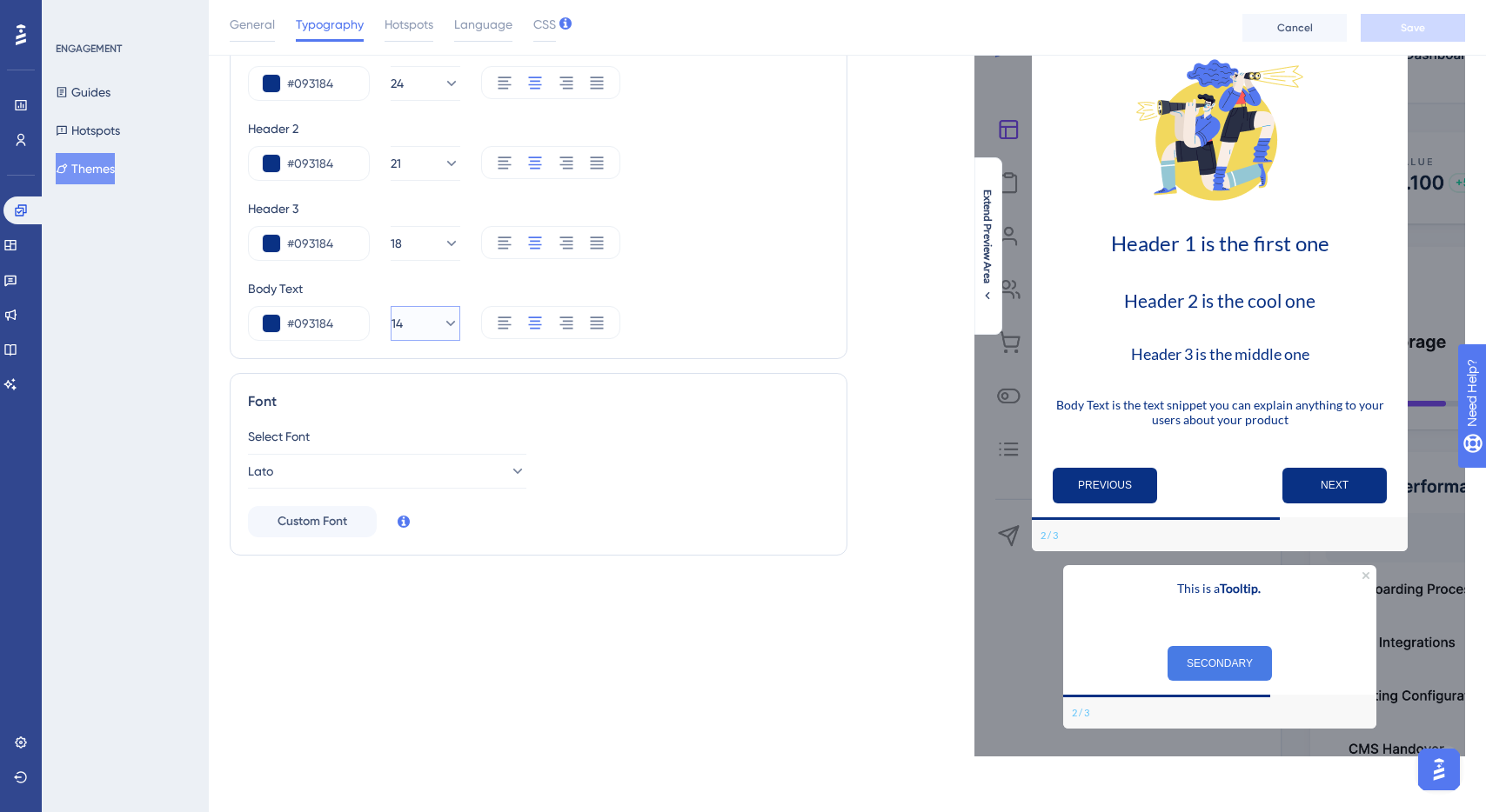
click at [442, 322] on icon at bounding box center [450, 323] width 17 height 17
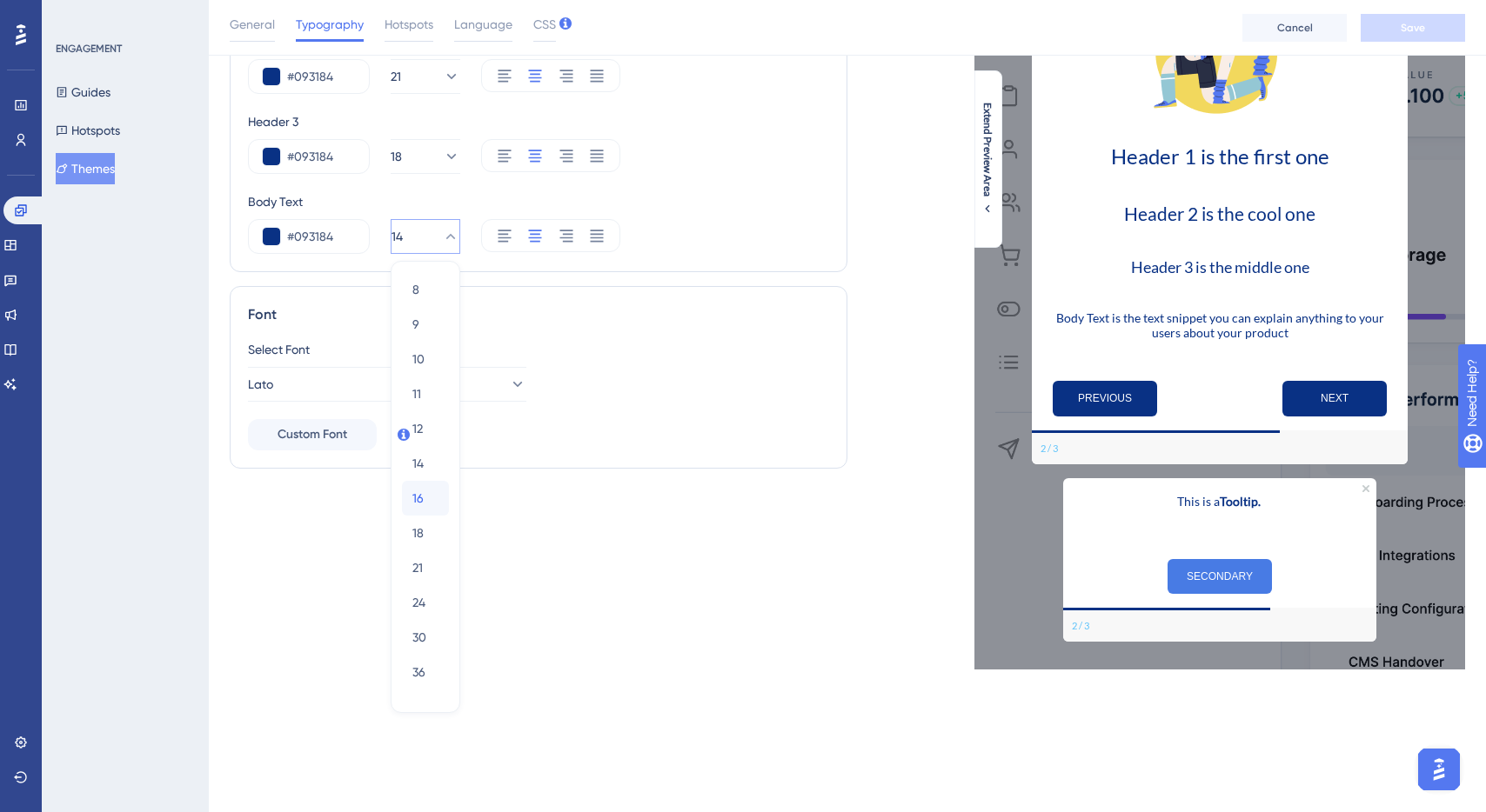
click at [415, 498] on span "16" at bounding box center [417, 498] width 11 height 21
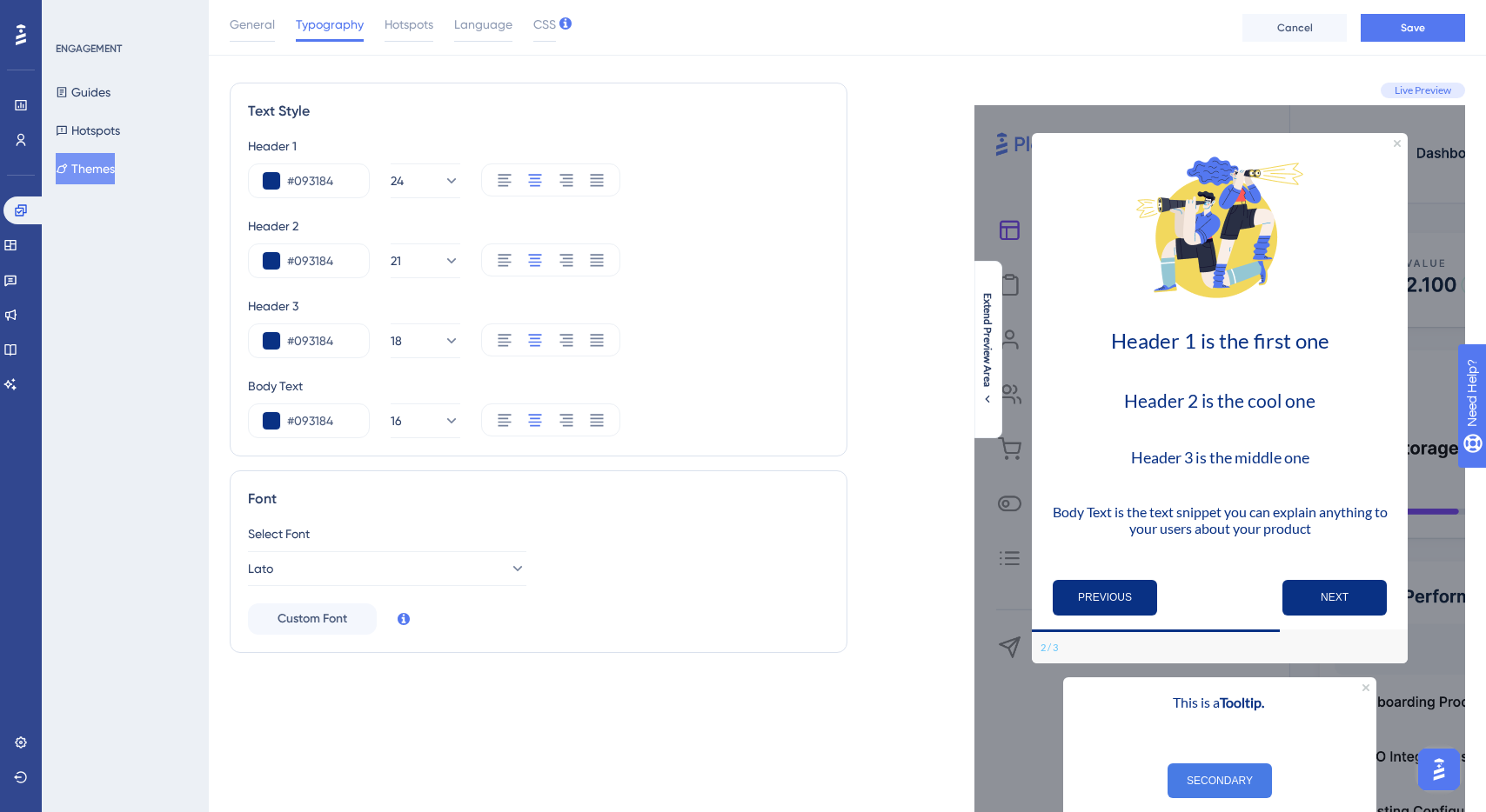
scroll to position [0, 0]
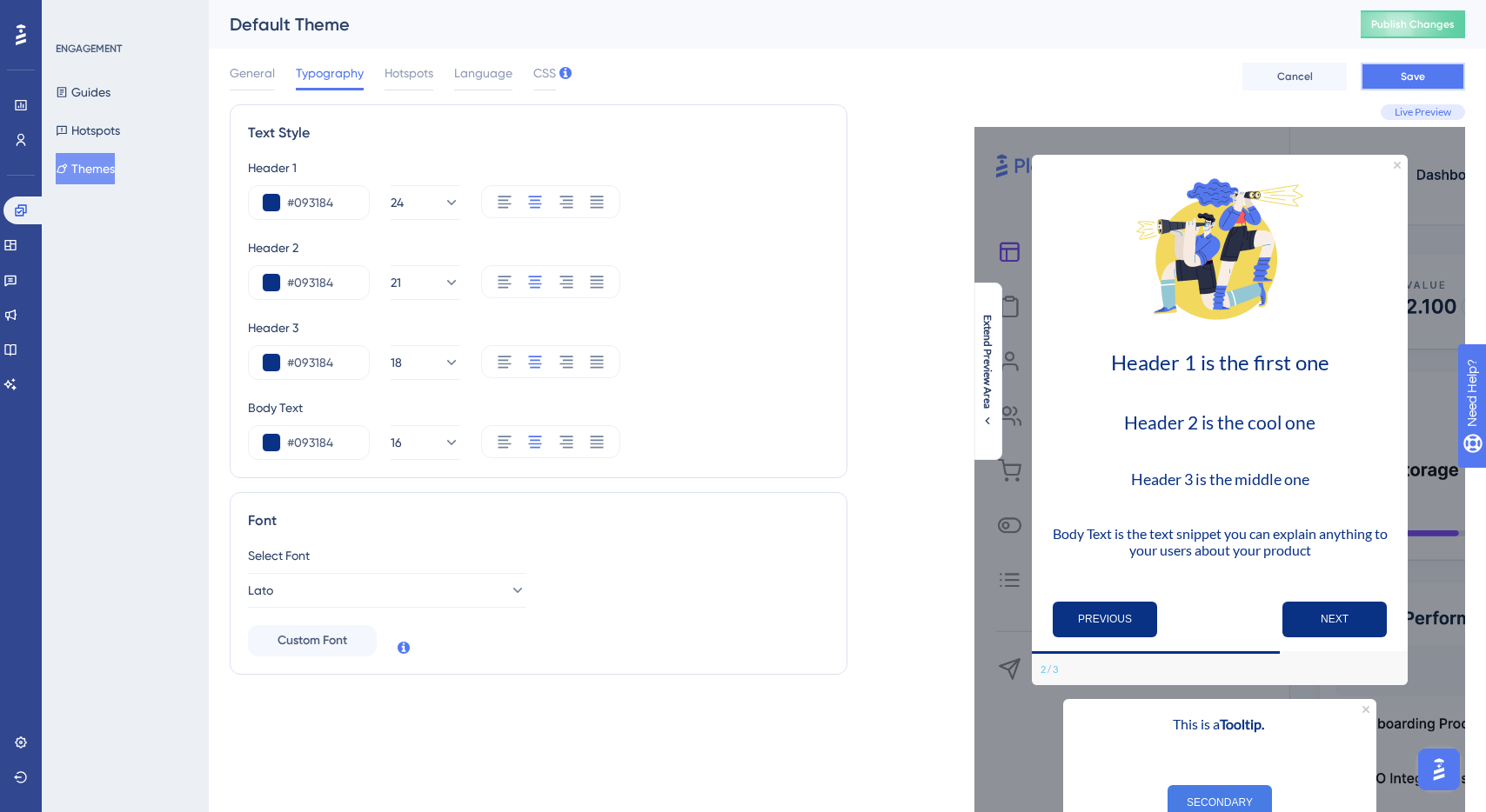
click at [1420, 75] on span "Save" at bounding box center [1412, 76] width 25 height 14
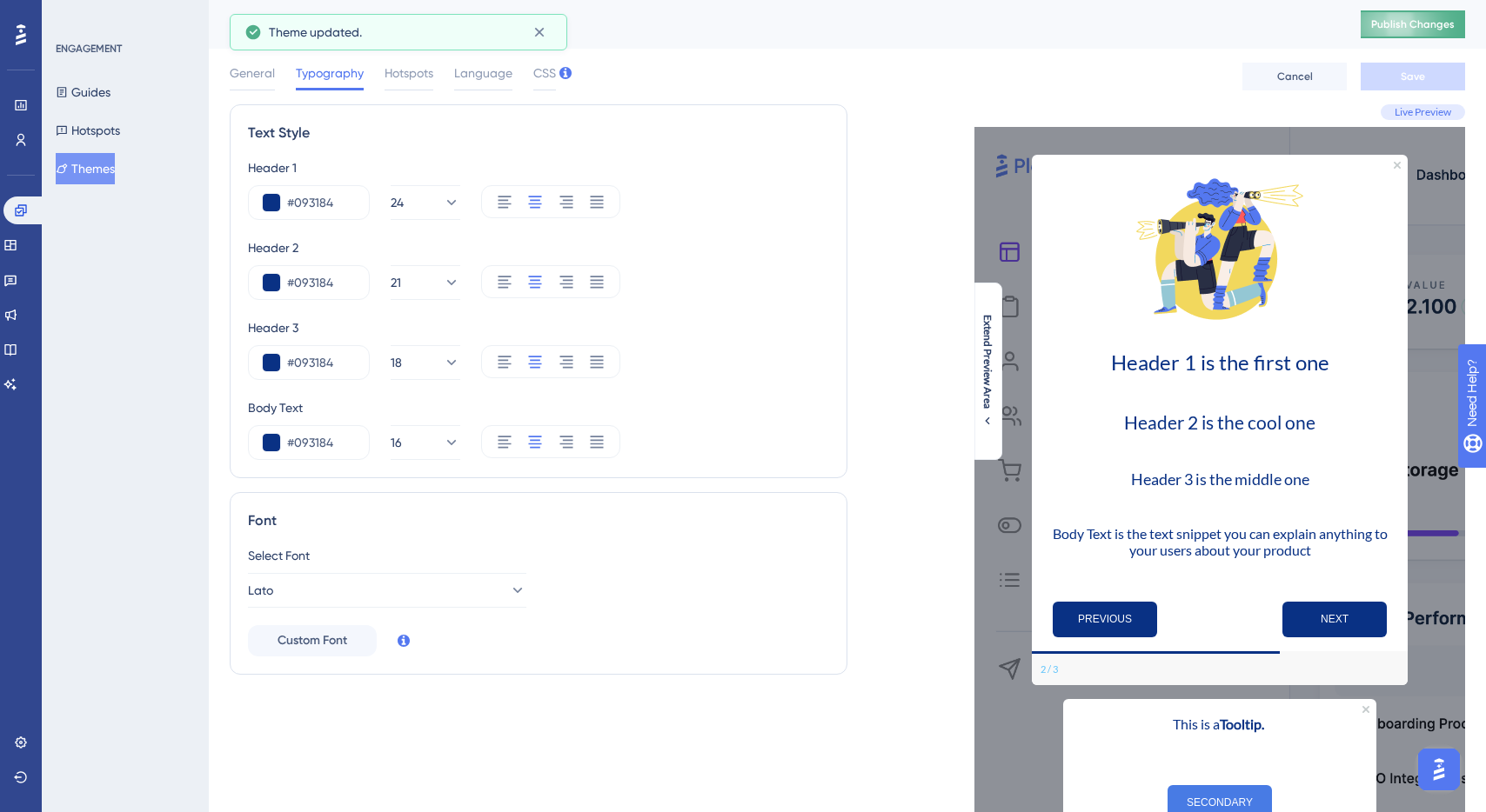
click at [1408, 21] on span "Publish Changes" at bounding box center [1413, 24] width 84 height 14
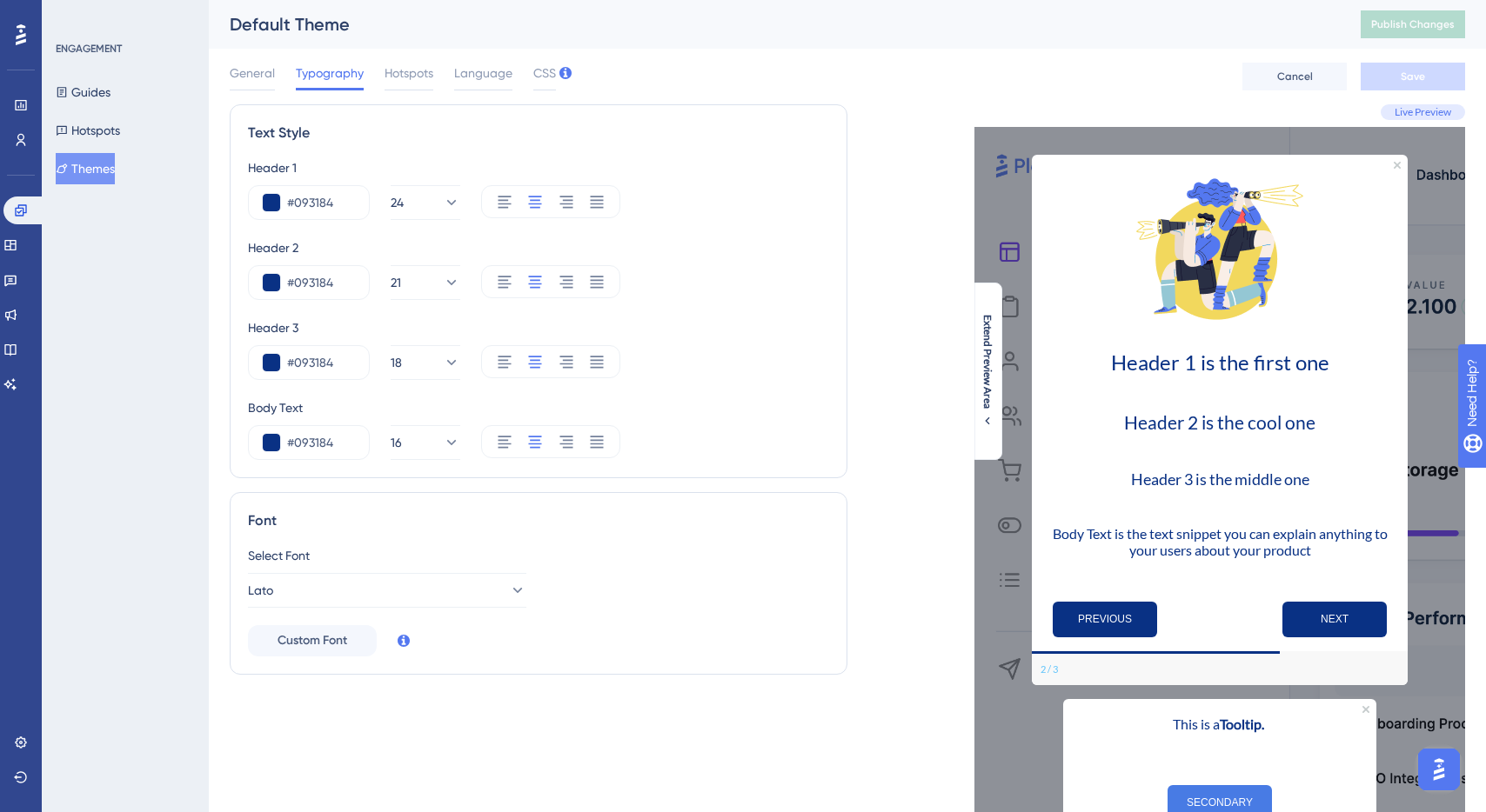
click at [266, 70] on span "General" at bounding box center [253, 73] width 45 height 21
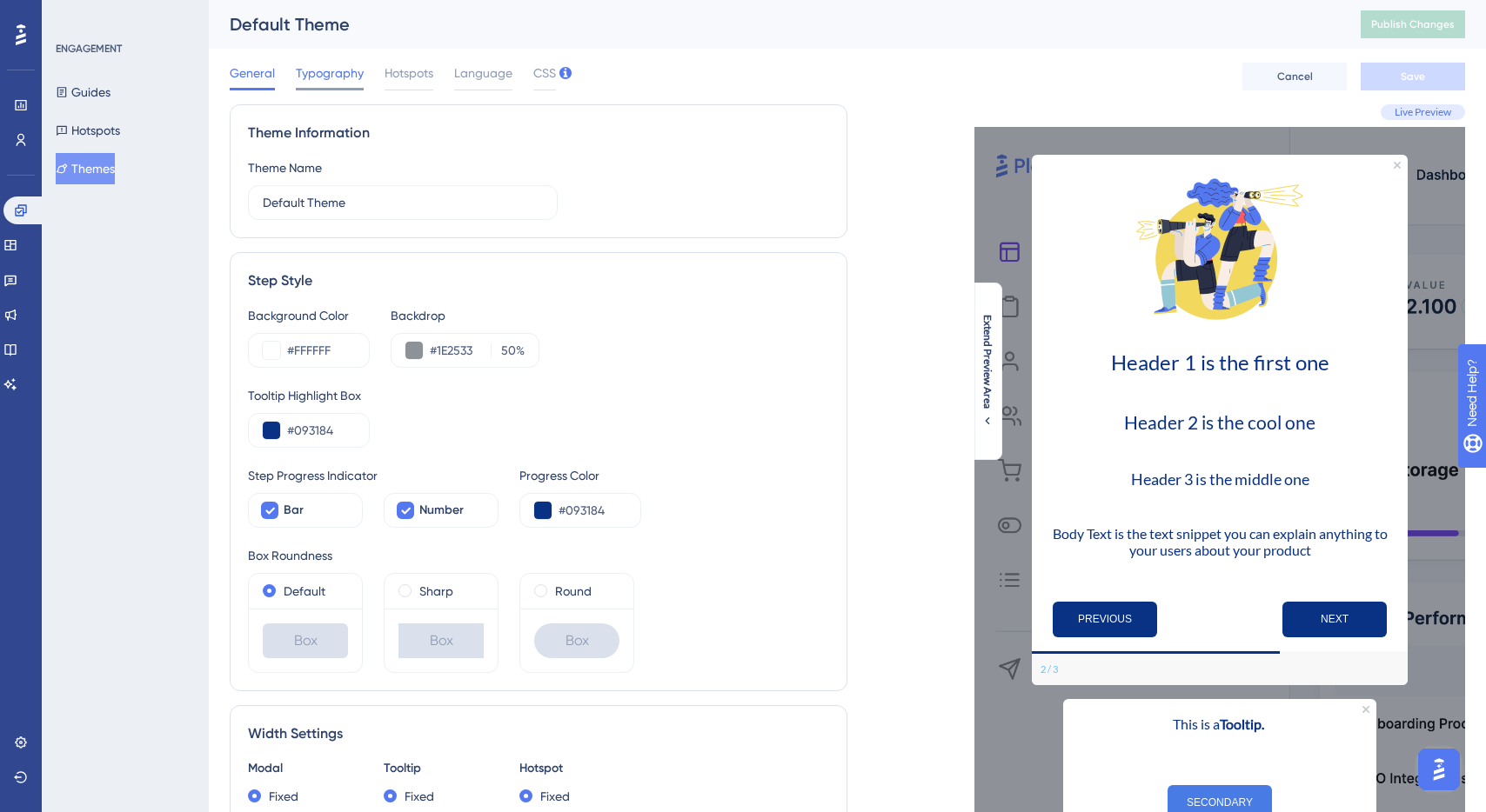
click at [357, 70] on span "Typography" at bounding box center [329, 73] width 68 height 21
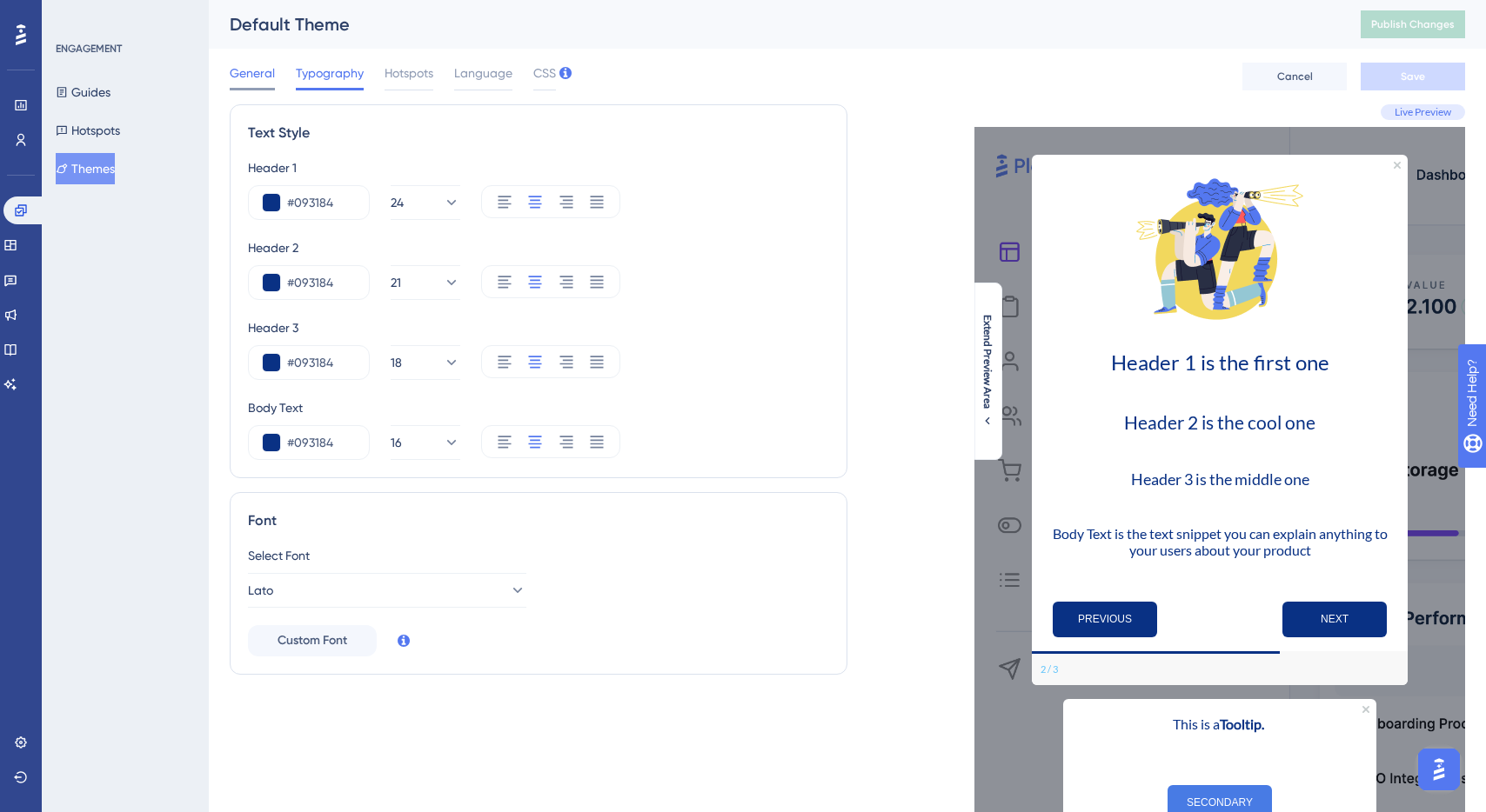
click at [249, 77] on span "General" at bounding box center [253, 73] width 45 height 21
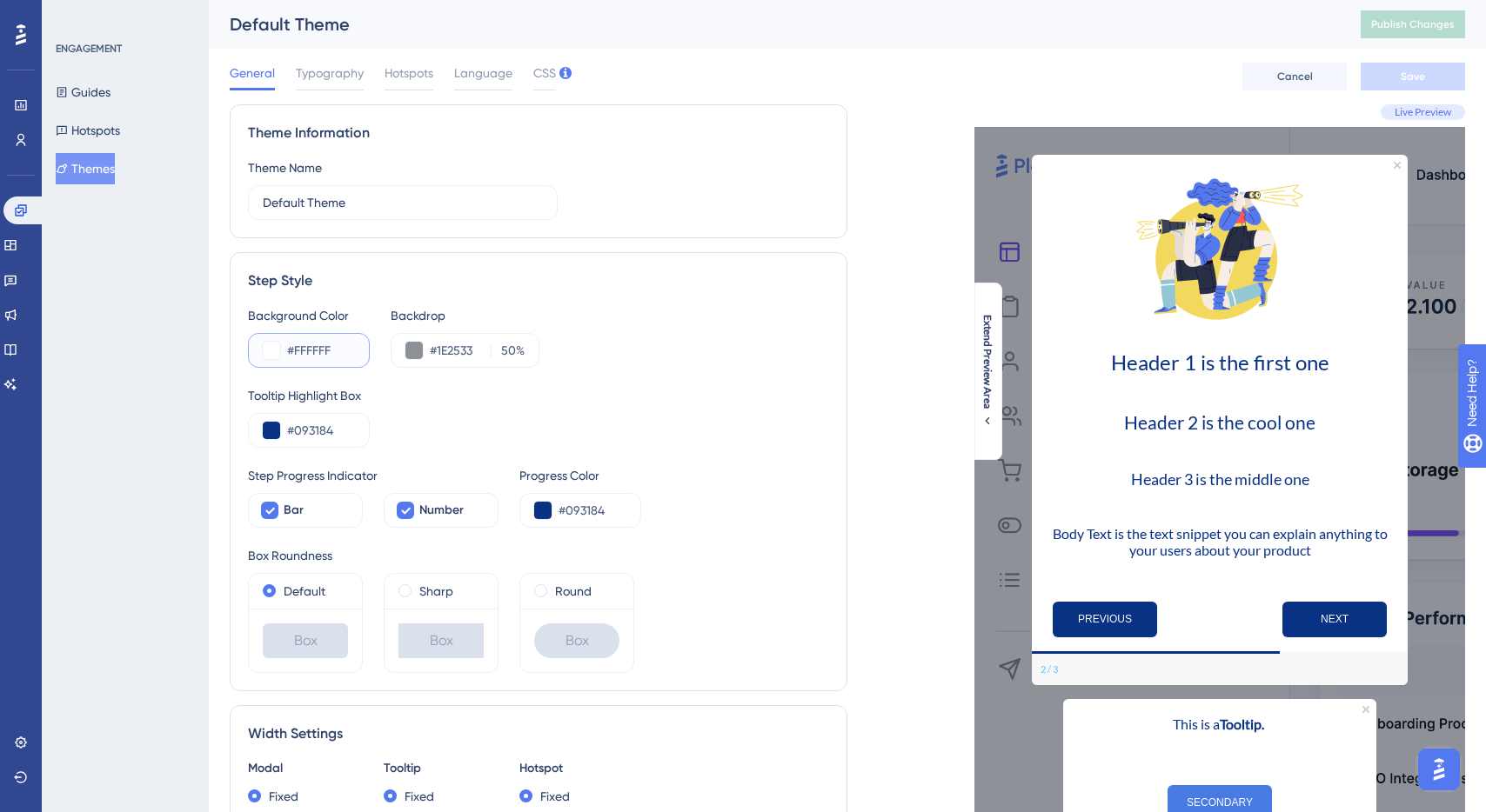
click at [271, 351] on button at bounding box center [271, 350] width 17 height 17
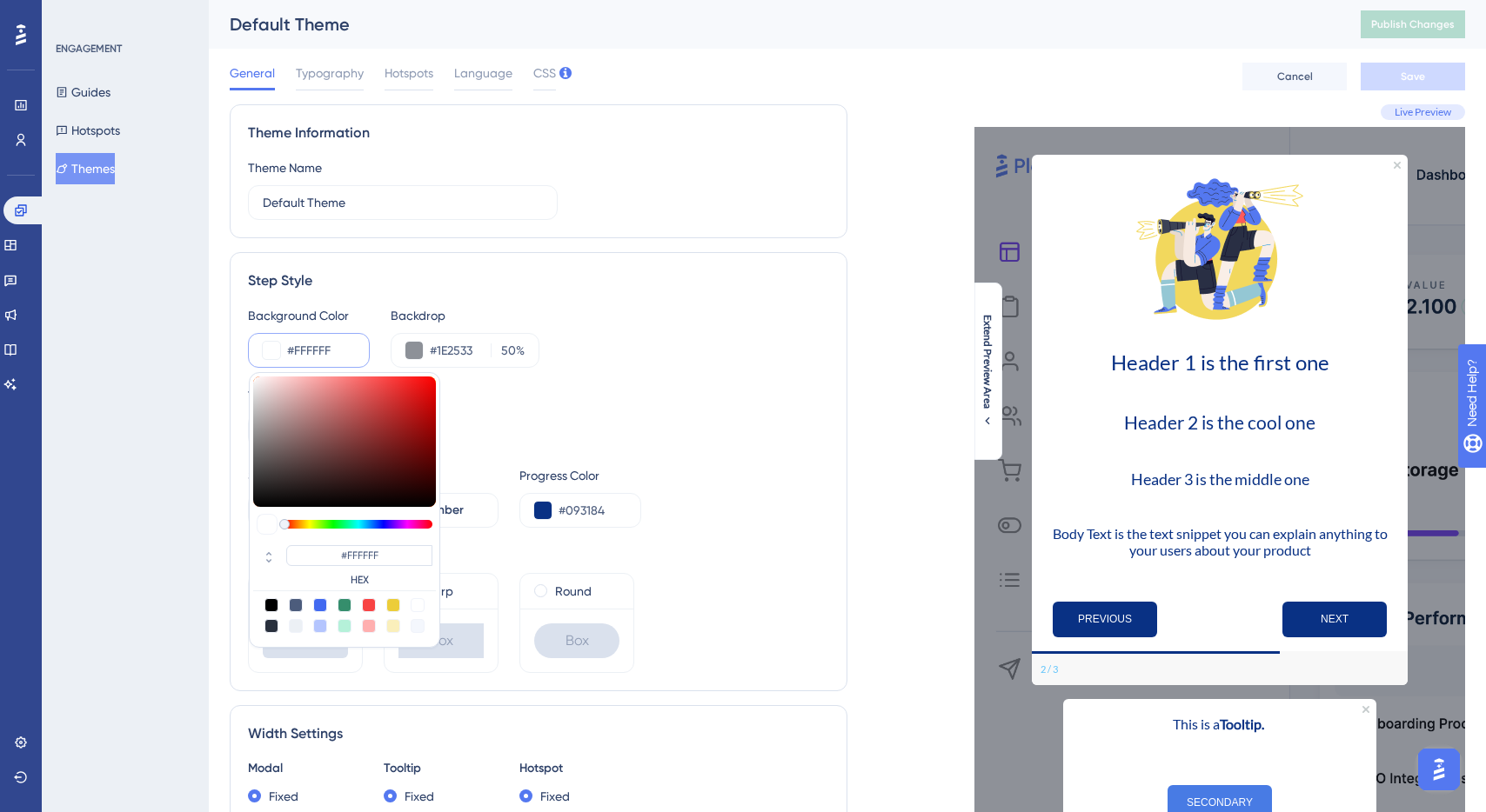
type input "#aa9797"
type input "#AA9797"
type input "#aa9898"
type input "#AA9898"
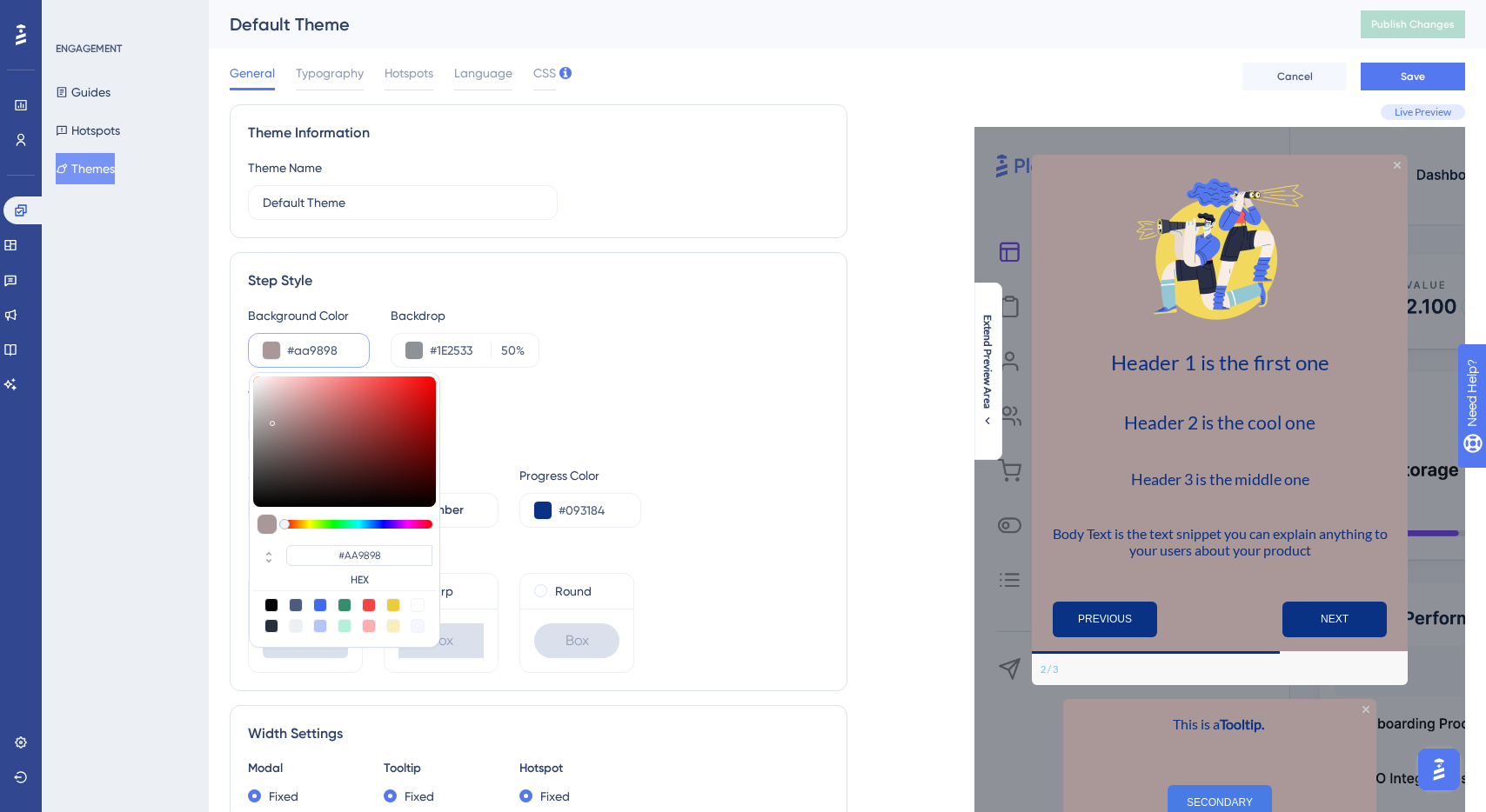
type input "#afa0a0"
type input "#AFA0A0"
type input "#b4a8a8"
type input "#B4A8A8"
type input "#b9b2b2"
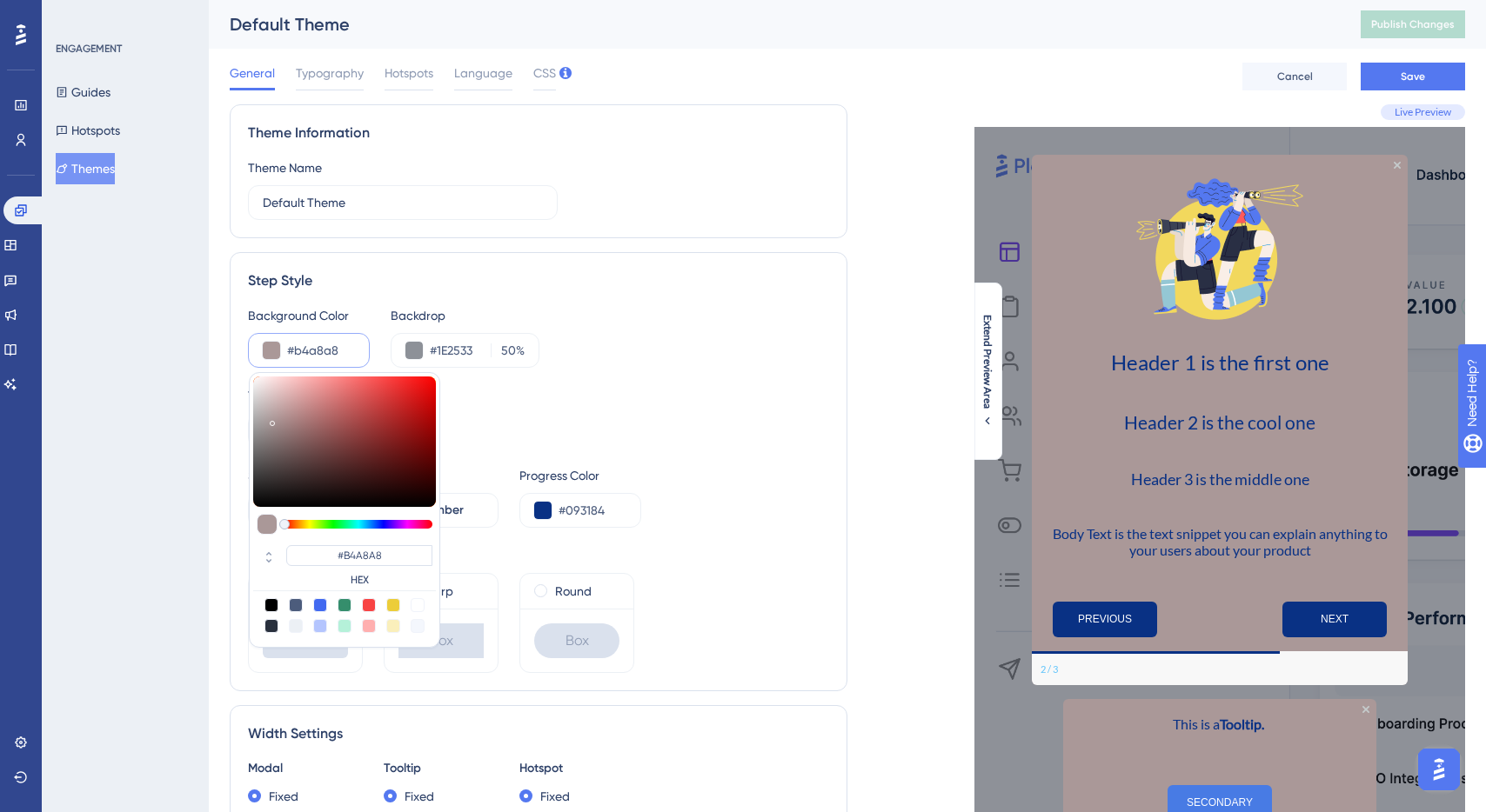
type input "#B9B2B2"
type input "#bbb6b6"
type input "#BBB6B6"
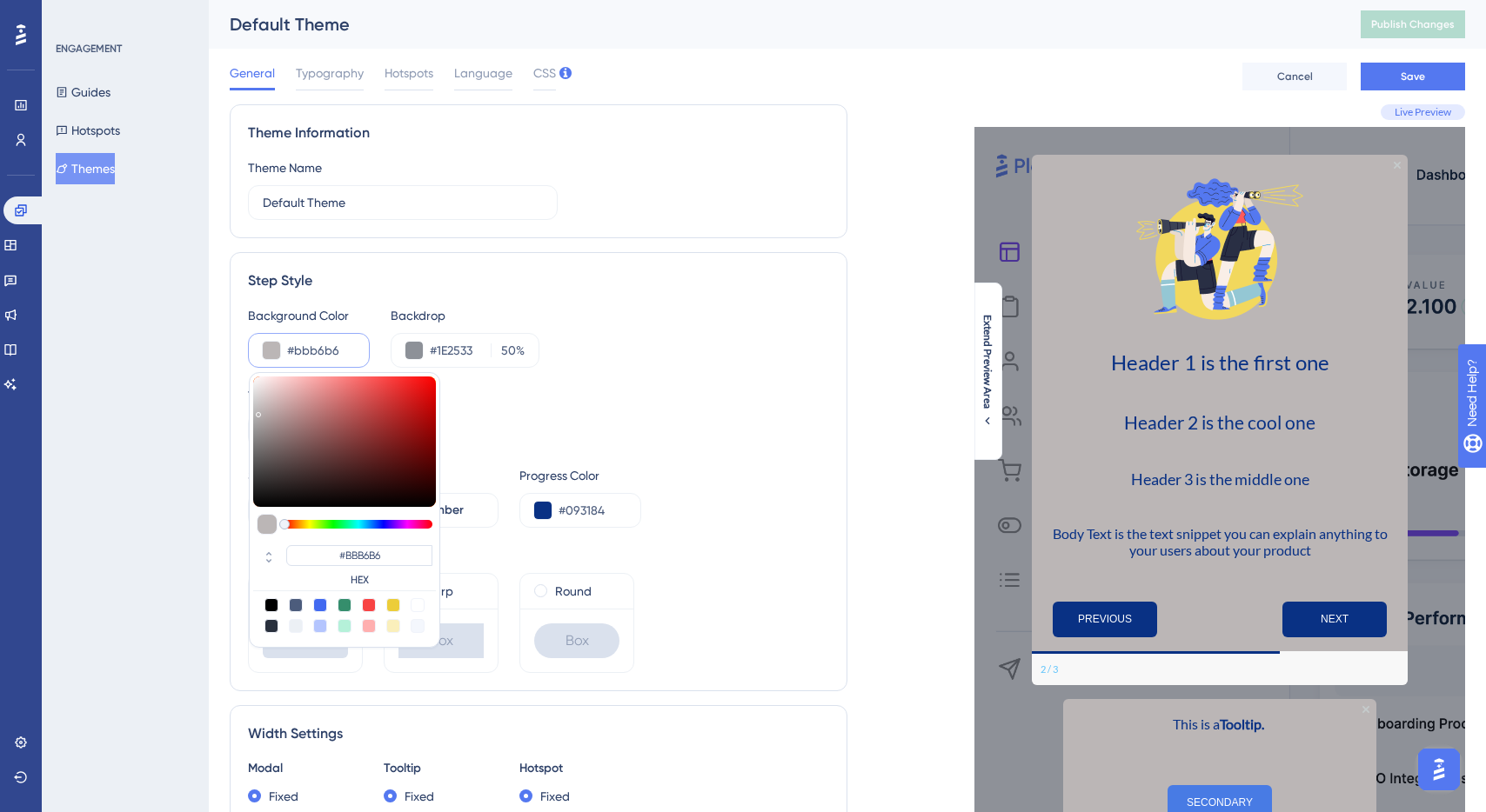
type input "#bebcbc"
type input "#BEBCBC"
type input "#c5c5c5"
type input "#C5C5C5"
type input "#c7c7c7"
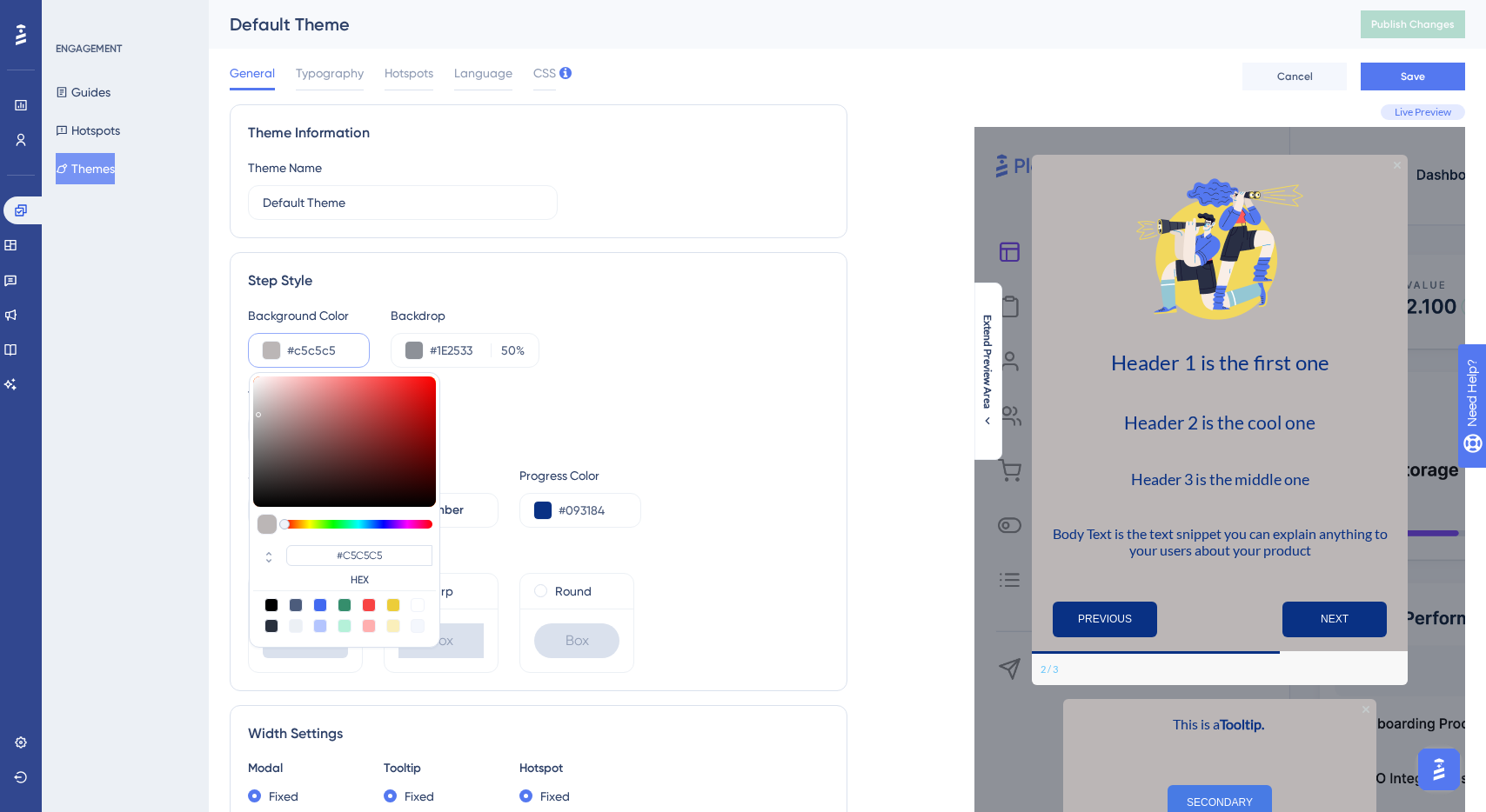
type input "#C7C7C7"
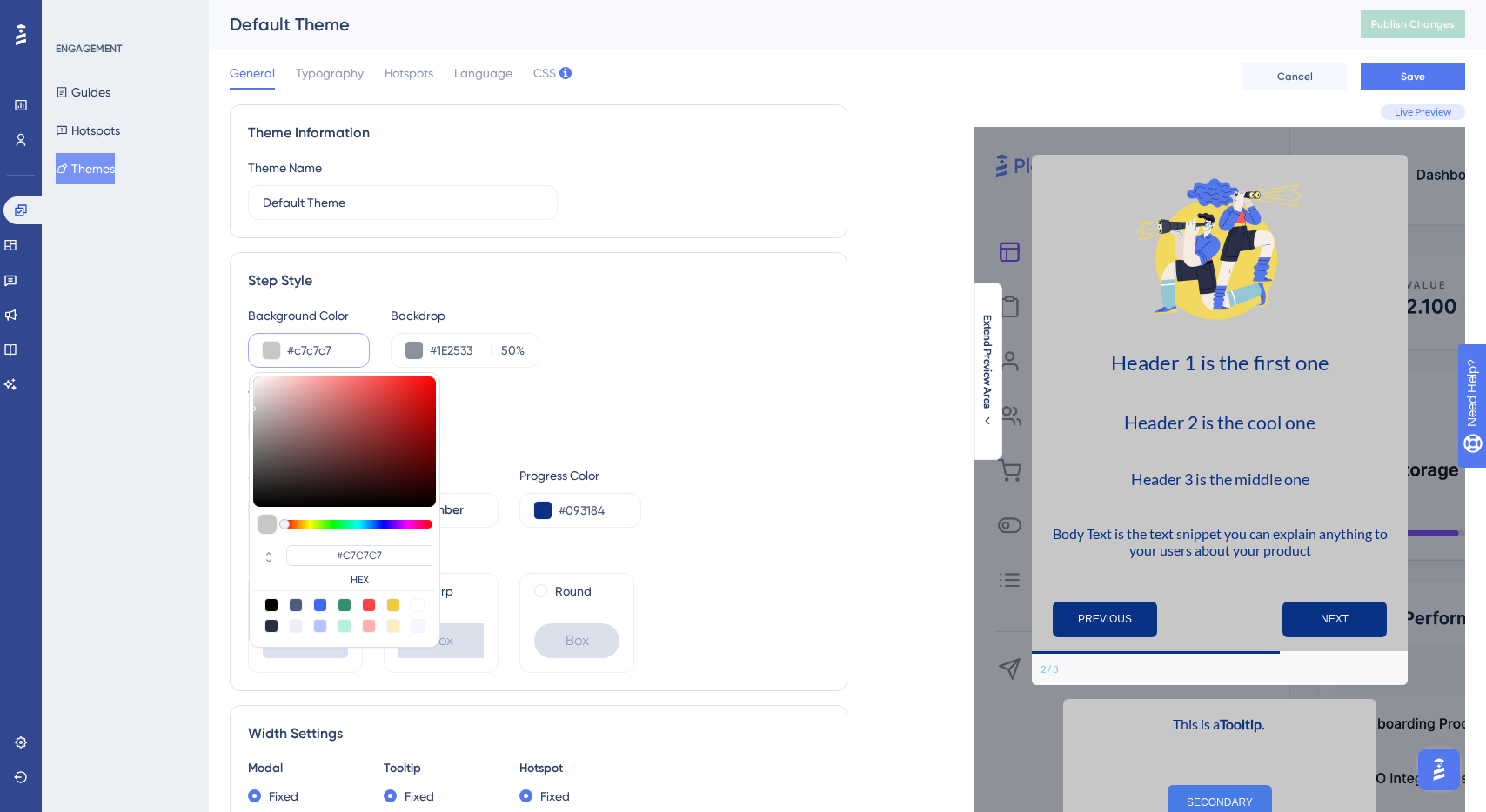
type input "#c9c9c9"
type input "#C9C9C9"
type input "#f8f8f8"
type input "#F8F8F8"
type input "#ffffff"
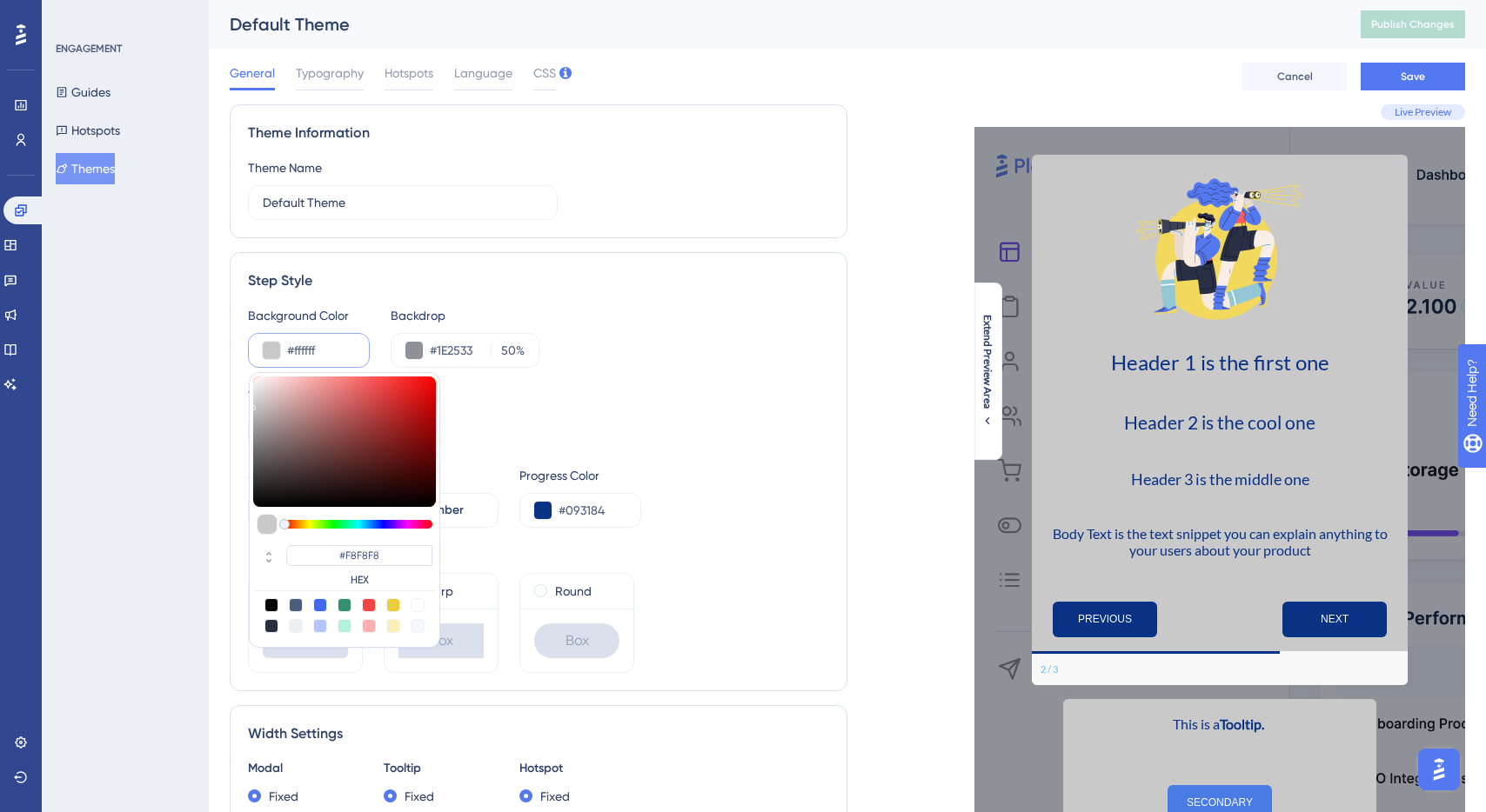
type input "#FFFFFF"
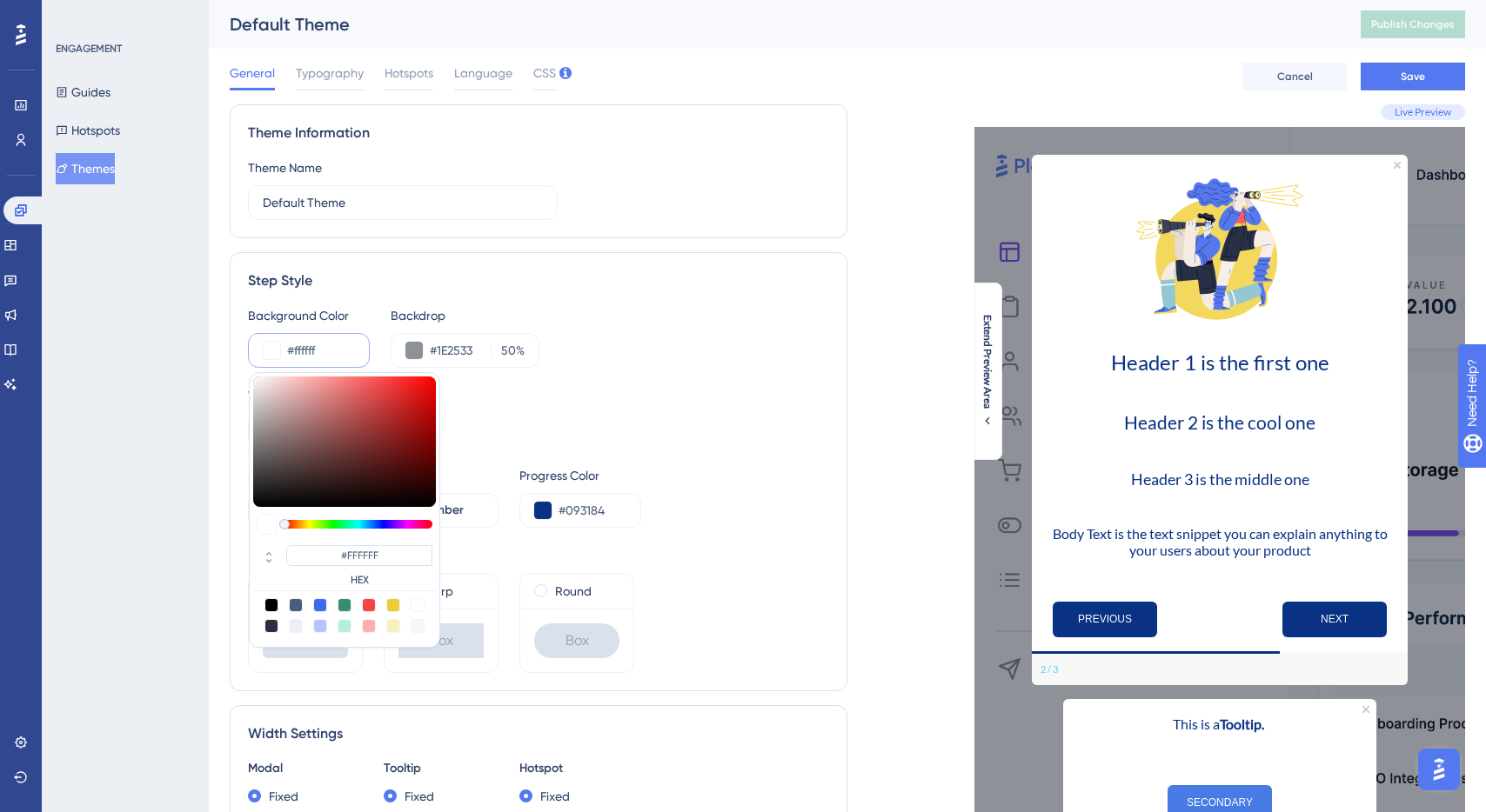
drag, startPoint x: 273, startPoint y: 420, endPoint x: 243, endPoint y: 352, distance: 74.3
click at [243, 352] on div "Step Style Background Color #ffffff #FFFFFF HEX Backdrop #1E2533 50 % Tooltip H…" at bounding box center [538, 471] width 617 height 439
